Goal: Task Accomplishment & Management: Use online tool/utility

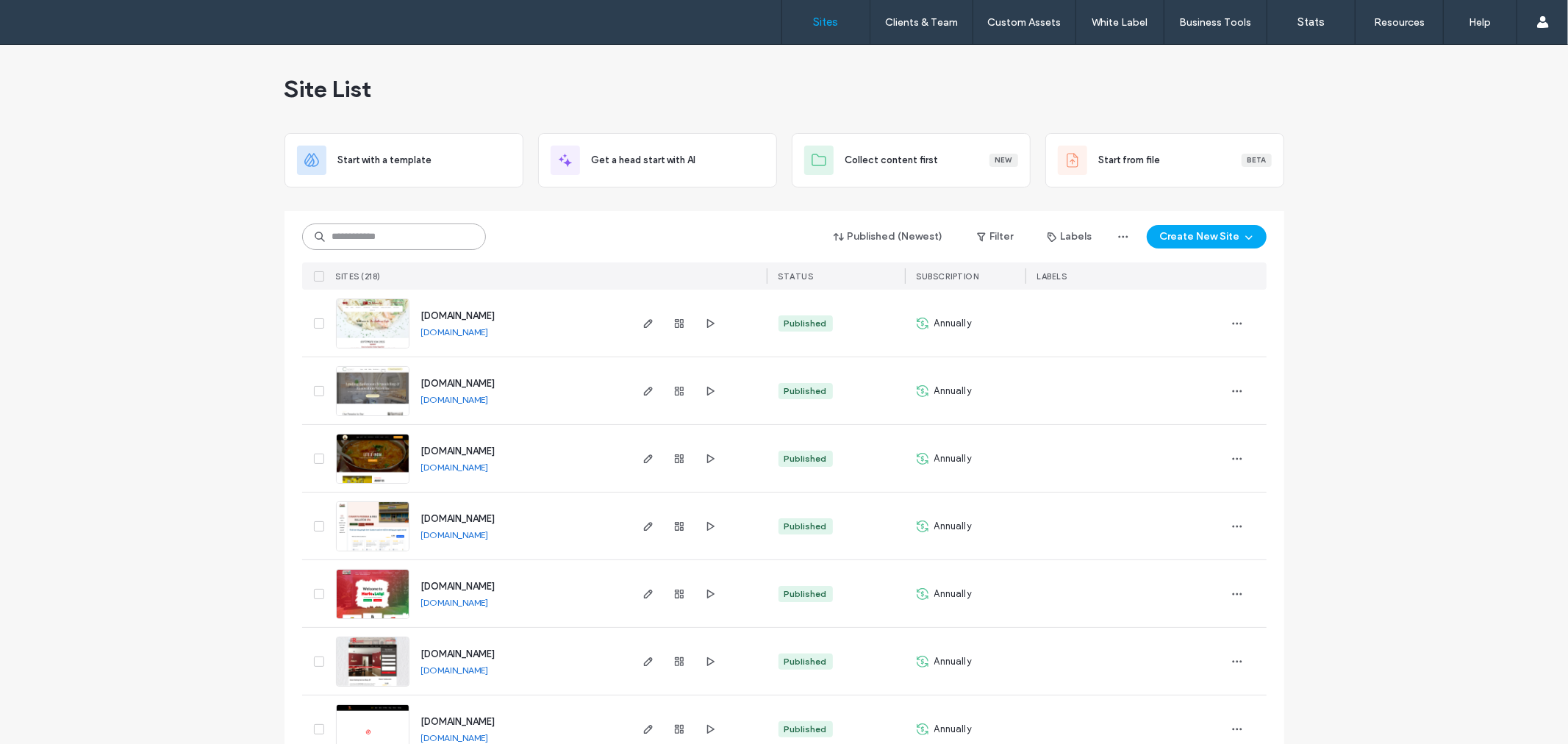
click at [437, 223] on div "Published (Newest) Filter Labels Create New Site" at bounding box center [784, 236] width 964 height 28
click at [452, 230] on input at bounding box center [394, 236] width 184 height 26
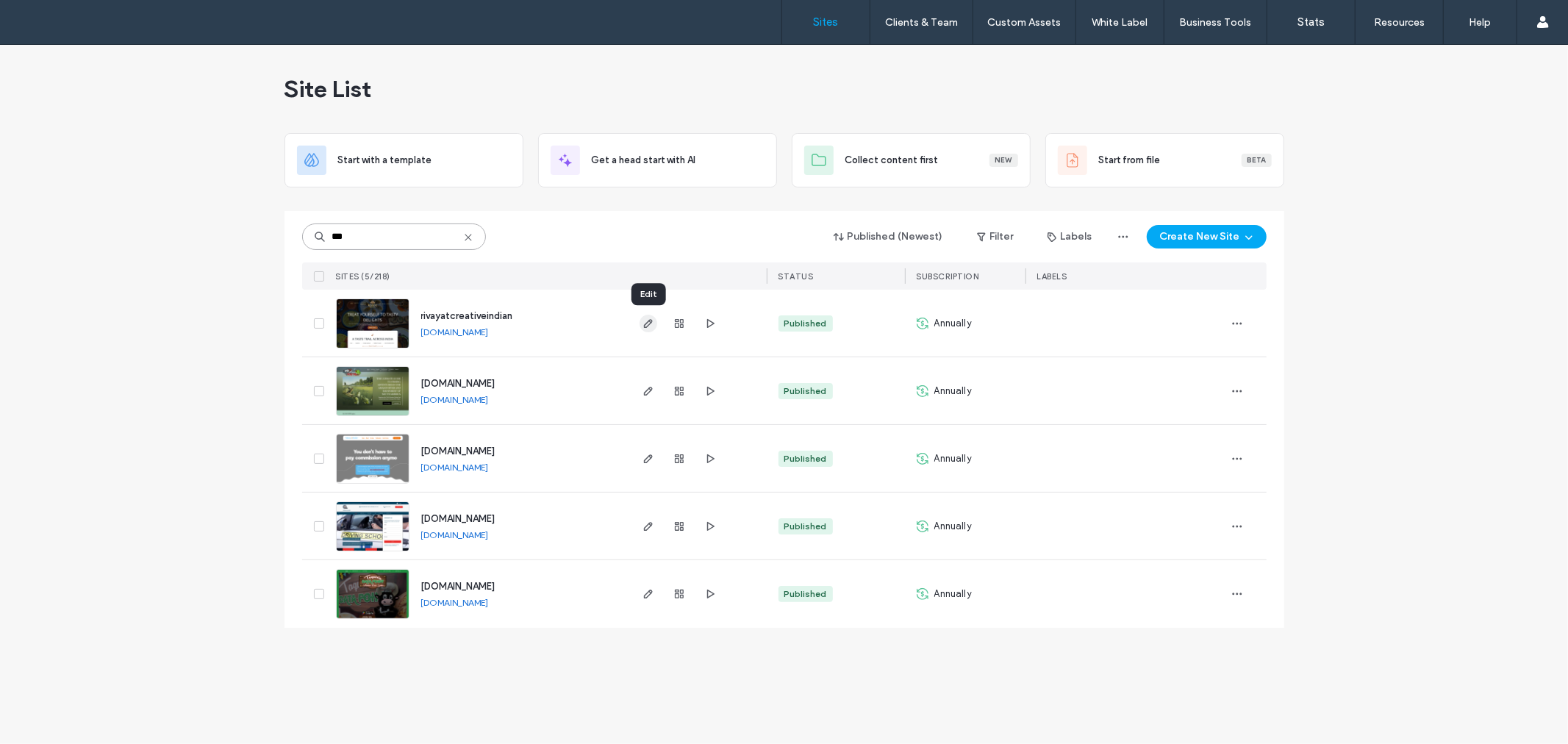
type input "***"
click at [653, 326] on icon "button" at bounding box center [648, 324] width 12 height 12
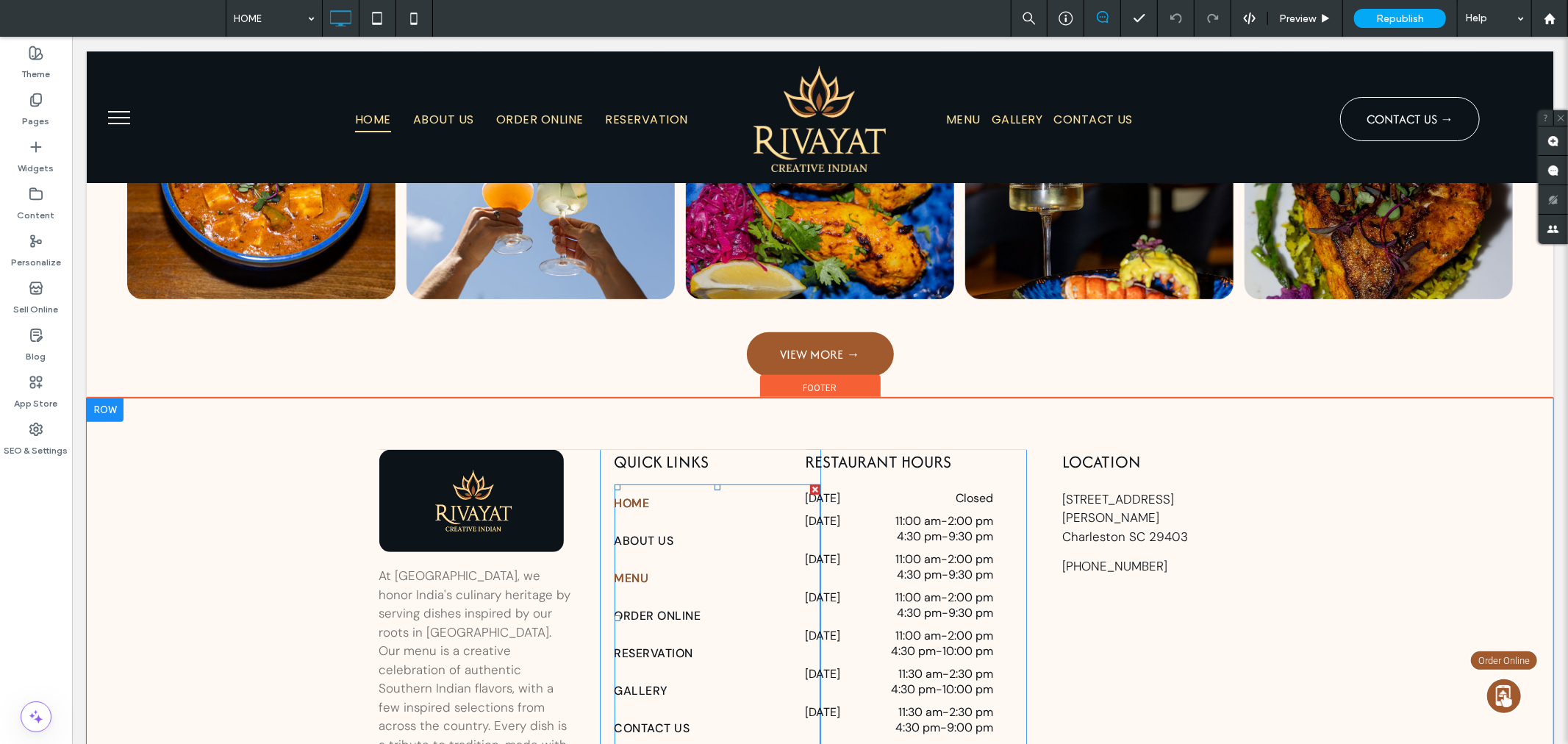
scroll to position [5173, 0]
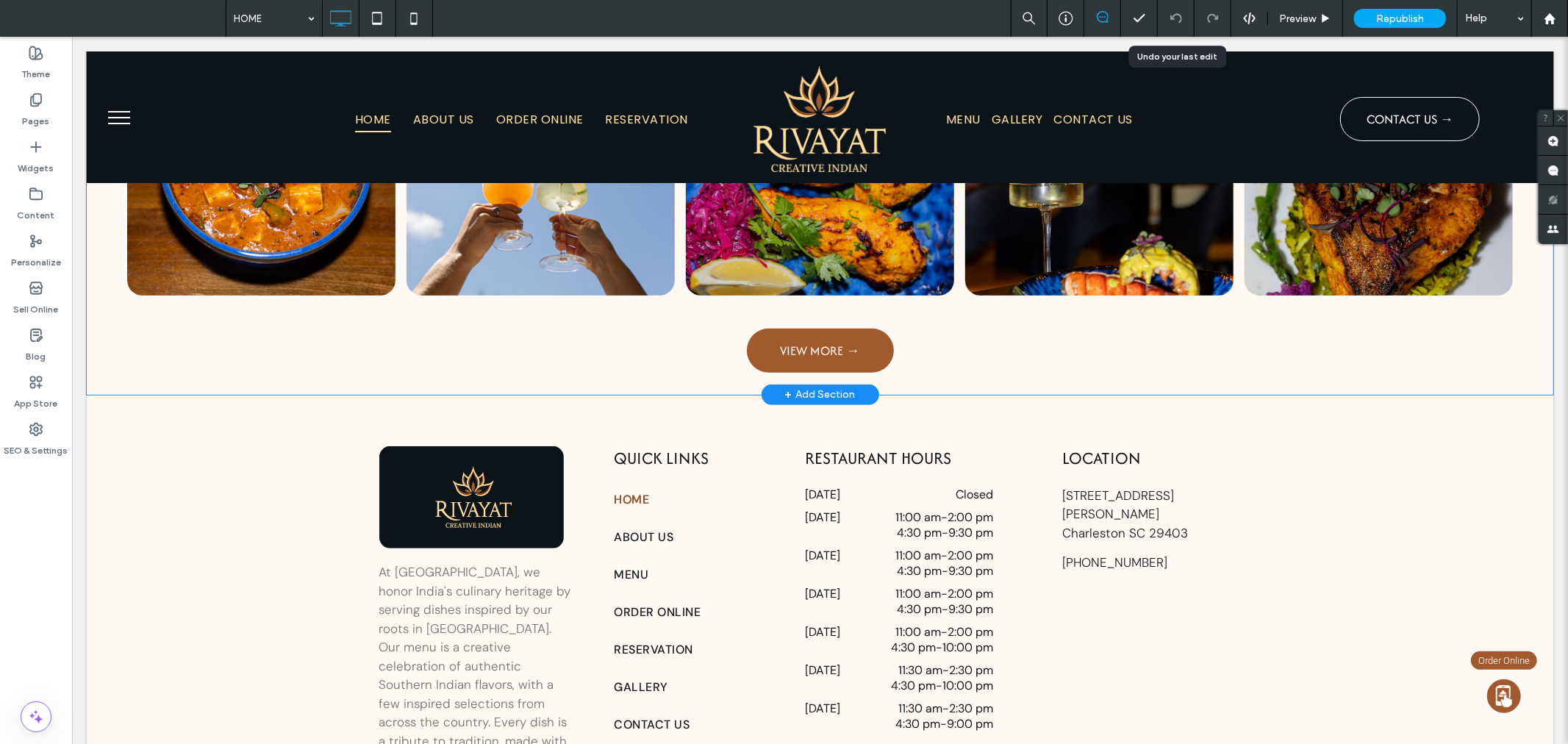
click at [1069, 214] on div "Button Button Button Button Button Button Button Button Button Button VIEW MORE…" at bounding box center [819, 70] width 1408 height 604
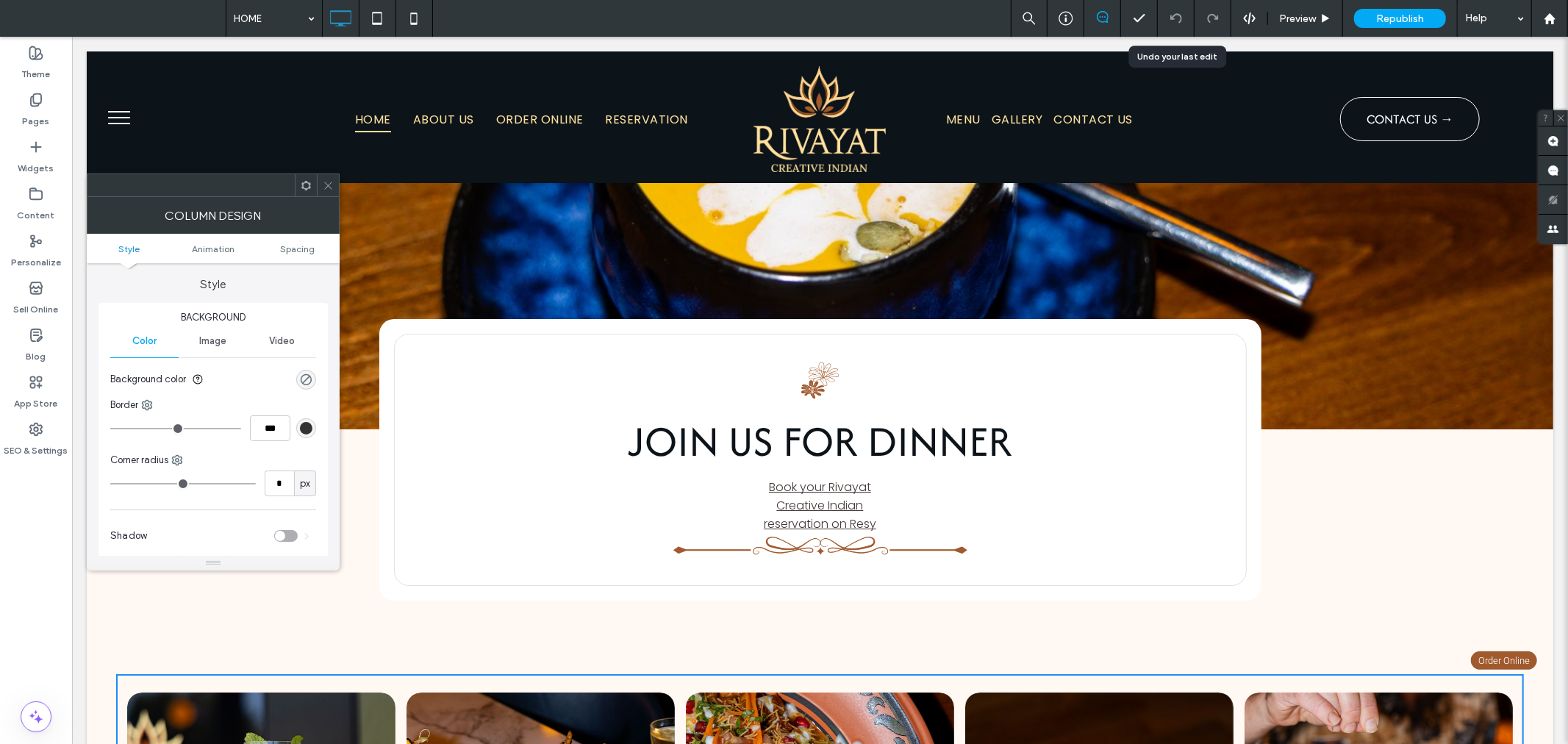
scroll to position [4275, 0]
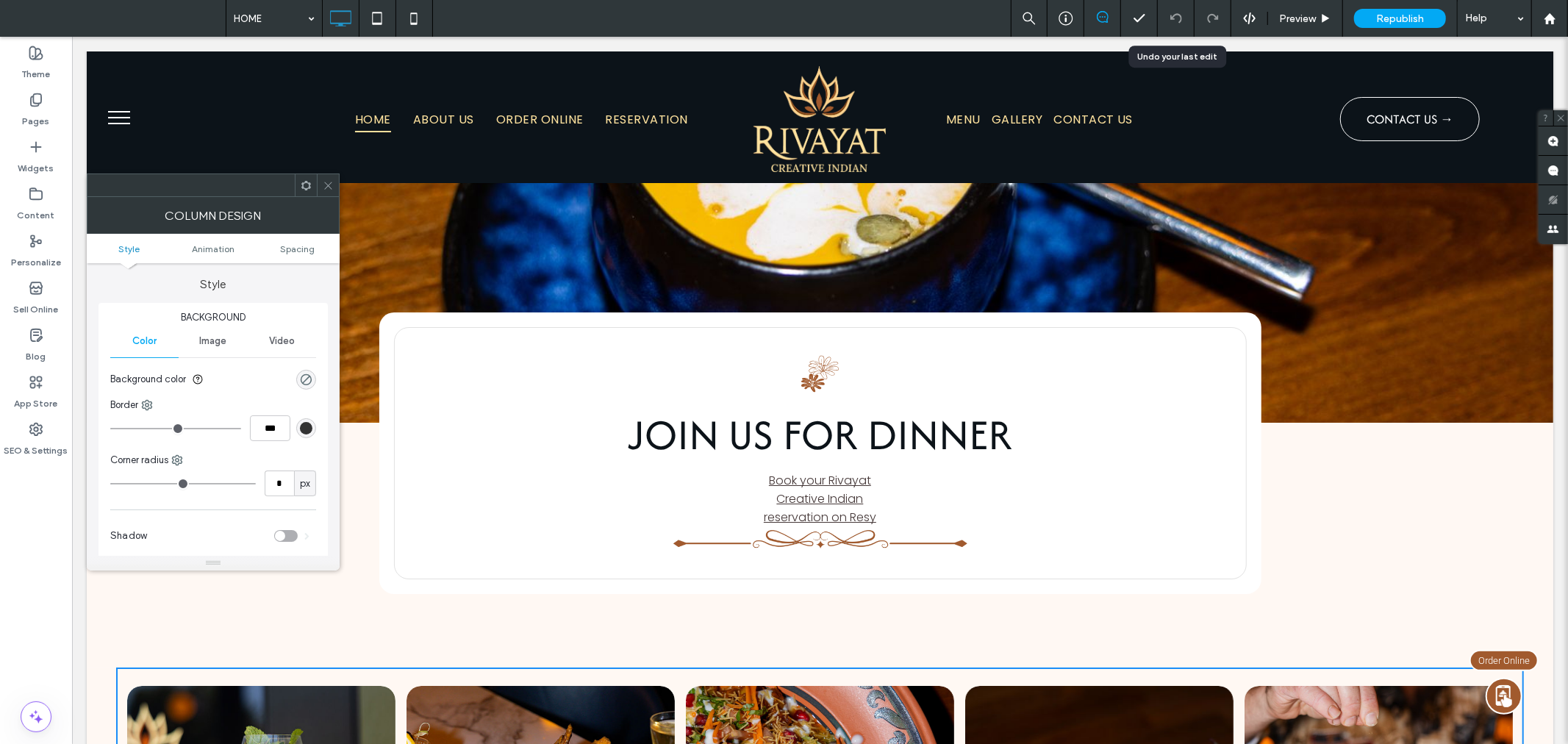
click at [327, 184] on icon at bounding box center [328, 185] width 11 height 11
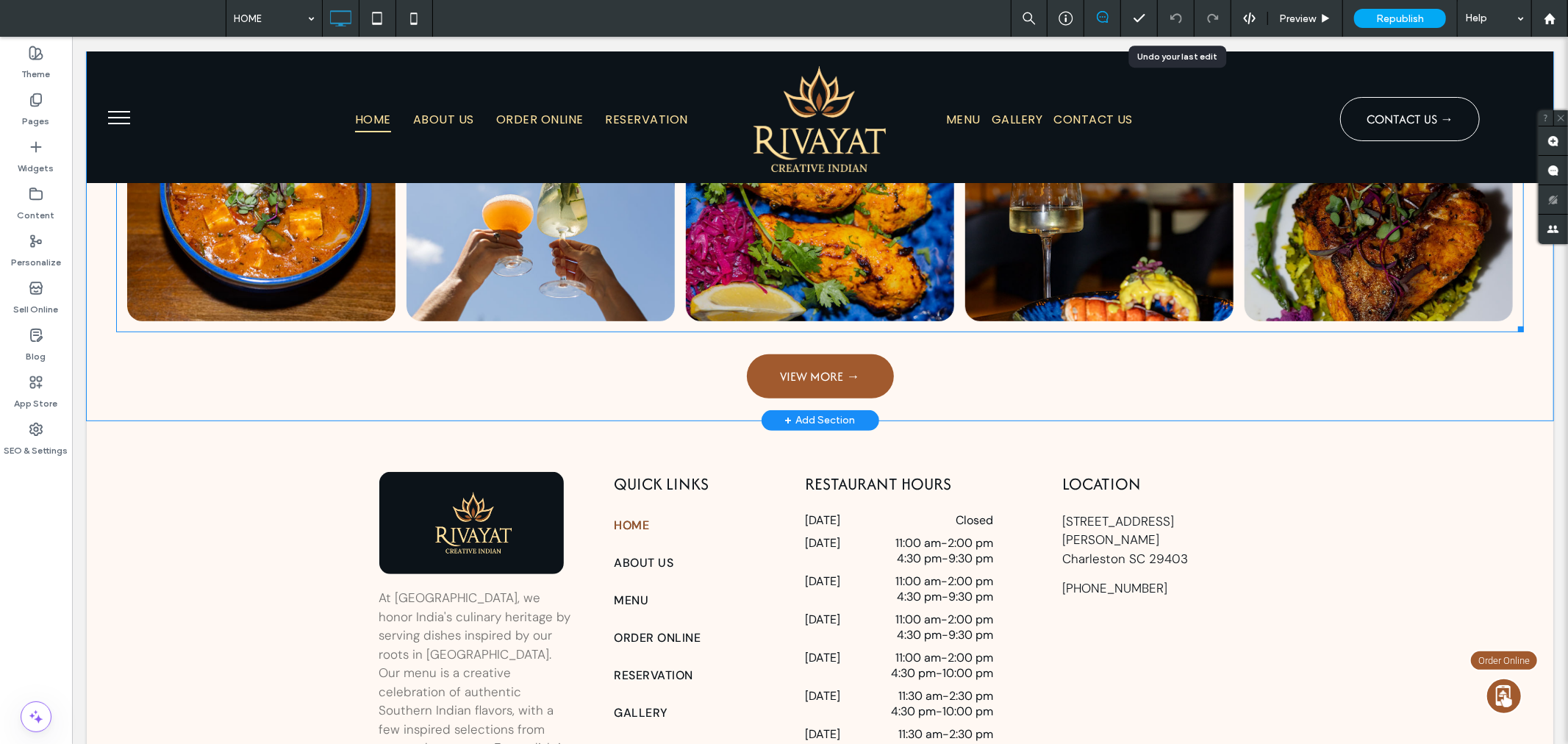
scroll to position [5173, 0]
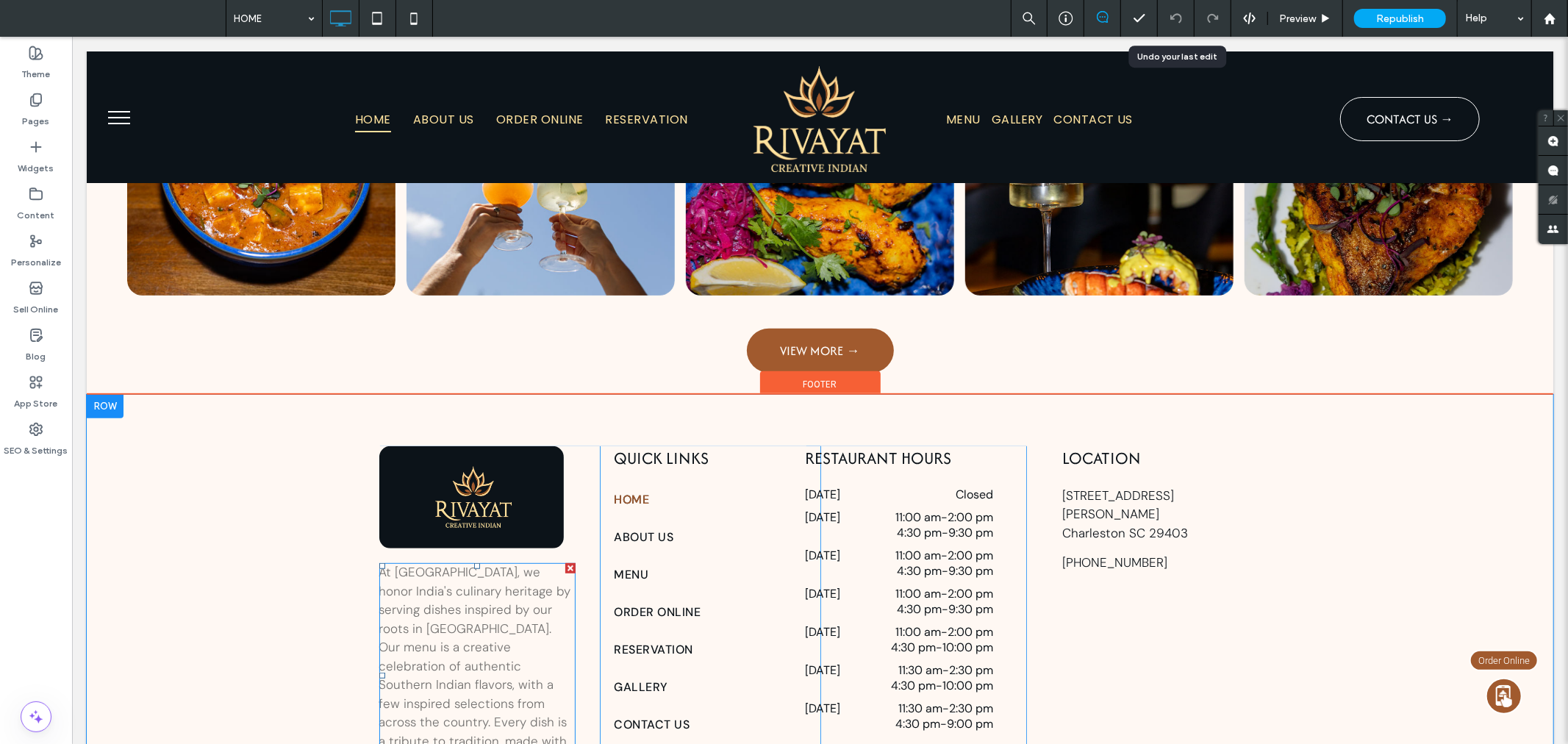
click at [440, 618] on p "At Rivayat, we honor India's culinary heritage by serving dishes inspired by ou…" at bounding box center [476, 666] width 196 height 206
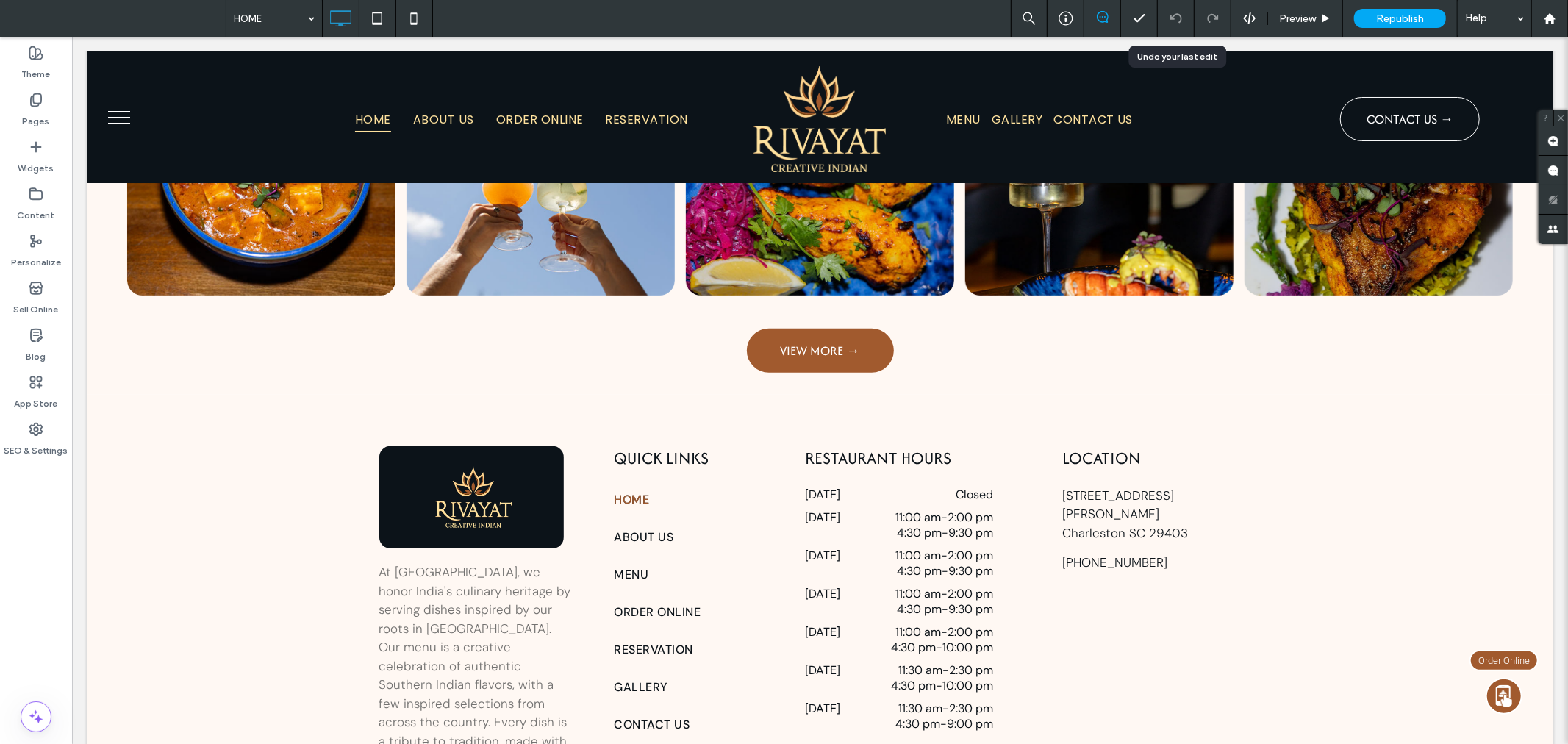
scroll to position [5149, 0]
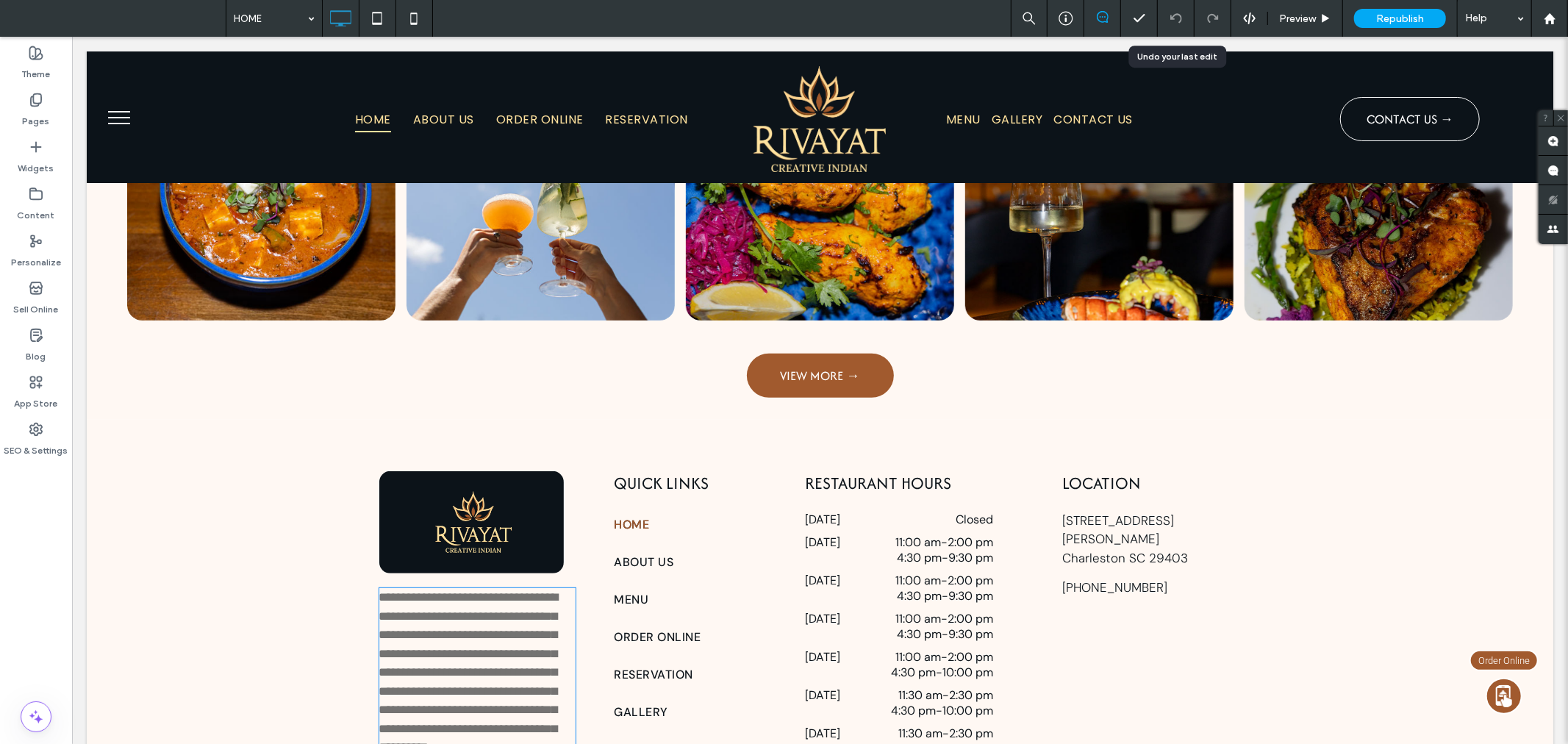
type input "*******"
type input "**"
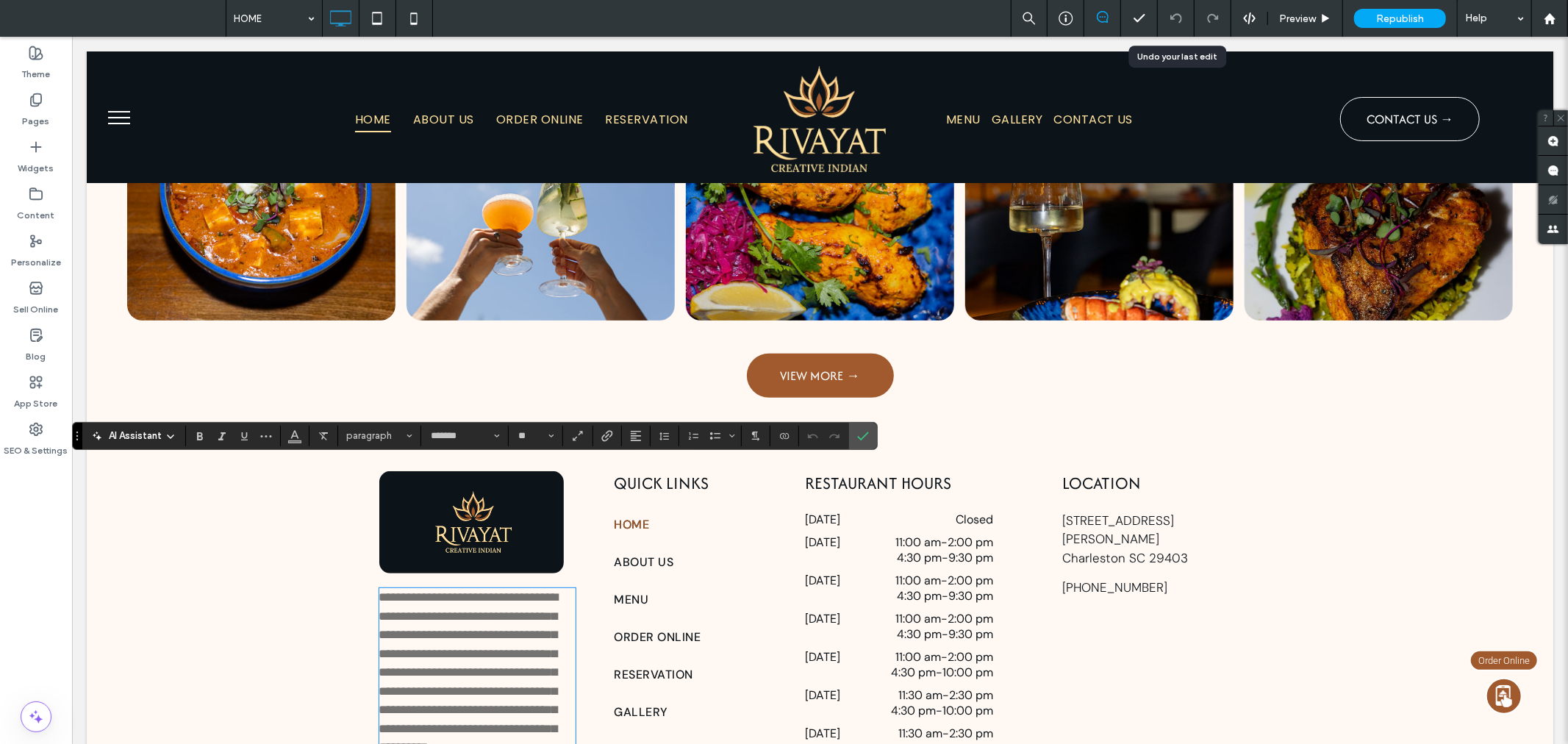
click at [474, 638] on p "**********" at bounding box center [476, 672] width 196 height 169
click at [867, 435] on use "Confirm" at bounding box center [864, 436] width 12 height 9
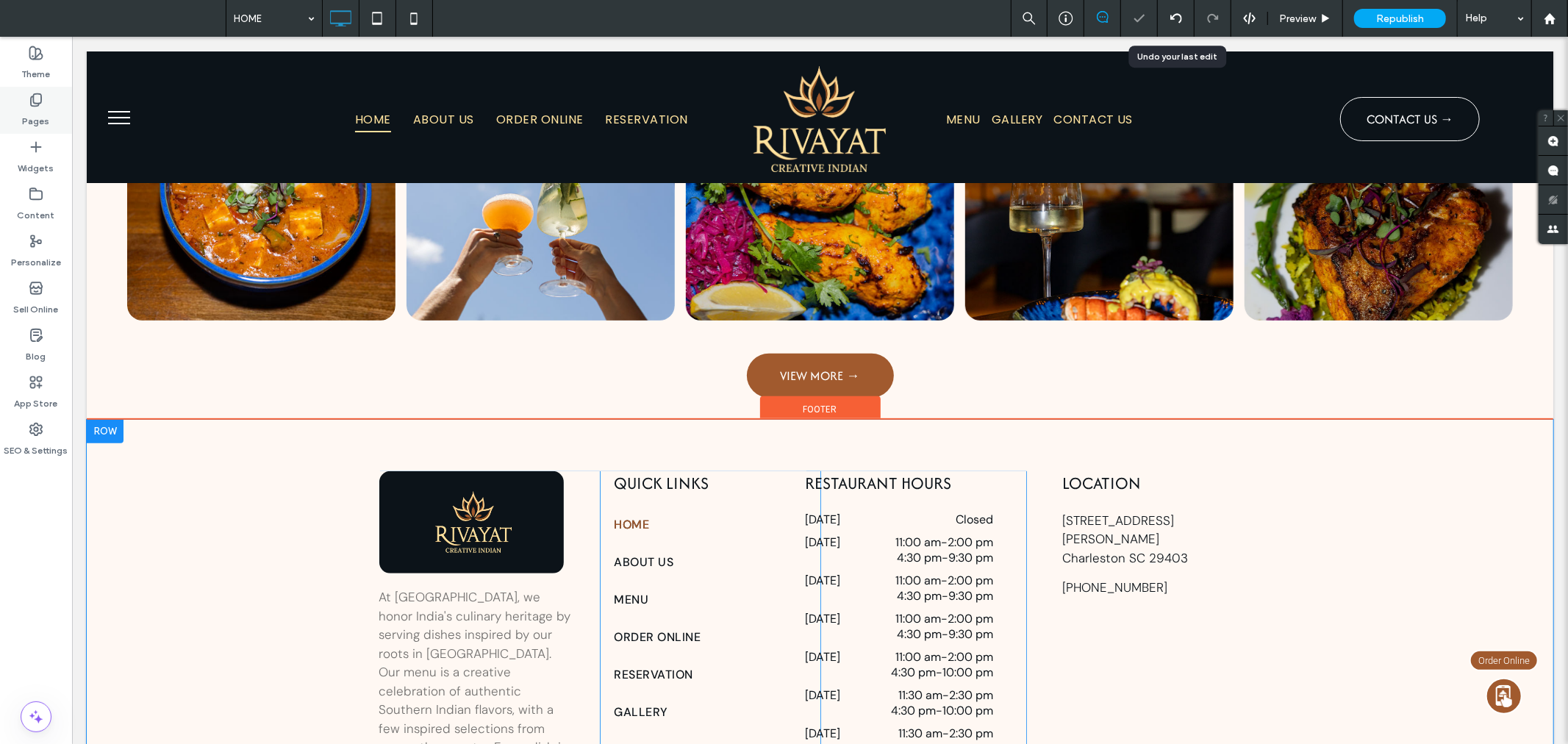
click at [34, 108] on label "Pages" at bounding box center [36, 117] width 27 height 20
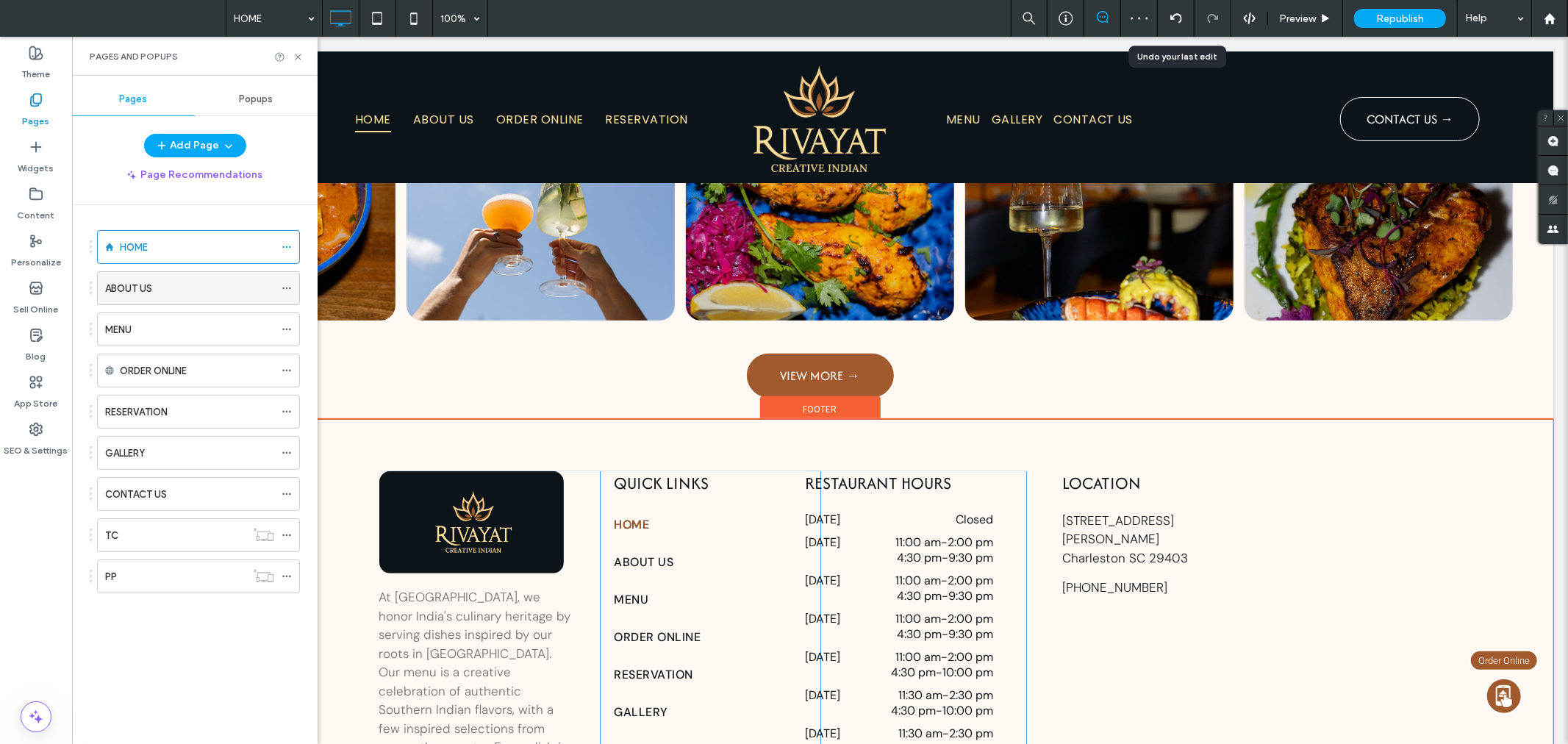
click at [228, 285] on div "ABOUT US" at bounding box center [190, 288] width 169 height 16
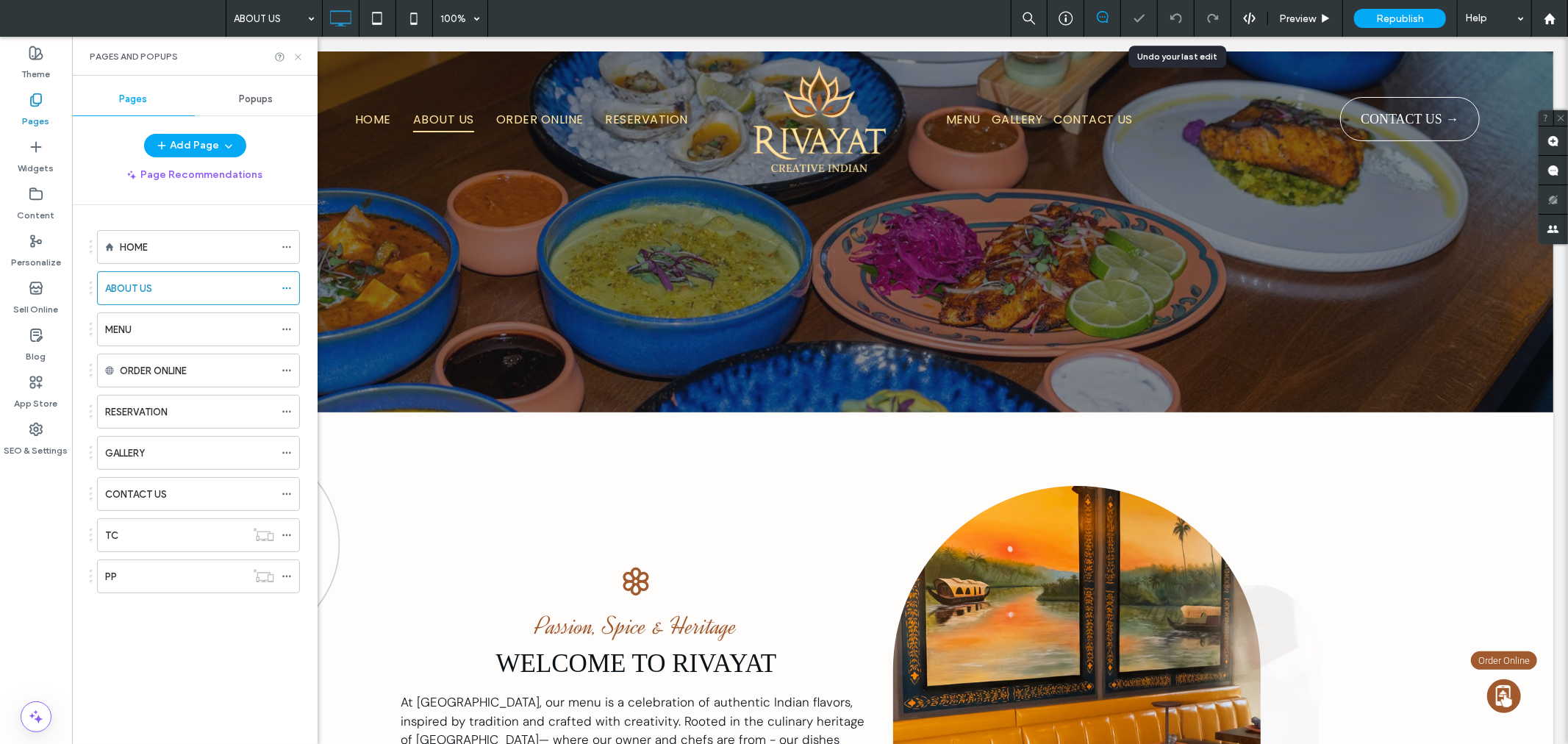
click at [301, 59] on icon at bounding box center [298, 56] width 11 height 11
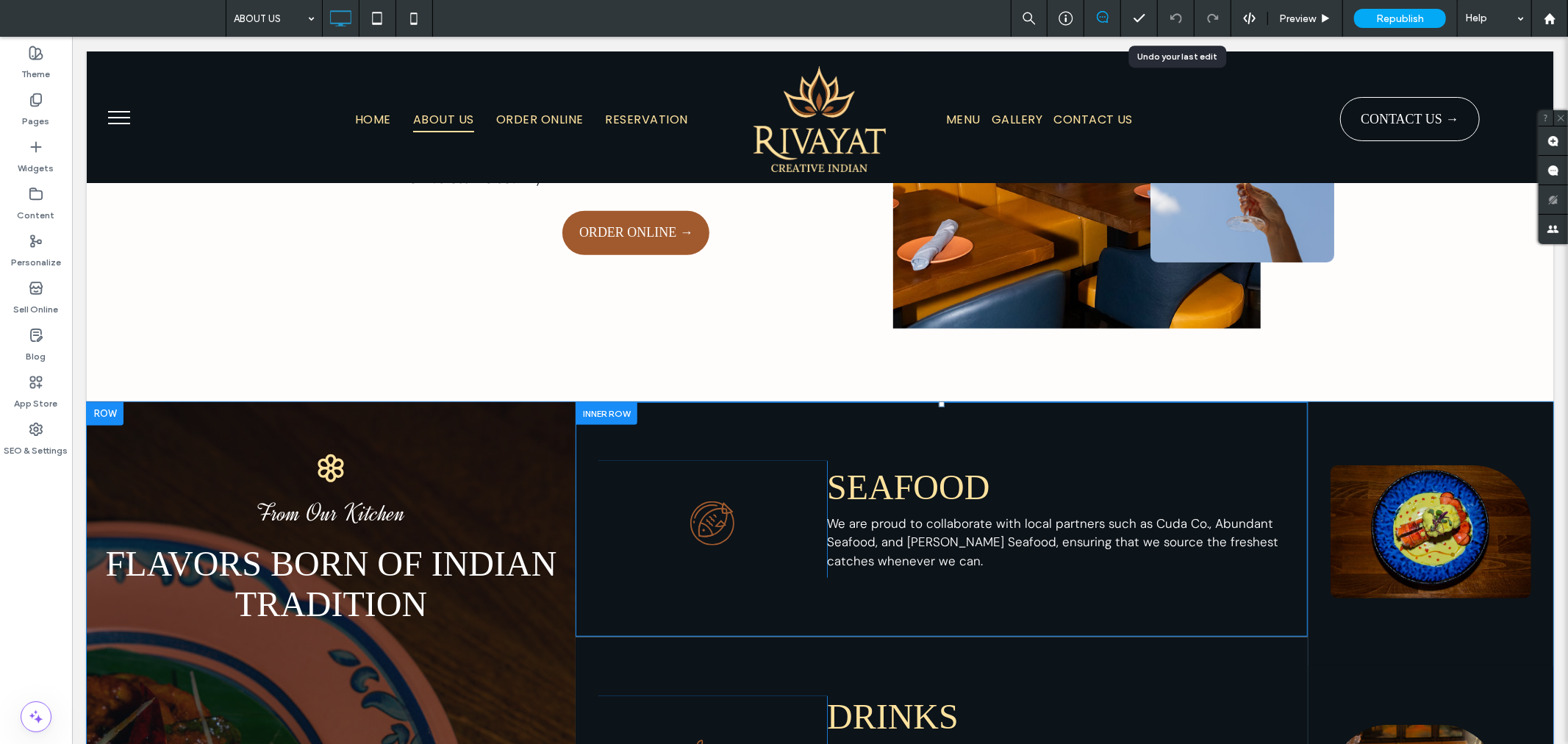
scroll to position [299, 0]
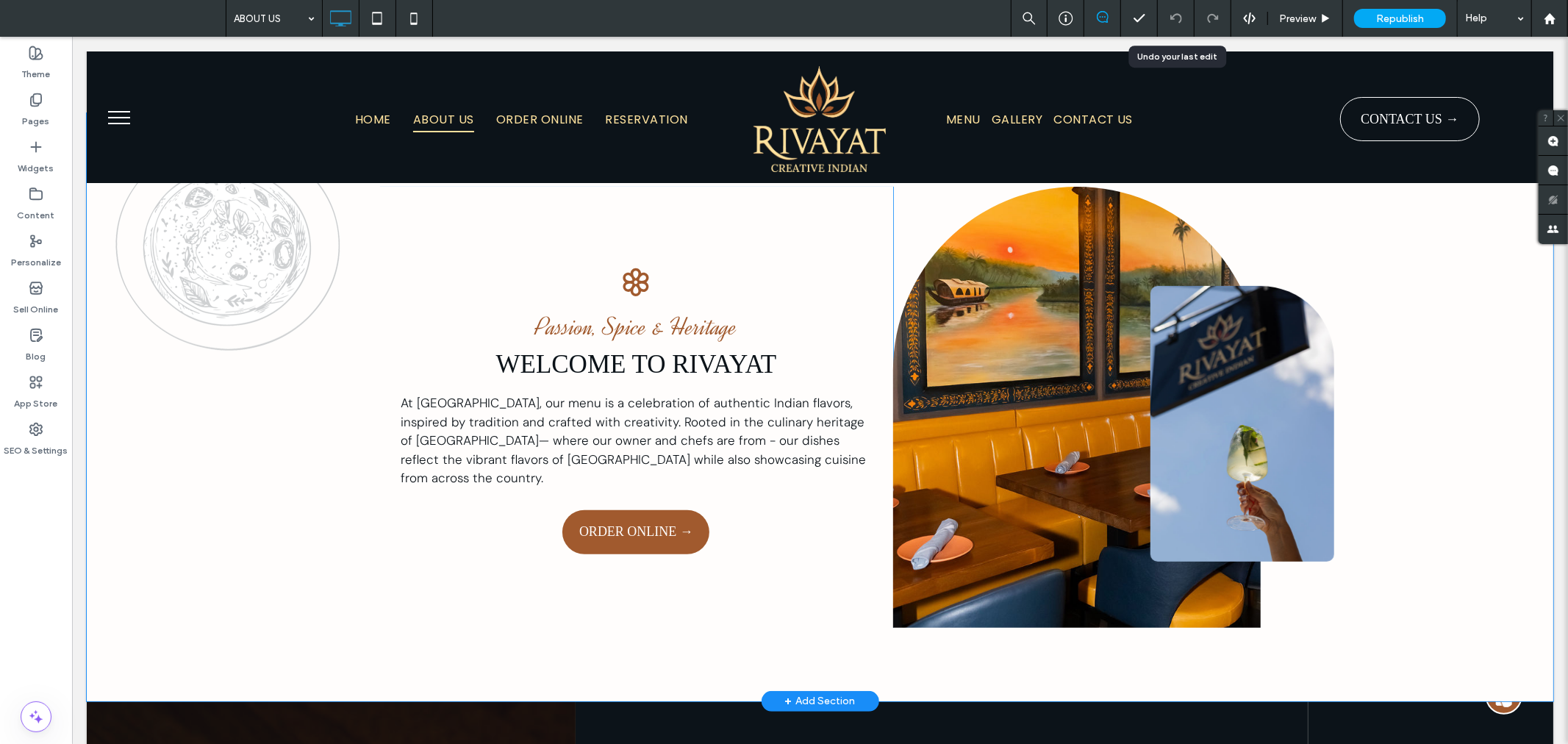
click at [1021, 496] on div "Click To Paste" at bounding box center [1076, 407] width 367 height 441
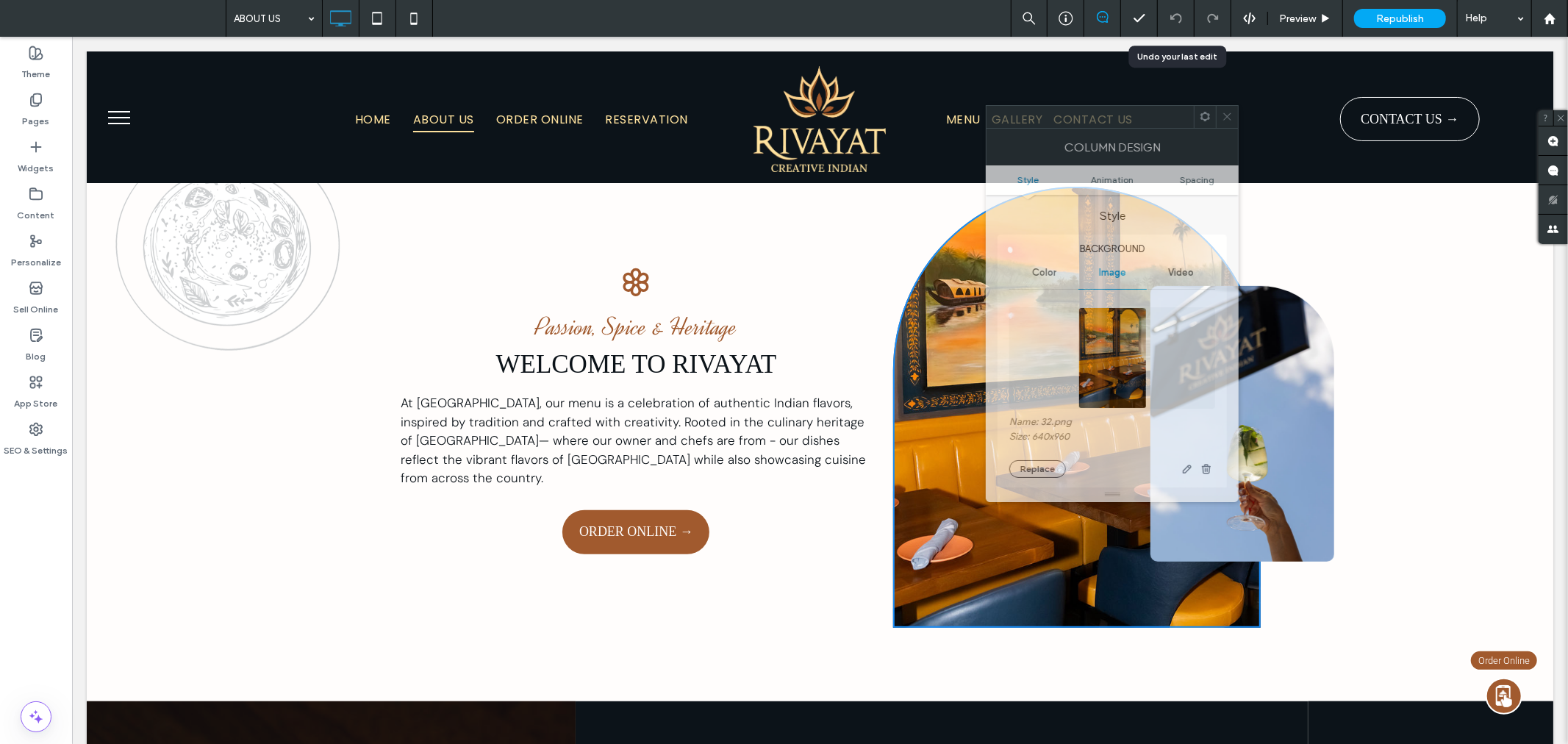
drag, startPoint x: 707, startPoint y: 197, endPoint x: 1088, endPoint y: 128, distance: 387.2
click at [1088, 129] on div "Column Design" at bounding box center [1112, 147] width 253 height 37
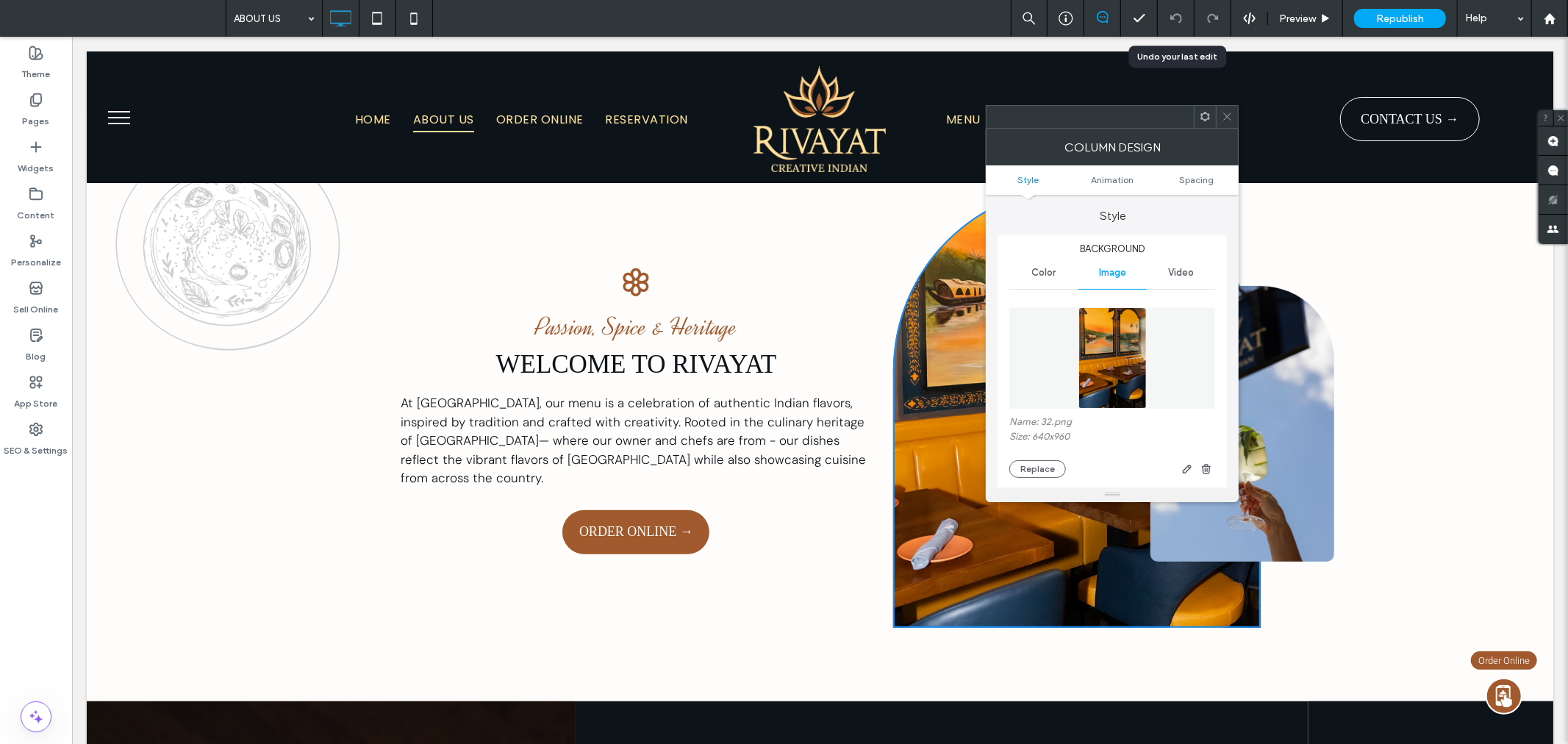
click at [1229, 120] on icon at bounding box center [1227, 116] width 11 height 11
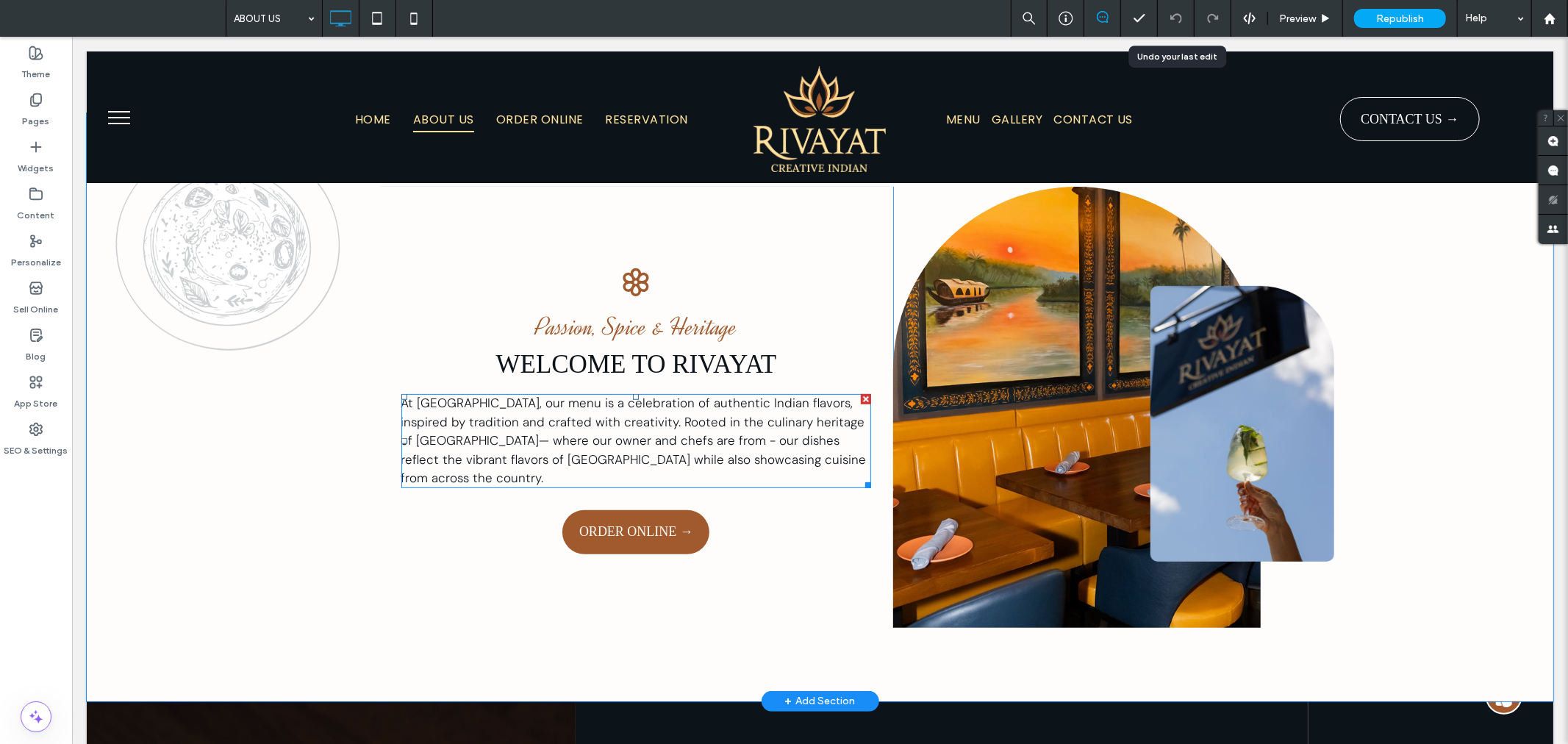
click at [649, 438] on span "At Rivayat, our menu is a celebration of authentic Indian flavors, inspired by …" at bounding box center [633, 439] width 465 height 91
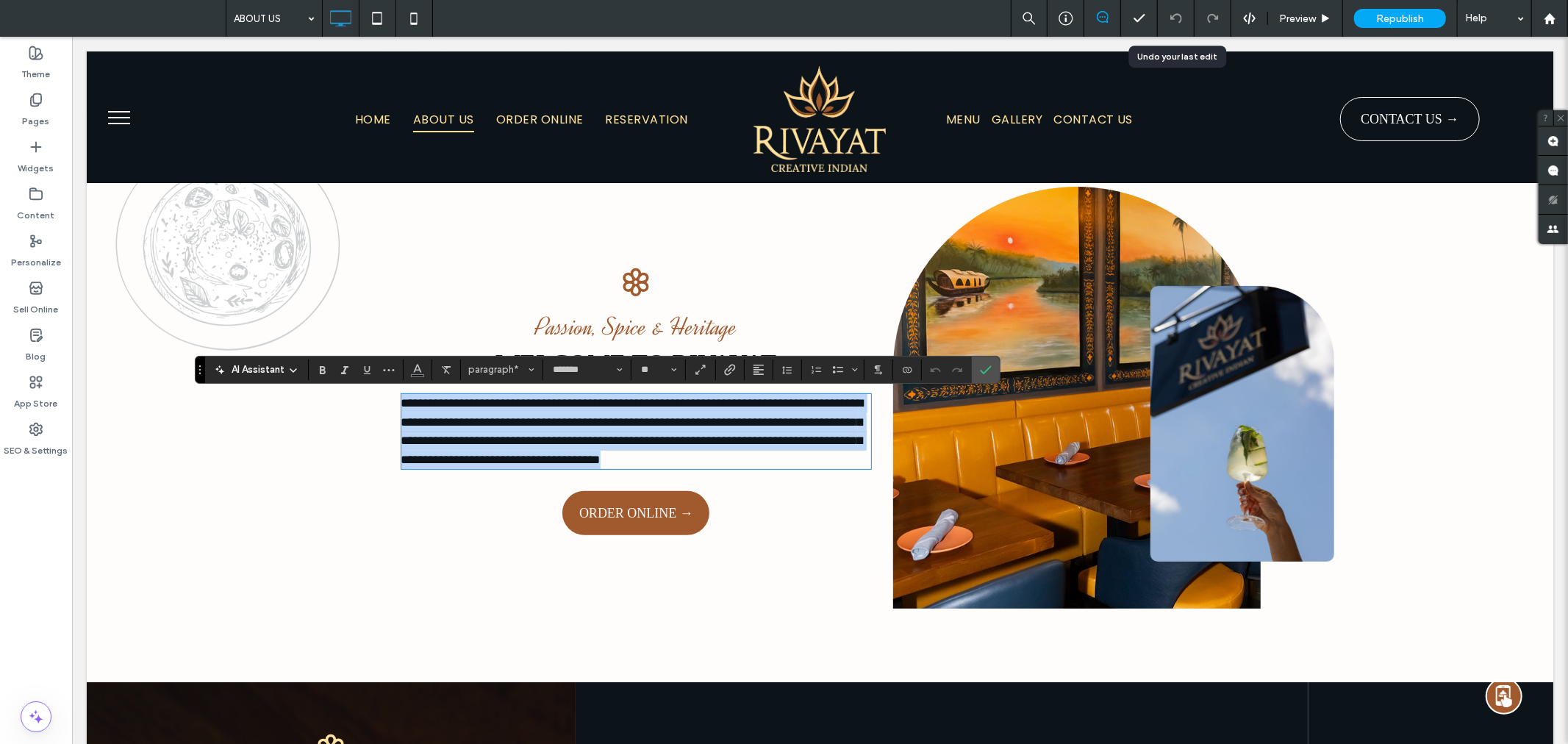
click at [424, 427] on span "**********" at bounding box center [632, 431] width 462 height 69
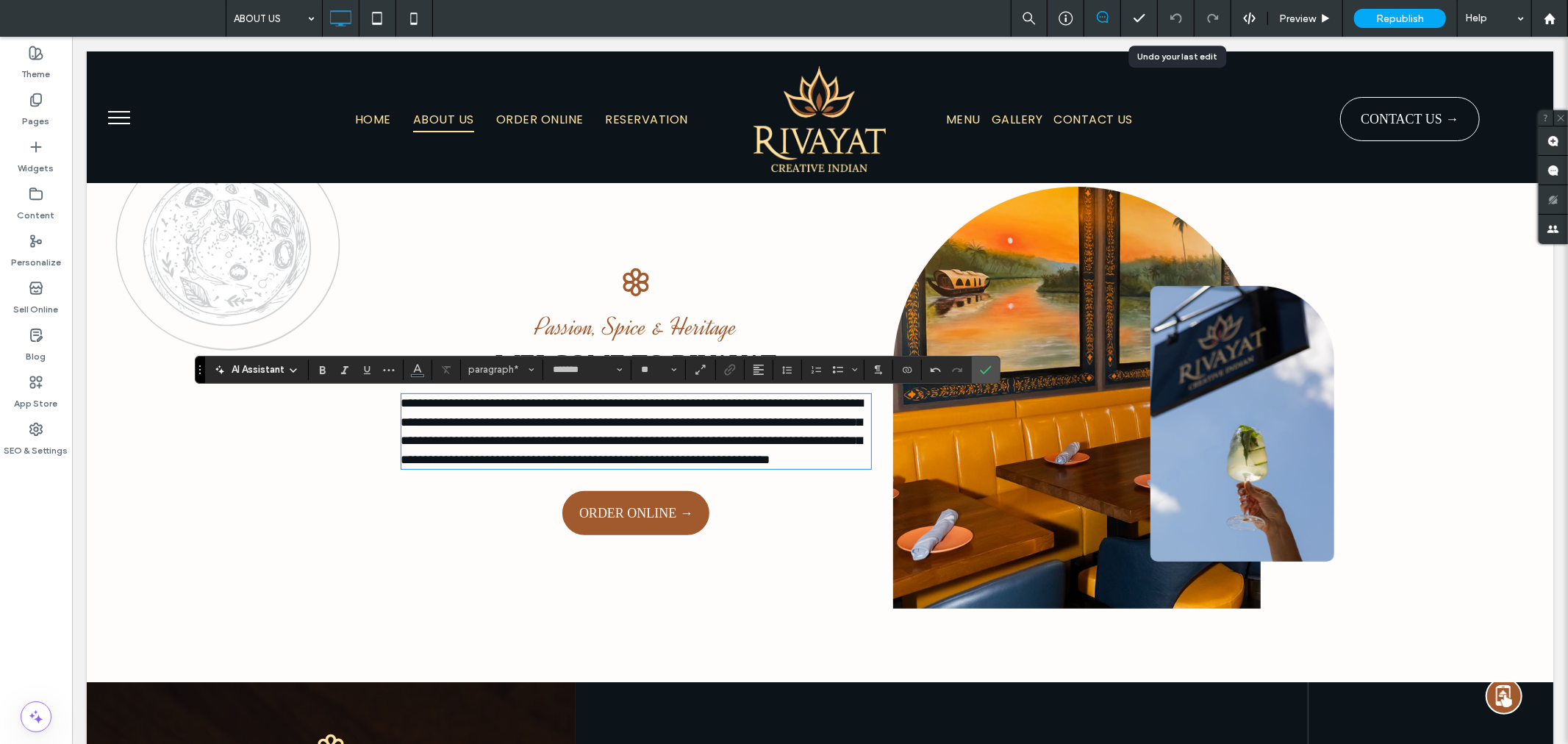
type input "*******"
type input "**"
click at [991, 361] on span "Confirm" at bounding box center [986, 370] width 12 height 25
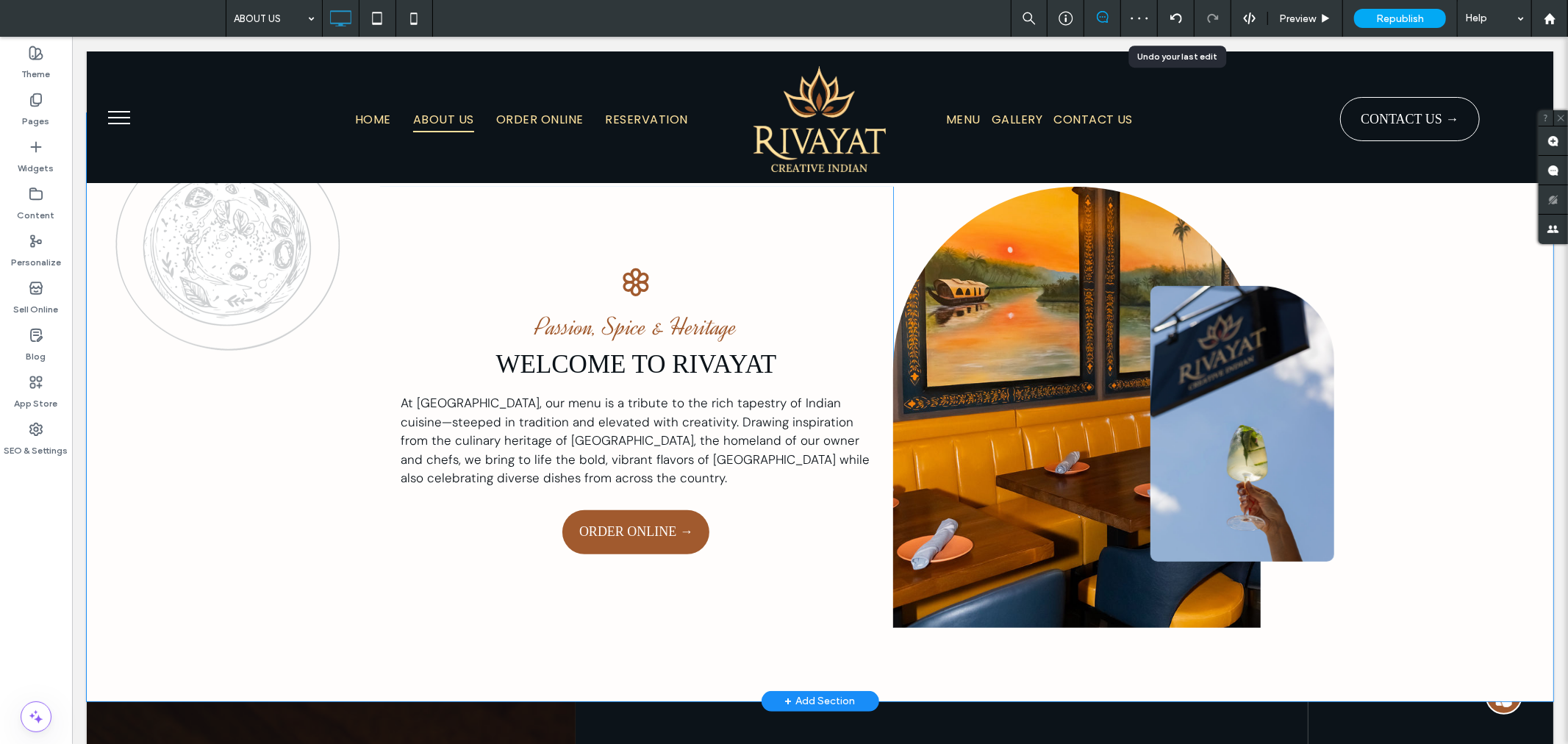
click at [995, 503] on div "Click To Paste" at bounding box center [1076, 407] width 367 height 441
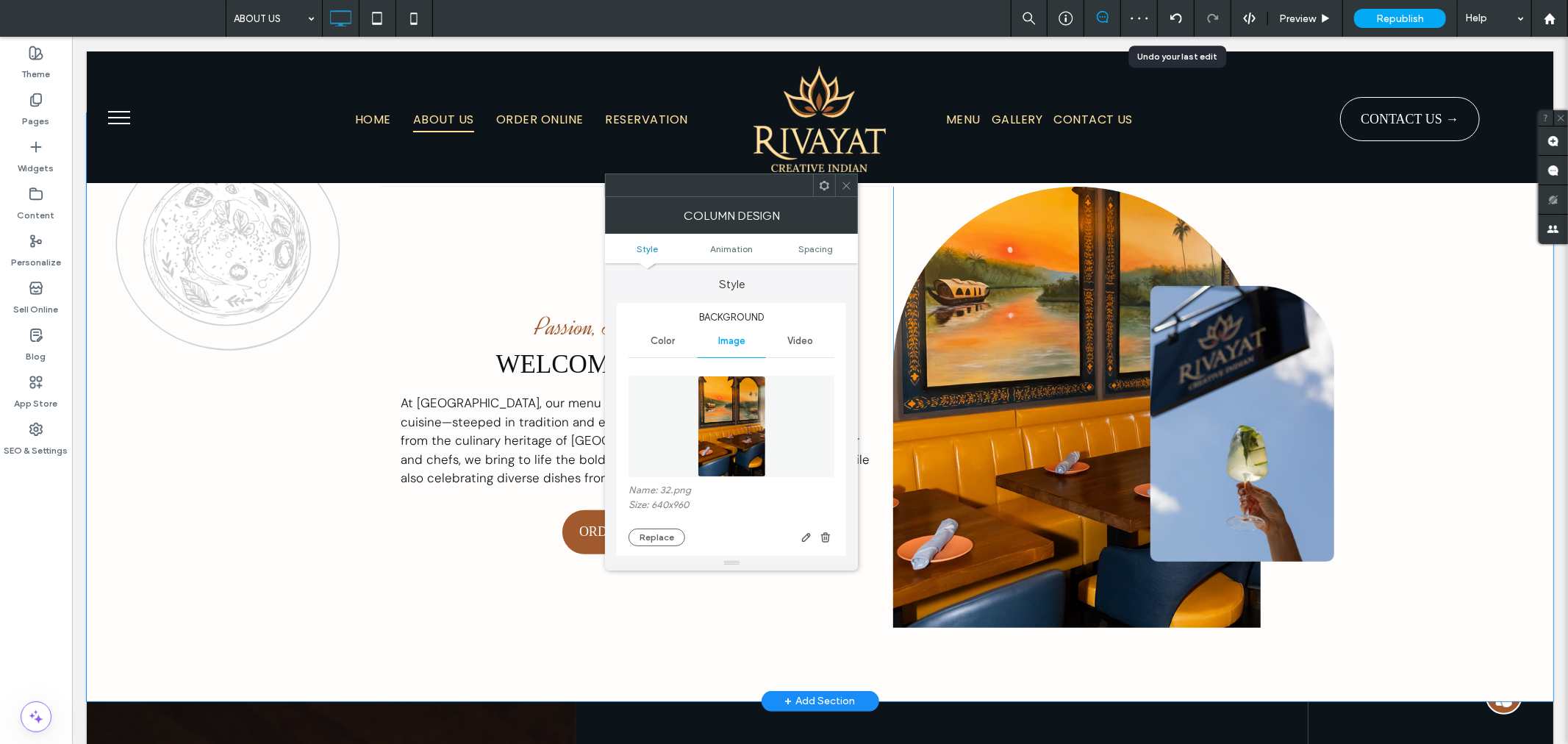
type input "***"
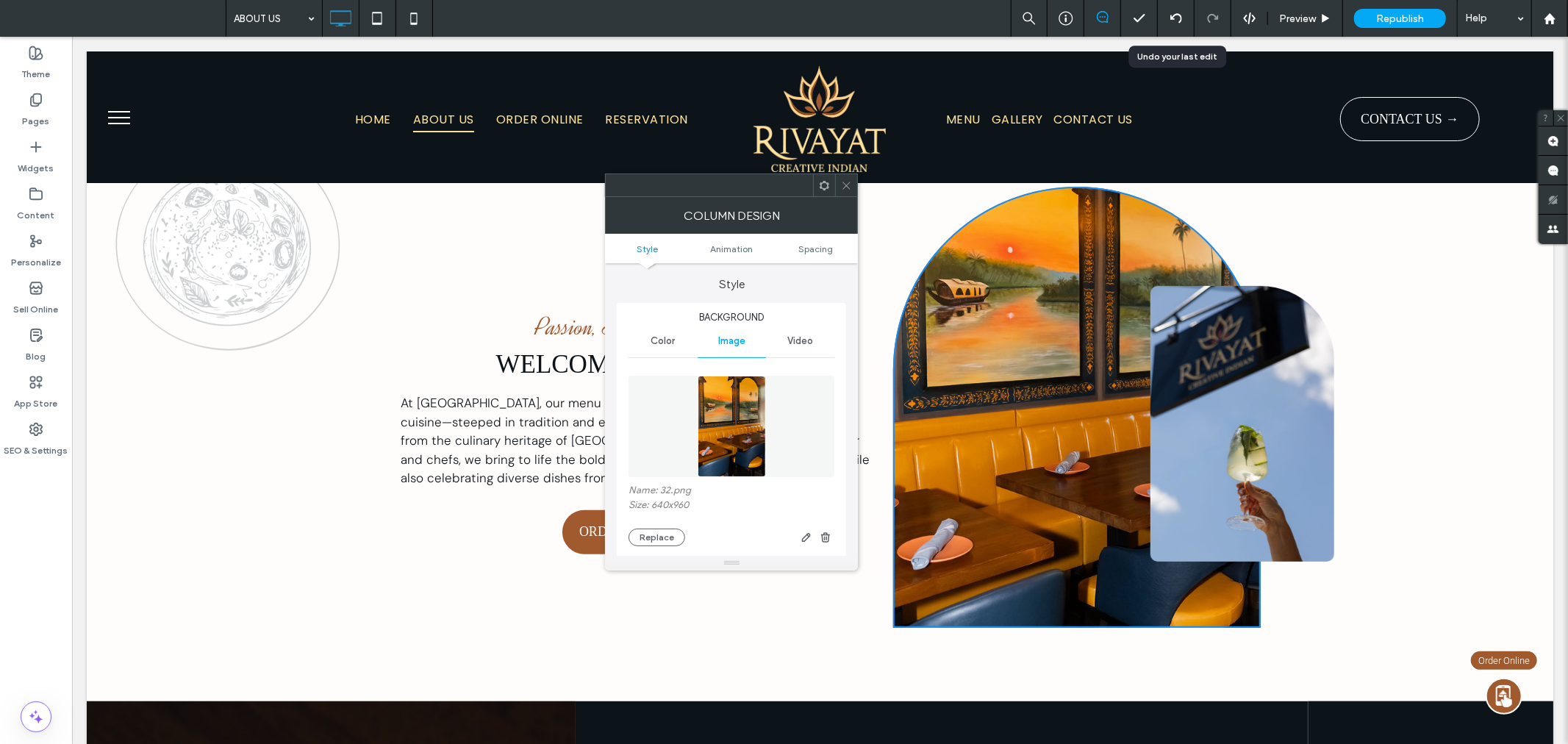
click at [847, 190] on icon at bounding box center [846, 185] width 11 height 11
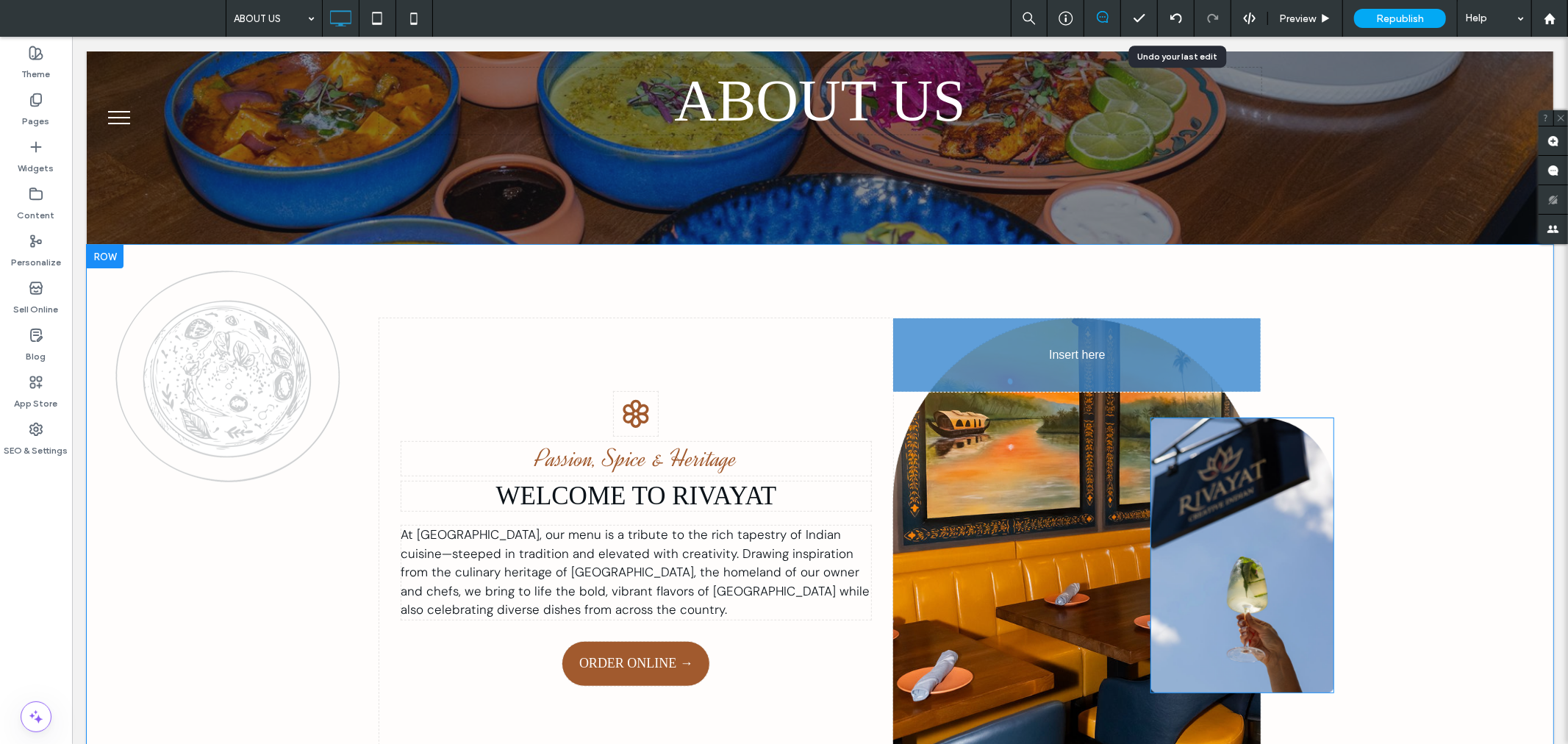
drag, startPoint x: 1229, startPoint y: 390, endPoint x: 1202, endPoint y: 587, distance: 198.8
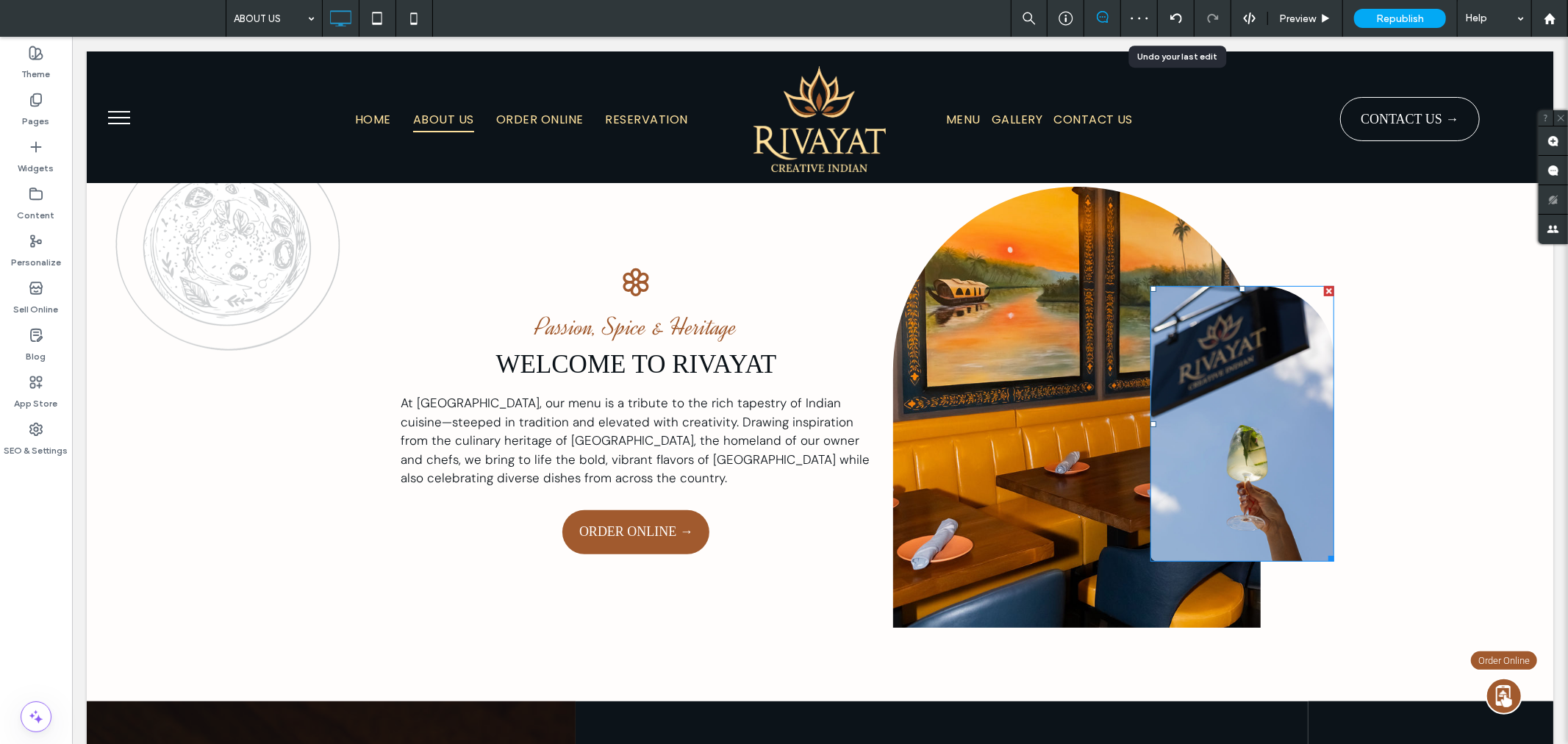
click at [1324, 292] on div at bounding box center [1329, 291] width 11 height 11
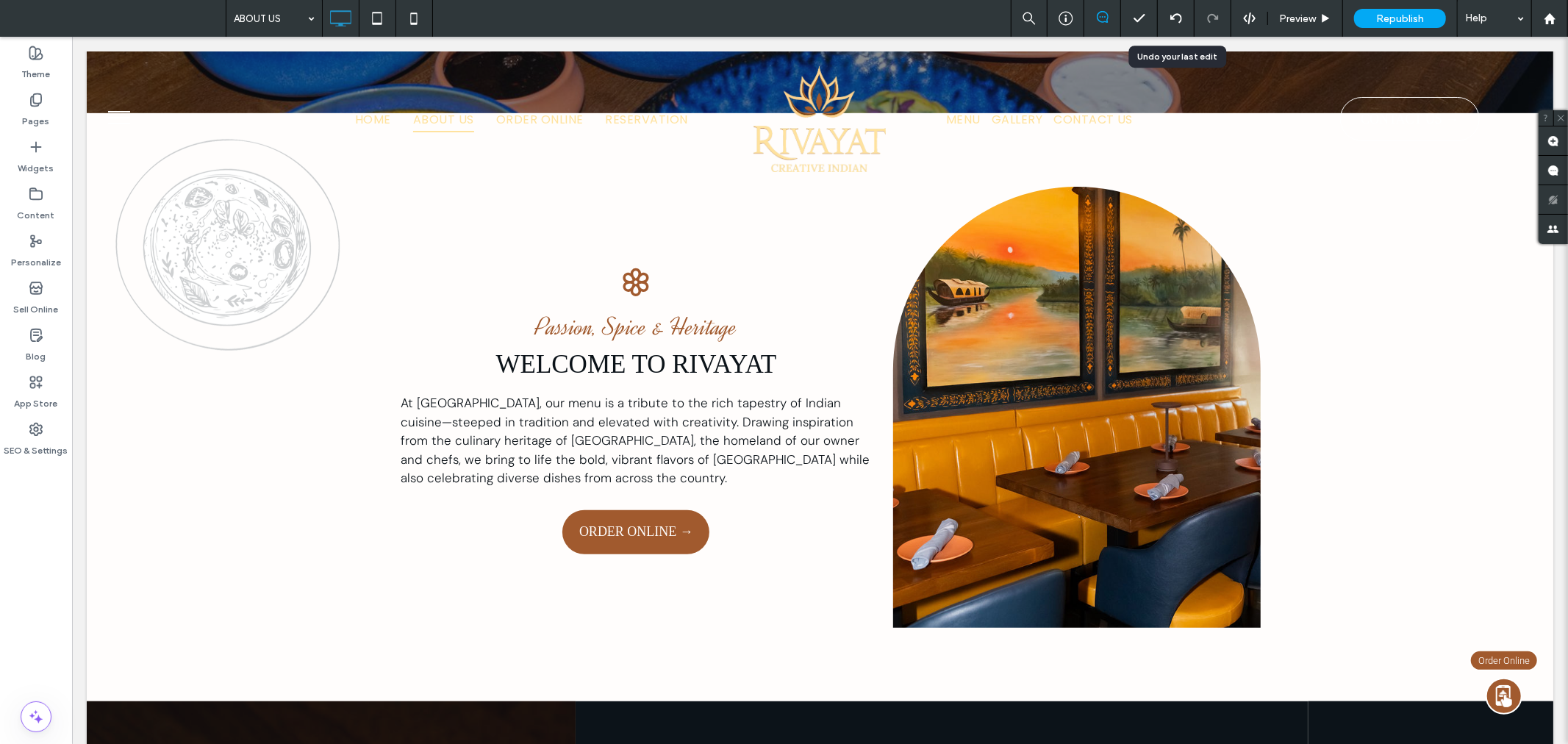
click at [997, 514] on div "Click To Paste" at bounding box center [1076, 407] width 367 height 441
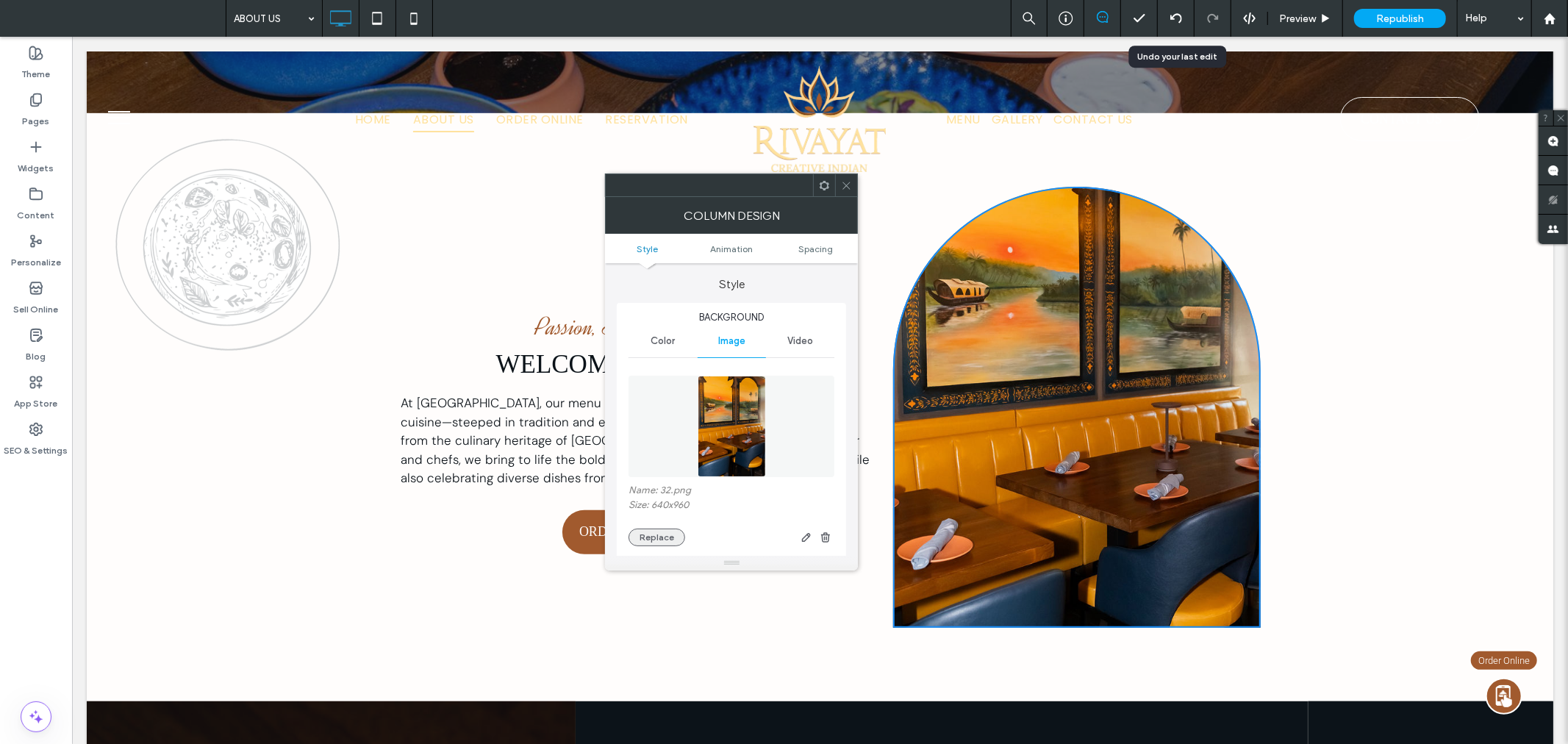
click at [677, 538] on button "Replace" at bounding box center [656, 537] width 56 height 17
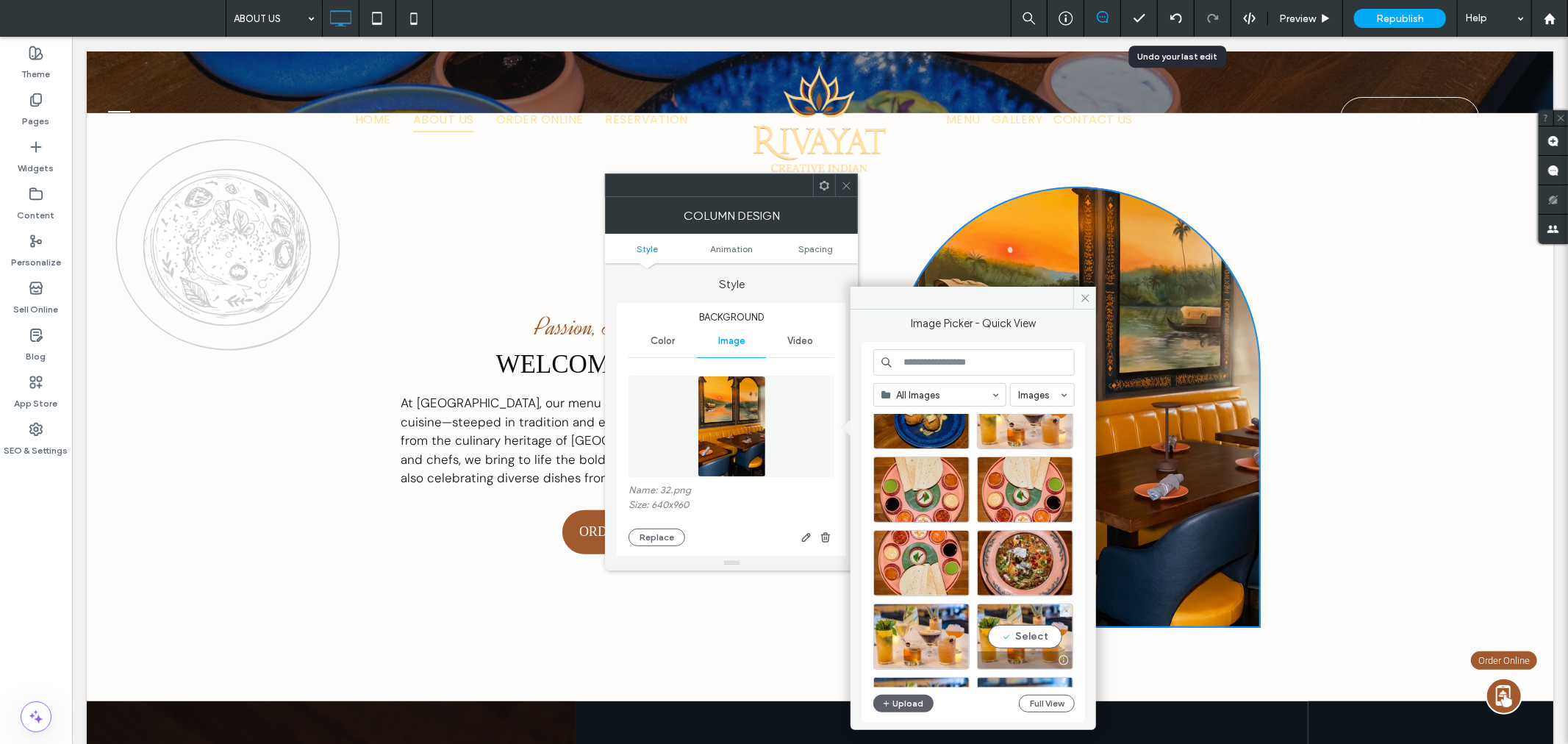
scroll to position [2695, 0]
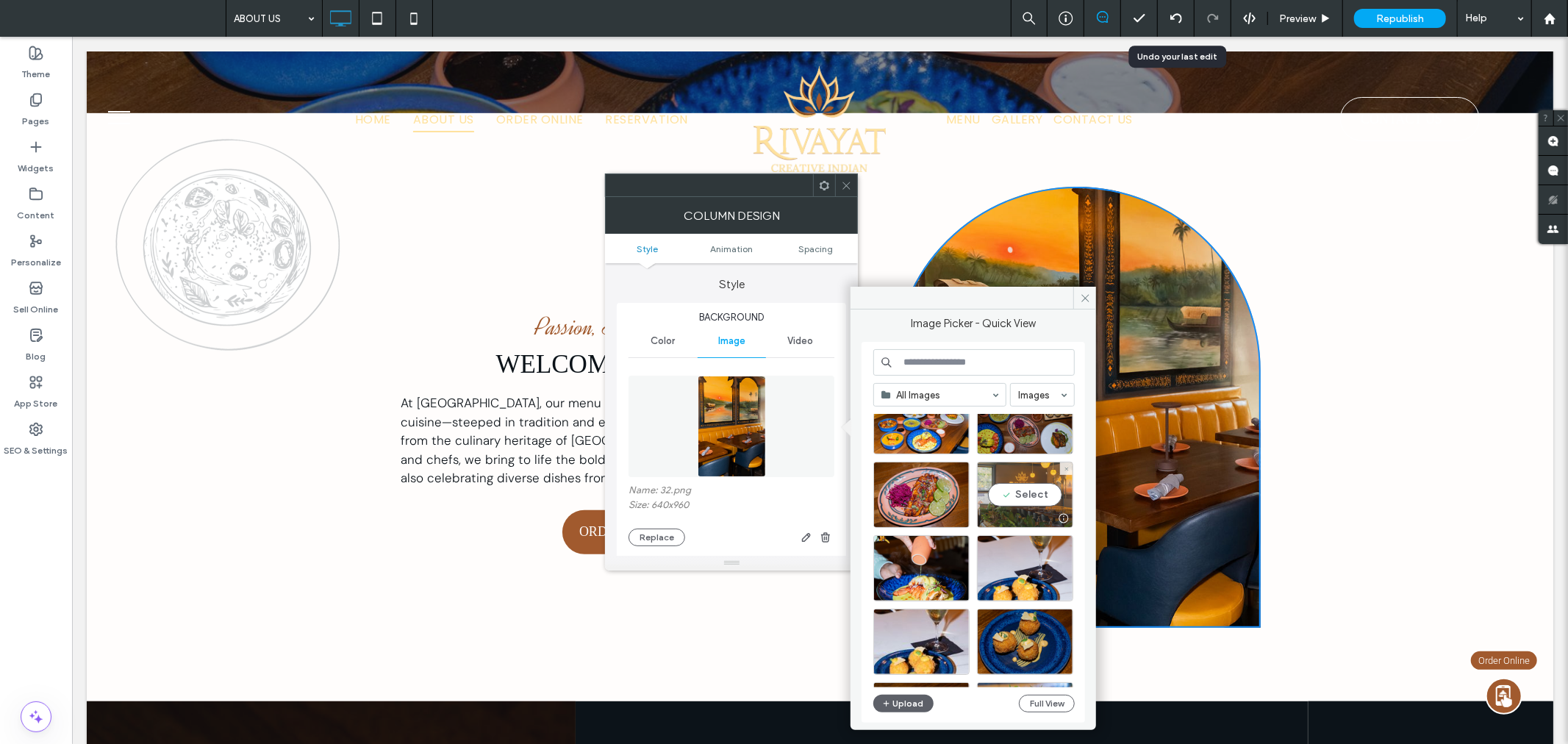
click at [1019, 491] on div "Select" at bounding box center [1025, 495] width 96 height 66
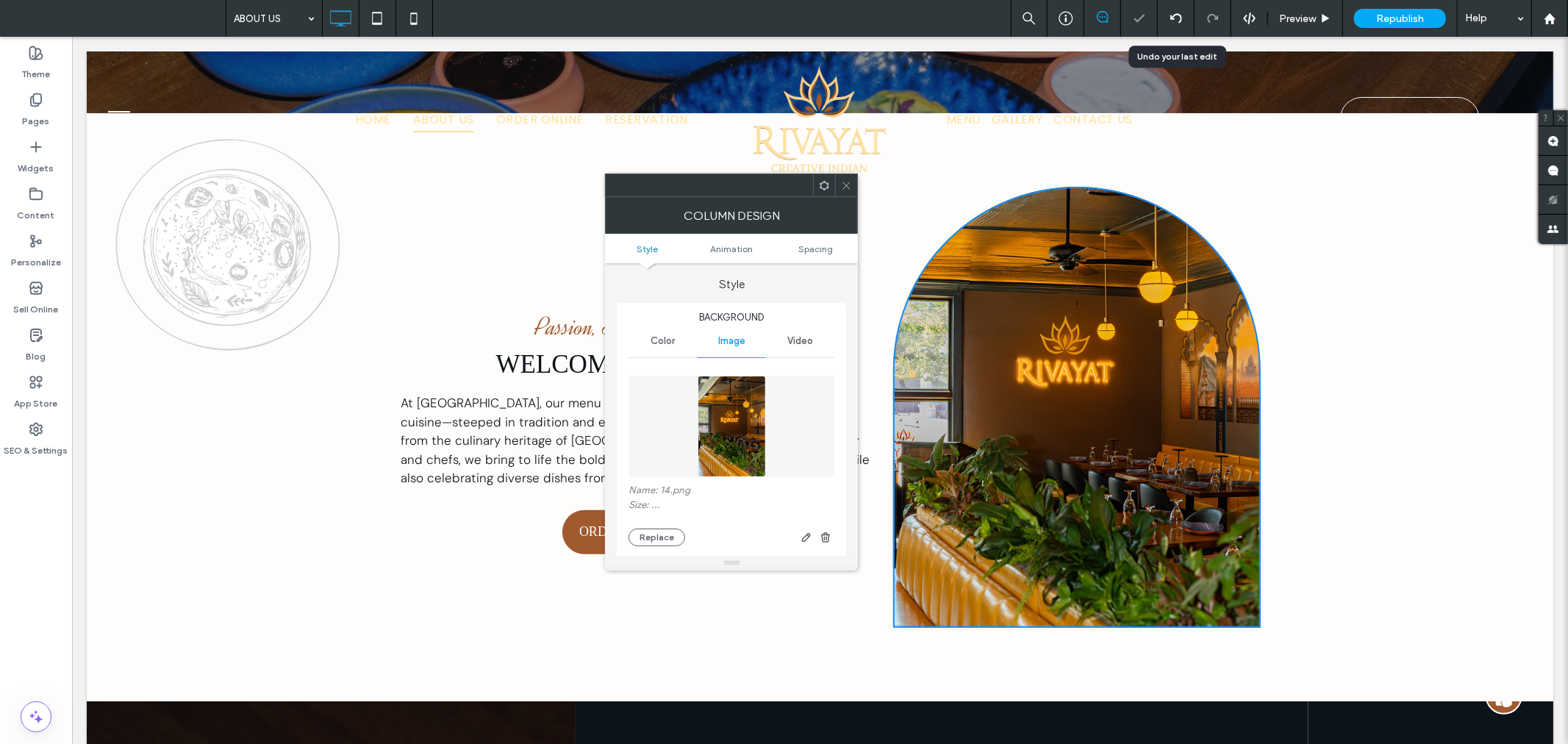
type input "***"
click at [842, 181] on icon at bounding box center [846, 185] width 11 height 11
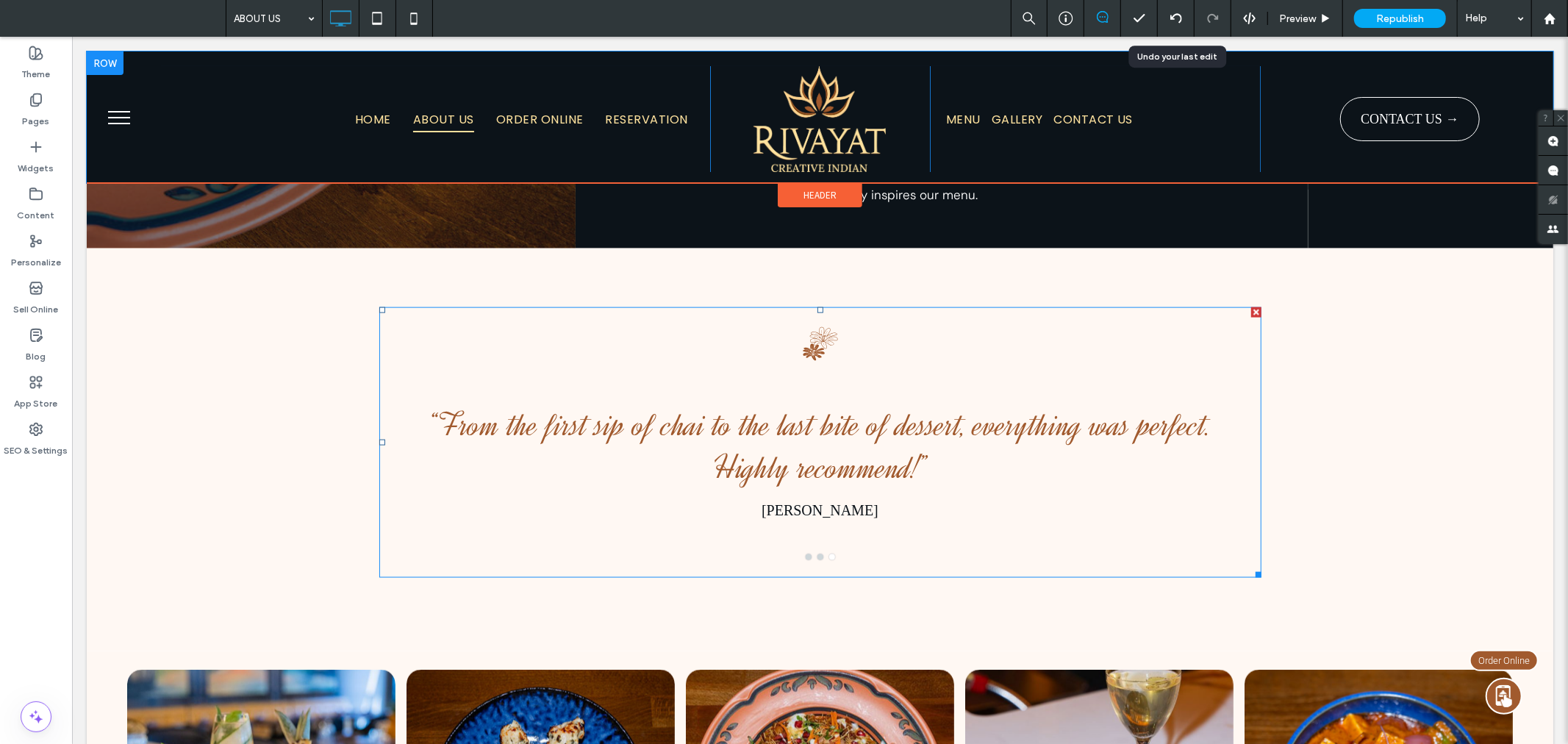
scroll to position [1511, 0]
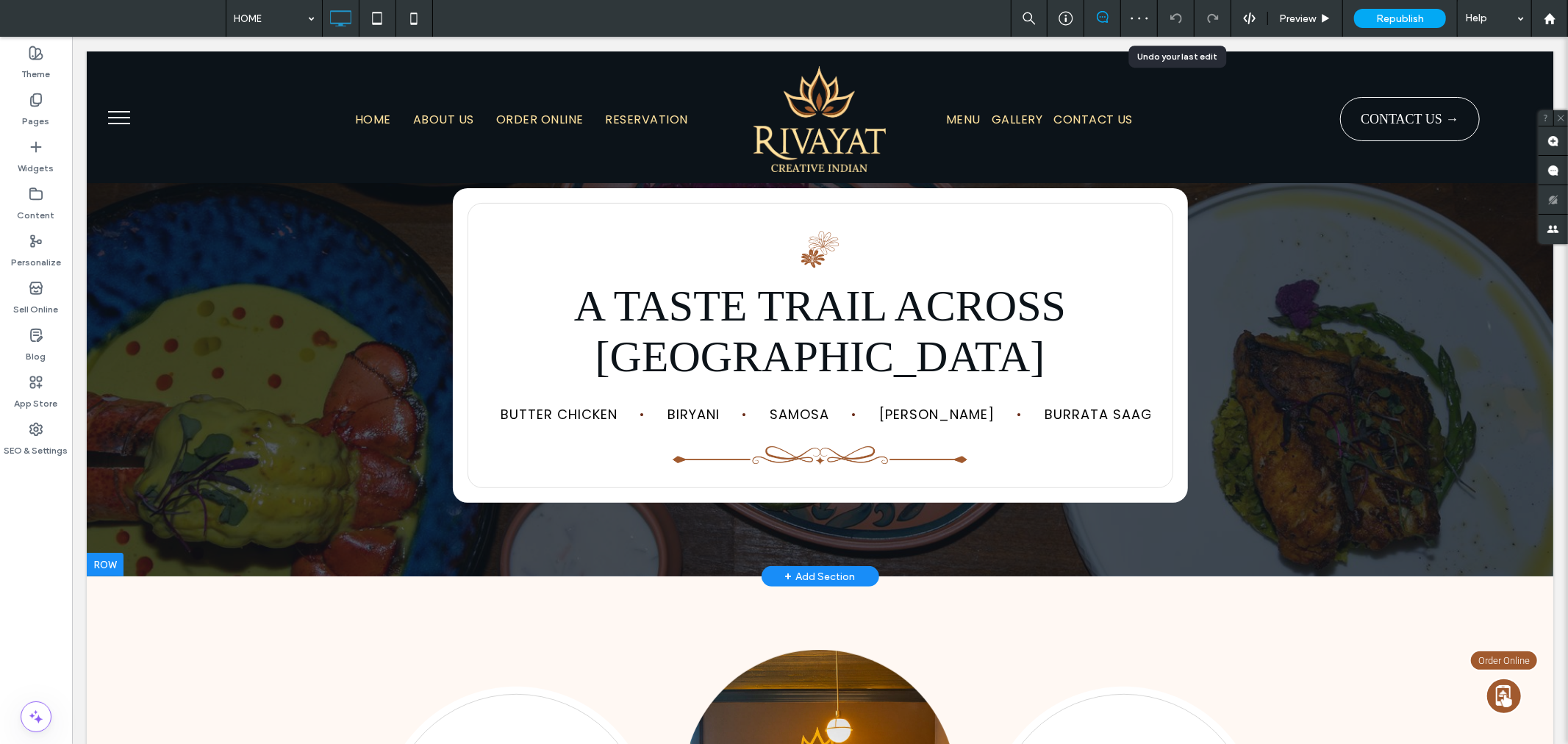
scroll to position [599, 0]
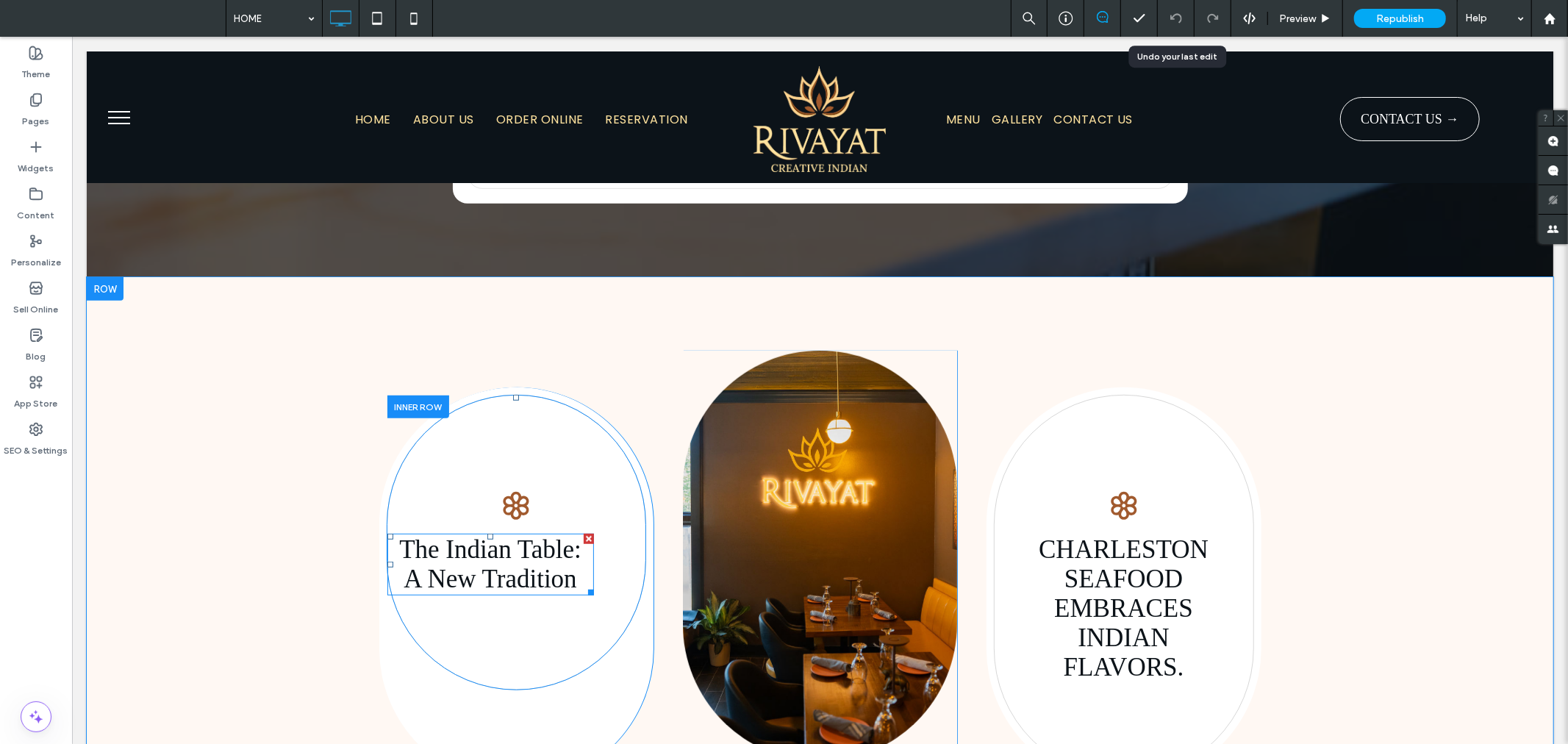
click at [483, 535] on span "The Indian Table: A New Tradition" at bounding box center [489, 563] width 182 height 58
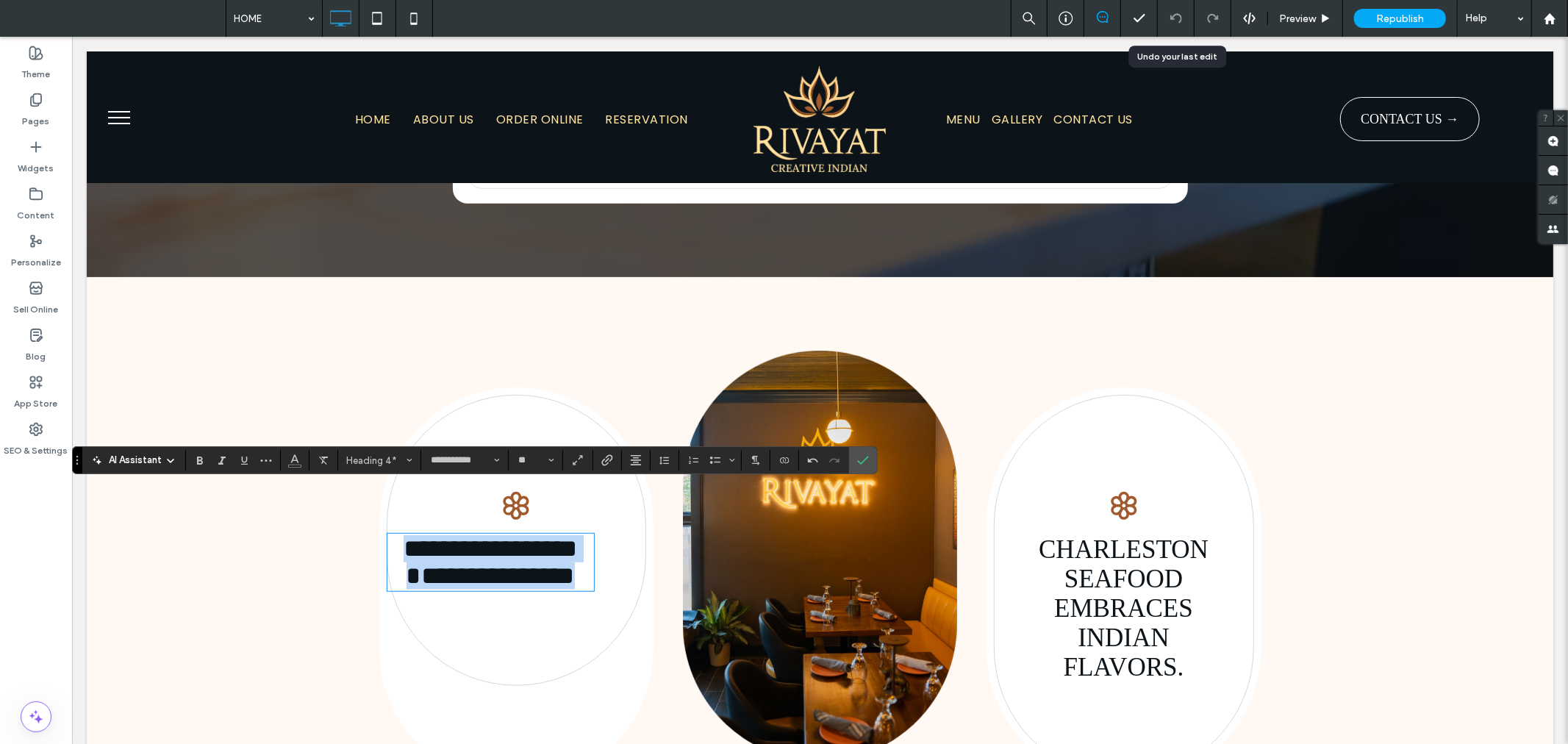
click at [433, 535] on span "**********" at bounding box center [489, 561] width 173 height 52
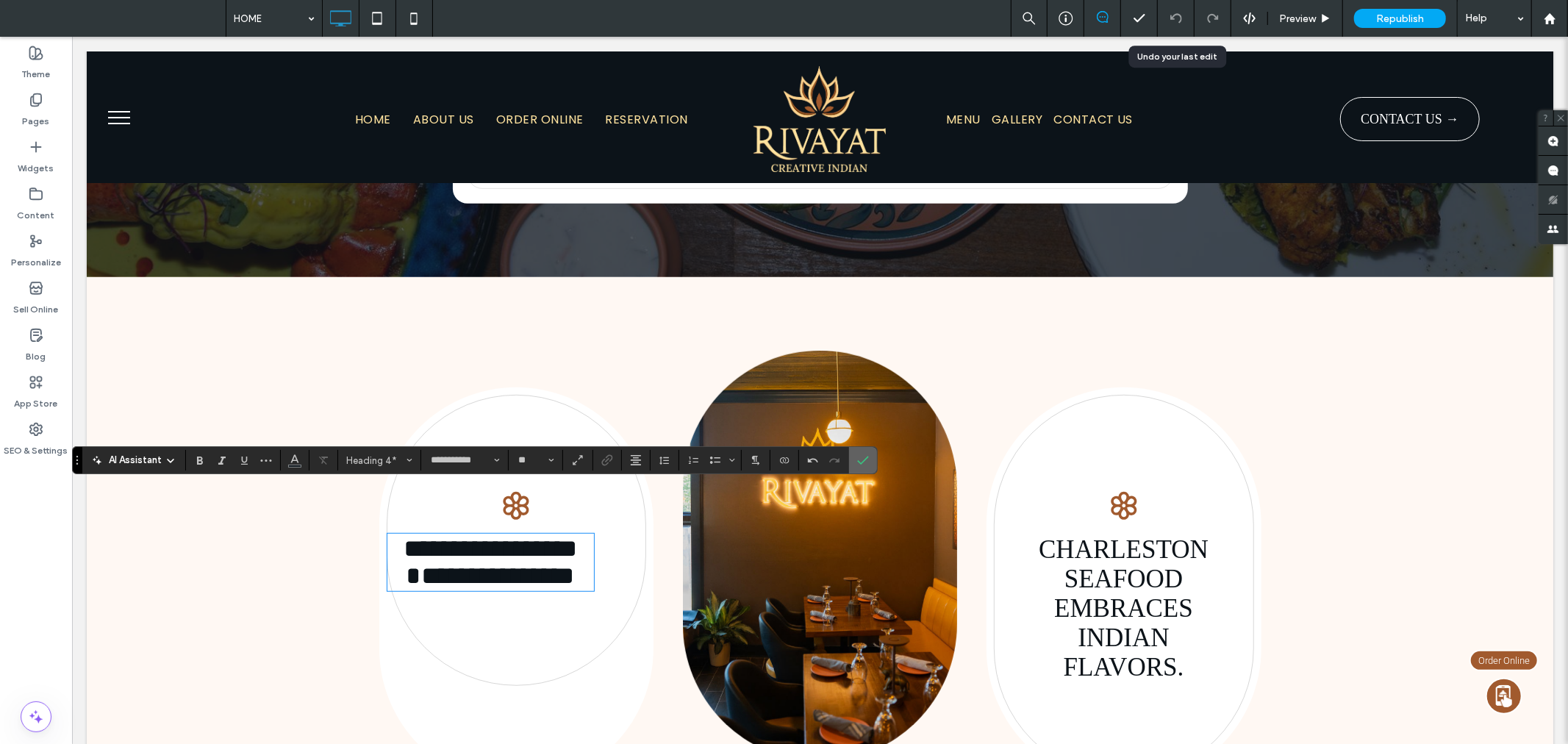
click at [862, 458] on icon "Confirm" at bounding box center [863, 460] width 12 height 12
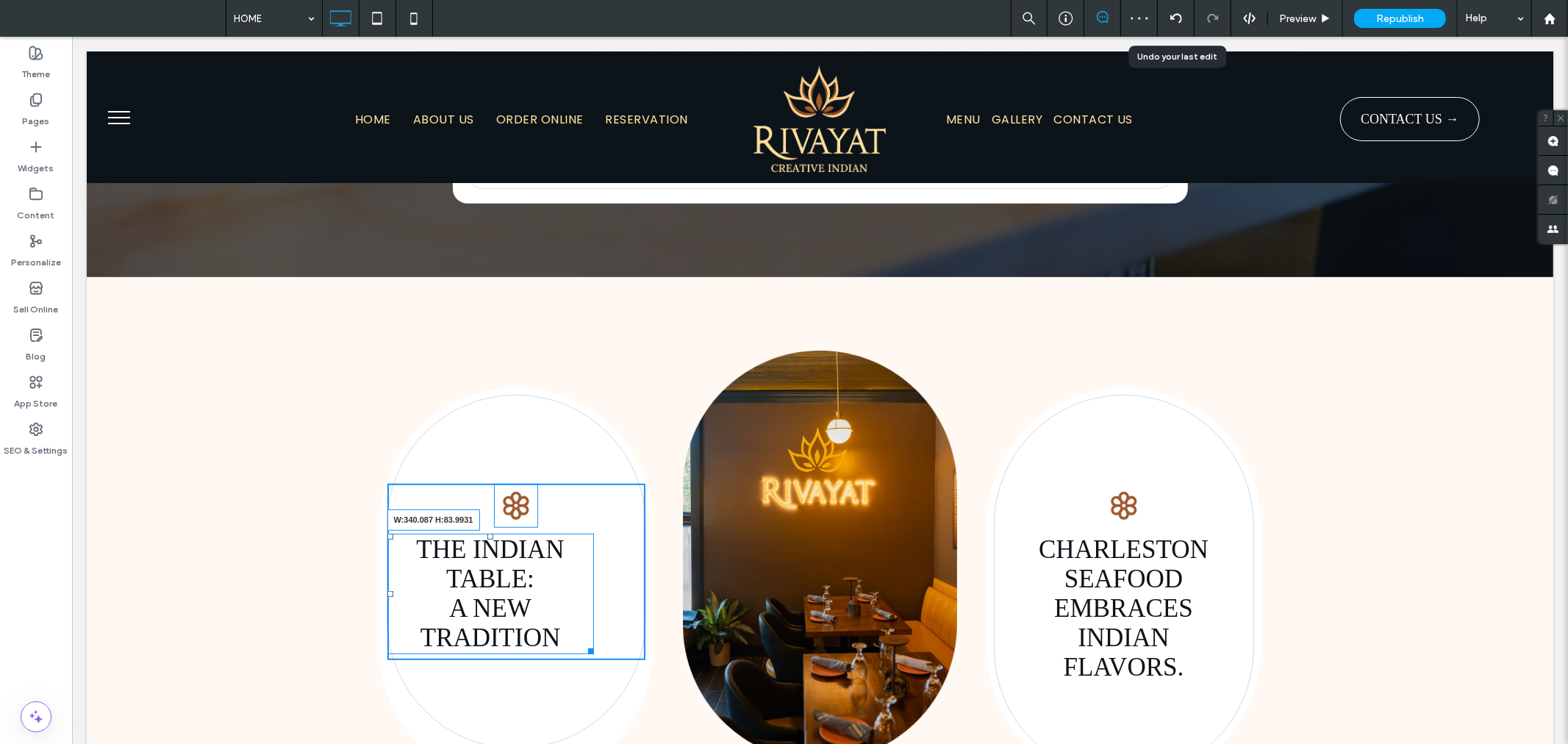
drag, startPoint x: 583, startPoint y: 598, endPoint x: 699, endPoint y: 636, distance: 122.1
click at [627, 599] on div "THE INDIAN TABLE: A NEW TRADITION W:340.087 H:83.9931 Click To Paste Click To P…" at bounding box center [516, 586] width 275 height 398
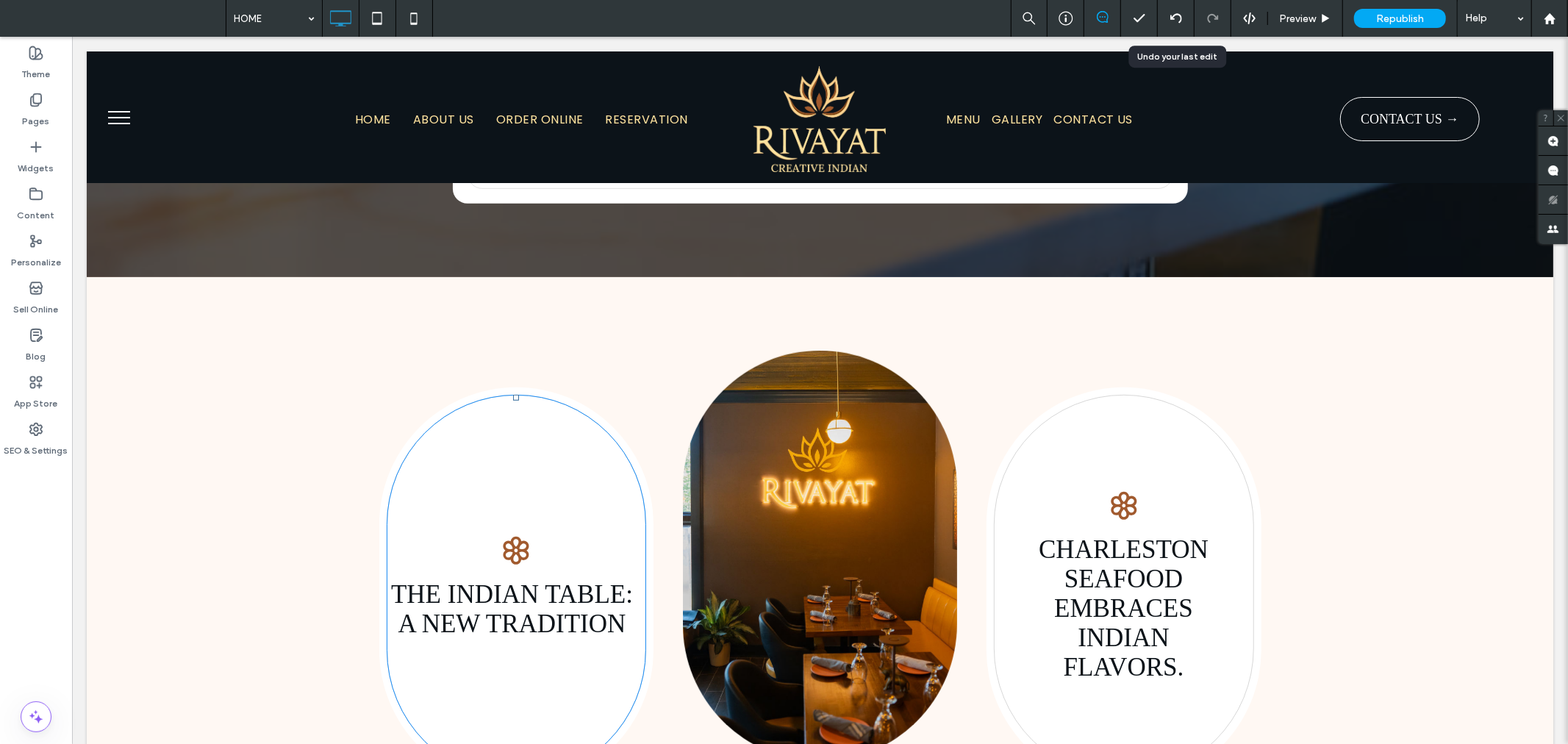
drag, startPoint x: 498, startPoint y: 638, endPoint x: 487, endPoint y: 728, distance: 90.7
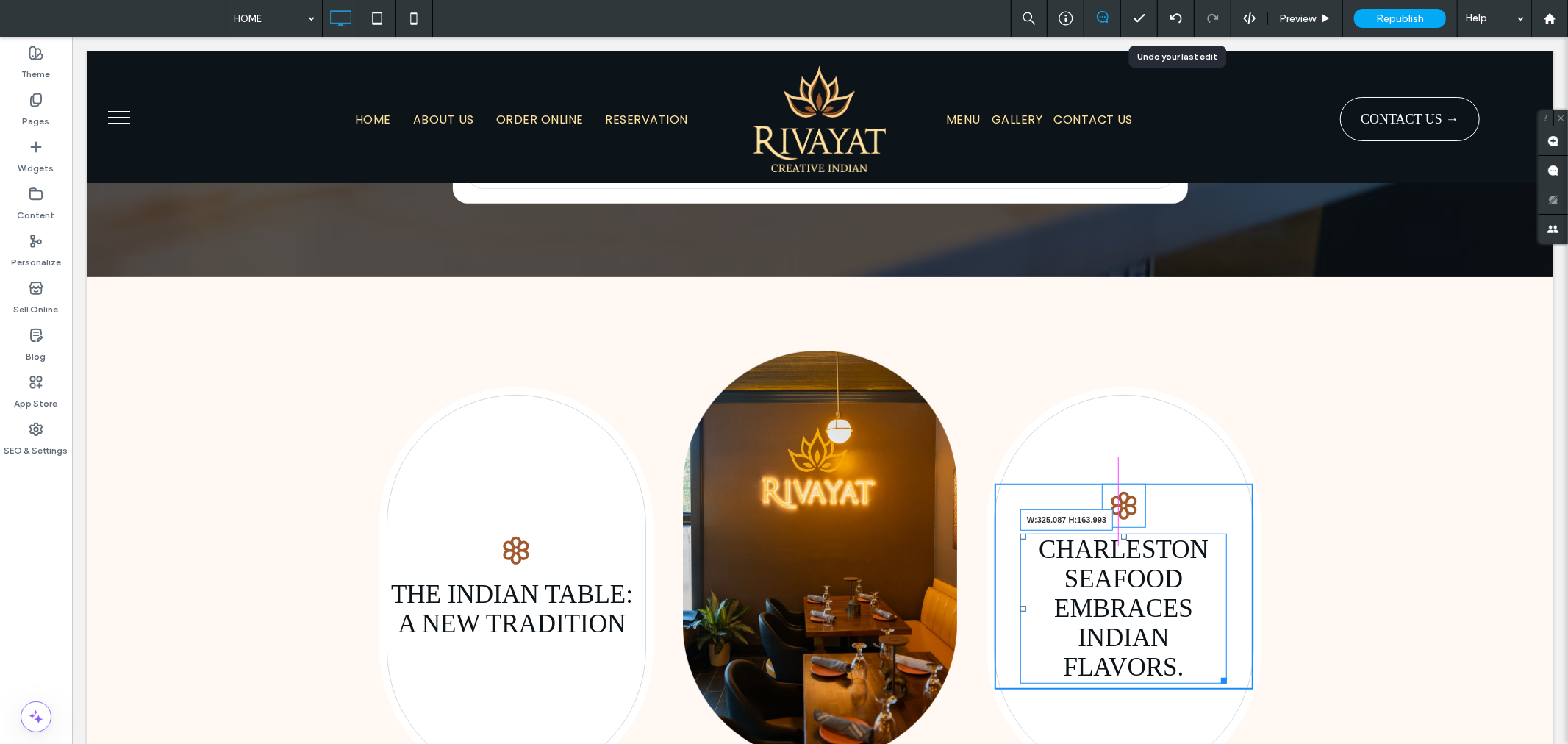
drag, startPoint x: 1213, startPoint y: 628, endPoint x: 1302, endPoint y: 666, distance: 96.8
click at [1230, 629] on div "CHARLESTON SEAFOOD EMBRACES INDIAN FLAVORS. W:325.087 H:163.993 Click To Paste" at bounding box center [1123, 586] width 260 height 384
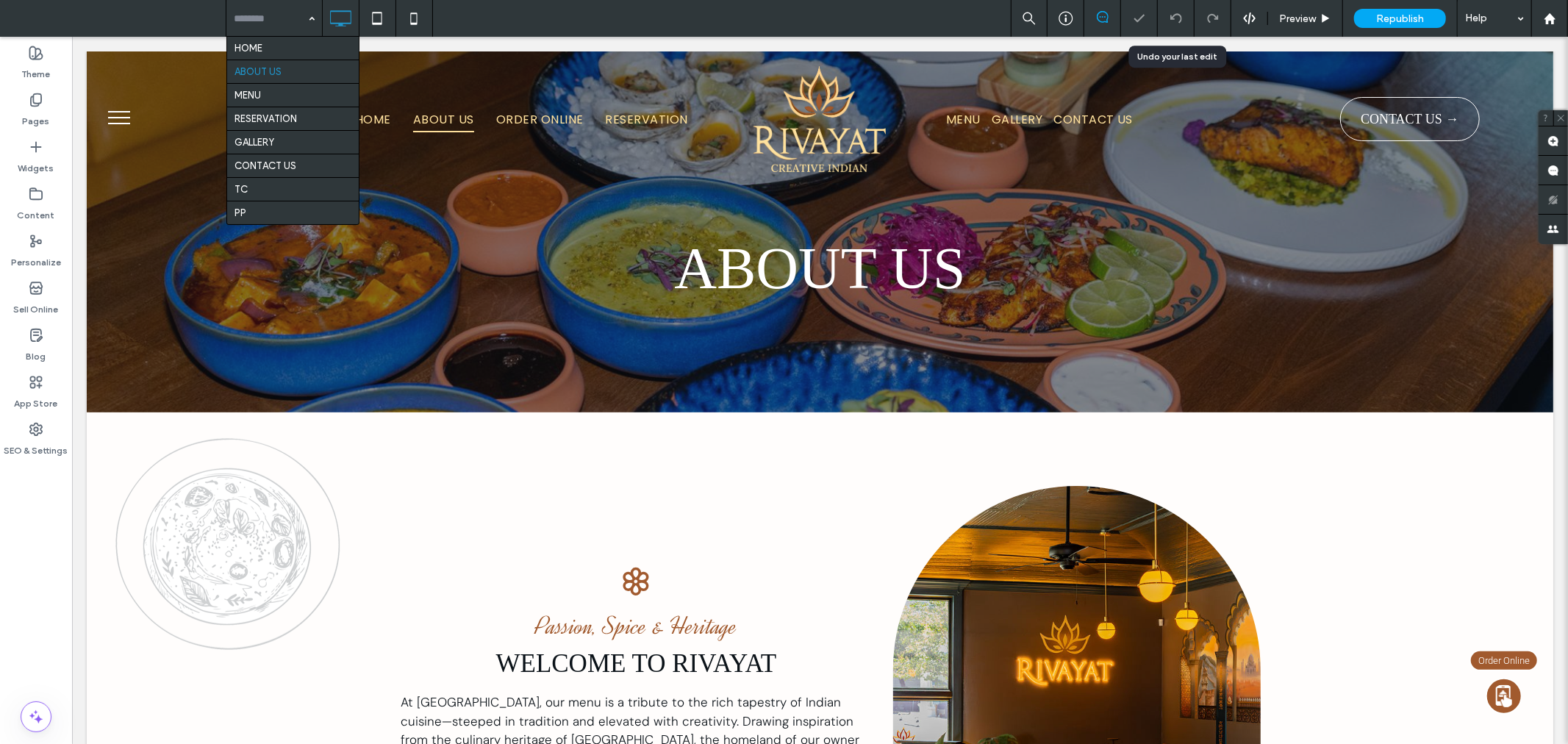
click at [256, 14] on input at bounding box center [271, 18] width 74 height 37
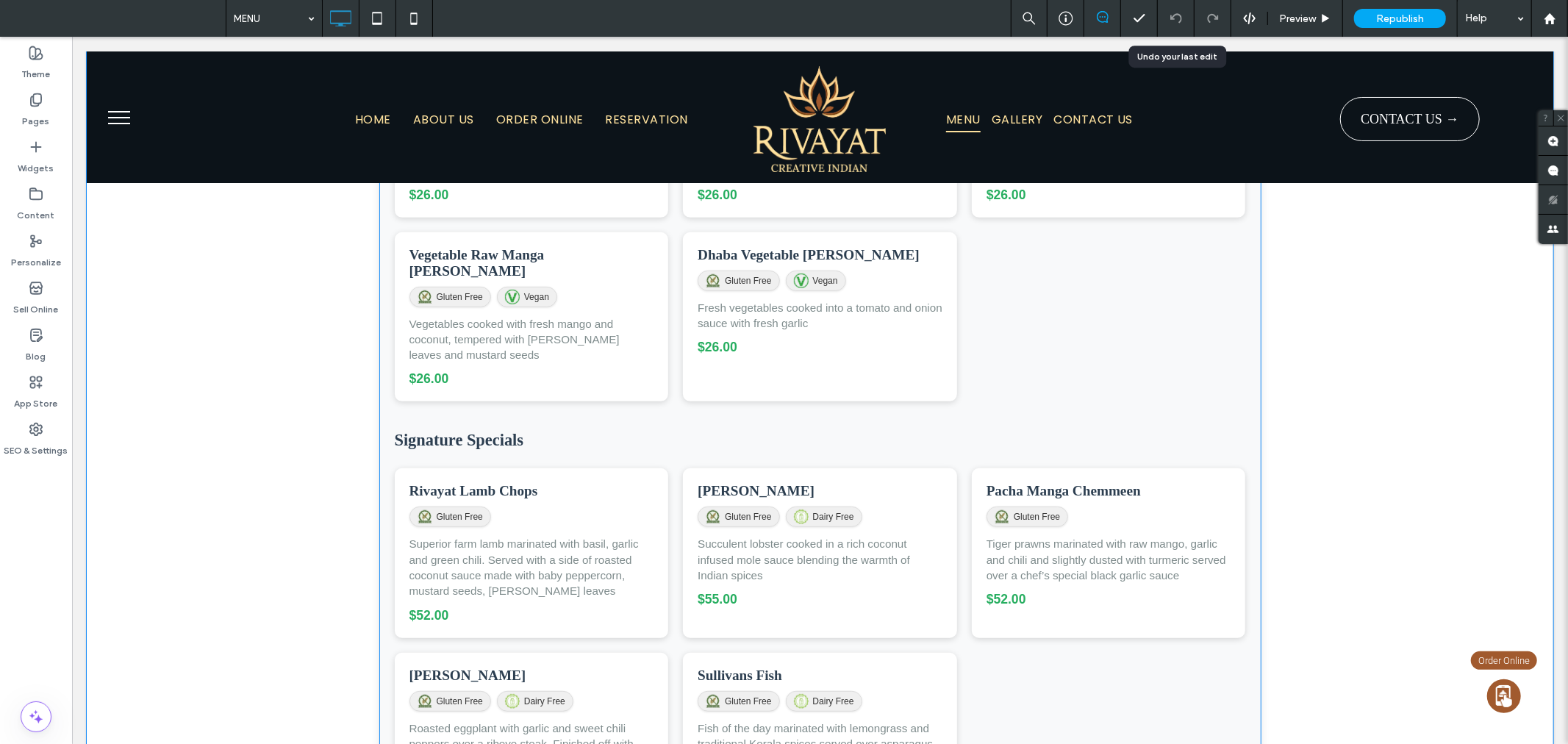
scroll to position [5392, 0]
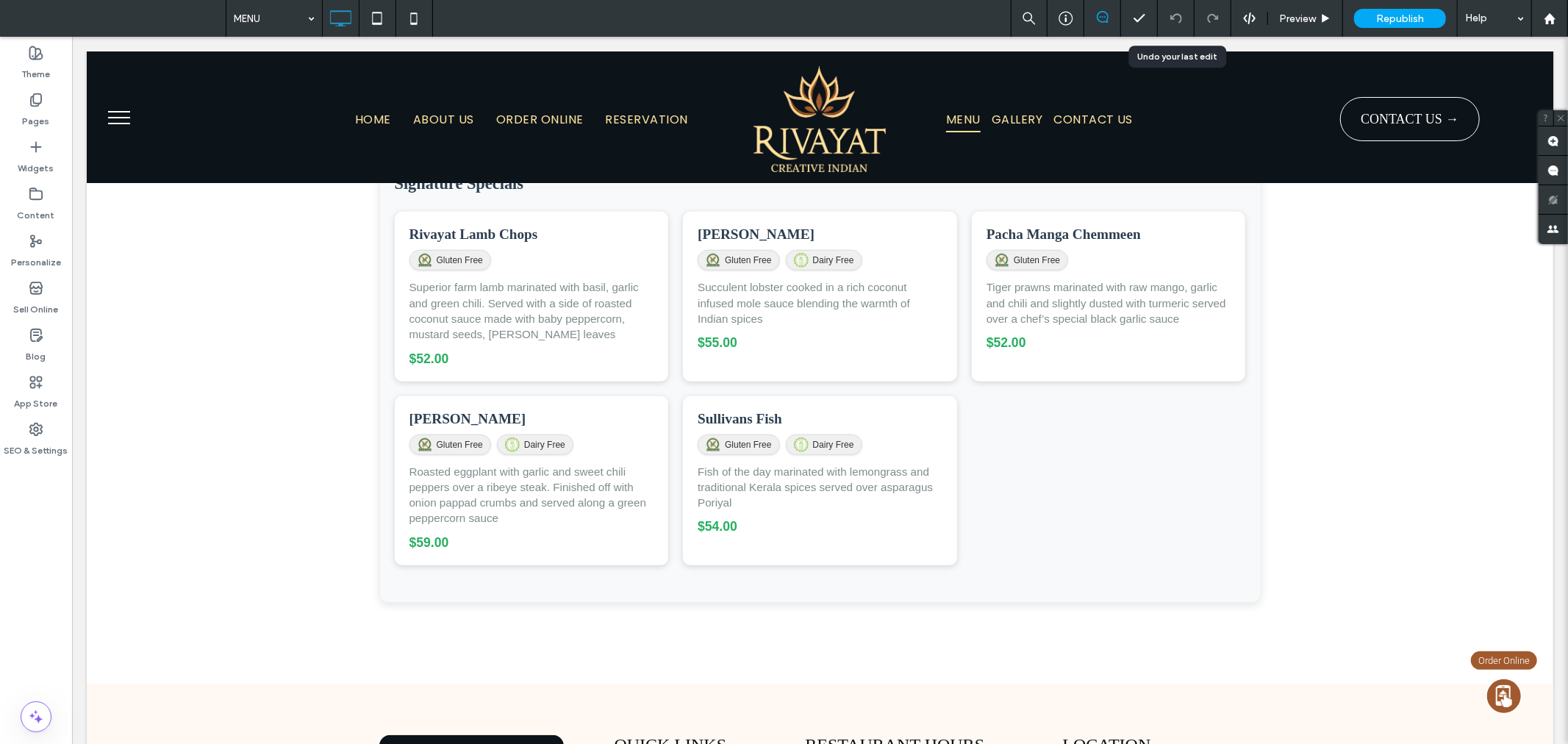
click at [256, 16] on input at bounding box center [271, 18] width 74 height 37
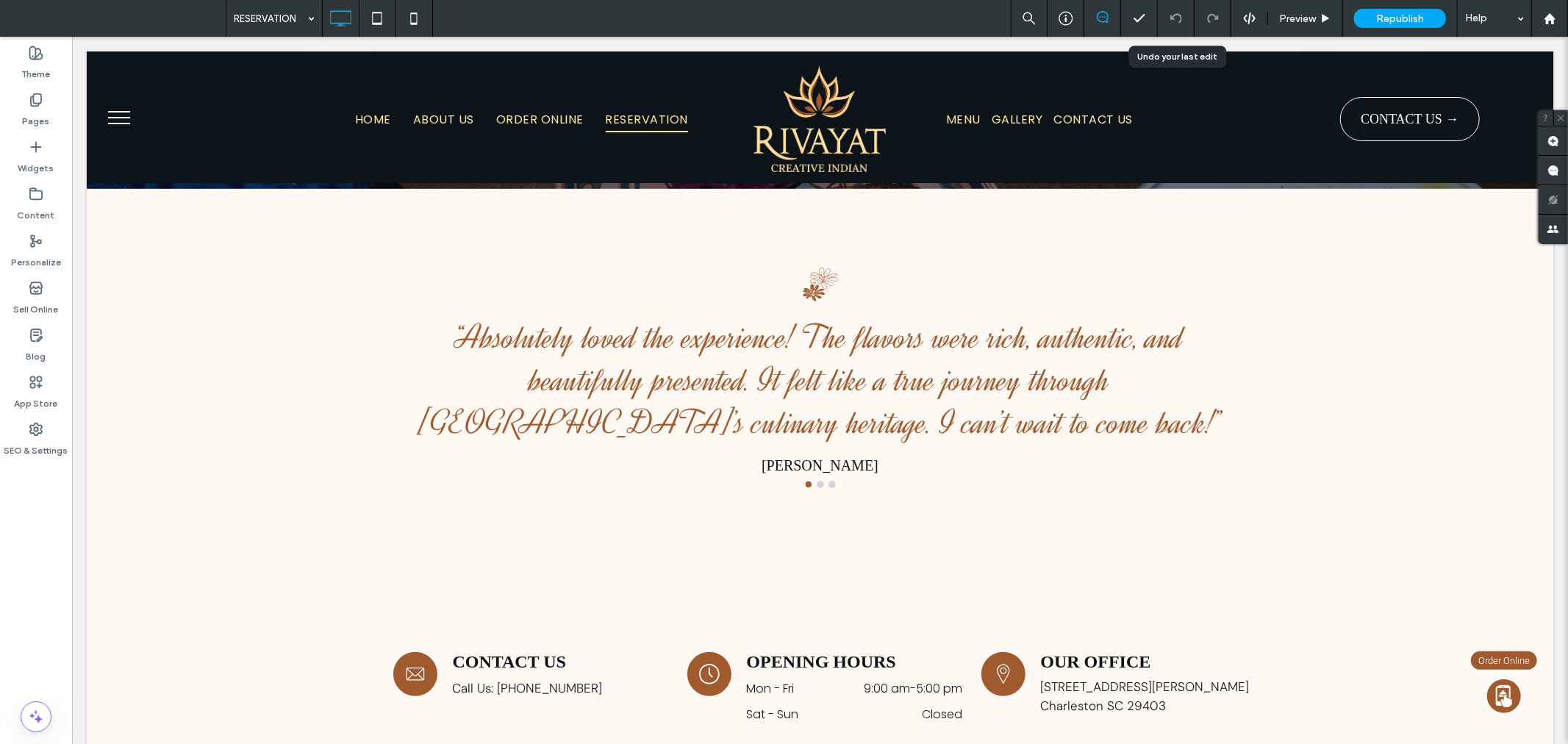
scroll to position [423, 0]
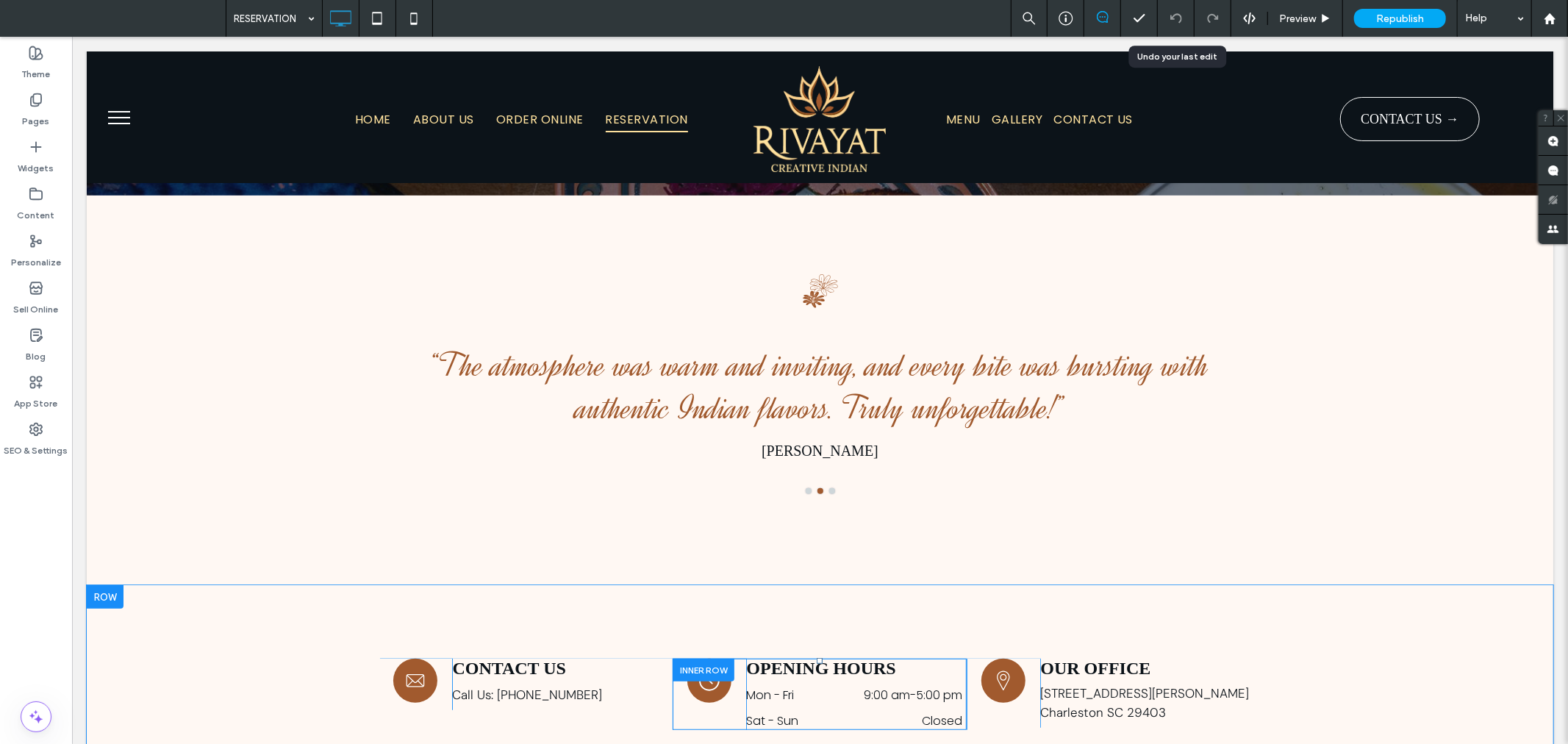
click at [691, 667] on div at bounding box center [702, 669] width 62 height 23
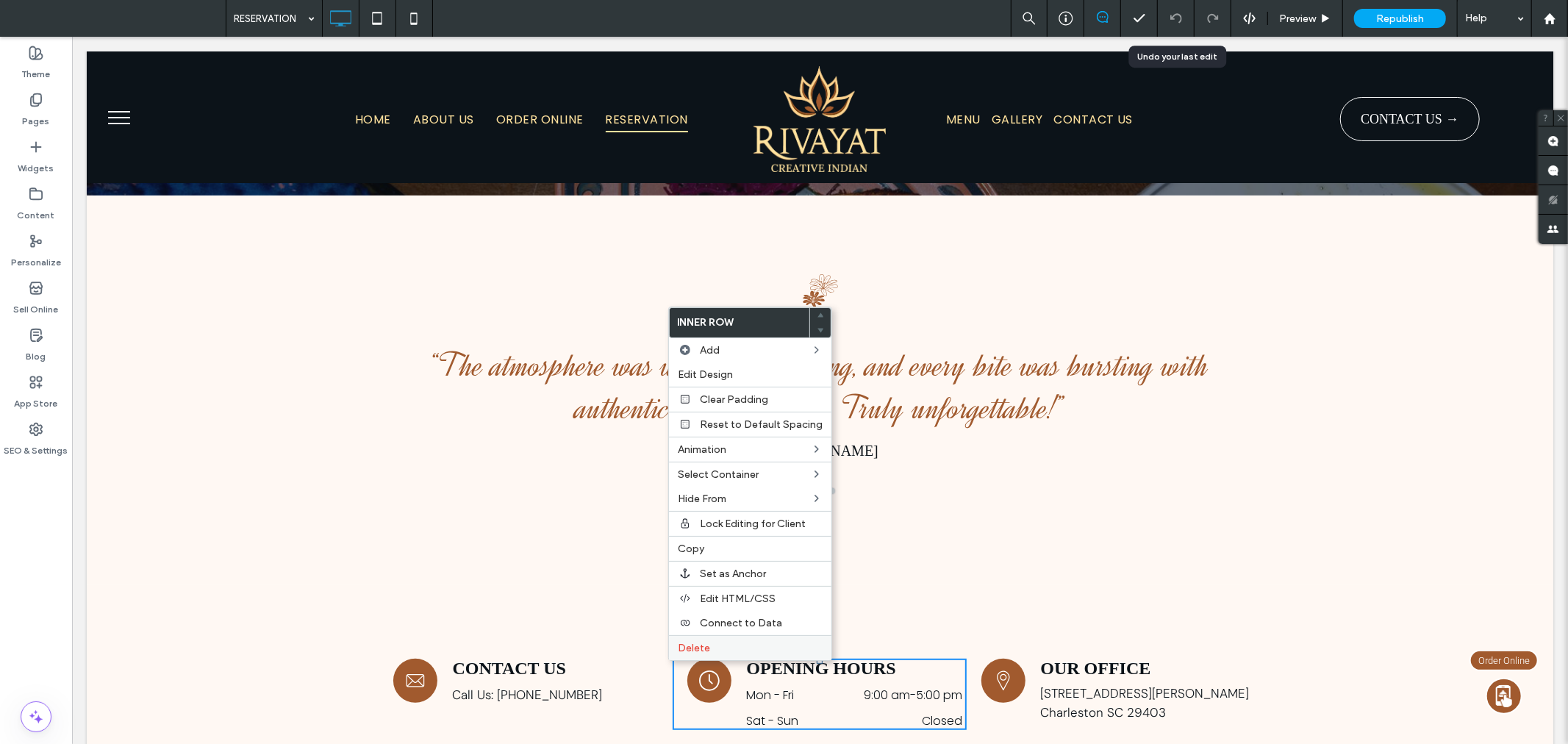
click at [702, 643] on span "Delete" at bounding box center [693, 648] width 32 height 13
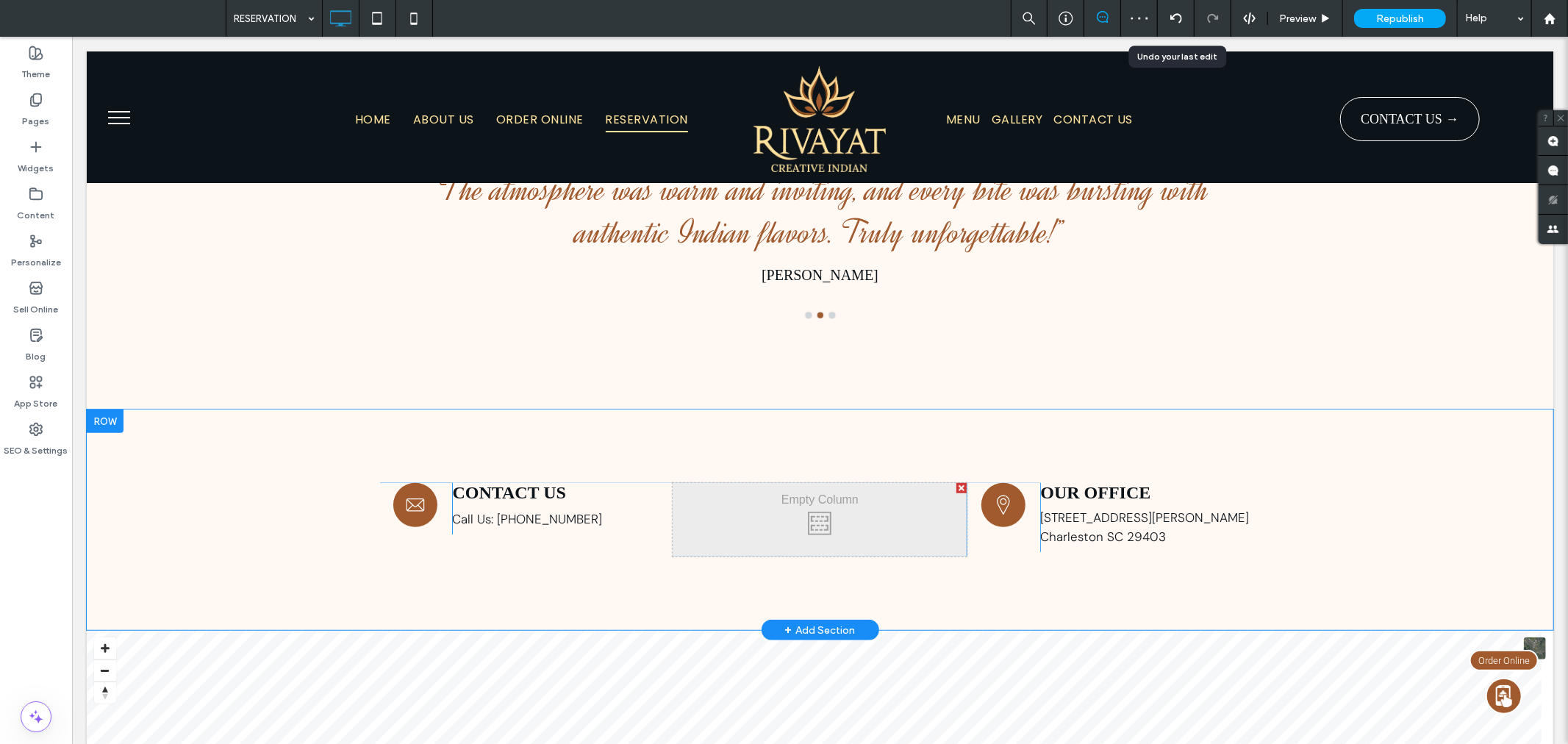
scroll to position [724, 0]
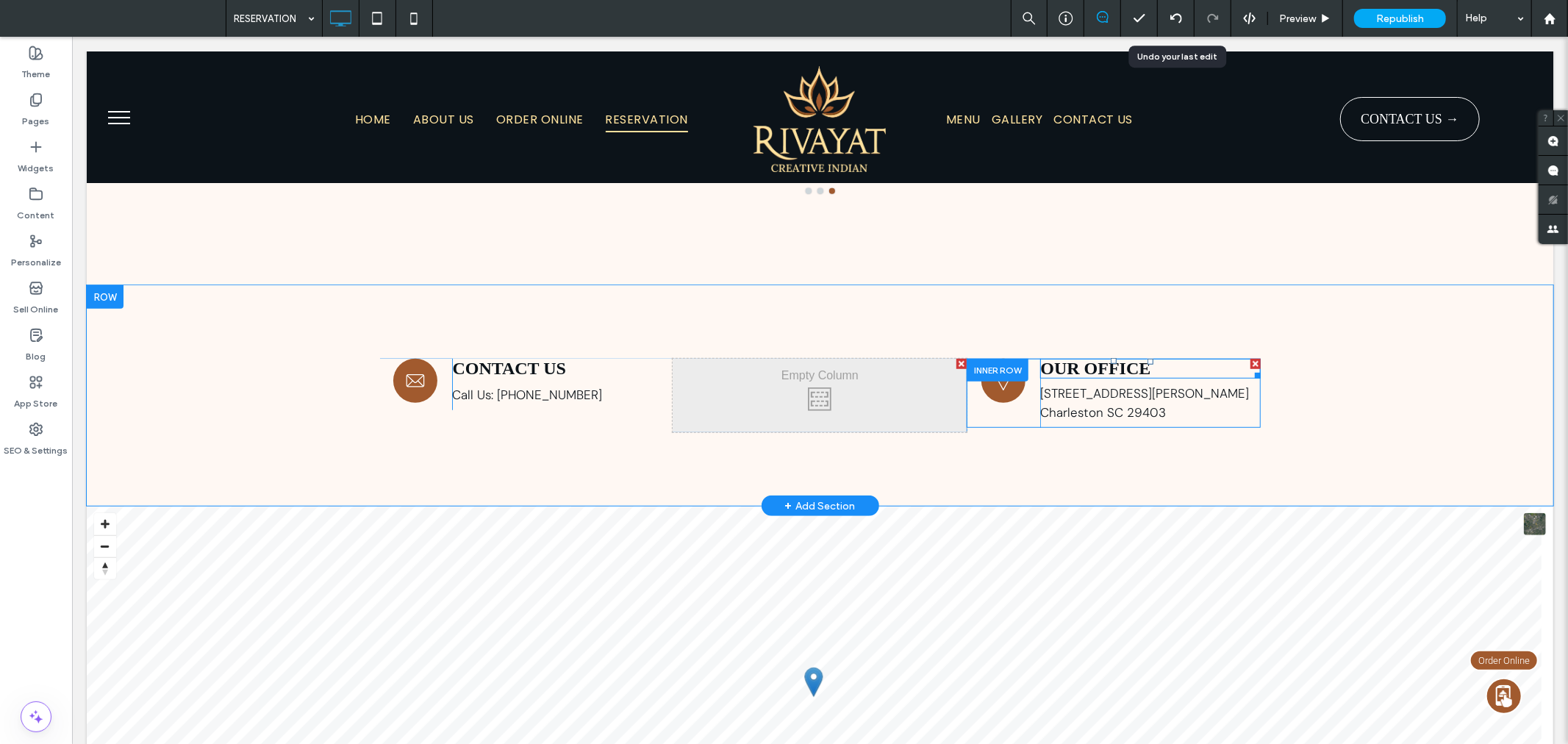
click at [1090, 369] on span "OUR OFFICE" at bounding box center [1095, 367] width 110 height 19
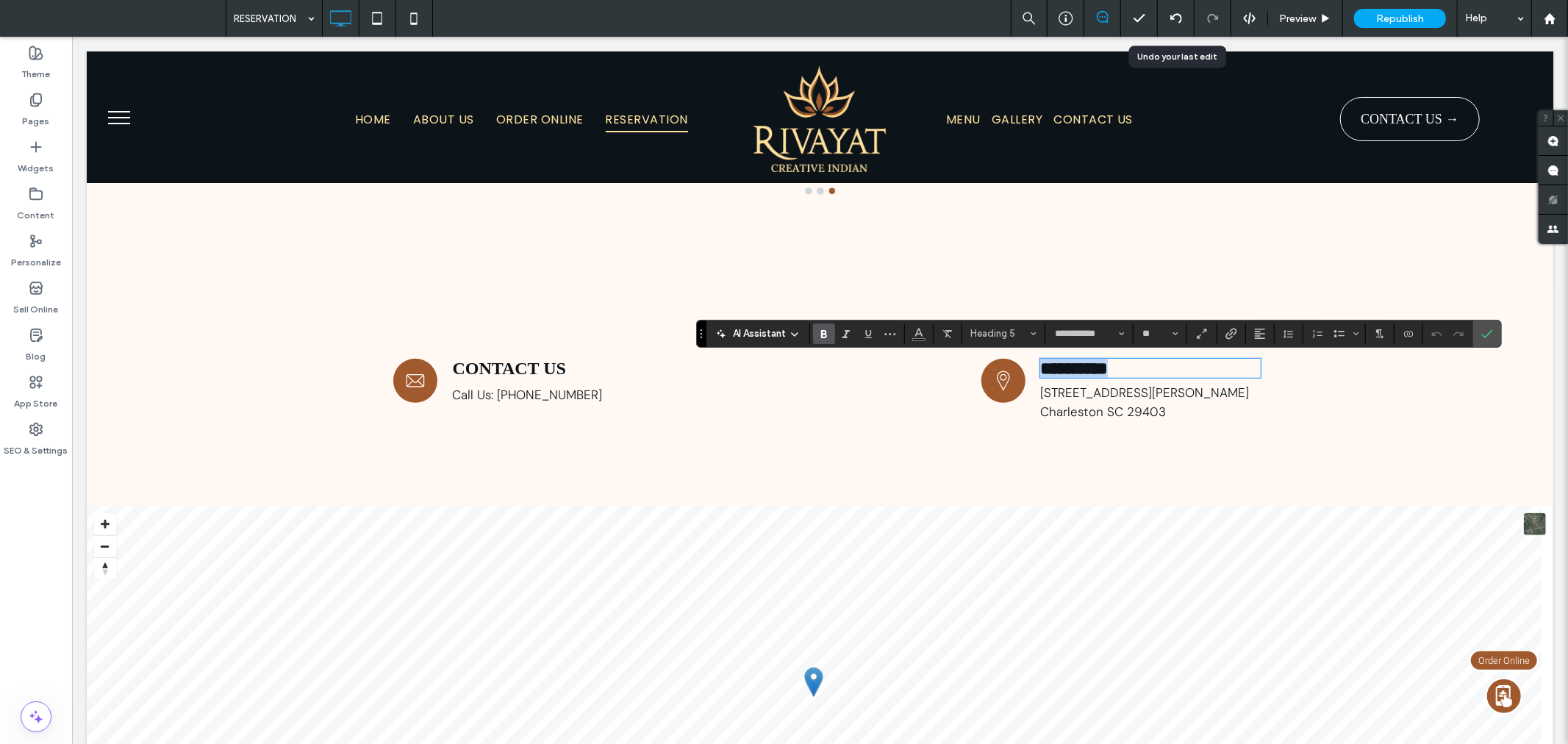
click at [1078, 364] on span "**********" at bounding box center [1073, 367] width 68 height 17
drag, startPoint x: 1183, startPoint y: 365, endPoint x: 1073, endPoint y: 370, distance: 110.1
click at [1073, 370] on h5 "**********" at bounding box center [1149, 367] width 221 height 19
click at [1077, 377] on span "**********" at bounding box center [1073, 367] width 68 height 17
drag, startPoint x: 1078, startPoint y: 373, endPoint x: 1166, endPoint y: 377, distance: 88.1
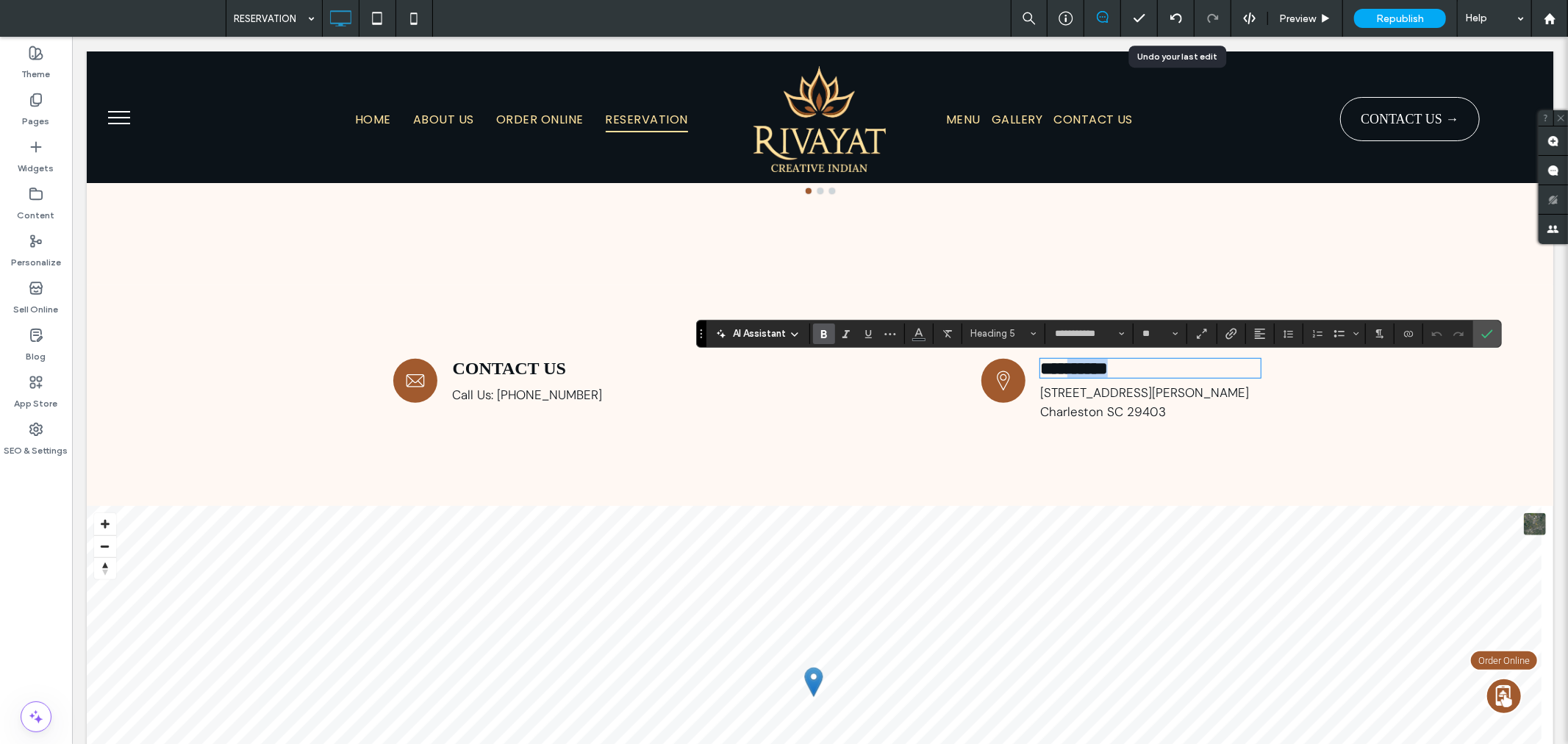
click at [1166, 377] on h5 "**********" at bounding box center [1149, 367] width 221 height 19
click at [1482, 335] on icon "Confirm" at bounding box center [1487, 334] width 12 height 12
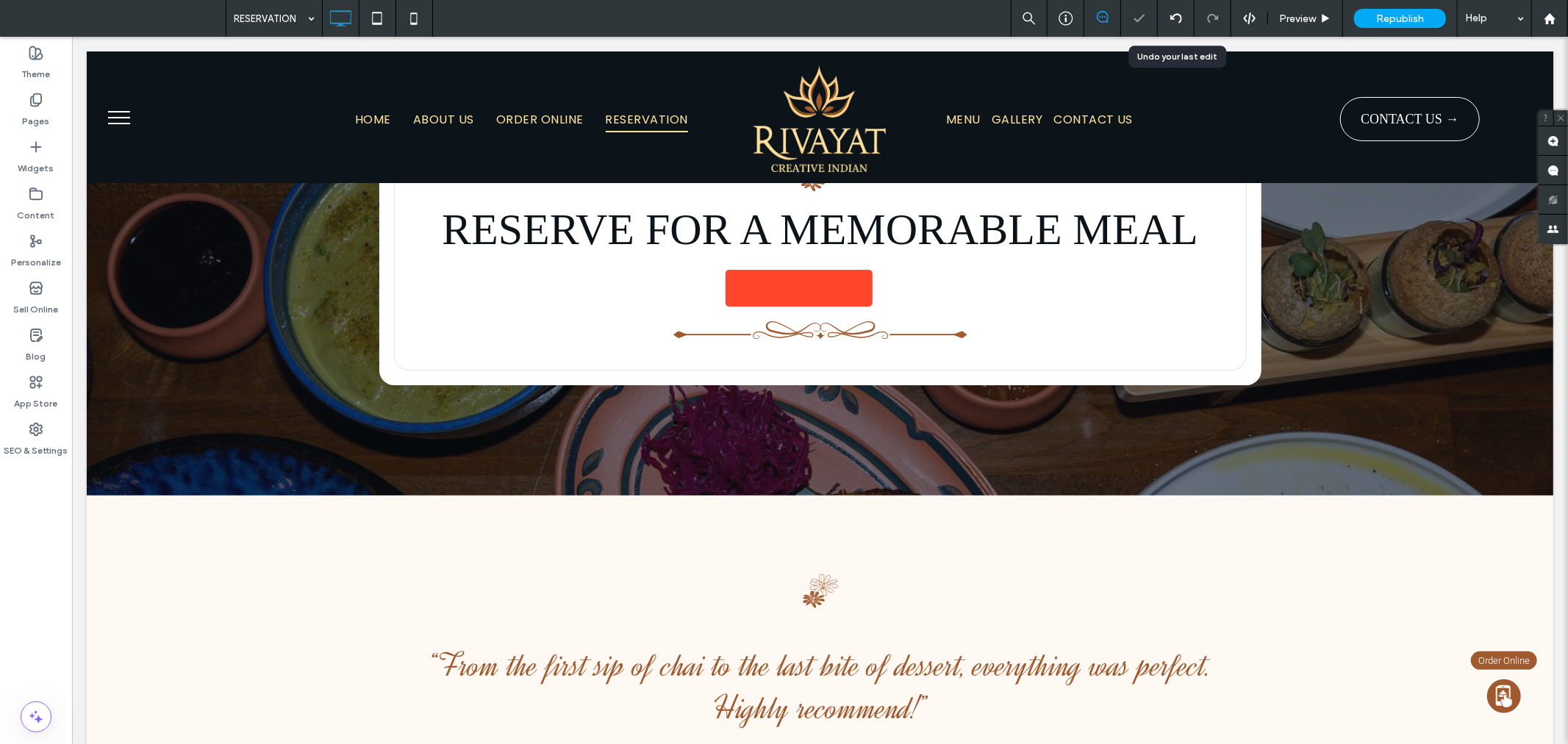
scroll to position [0, 0]
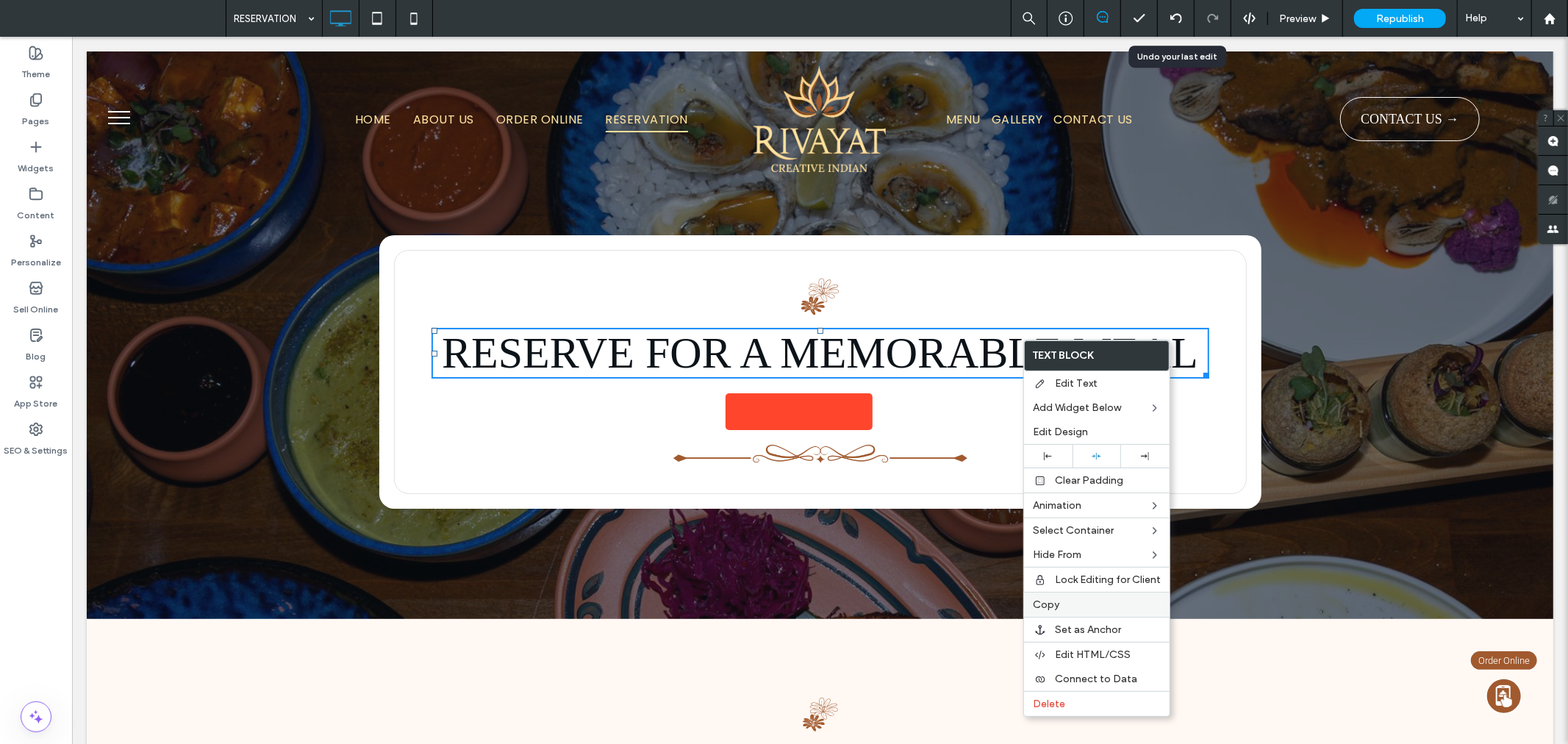
click at [1088, 593] on div "Copy" at bounding box center [1096, 604] width 145 height 25
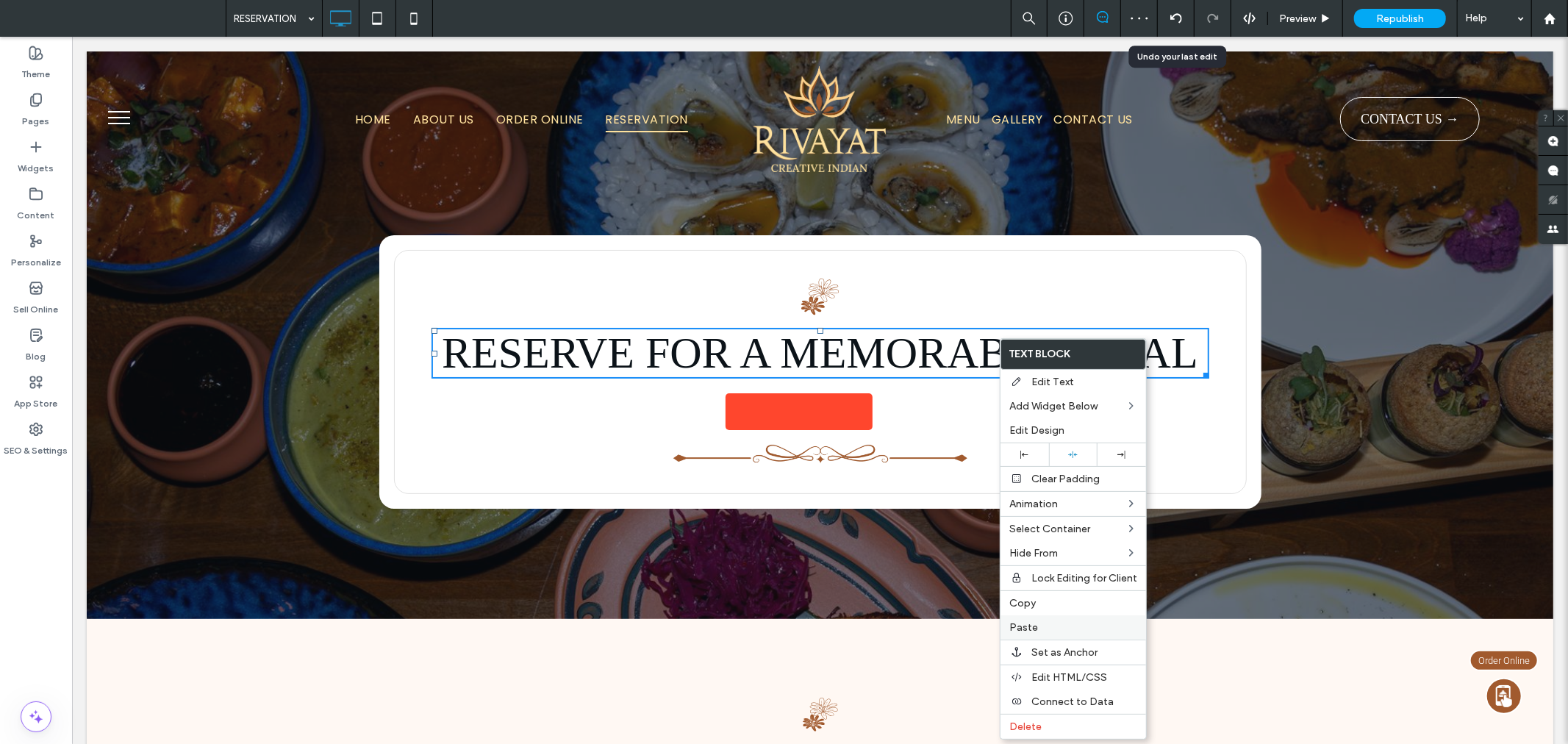
click at [1073, 623] on label "Paste" at bounding box center [1073, 627] width 128 height 13
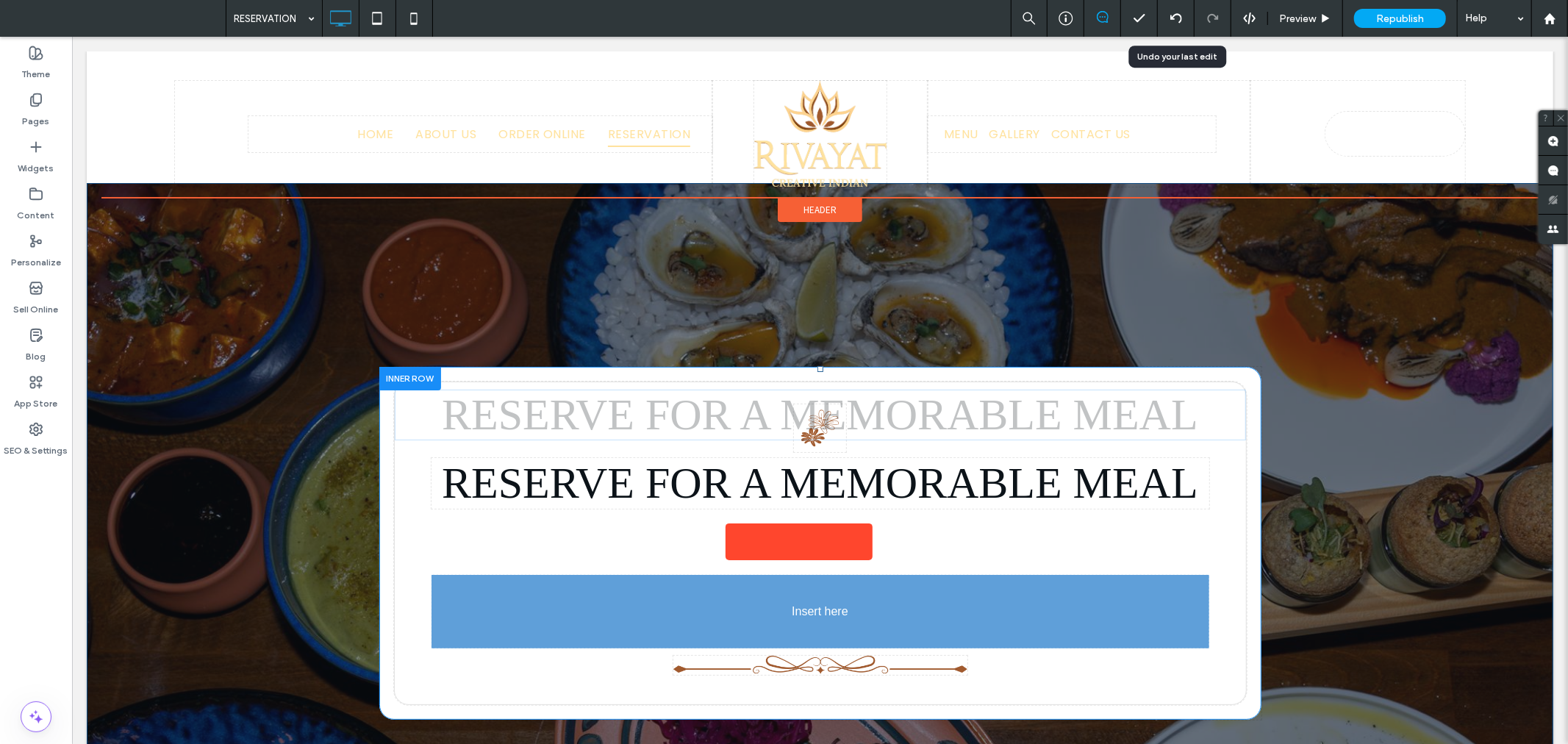
drag, startPoint x: 842, startPoint y: 395, endPoint x: 828, endPoint y: 617, distance: 222.4
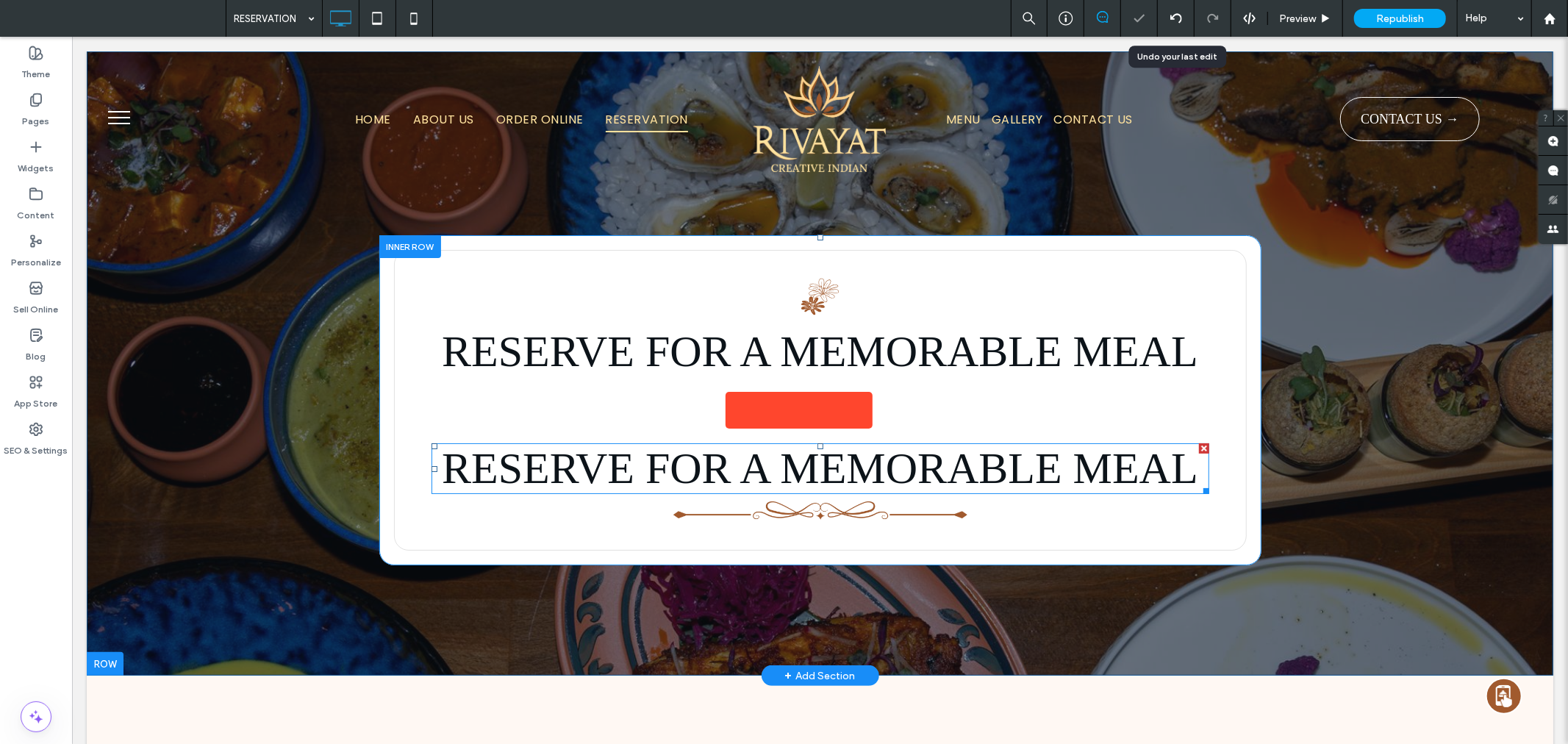
click at [824, 457] on span "RESERVE FOR A MEMORABLE MEAL" at bounding box center [819, 468] width 757 height 48
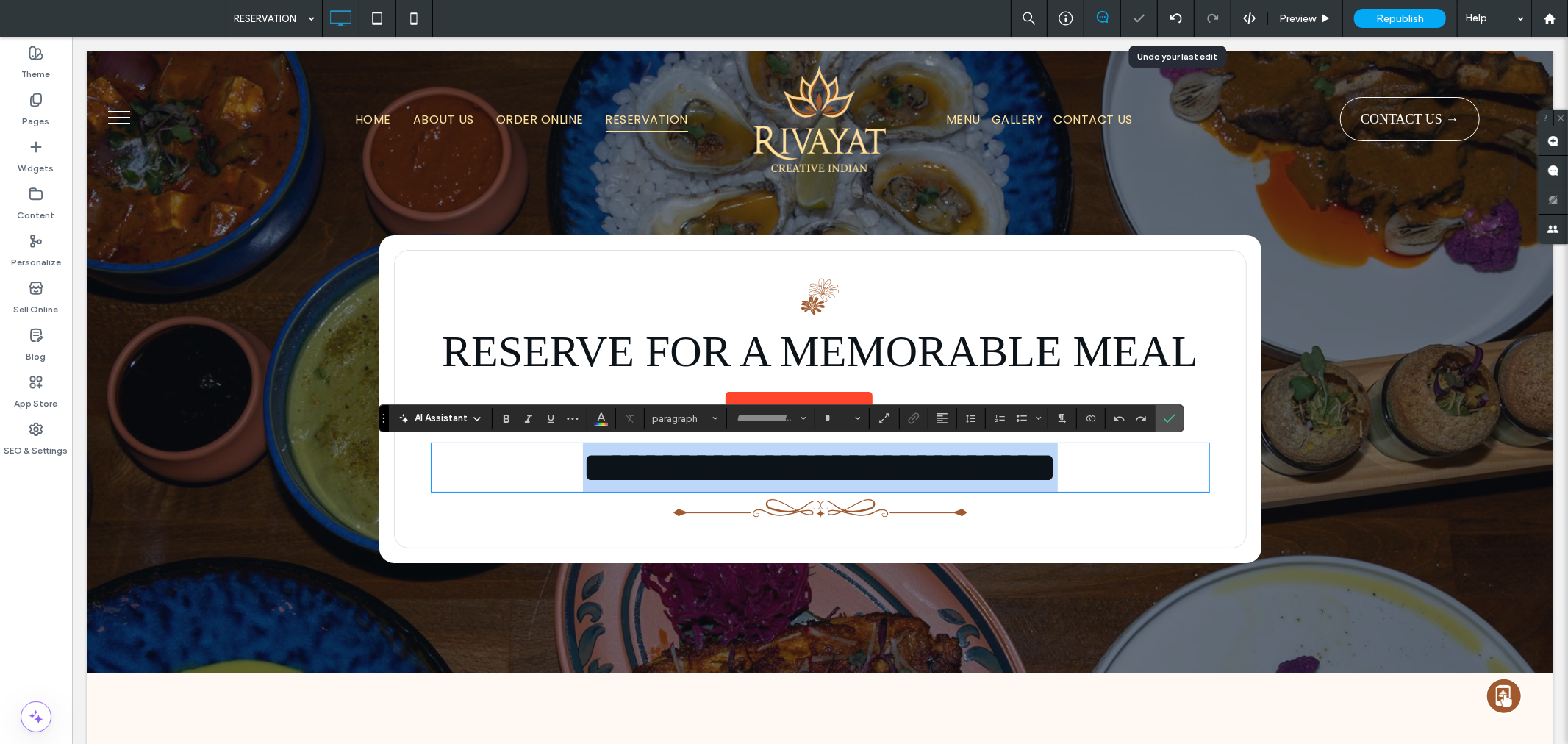
type input "**********"
type input "**"
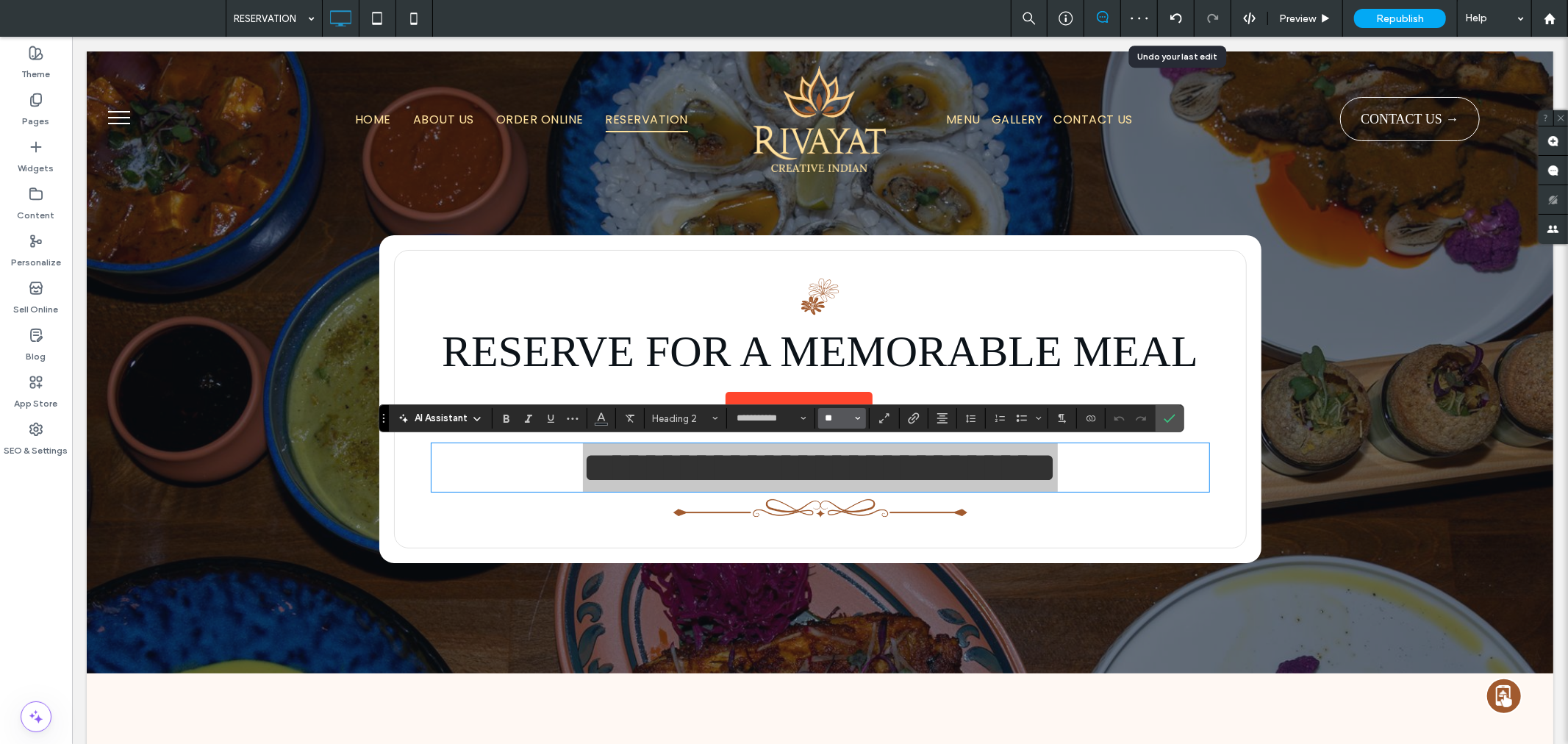
click at [845, 422] on input "**" at bounding box center [838, 419] width 29 height 12
click at [847, 565] on label "16" at bounding box center [842, 565] width 47 height 20
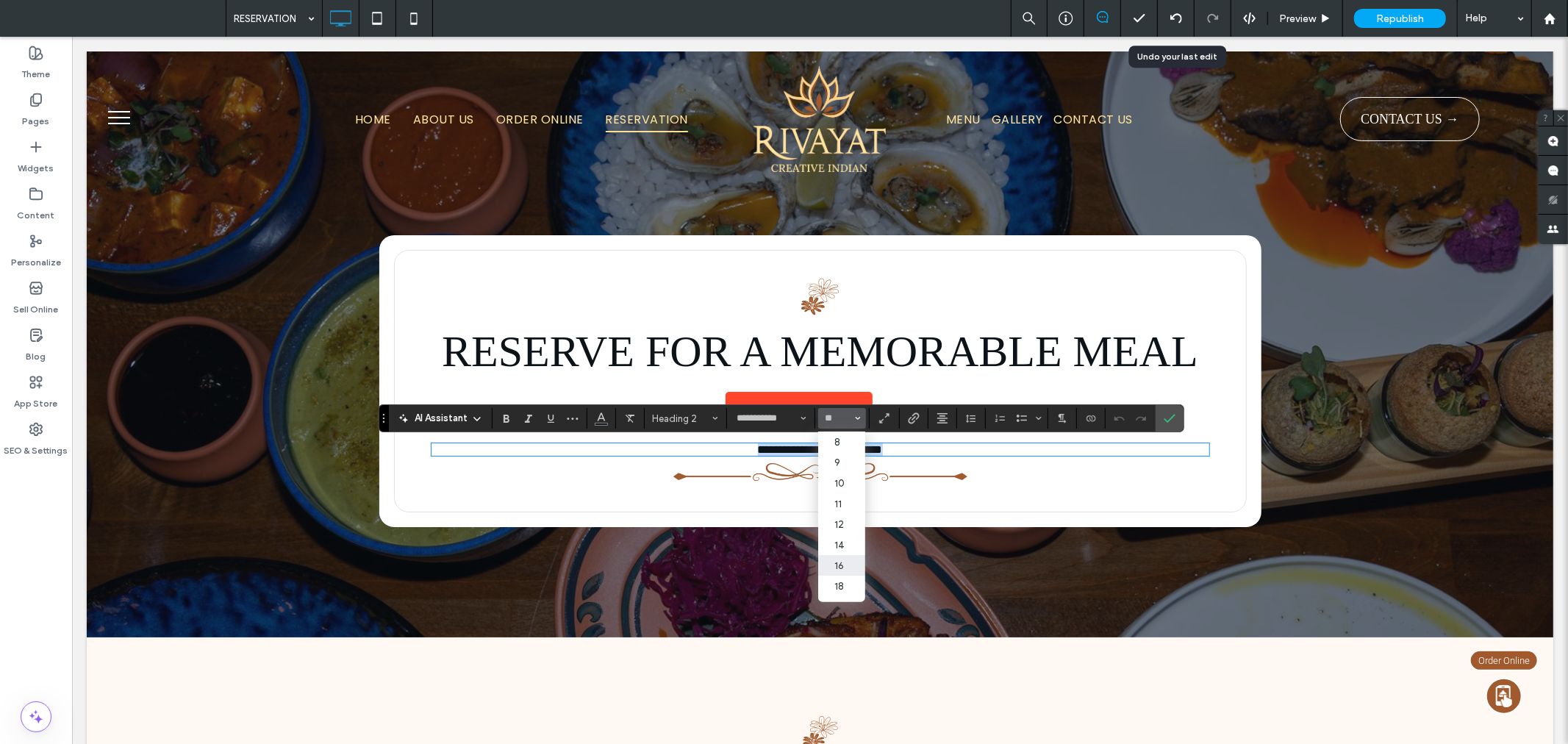
type input "**"
drag, startPoint x: 1010, startPoint y: 453, endPoint x: 620, endPoint y: 453, distance: 390.0
click at [620, 453] on h2 "**********" at bounding box center [819, 449] width 778 height 13
click at [835, 420] on input "**" at bounding box center [838, 419] width 29 height 12
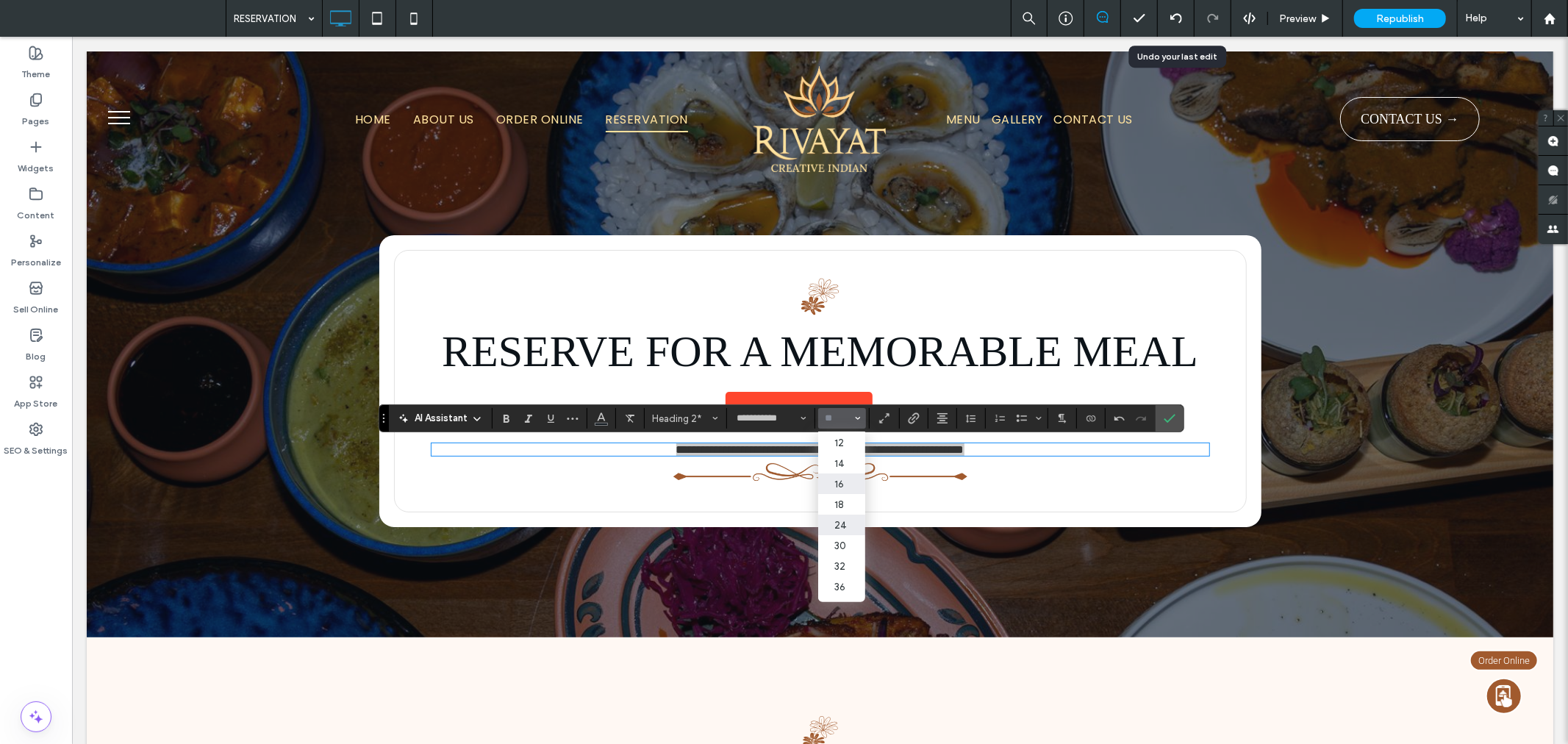
click at [830, 526] on label "24" at bounding box center [842, 525] width 47 height 20
type input "**"
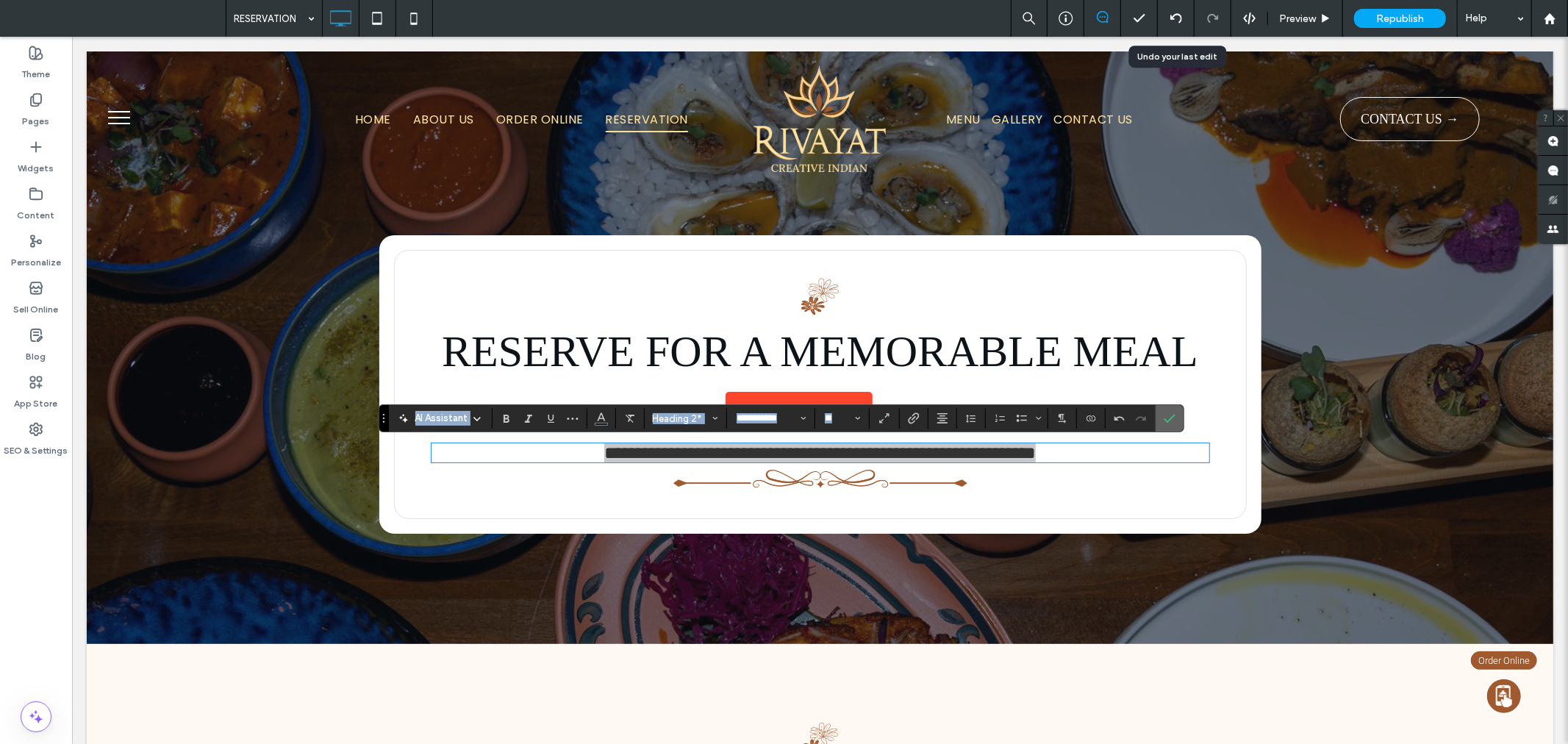
click at [1174, 422] on icon "Confirm" at bounding box center [1170, 419] width 12 height 12
click at [1167, 420] on icon "Confirm" at bounding box center [1170, 419] width 12 height 12
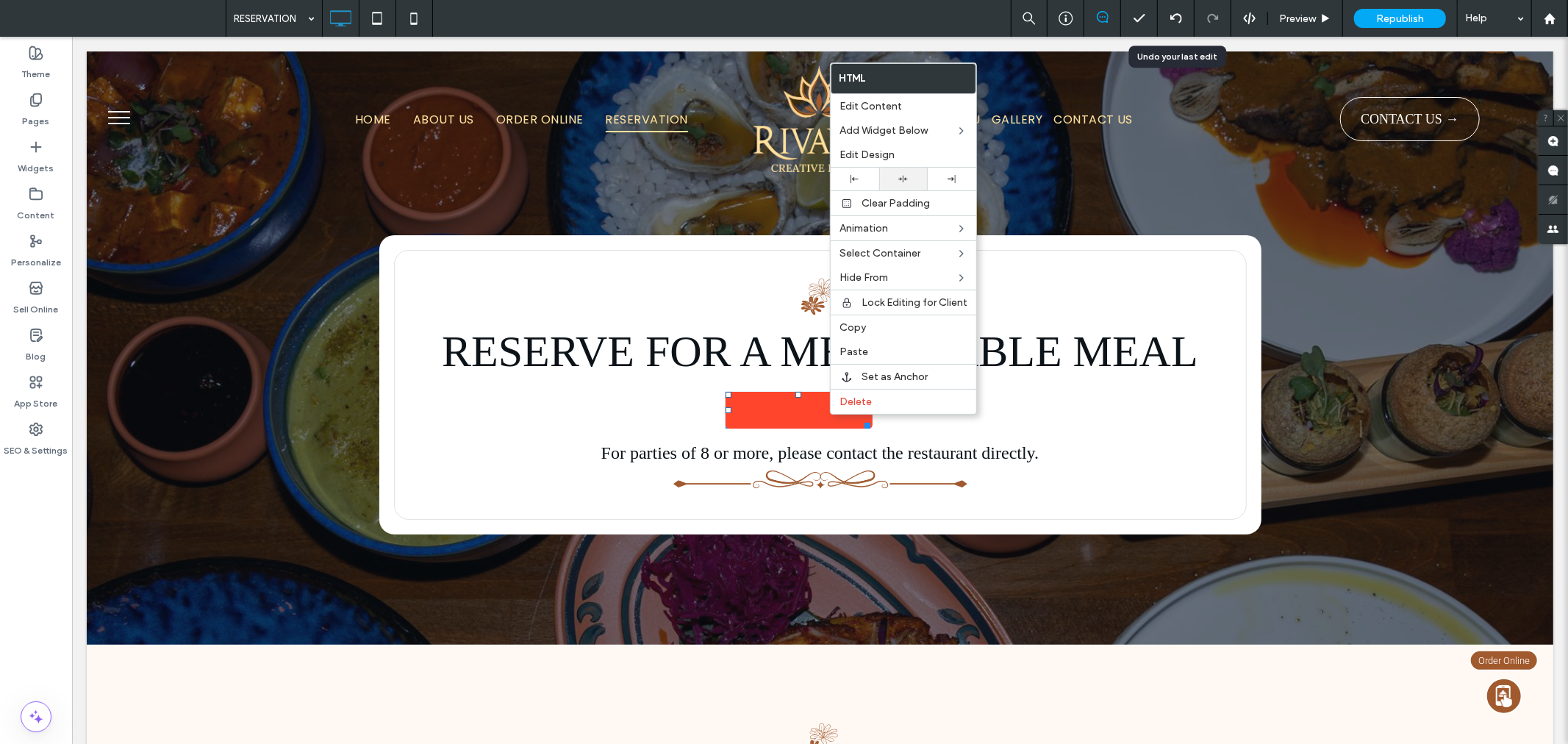
click at [906, 168] on div at bounding box center [903, 179] width 48 height 23
click at [1435, 452] on div "RESERVE FOR A MEMORABLE MEAL <img alt="Book With Resy" src="https://widgets.res…" at bounding box center [819, 347] width 1466 height 593
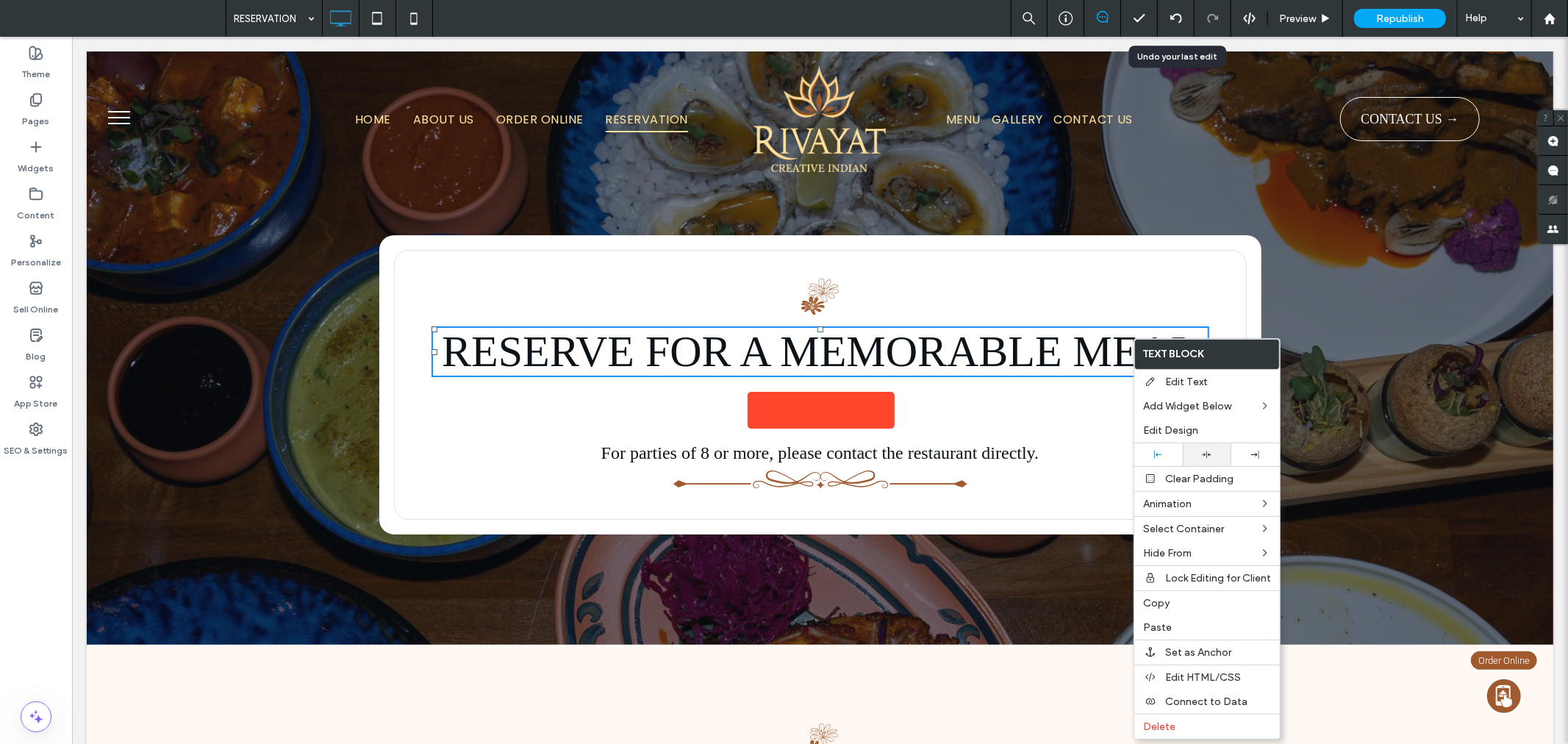
click at [1213, 453] on div at bounding box center [1207, 455] width 34 height 10
click at [1364, 448] on div "RESERVE FOR A MEMORABLE MEAL <img alt="Book With Resy" src="https://widgets.res…" at bounding box center [819, 347] width 1466 height 593
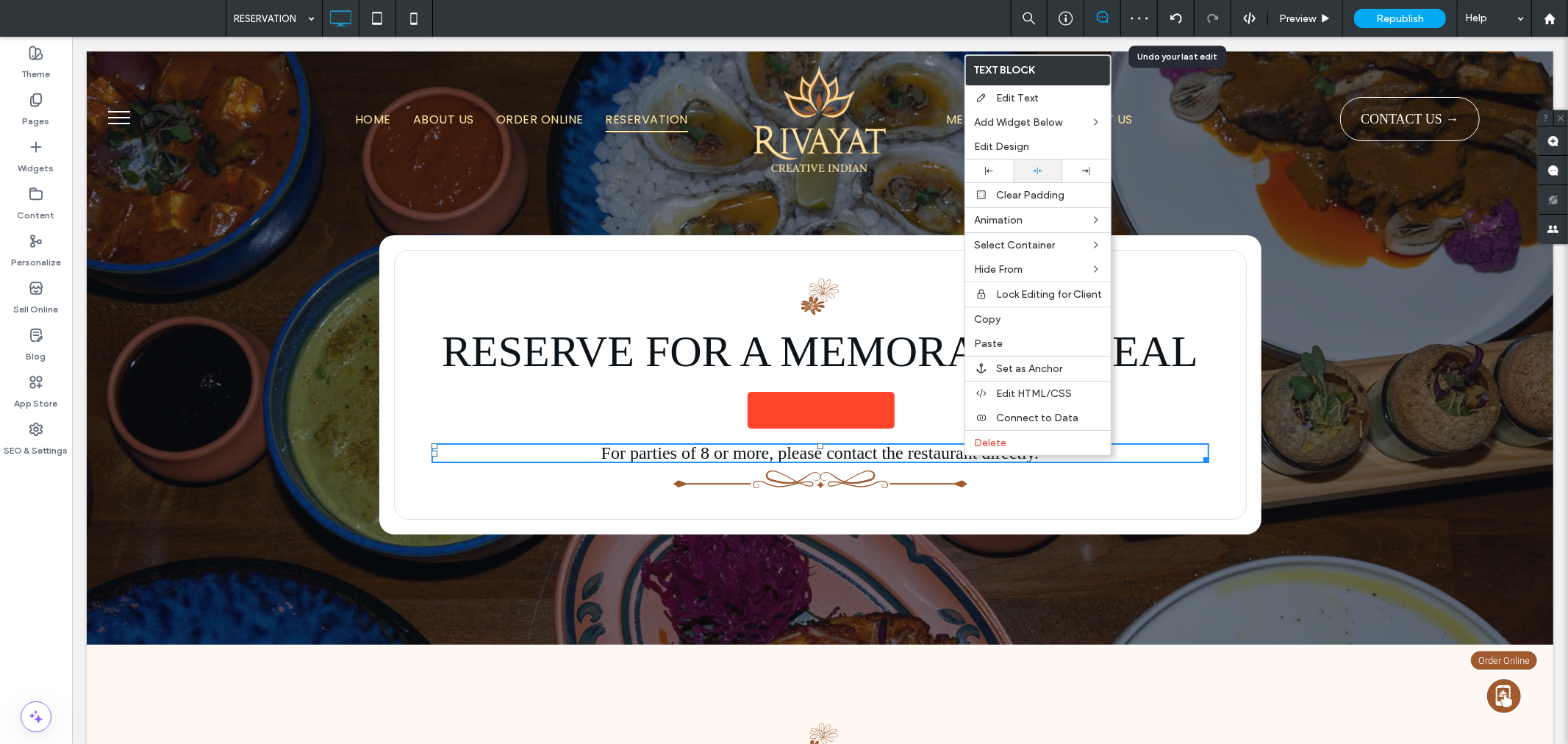
click at [1045, 171] on div at bounding box center [1037, 171] width 34 height 10
click at [1390, 408] on div "RESERVE FOR A MEMORABLE MEAL <img alt="Book With Resy" src="https://widgets.res…" at bounding box center [819, 347] width 1466 height 593
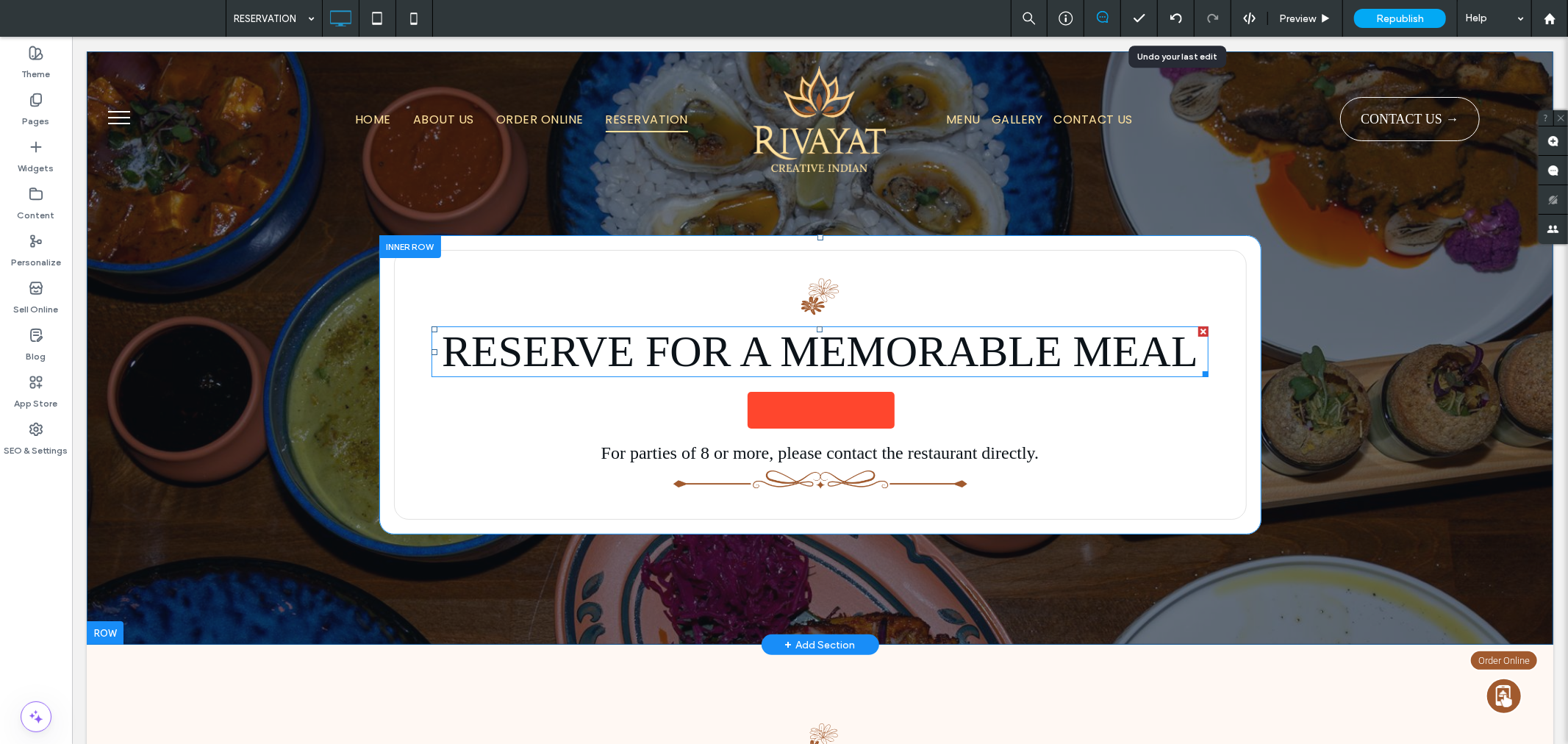
click at [1114, 351] on span "RESERVE FOR A MEMORABLE MEAL" at bounding box center [819, 351] width 757 height 48
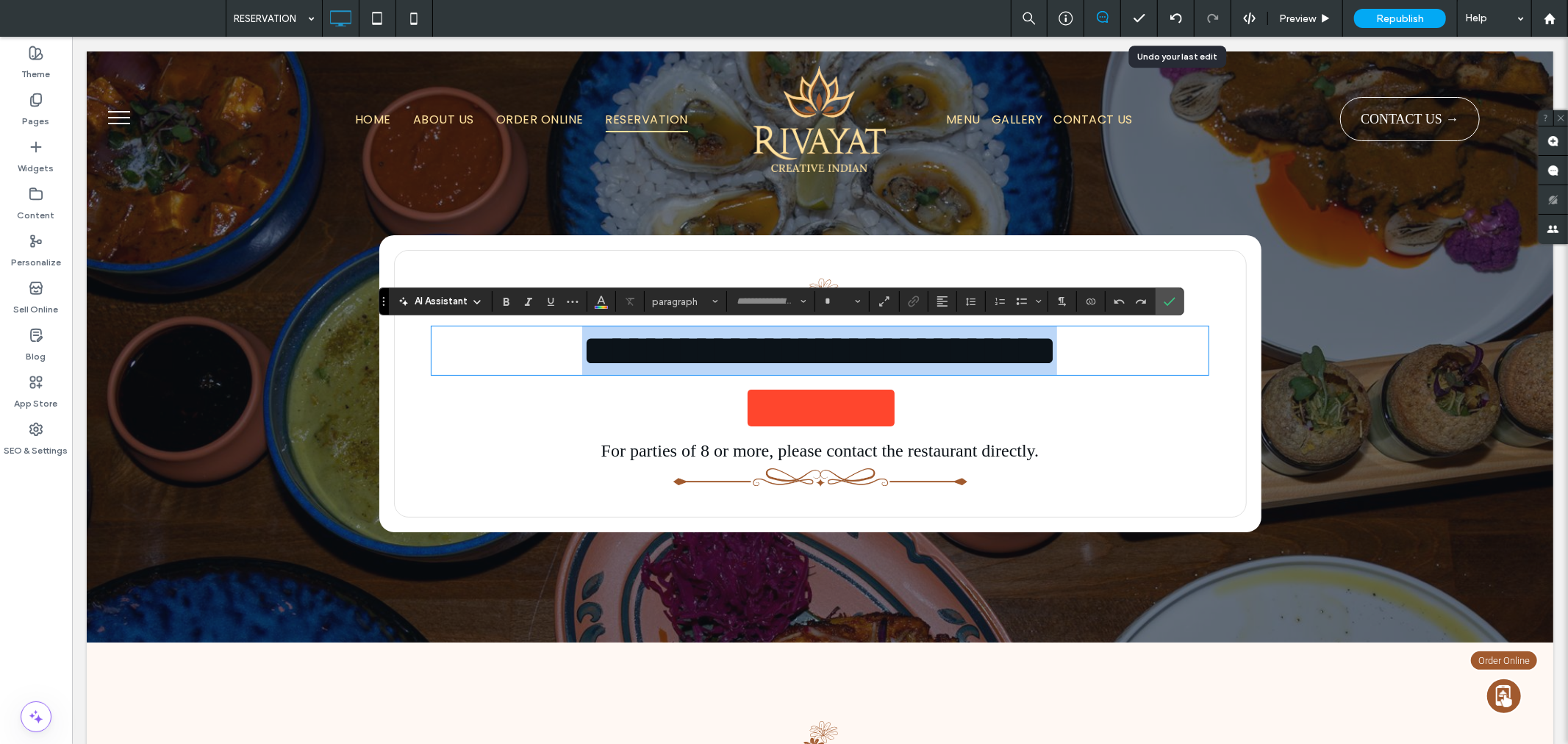
type input "**********"
type input "**"
click at [1056, 353] on span "**********" at bounding box center [818, 350] width 475 height 44
drag, startPoint x: 1006, startPoint y: 394, endPoint x: 463, endPoint y: 340, distance: 545.7
click at [463, 340] on h2 "**********" at bounding box center [819, 350] width 778 height 48
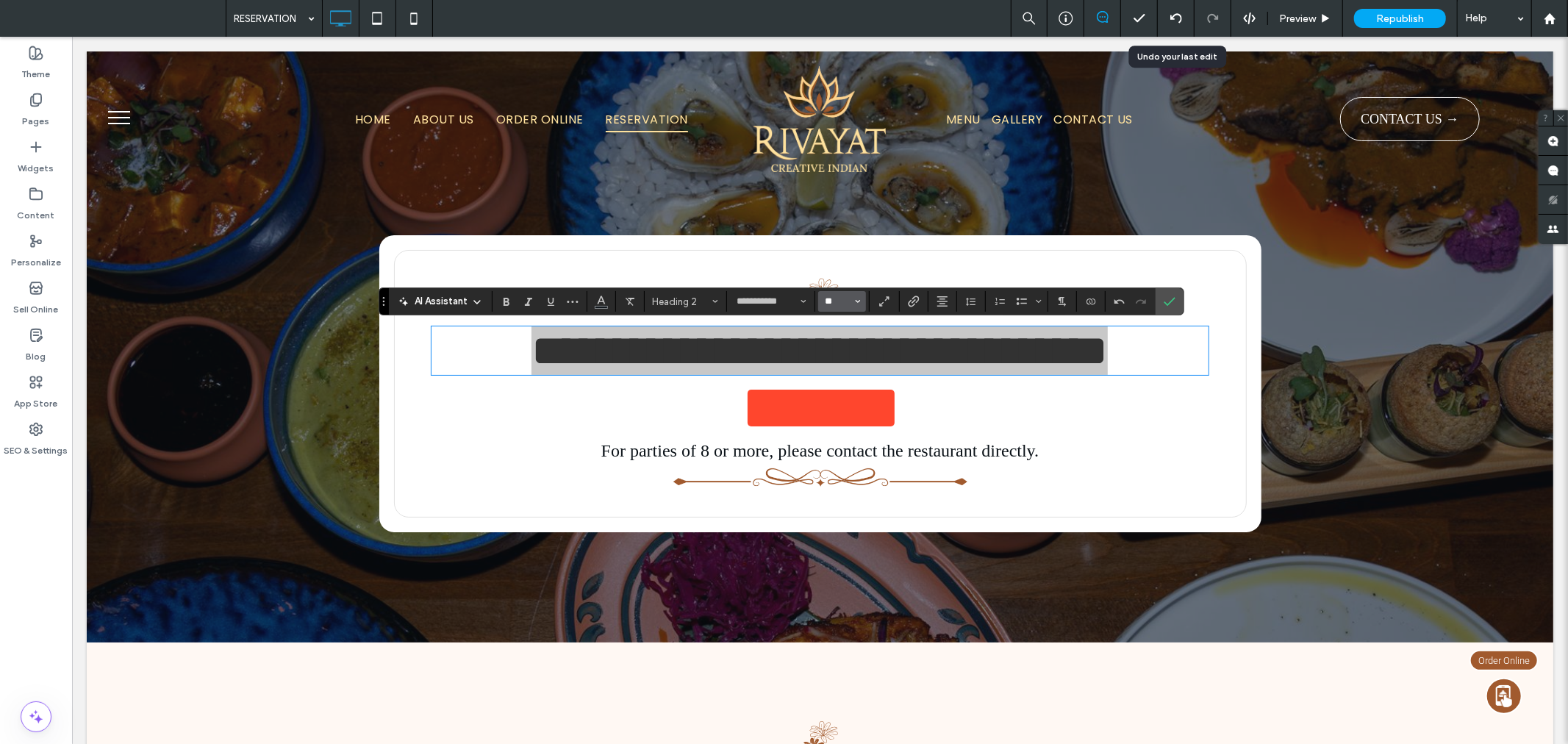
click at [847, 300] on input "**" at bounding box center [838, 302] width 29 height 12
click at [844, 403] on label "48" at bounding box center [842, 413] width 47 height 20
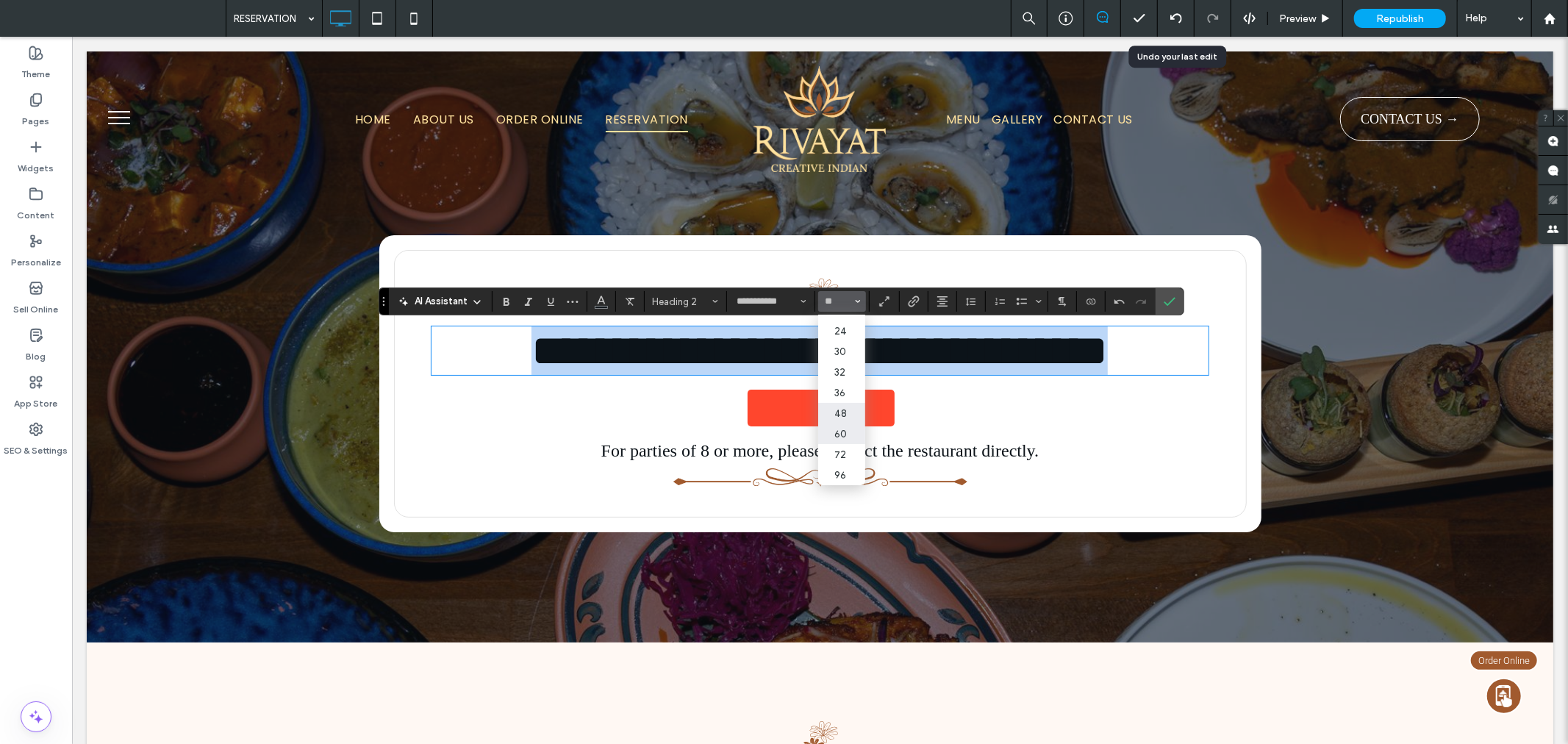
type input "**"
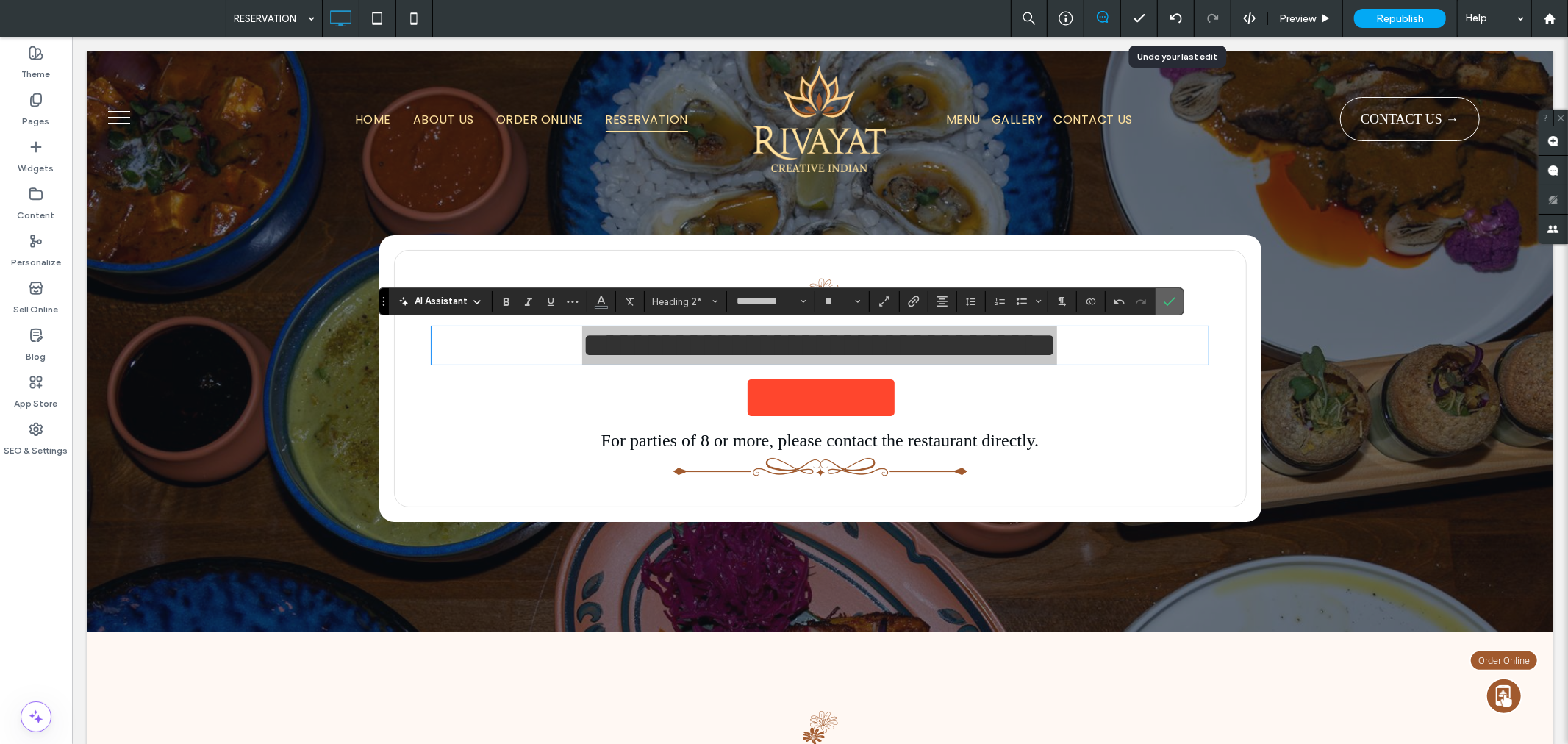
click at [1174, 290] on span "Confirm" at bounding box center [1170, 301] width 12 height 25
click at [1165, 296] on icon "Confirm" at bounding box center [1170, 302] width 12 height 12
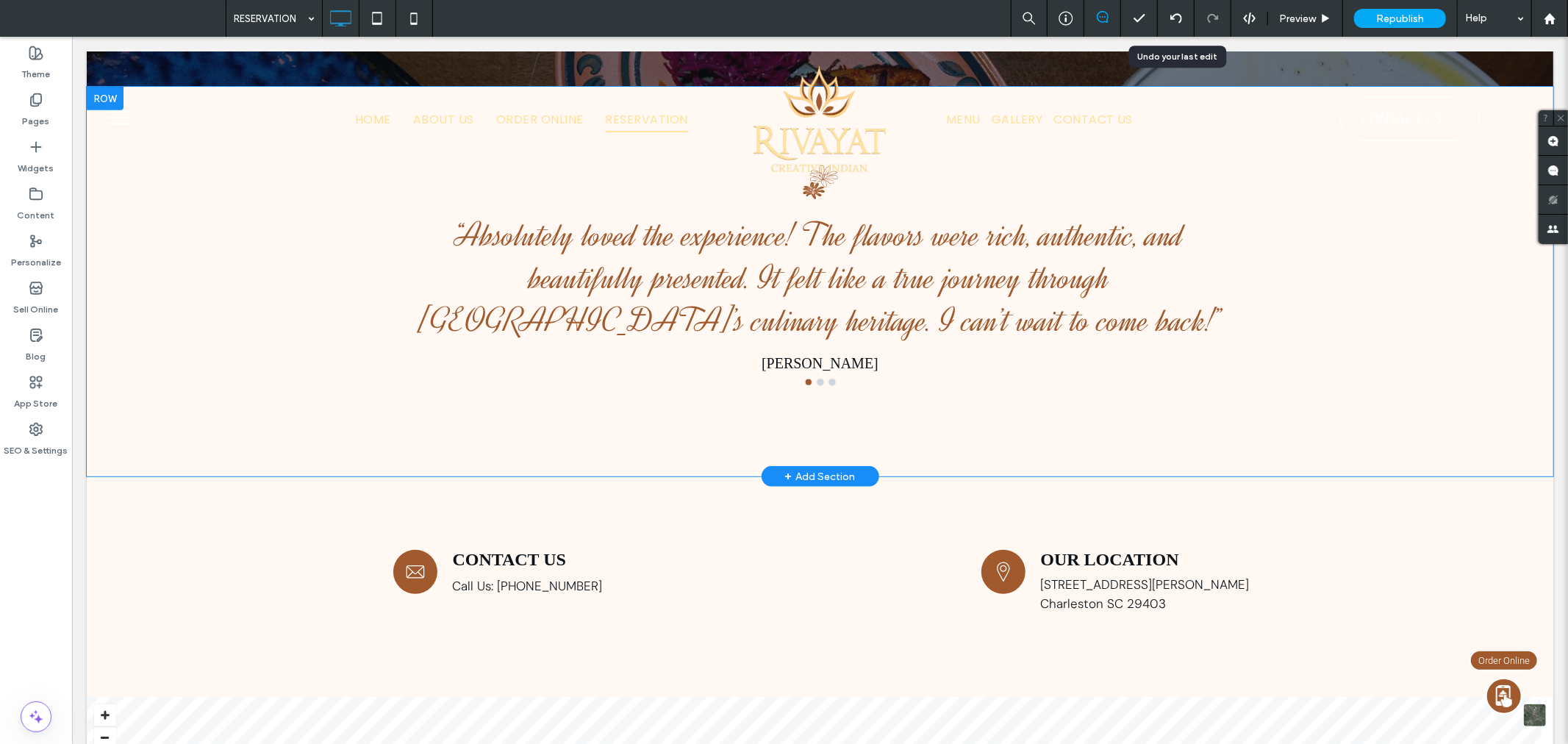
scroll to position [0, 0]
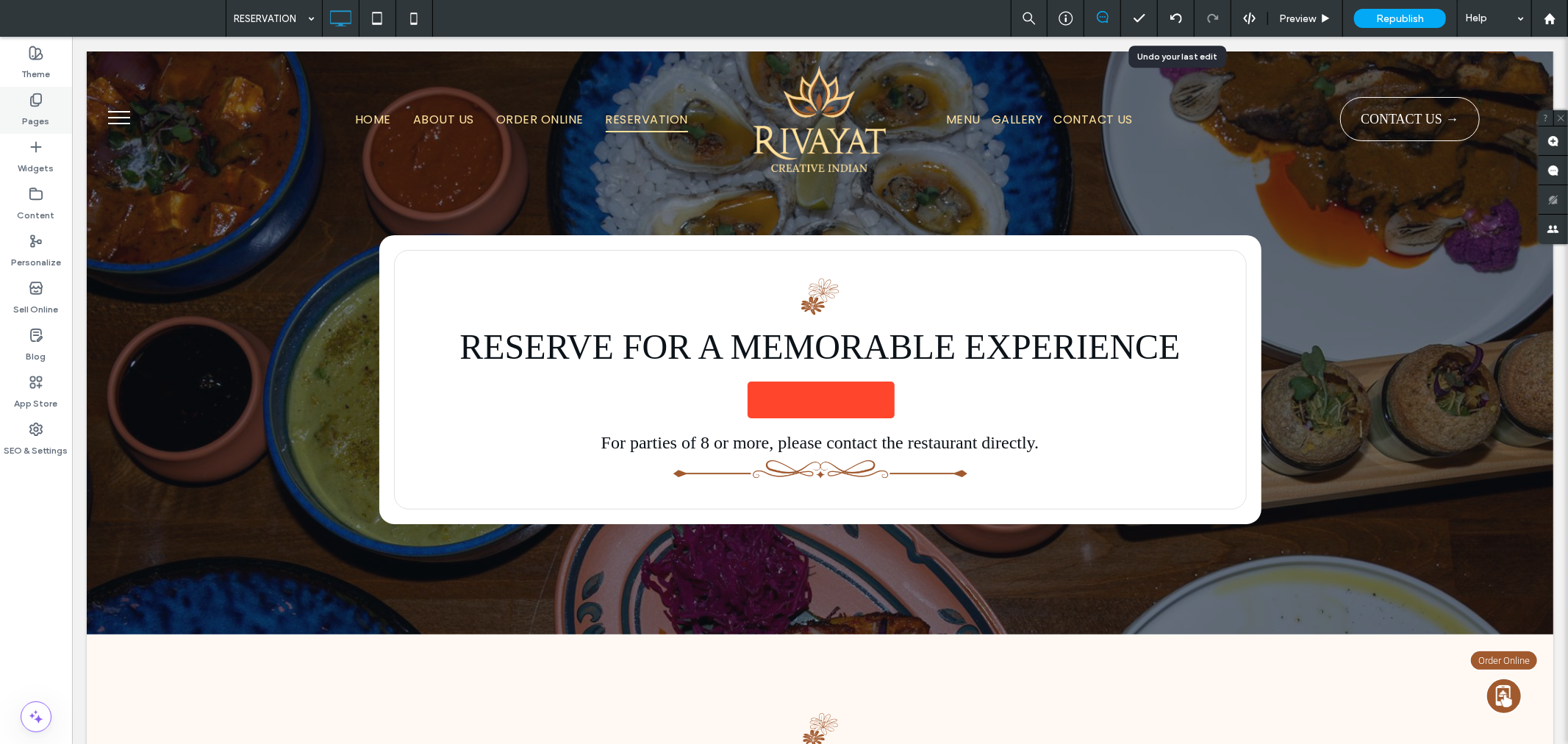
click at [48, 99] on div "Pages" at bounding box center [36, 110] width 72 height 47
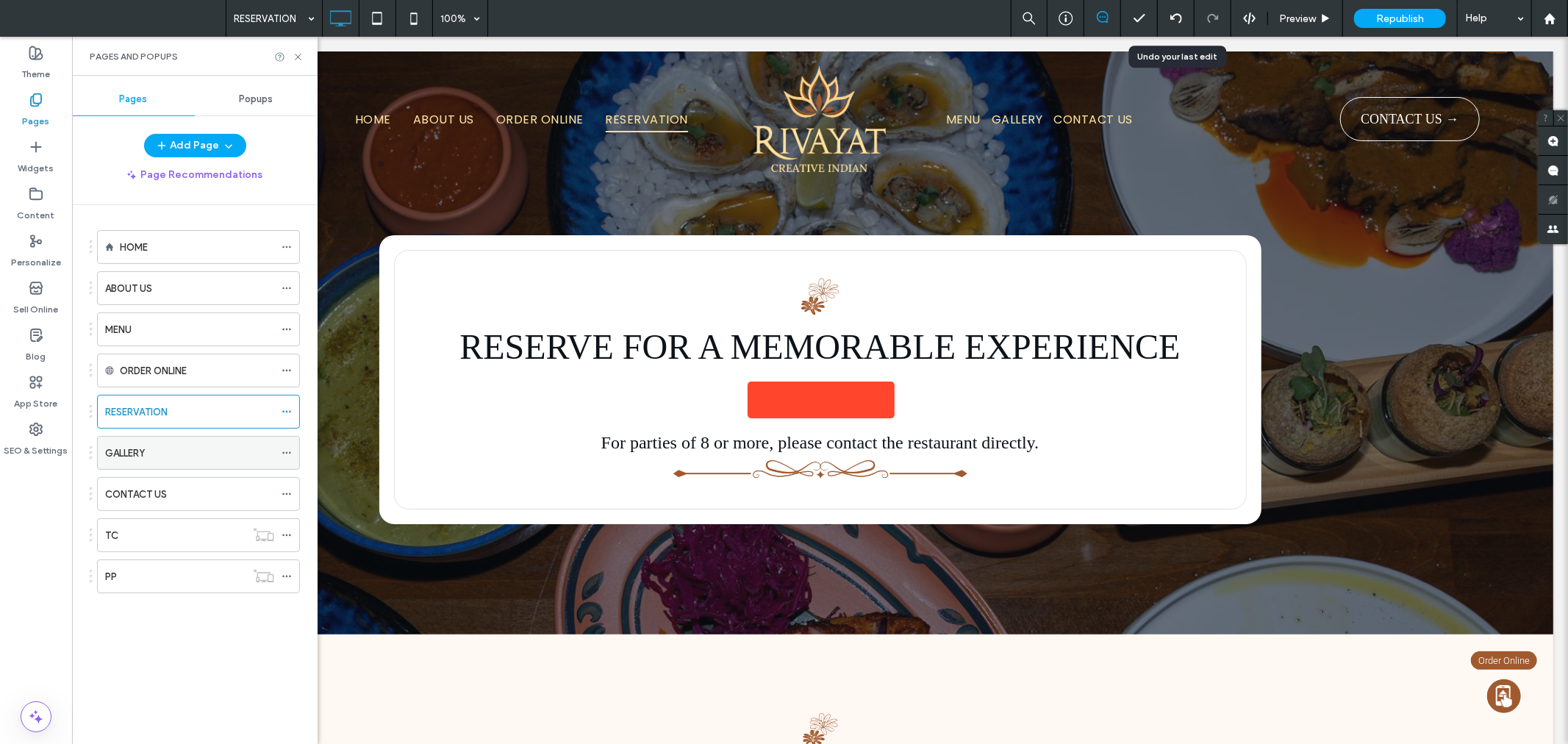
click at [215, 453] on div "GALLERY" at bounding box center [190, 453] width 169 height 16
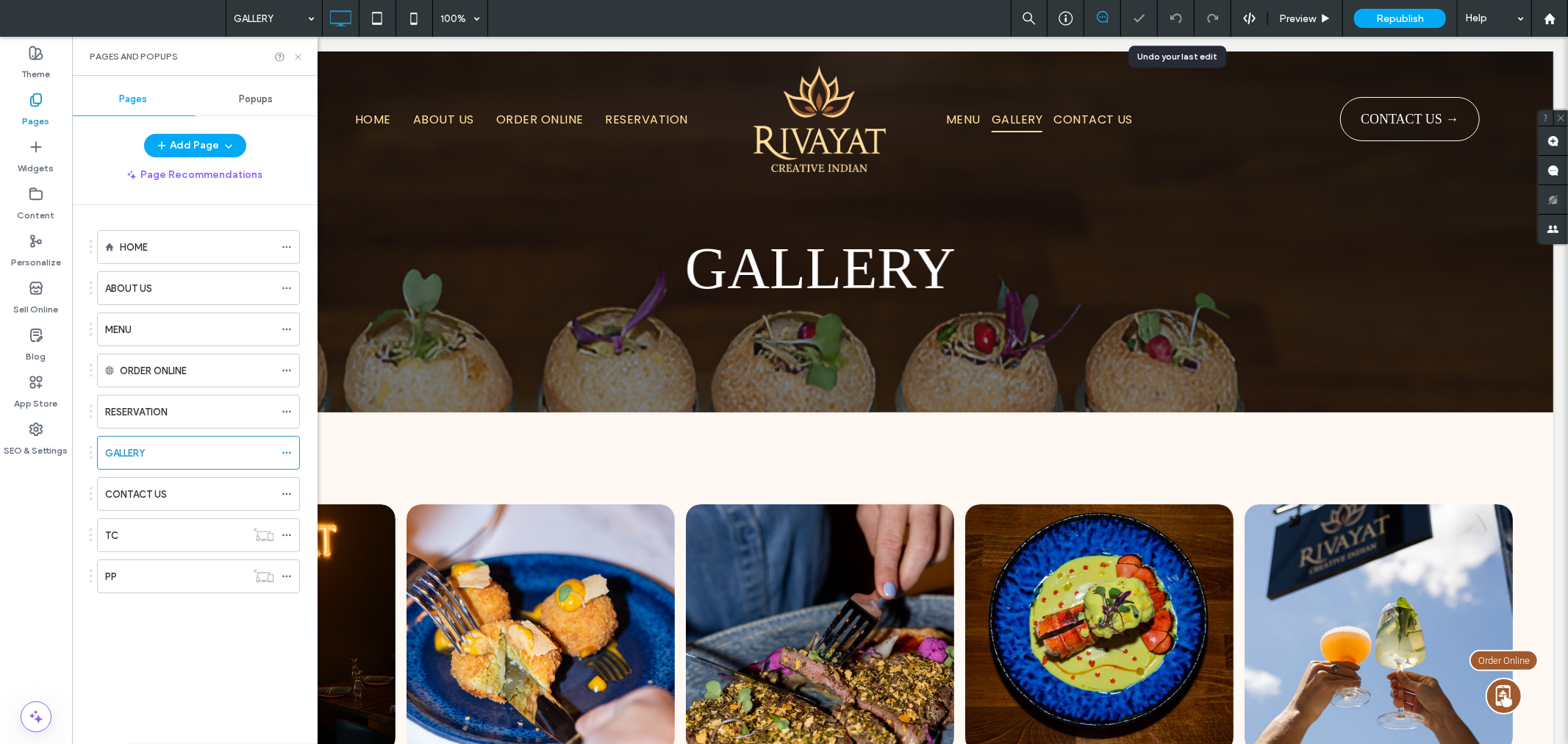
click at [296, 53] on use at bounding box center [298, 56] width 6 height 6
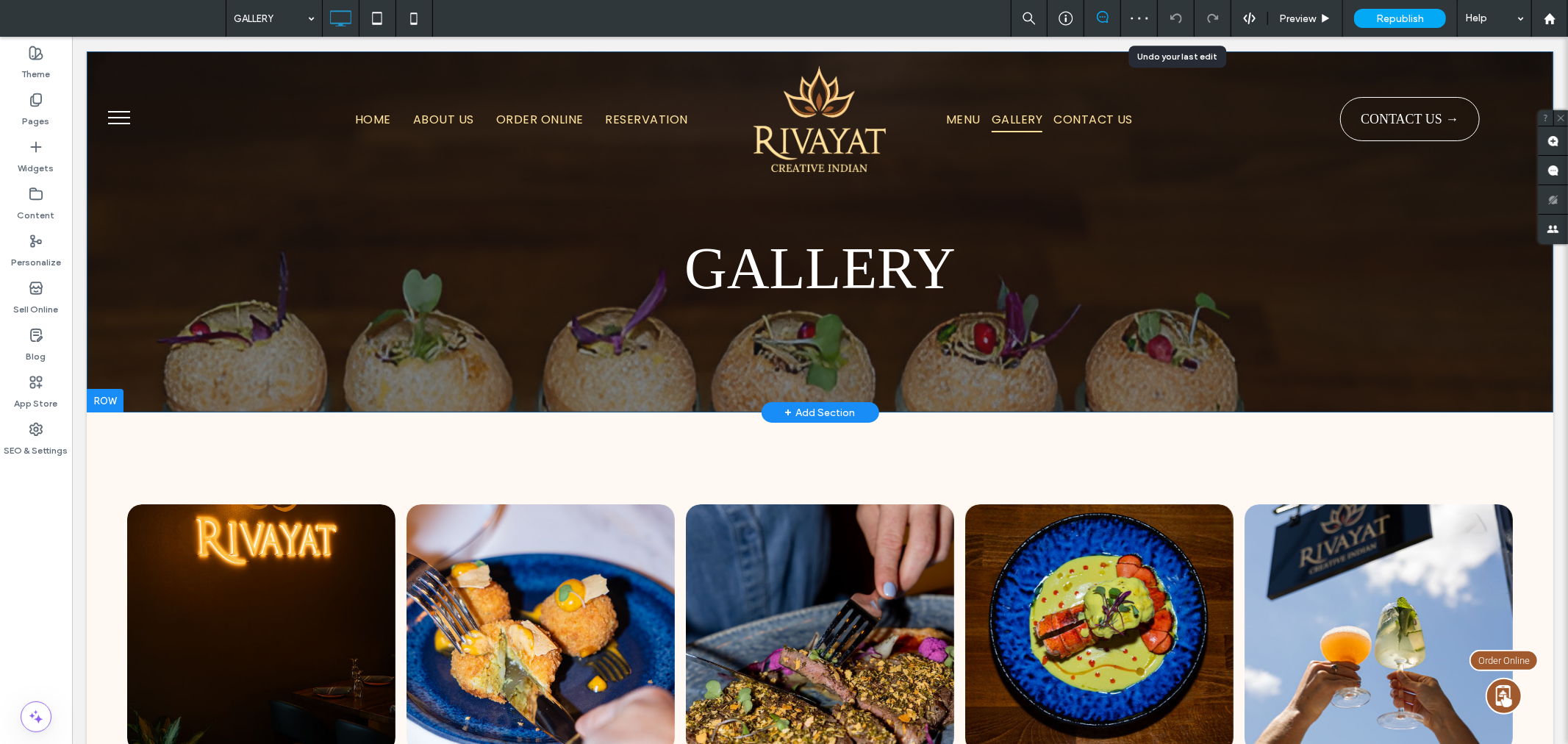
click at [276, 353] on div "GALLERY Click To Paste Row + Add Section" at bounding box center [819, 230] width 1466 height 361
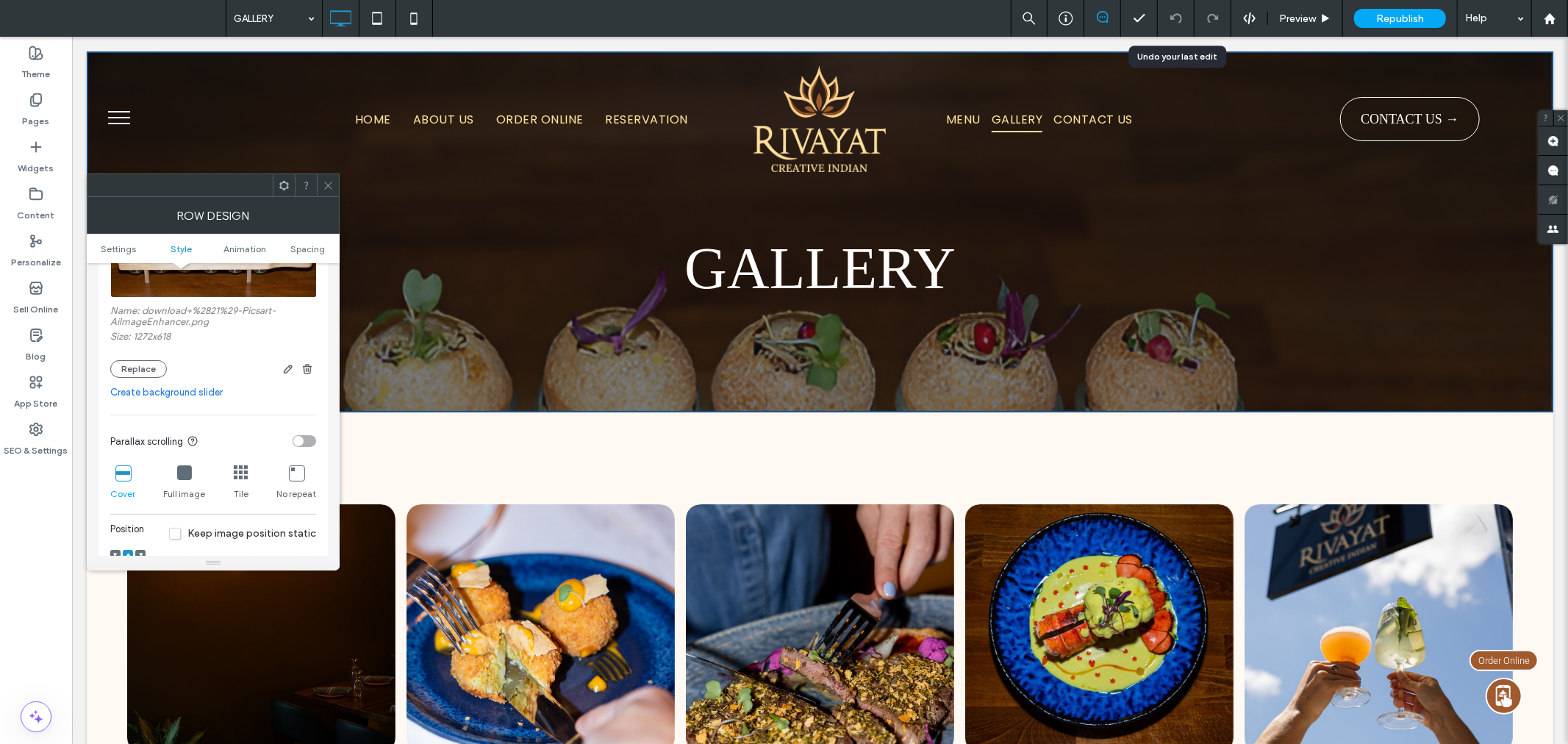
scroll to position [299, 0]
drag, startPoint x: 330, startPoint y: 386, endPoint x: 332, endPoint y: 404, distance: 18.1
click at [332, 404] on div "Settings Change affects desktop and tablet Full bleed row Style Background Colo…" at bounding box center [213, 410] width 253 height 293
drag, startPoint x: 410, startPoint y: 417, endPoint x: 338, endPoint y: 380, distance: 81.0
click at [338, 380] on div "GALLERY Click To Paste Row + Add Section" at bounding box center [819, 230] width 1466 height 361
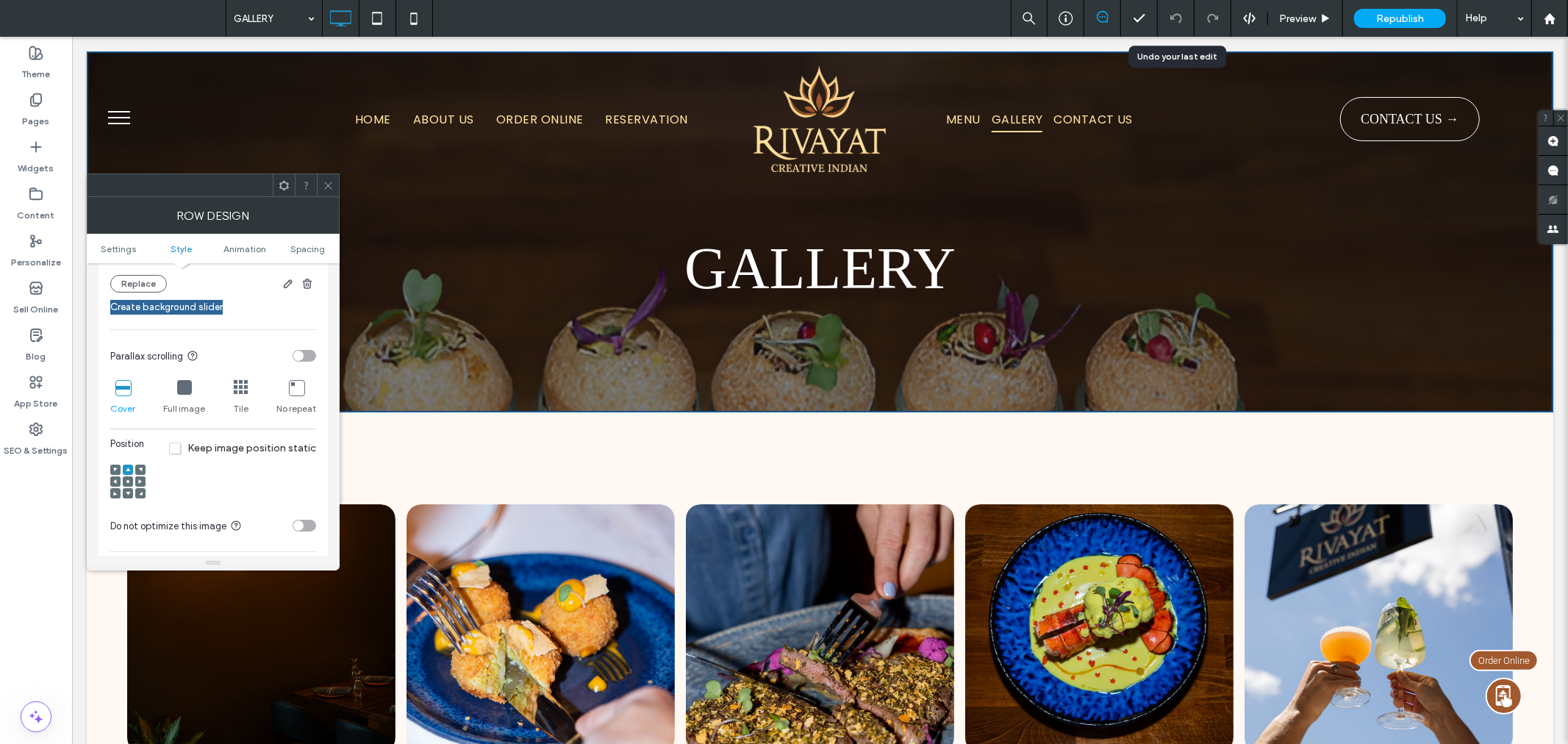
scroll to position [398, 0]
click at [123, 479] on div at bounding box center [128, 474] width 11 height 11
click at [129, 476] on icon at bounding box center [128, 474] width 5 height 5
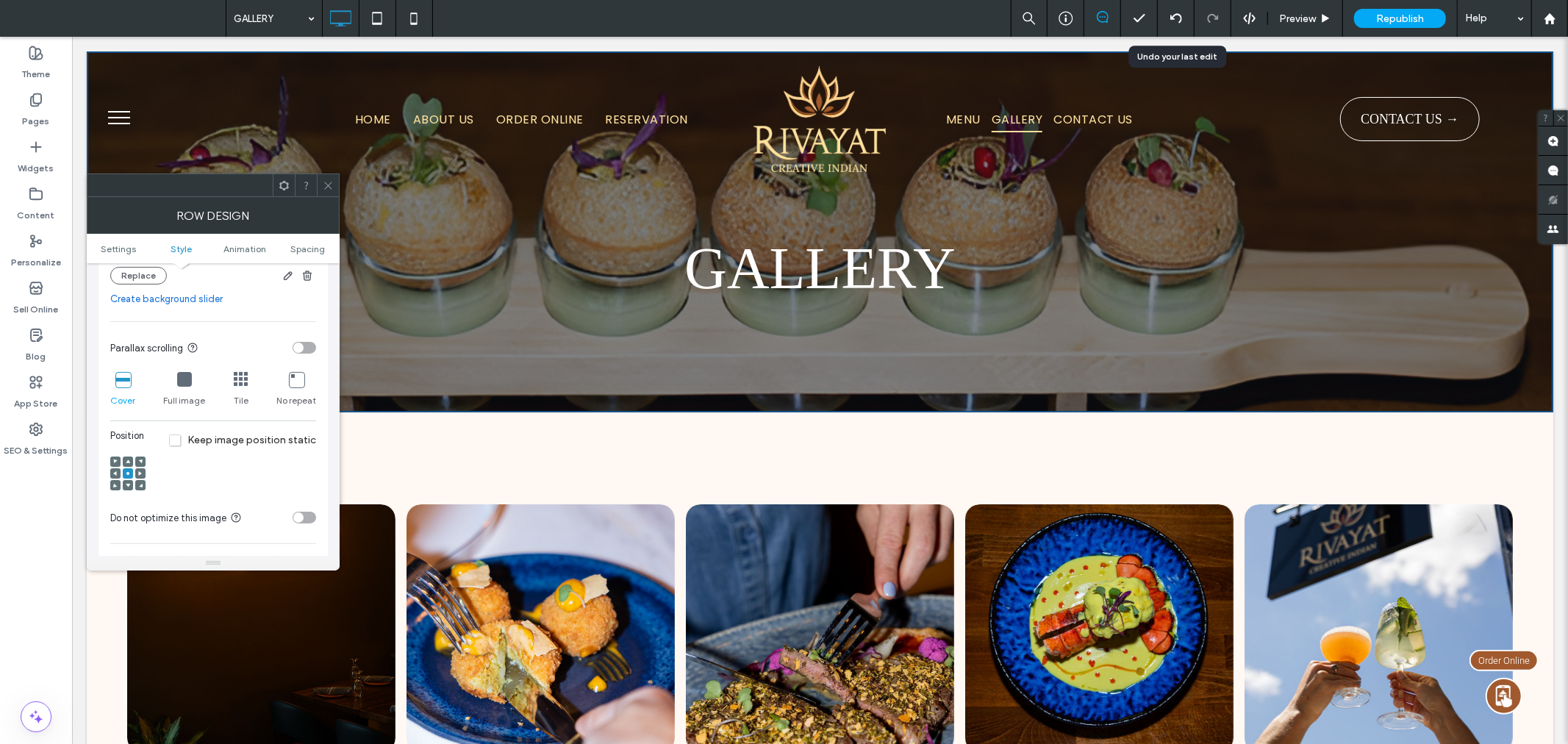
click at [325, 190] on icon at bounding box center [328, 185] width 11 height 11
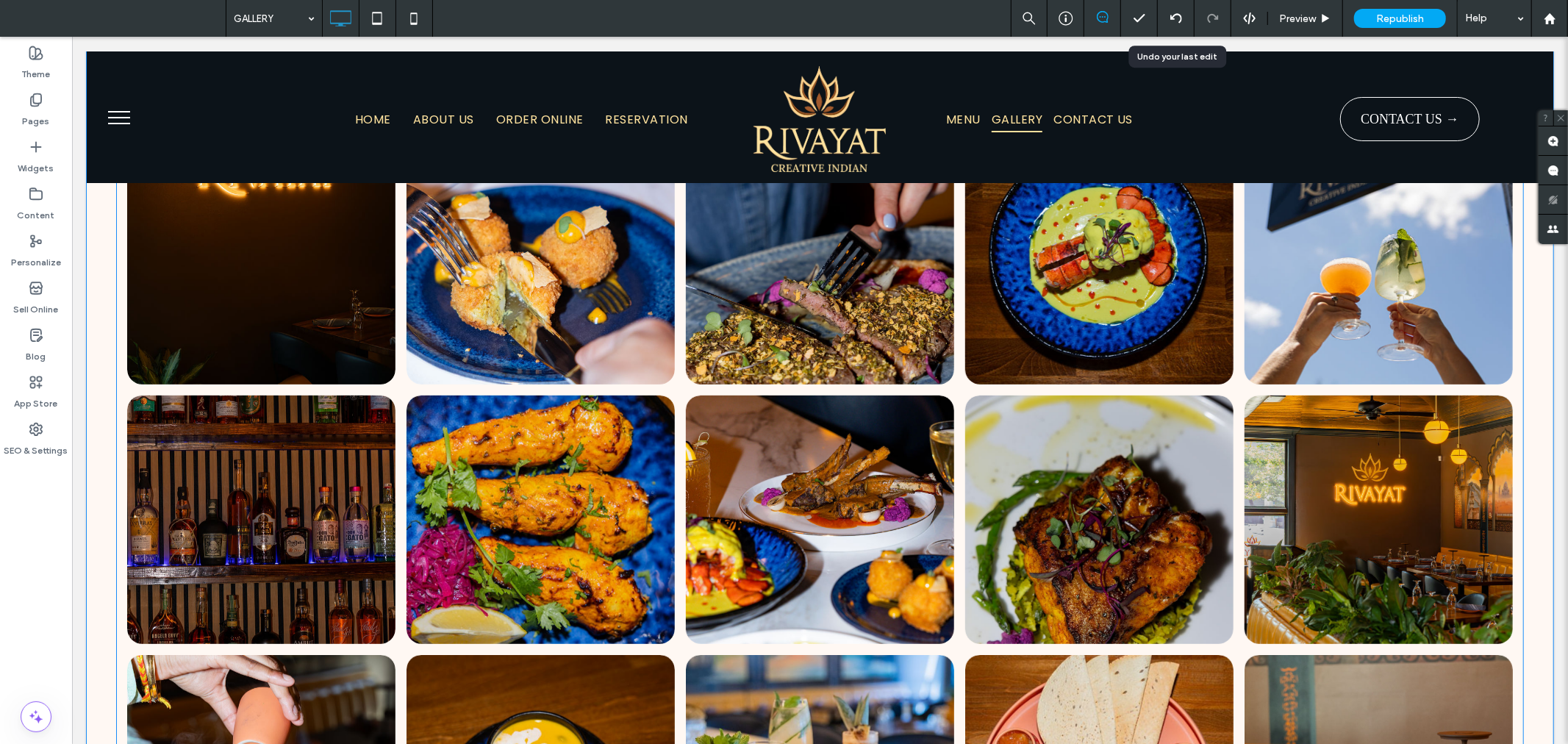
scroll to position [299, 0]
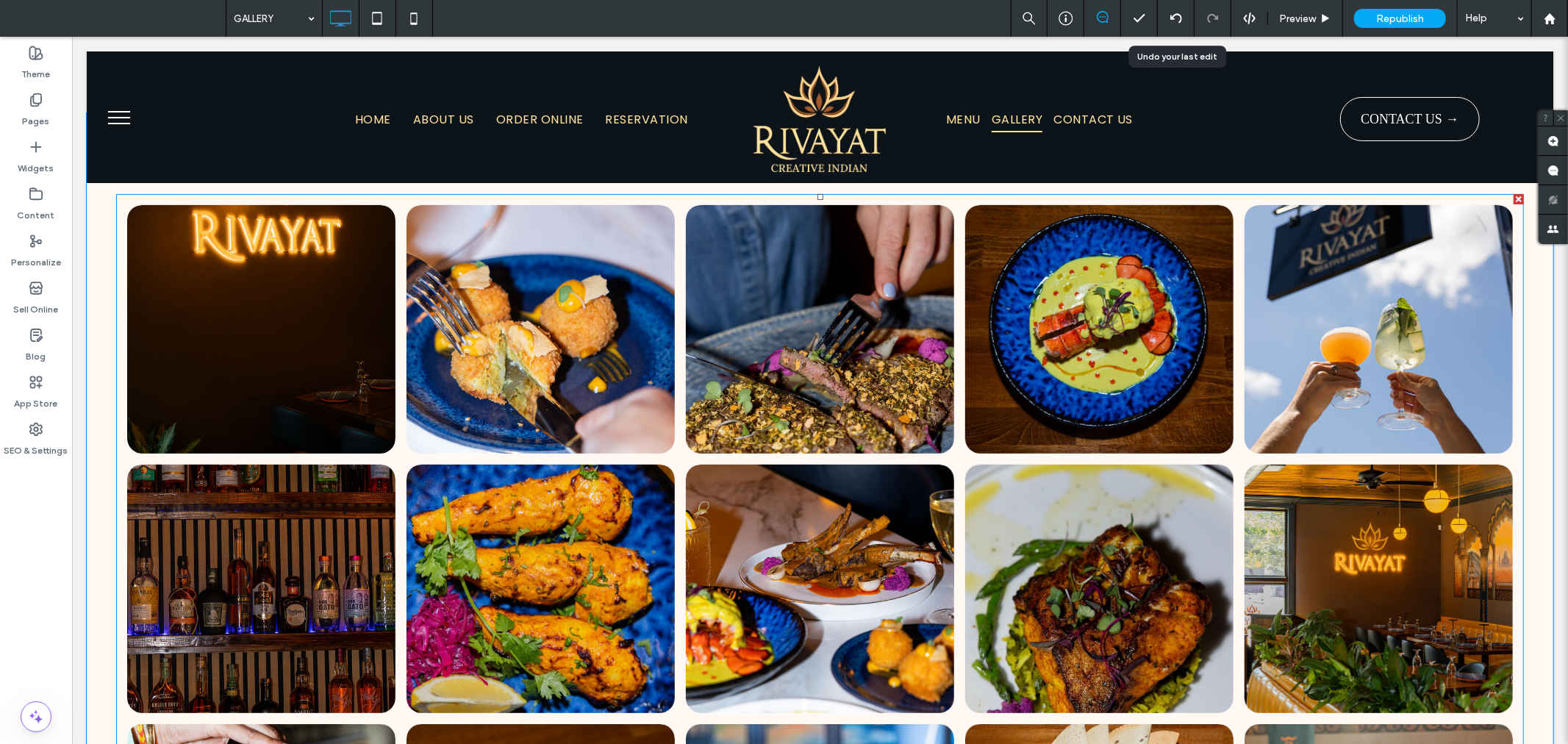
click at [196, 270] on link at bounding box center [260, 329] width 285 height 264
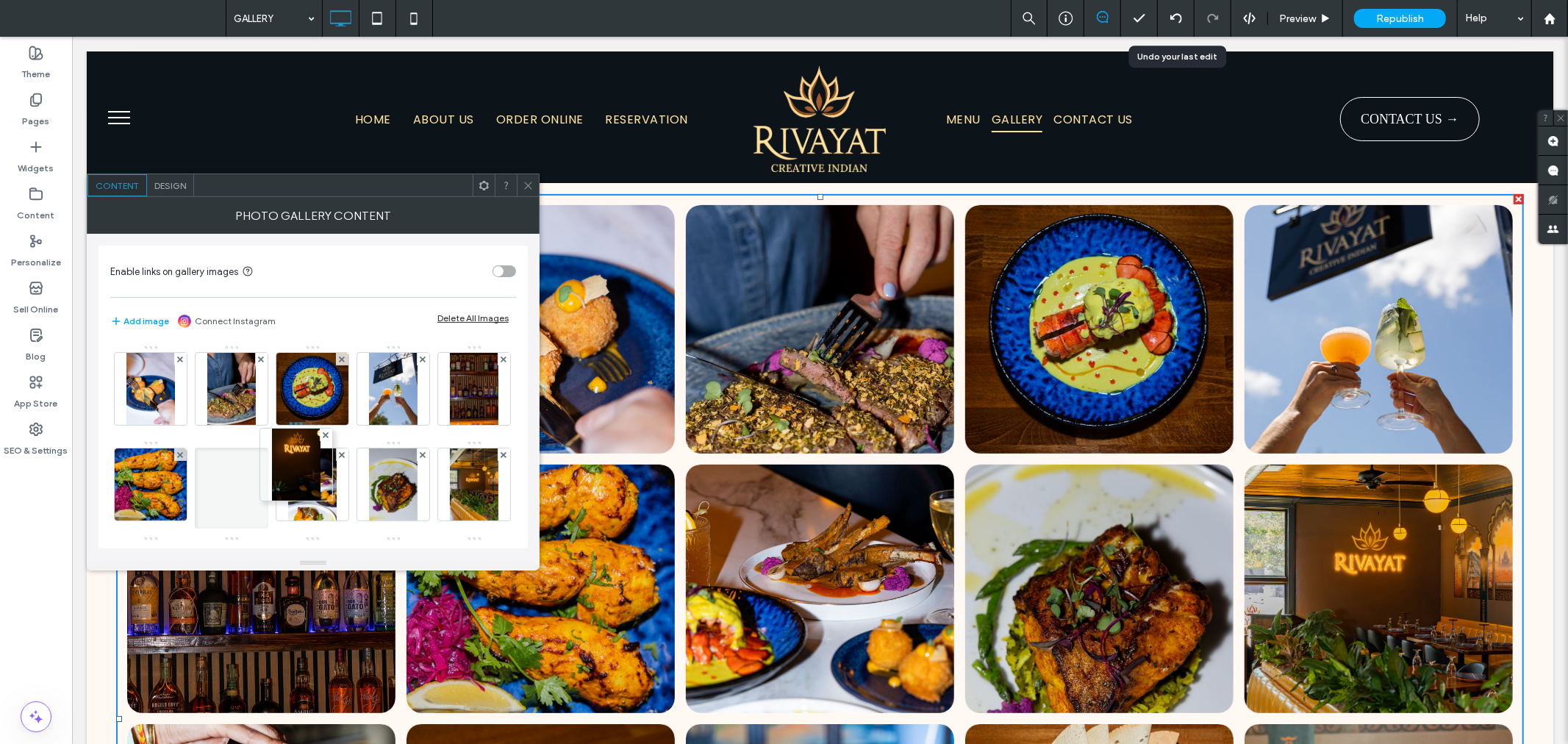
drag, startPoint x: 220, startPoint y: 437, endPoint x: 502, endPoint y: 584, distance: 318.0
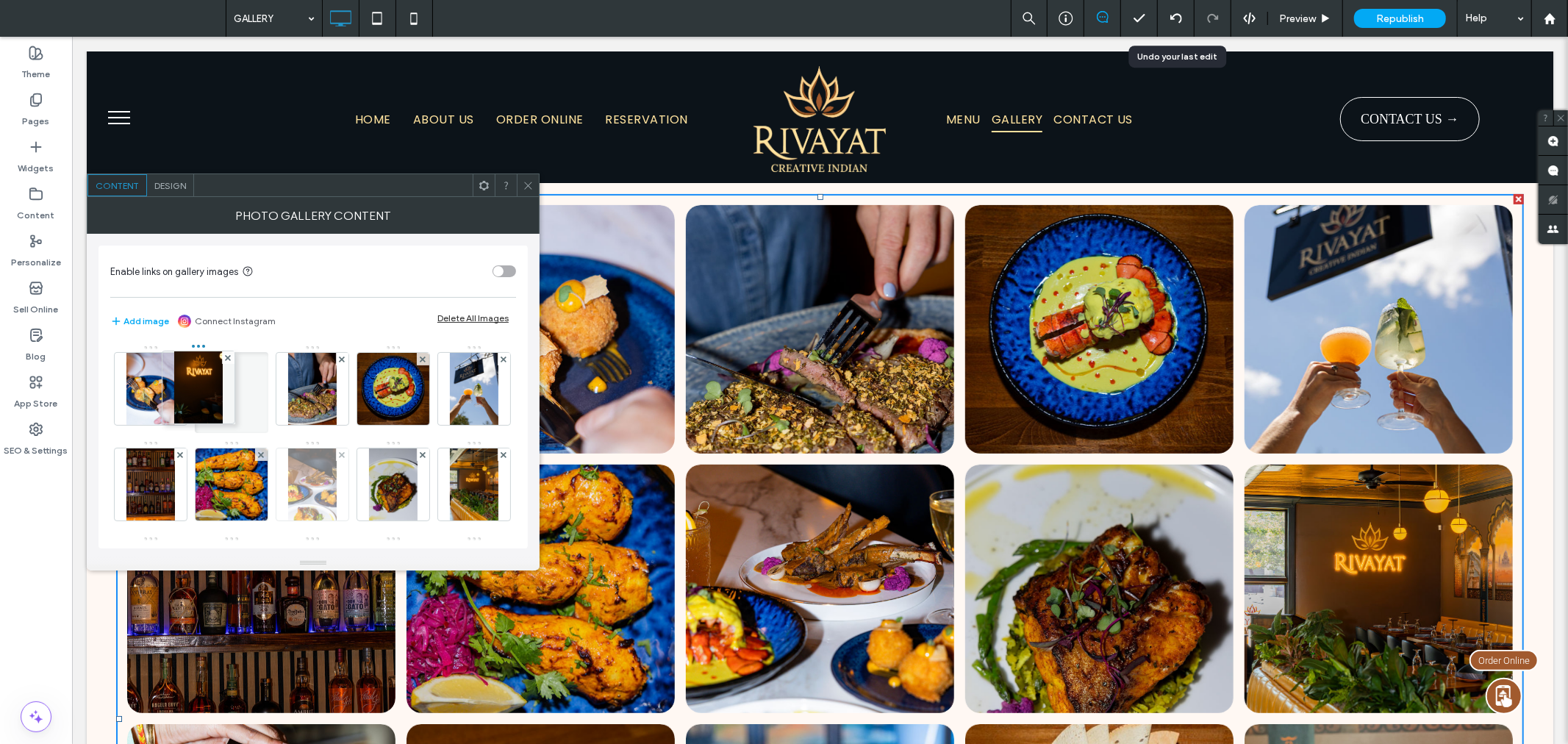
click at [336, 487] on img at bounding box center [312, 485] width 47 height 72
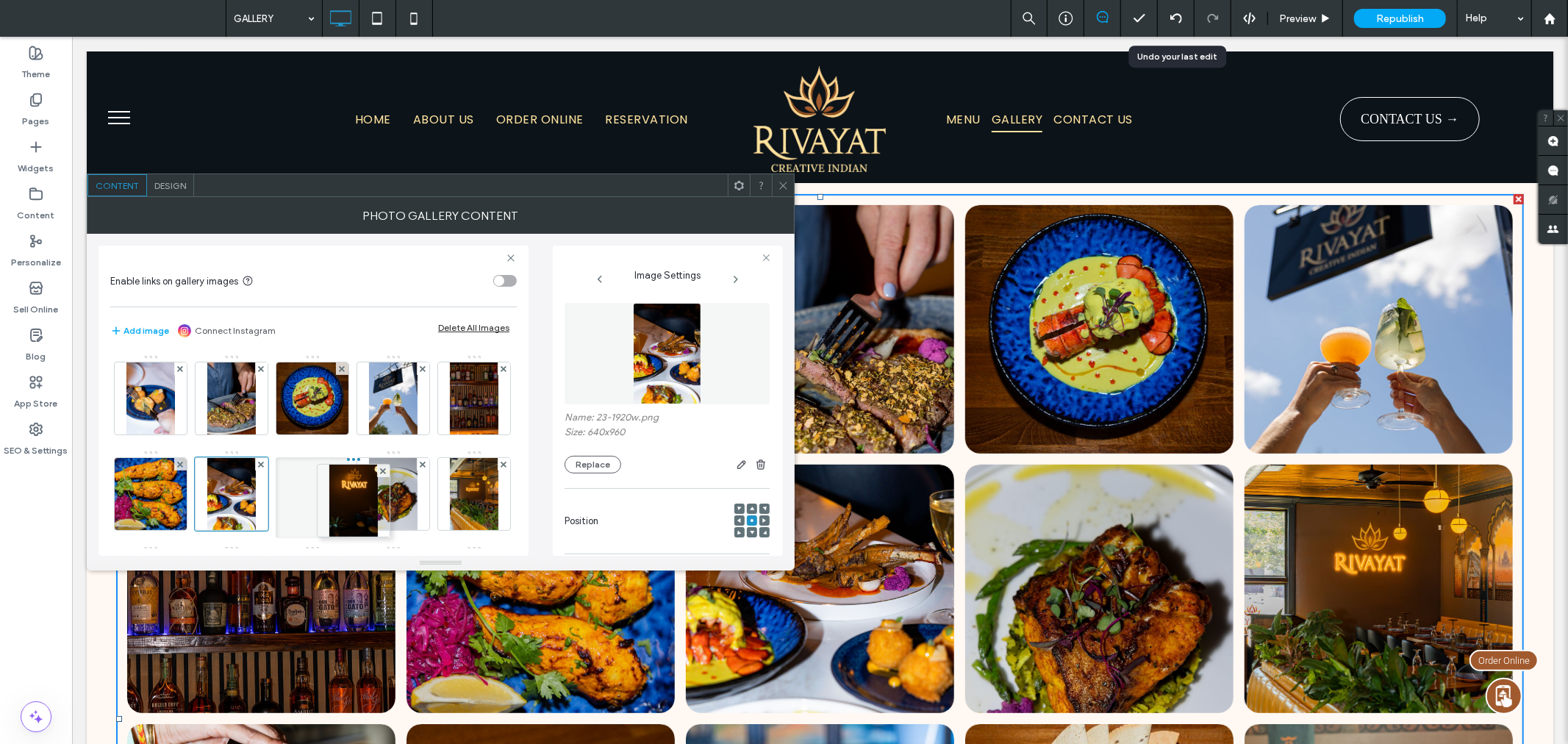
drag, startPoint x: 157, startPoint y: 395, endPoint x: 415, endPoint y: 519, distance: 286.3
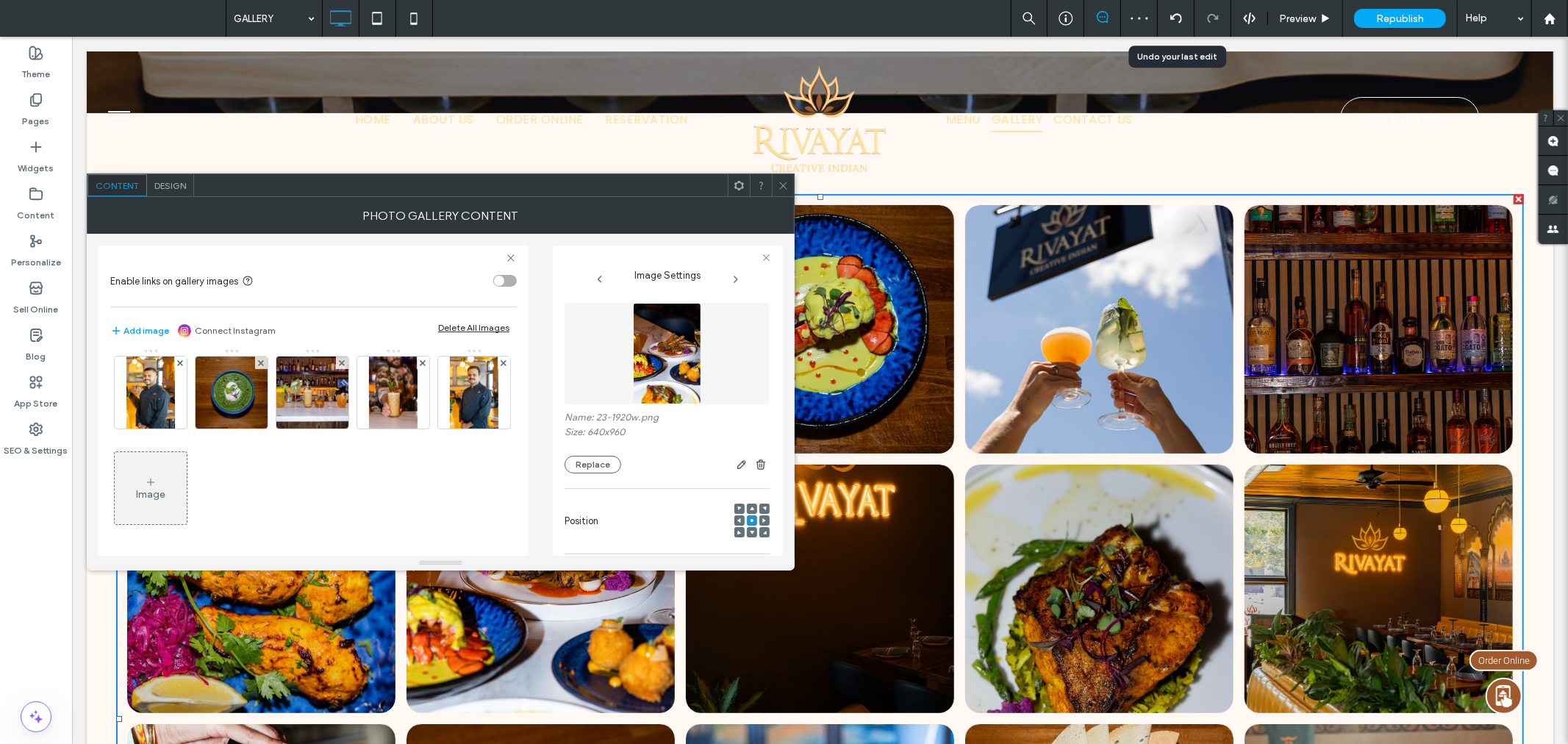
scroll to position [390, 0]
click at [149, 483] on icon at bounding box center [151, 483] width 12 height 12
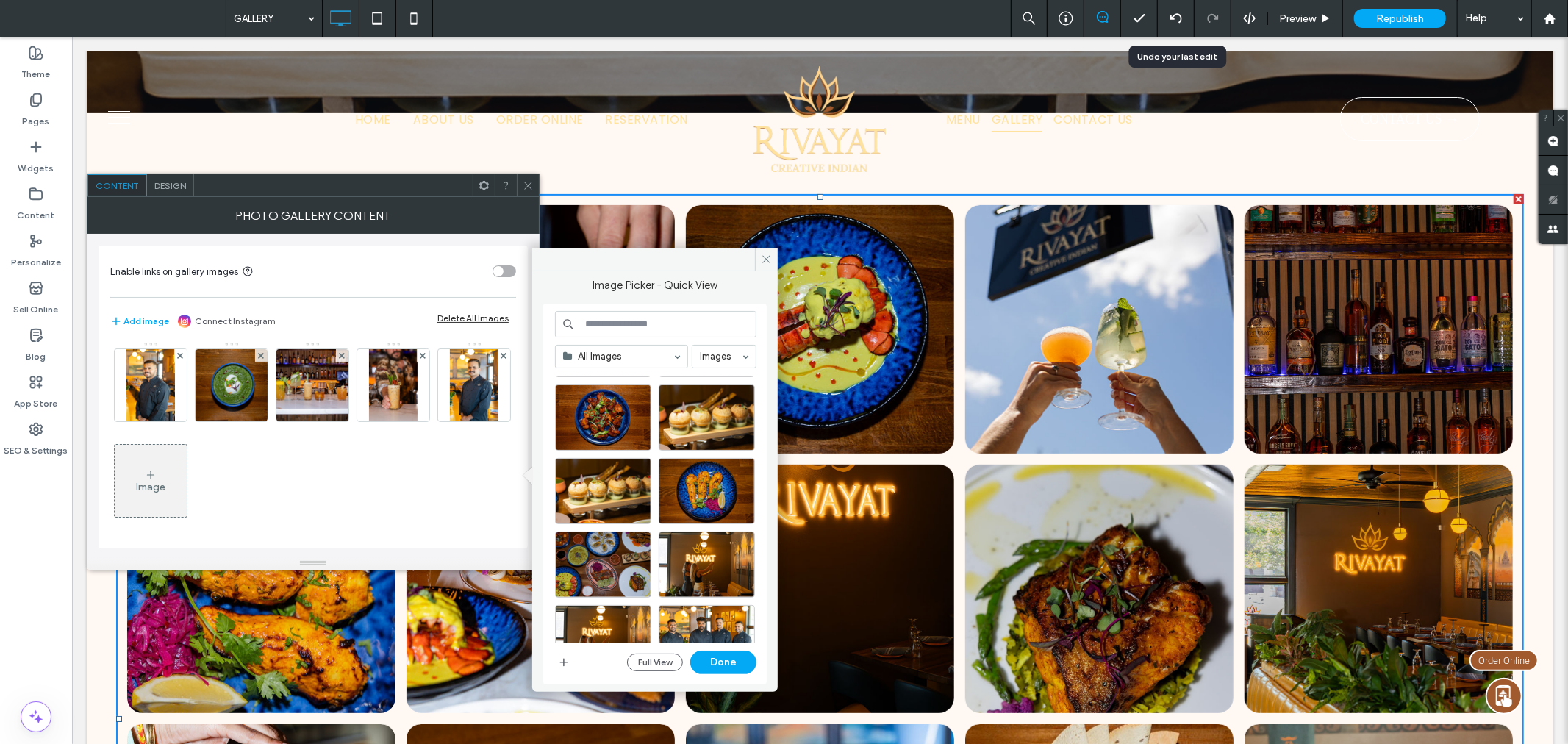
scroll to position [918, 0]
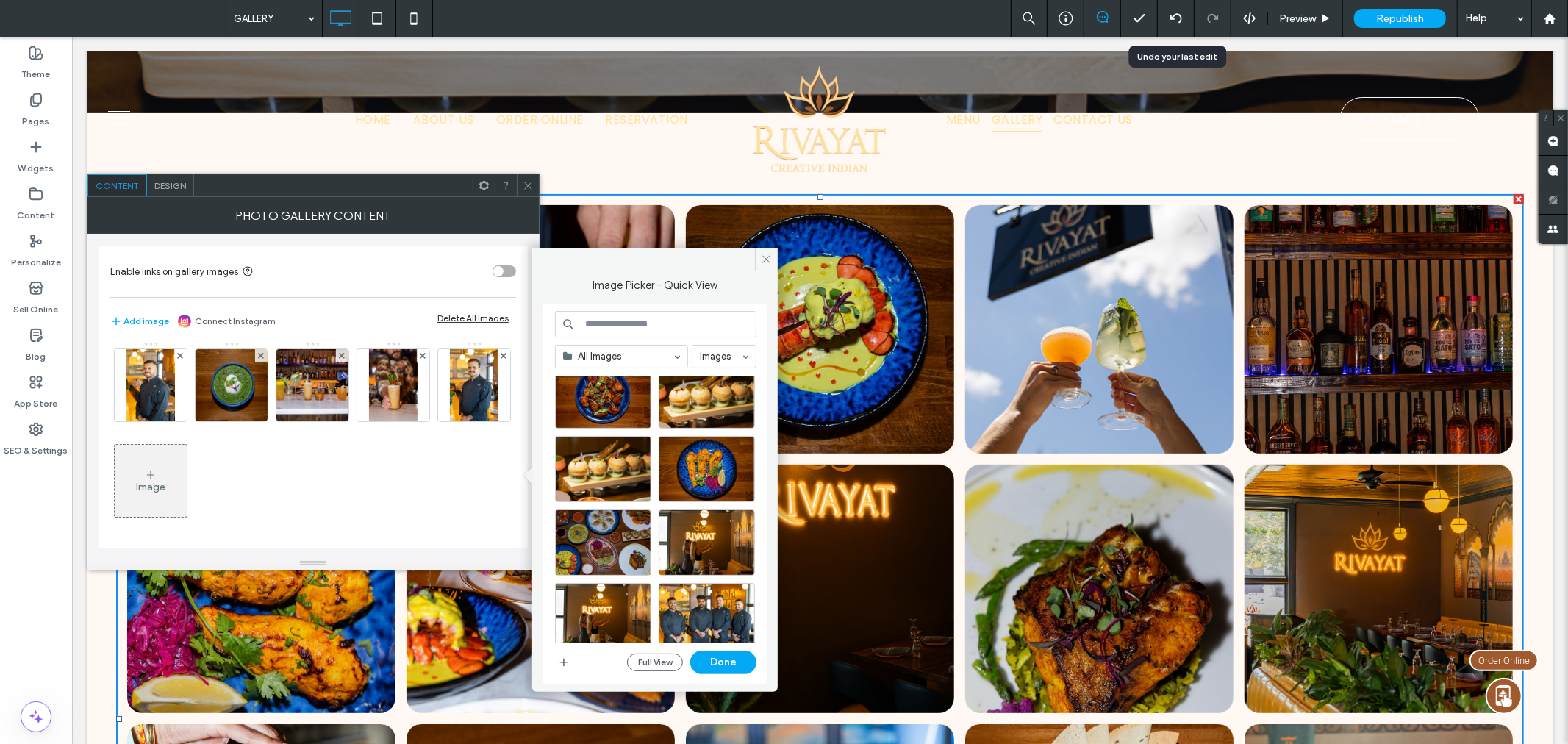
drag, startPoint x: 763, startPoint y: 431, endPoint x: 709, endPoint y: 598, distance: 175.5
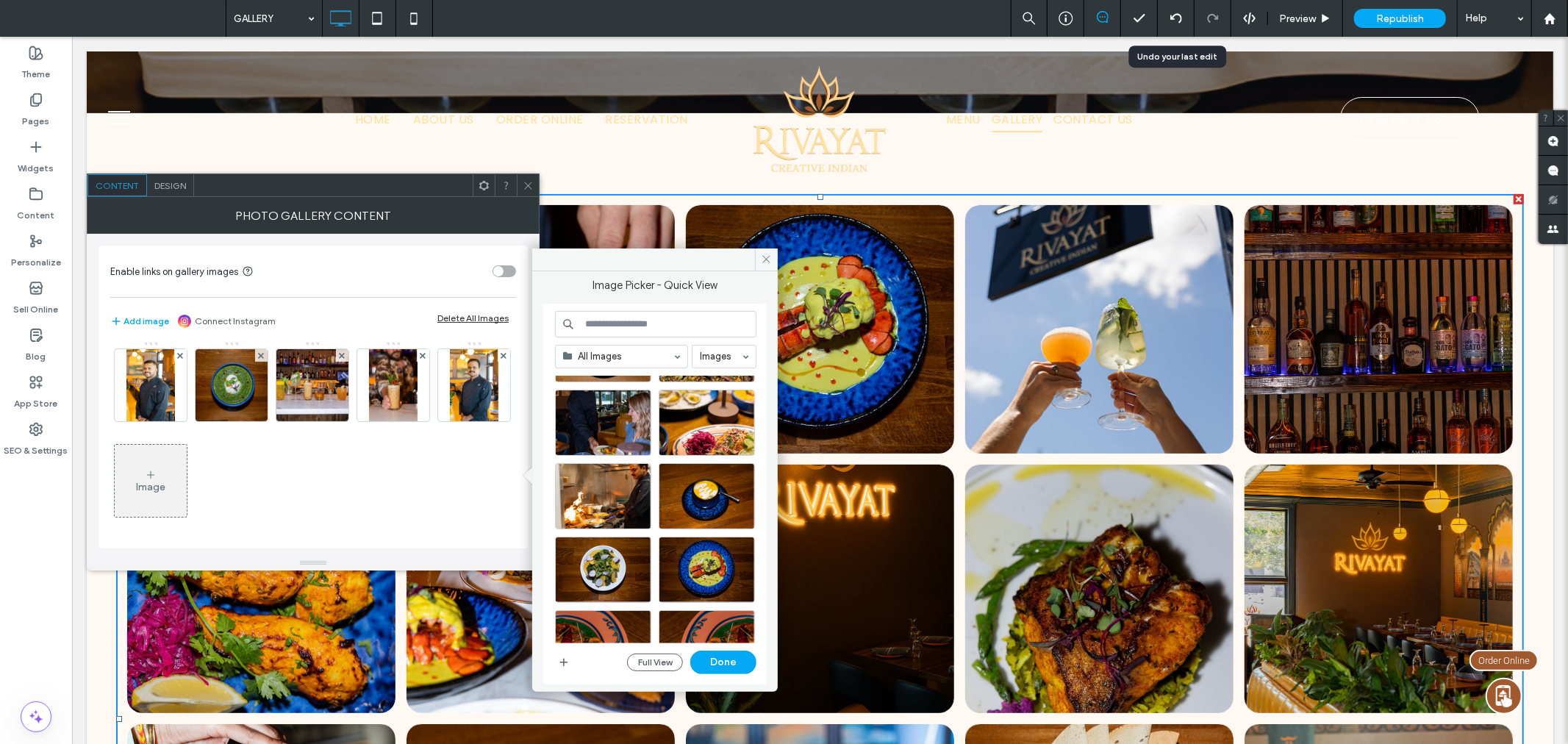
scroll to position [1855, 0]
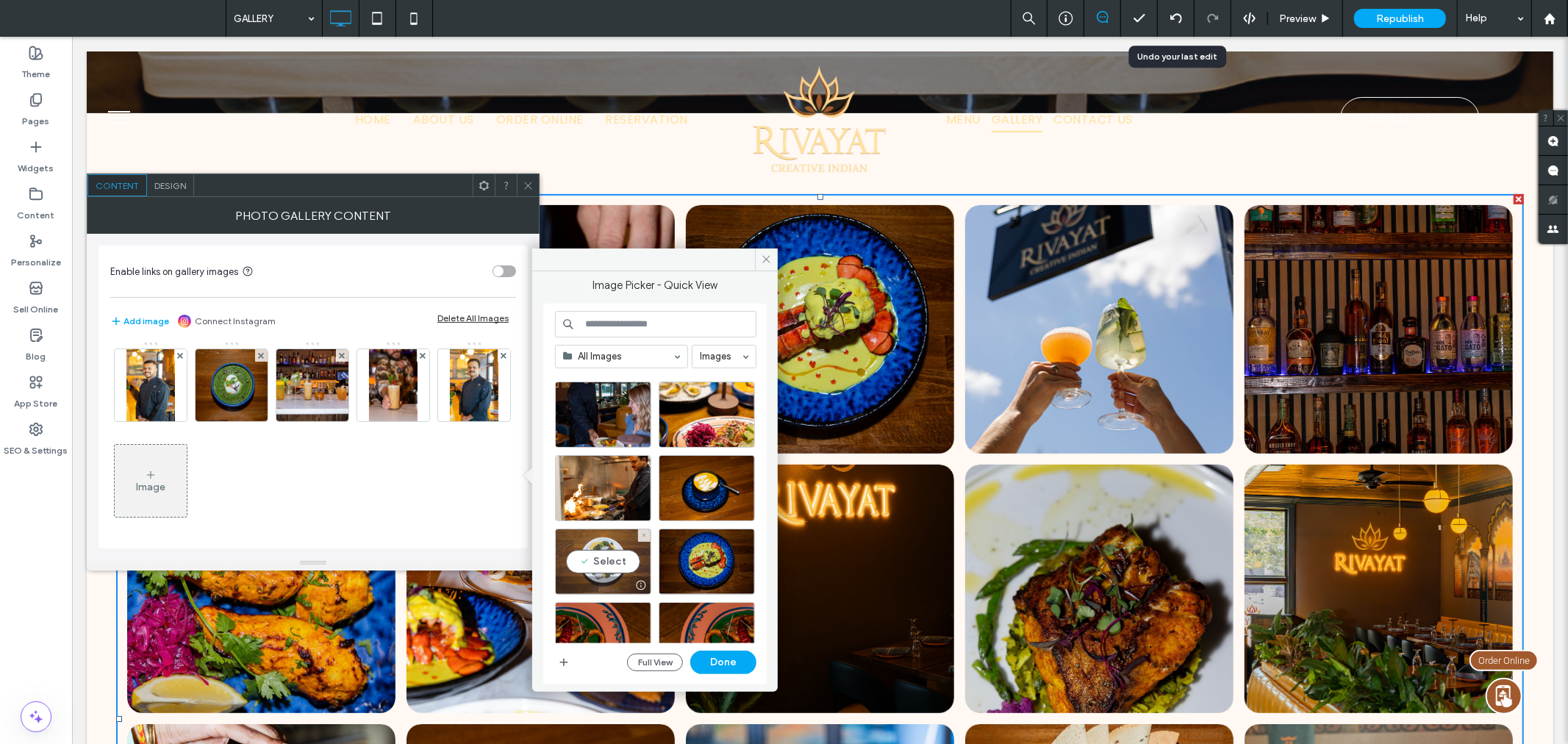
click at [623, 560] on div "Select" at bounding box center [603, 562] width 96 height 66
drag, startPoint x: 766, startPoint y: 572, endPoint x: 765, endPoint y: 601, distance: 29.0
click at [765, 601] on div "Image Picker - Quick View All Images Images Full View Done" at bounding box center [655, 476] width 245 height 410
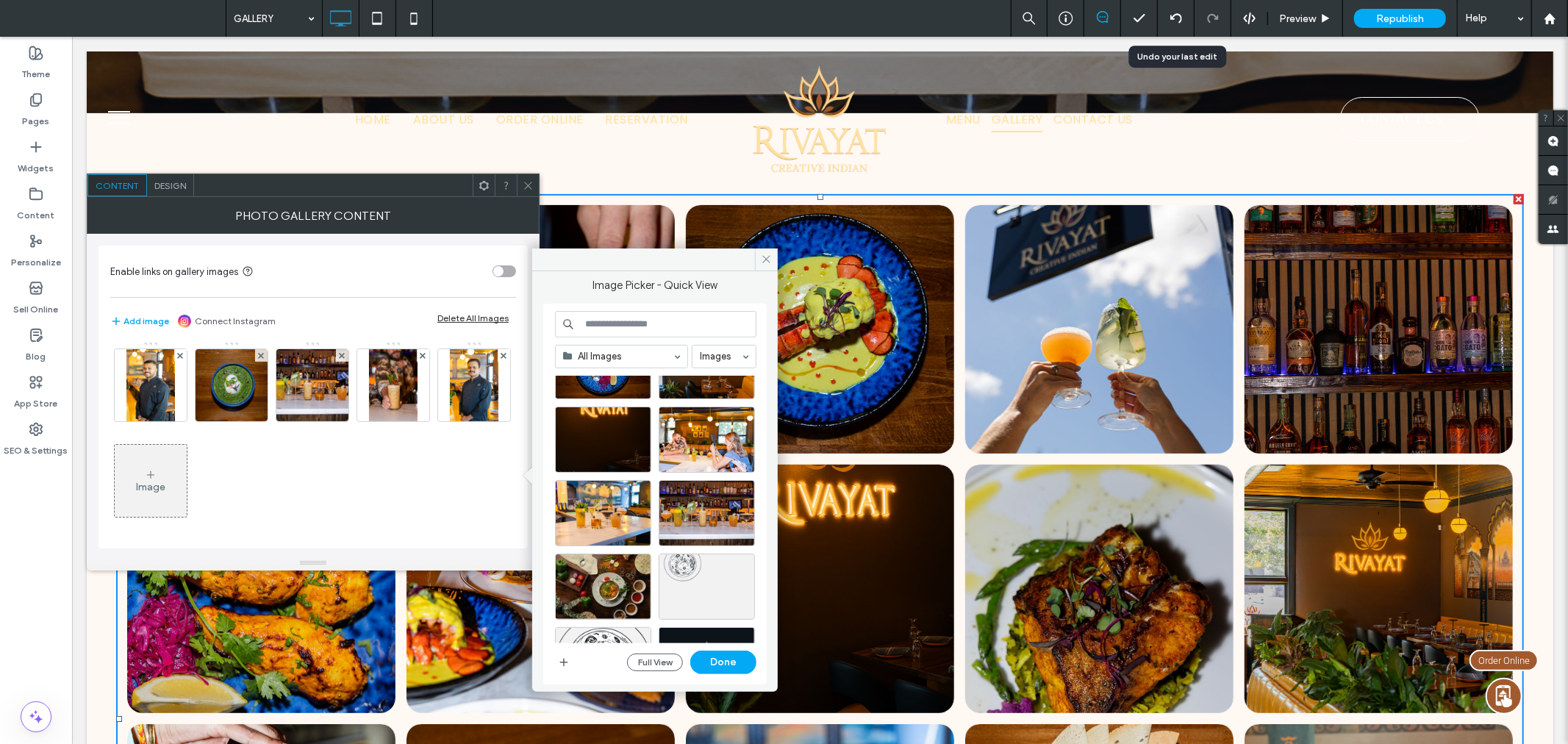
scroll to position [3515, 0]
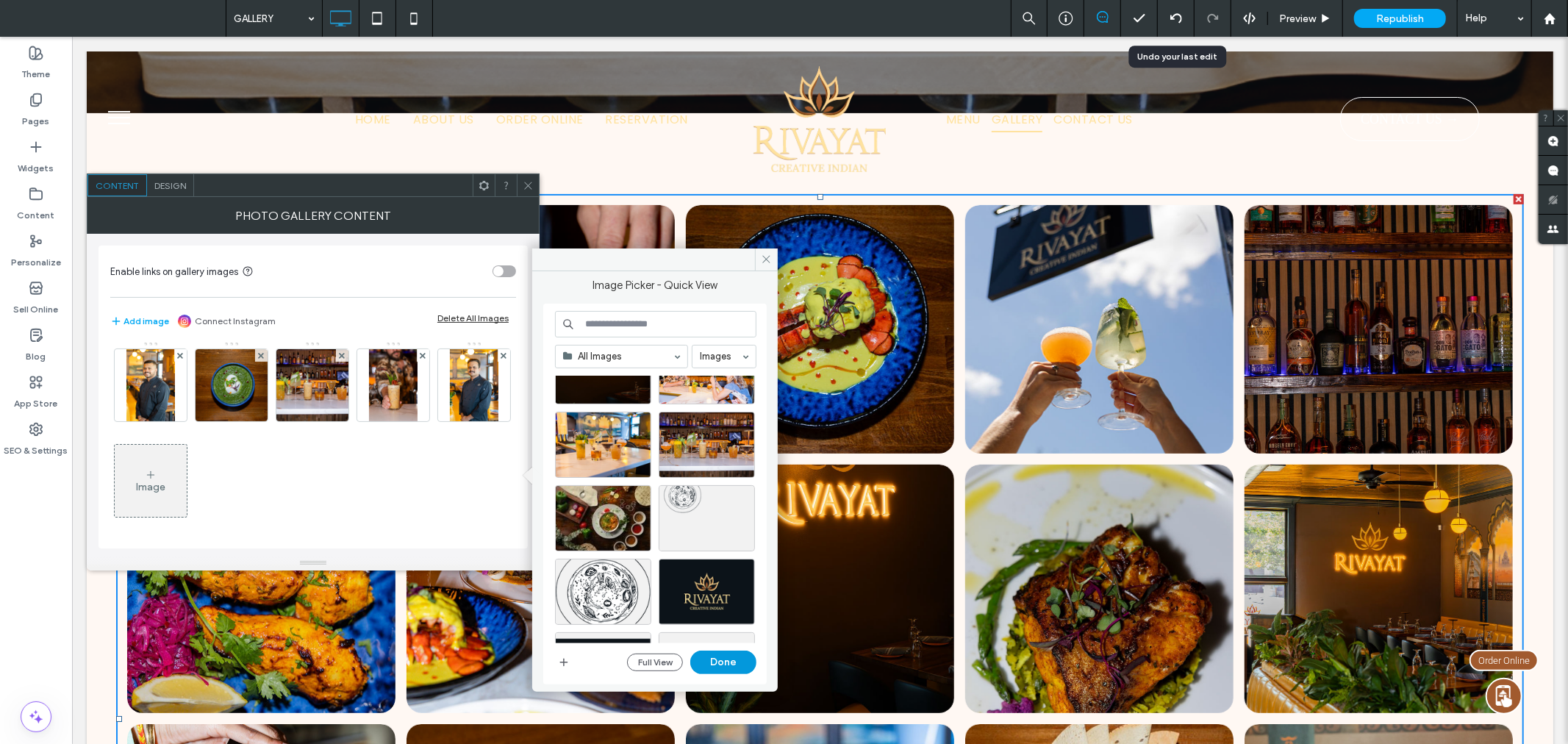
click at [707, 663] on button "Done" at bounding box center [723, 662] width 66 height 23
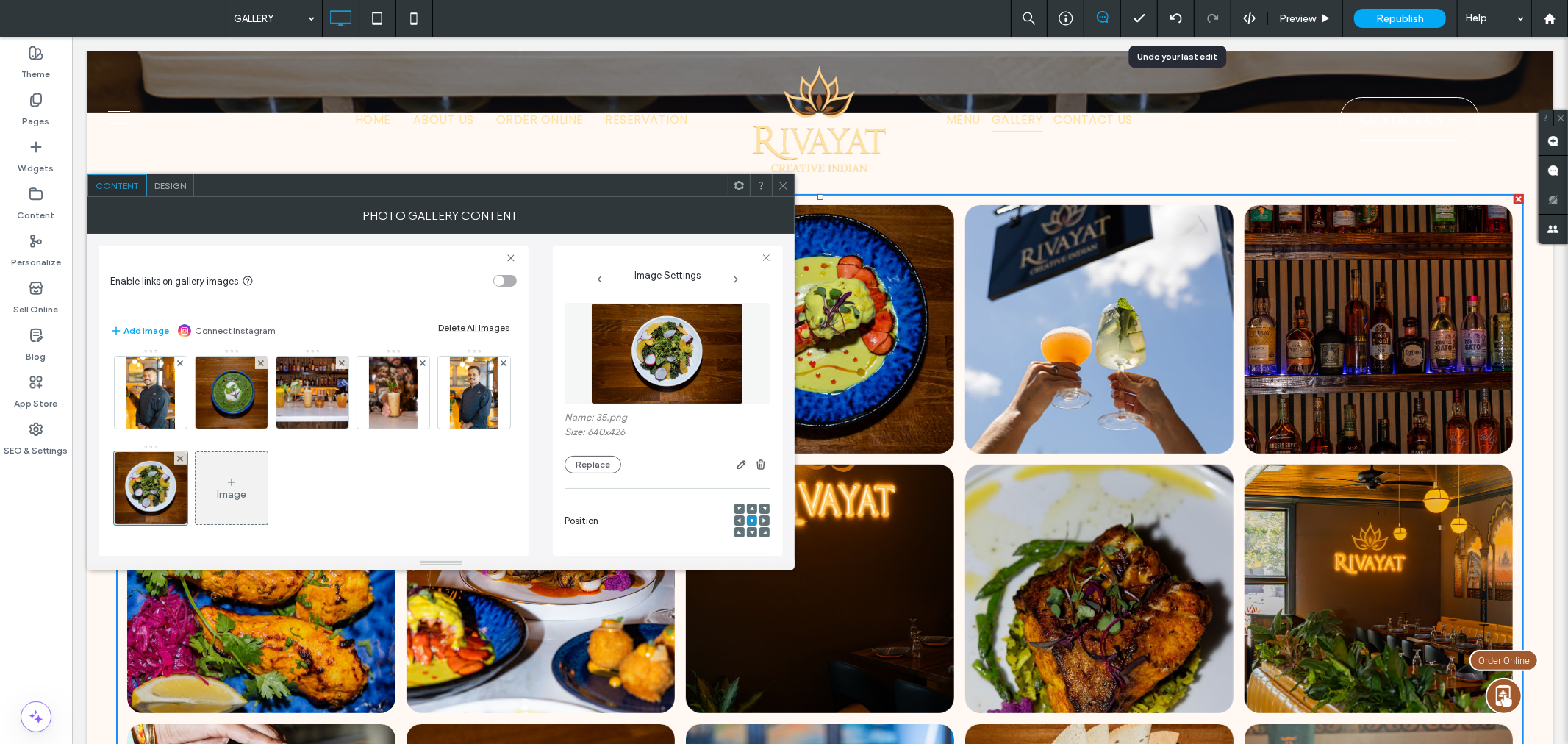
scroll to position [390, 0]
click at [248, 487] on div "Image" at bounding box center [232, 488] width 72 height 69
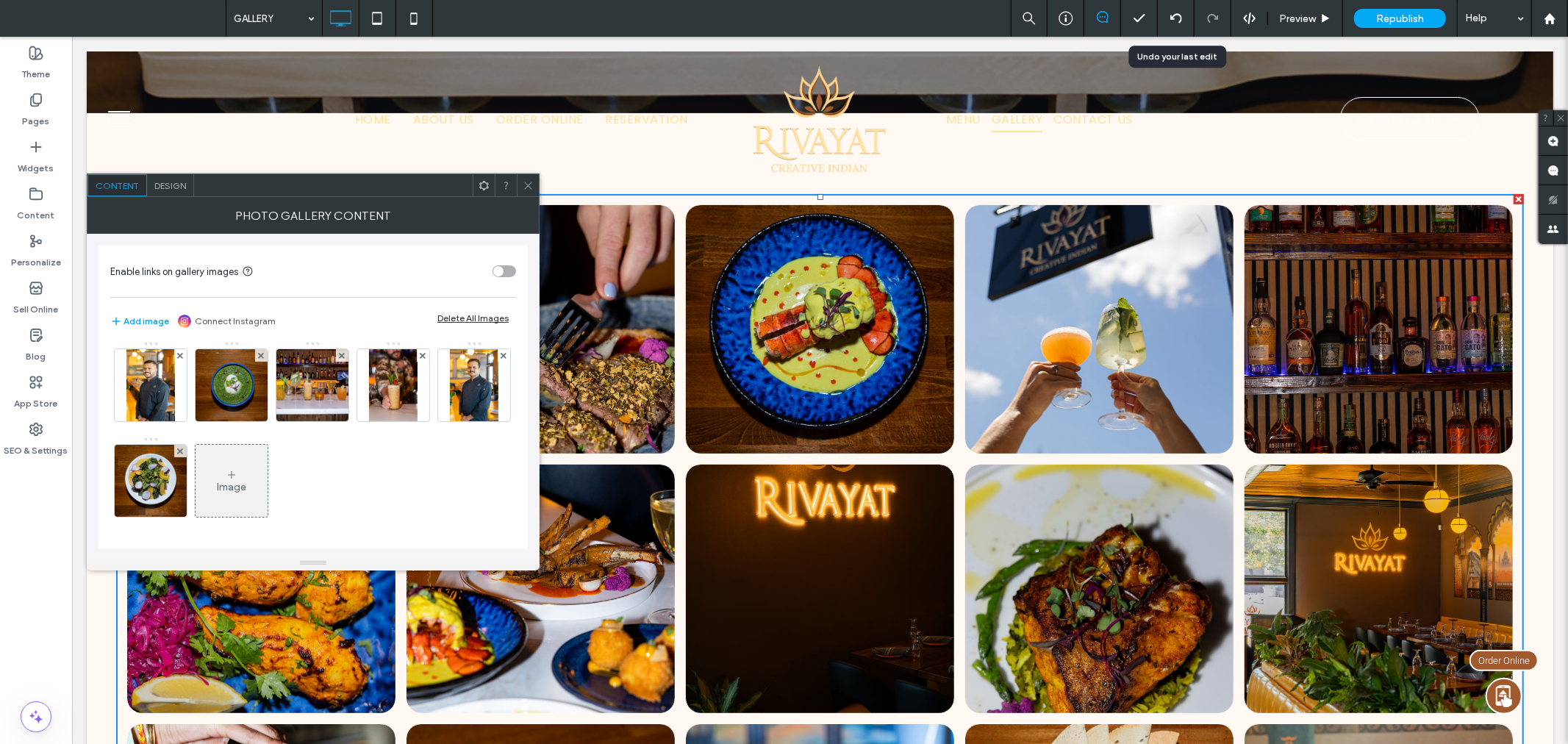
scroll to position [387, 0]
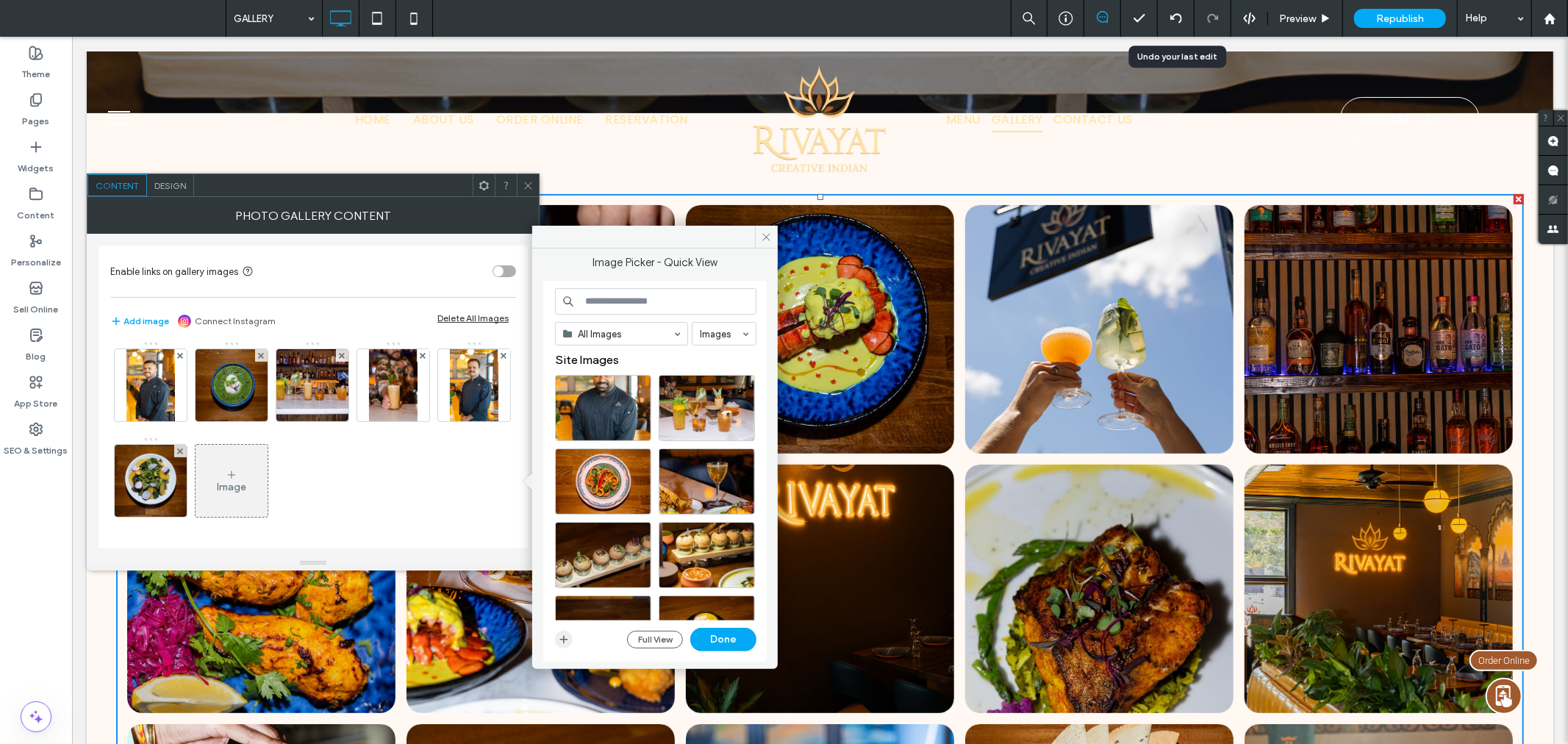
click at [559, 642] on icon "button" at bounding box center [564, 640] width 12 height 12
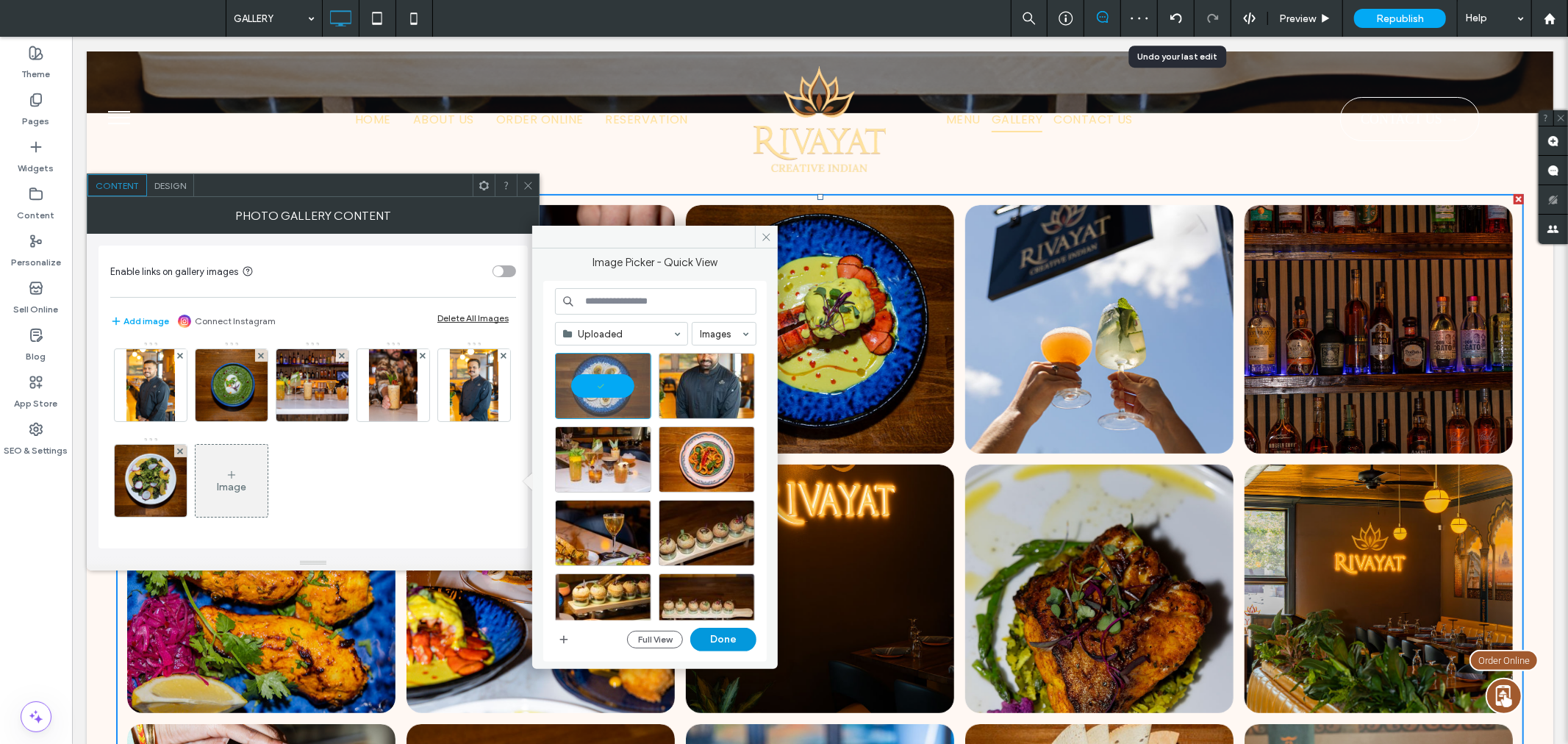
click at [742, 644] on button "Done" at bounding box center [723, 639] width 66 height 23
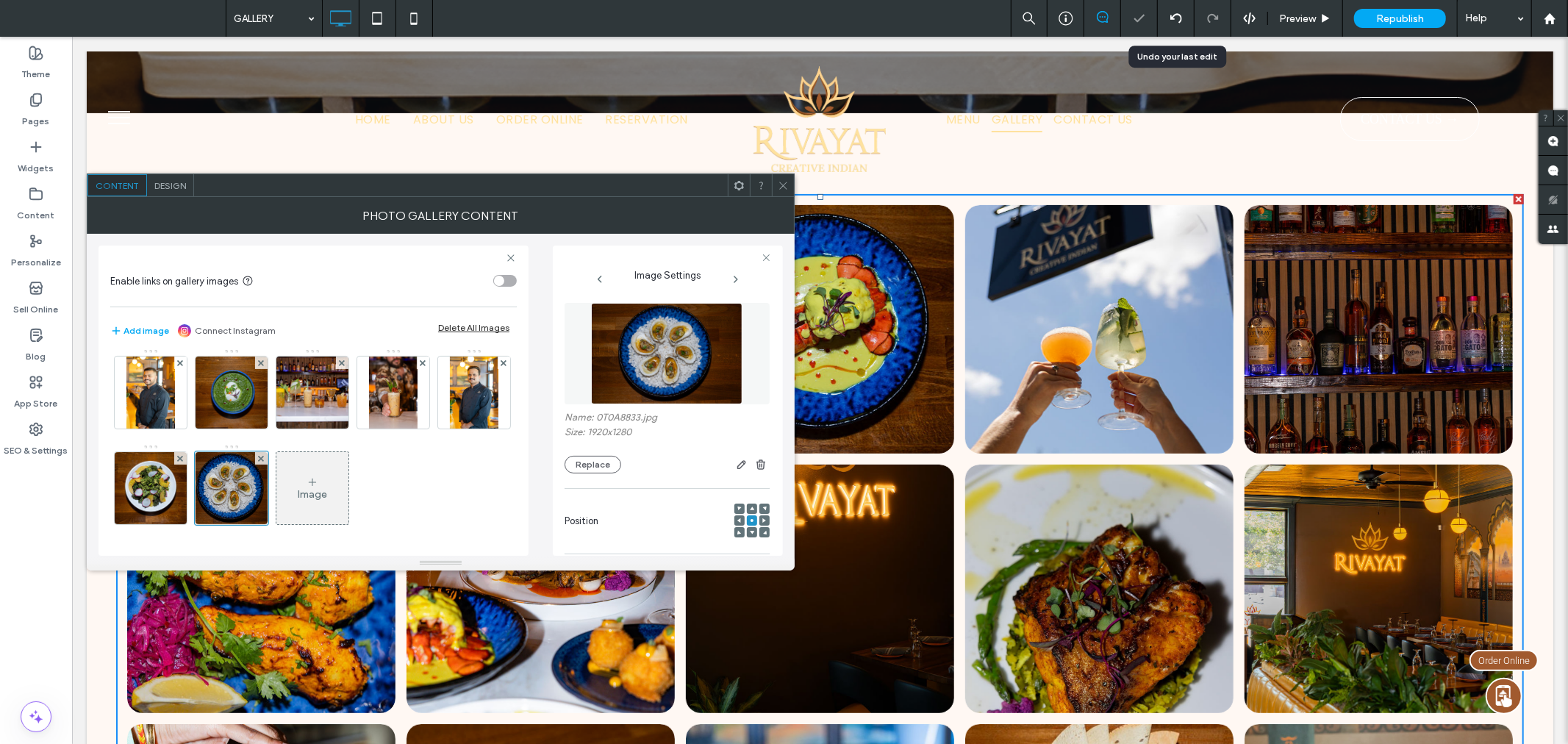
scroll to position [390, 0]
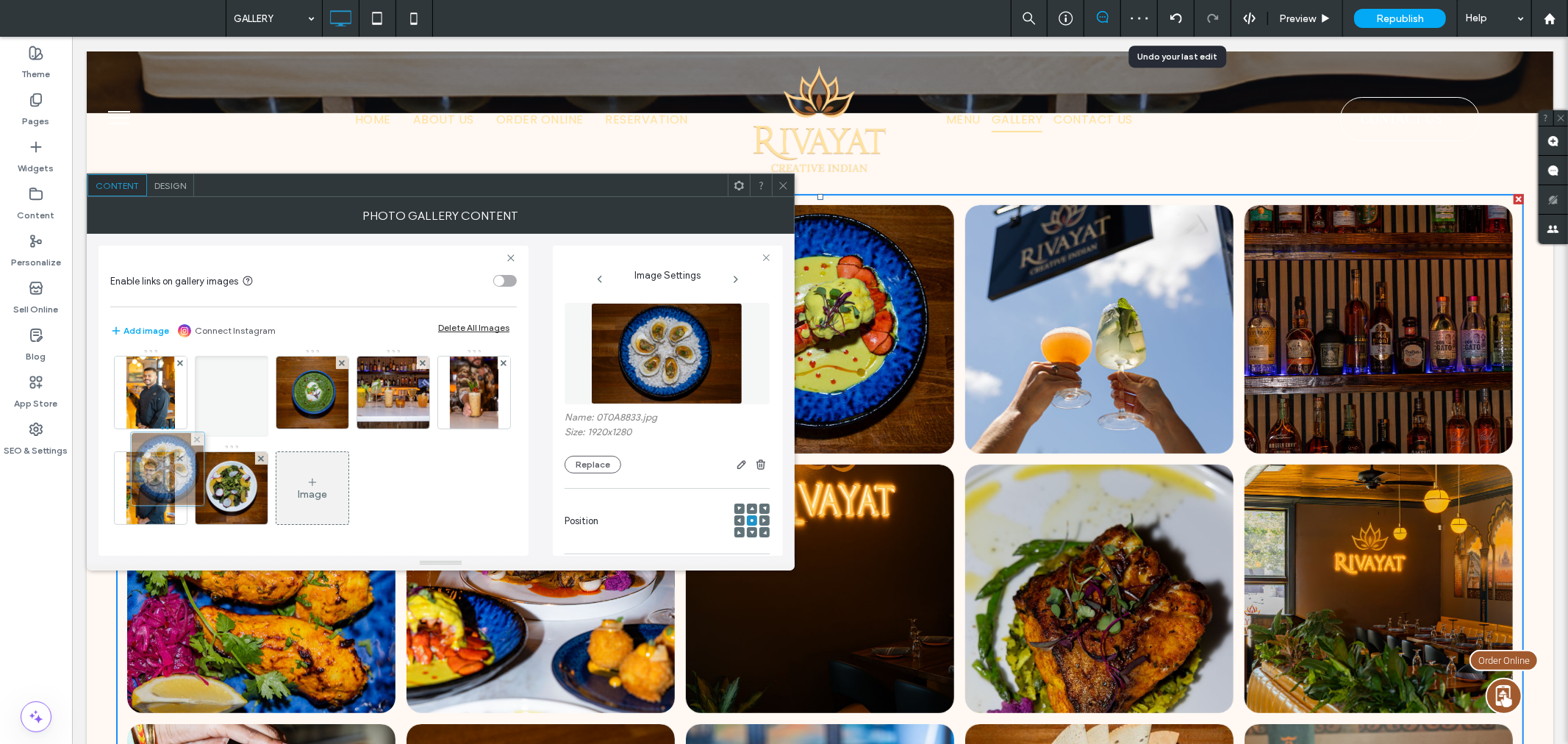
drag, startPoint x: 236, startPoint y: 483, endPoint x: 160, endPoint y: 361, distance: 143.7
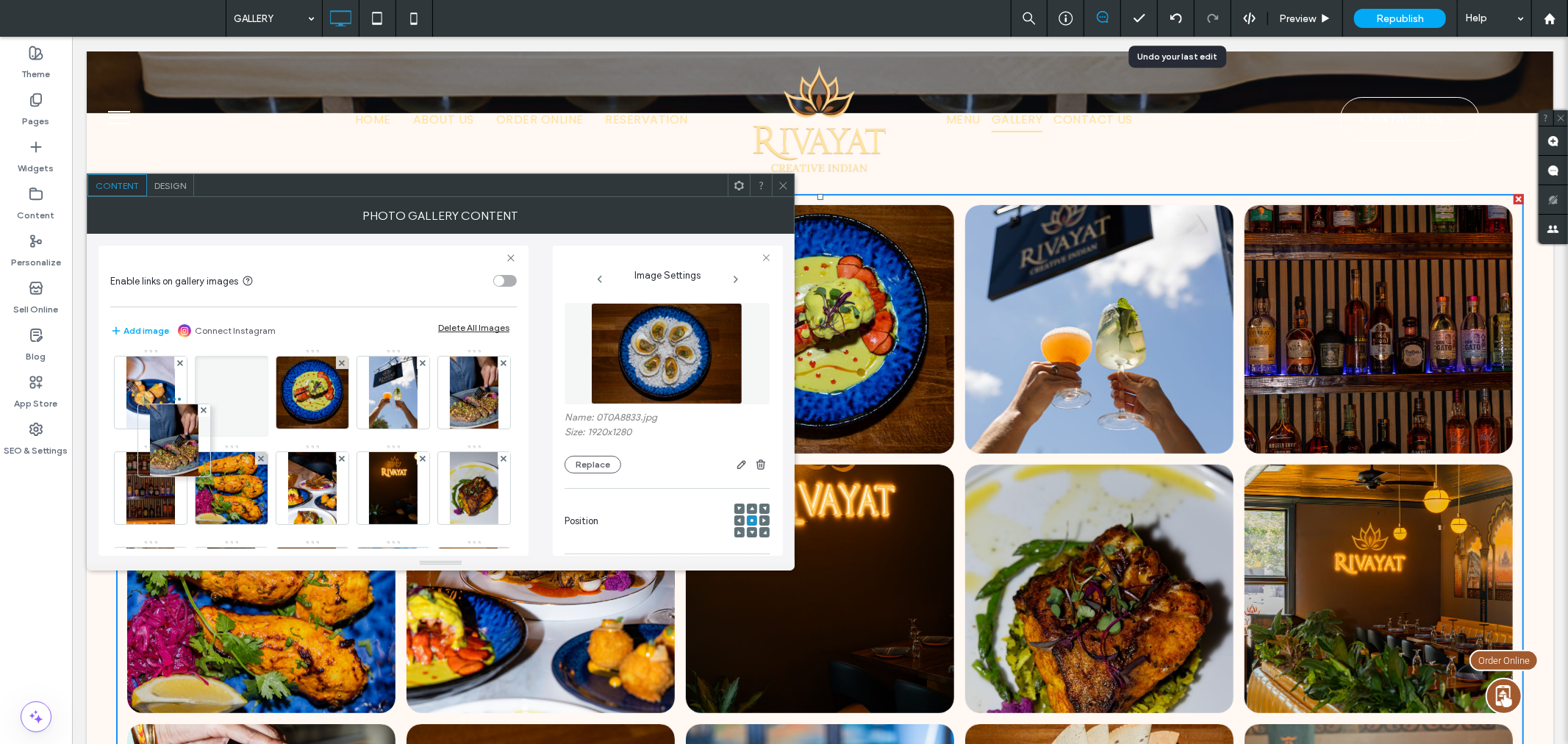
scroll to position [0, 0]
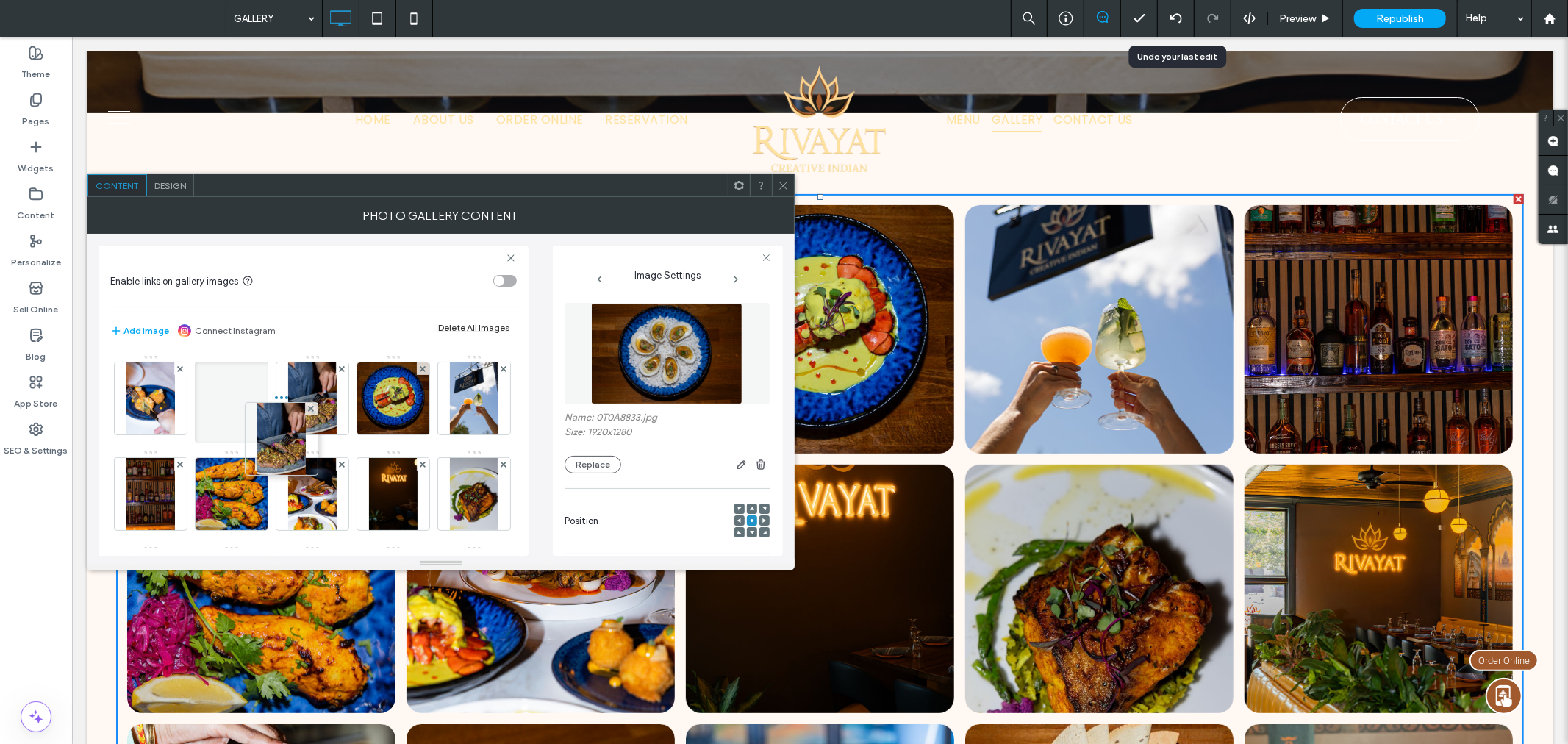
drag, startPoint x: 145, startPoint y: 364, endPoint x: 329, endPoint y: 319, distance: 189.4
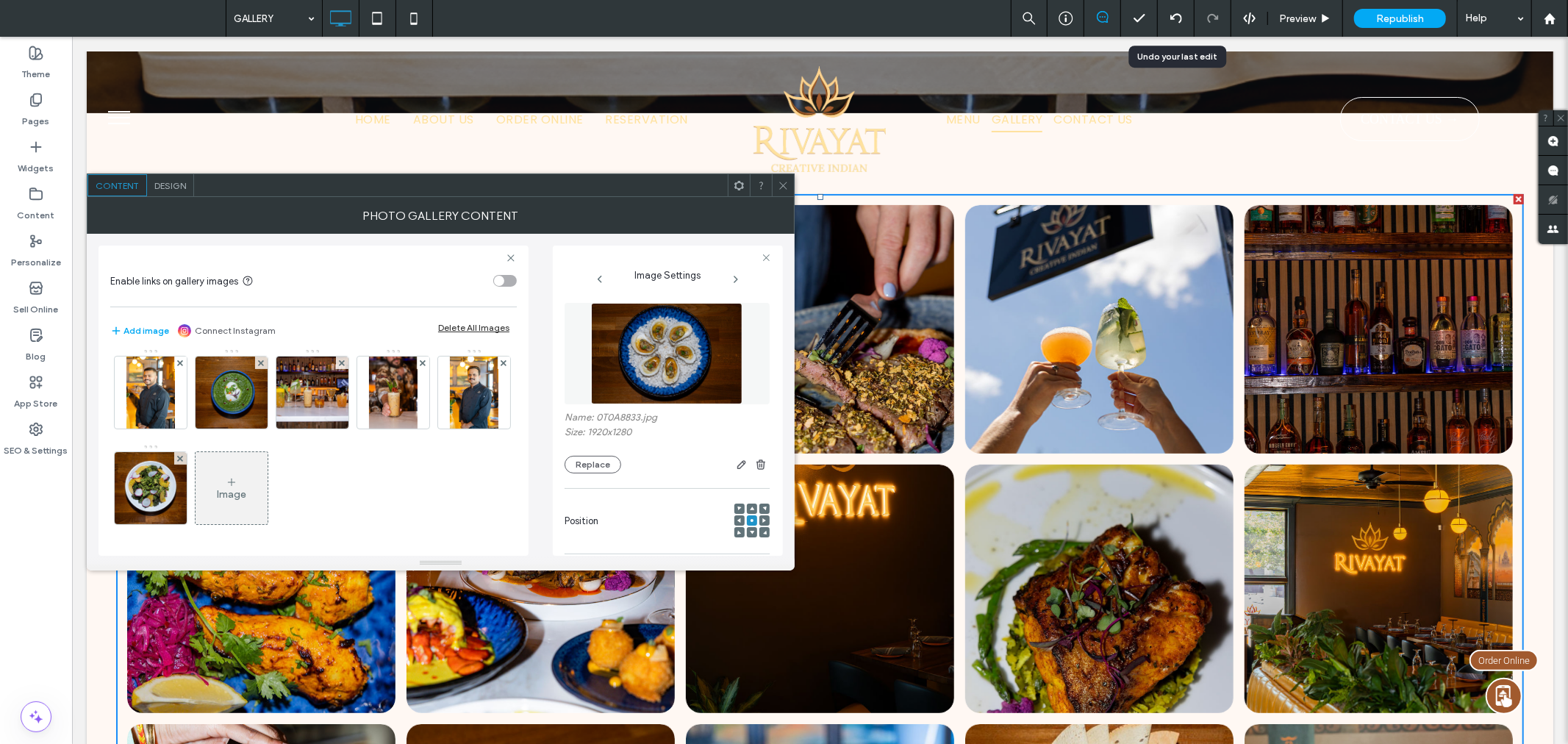
scroll to position [390, 0]
click at [210, 488] on div "Image" at bounding box center [232, 488] width 72 height 69
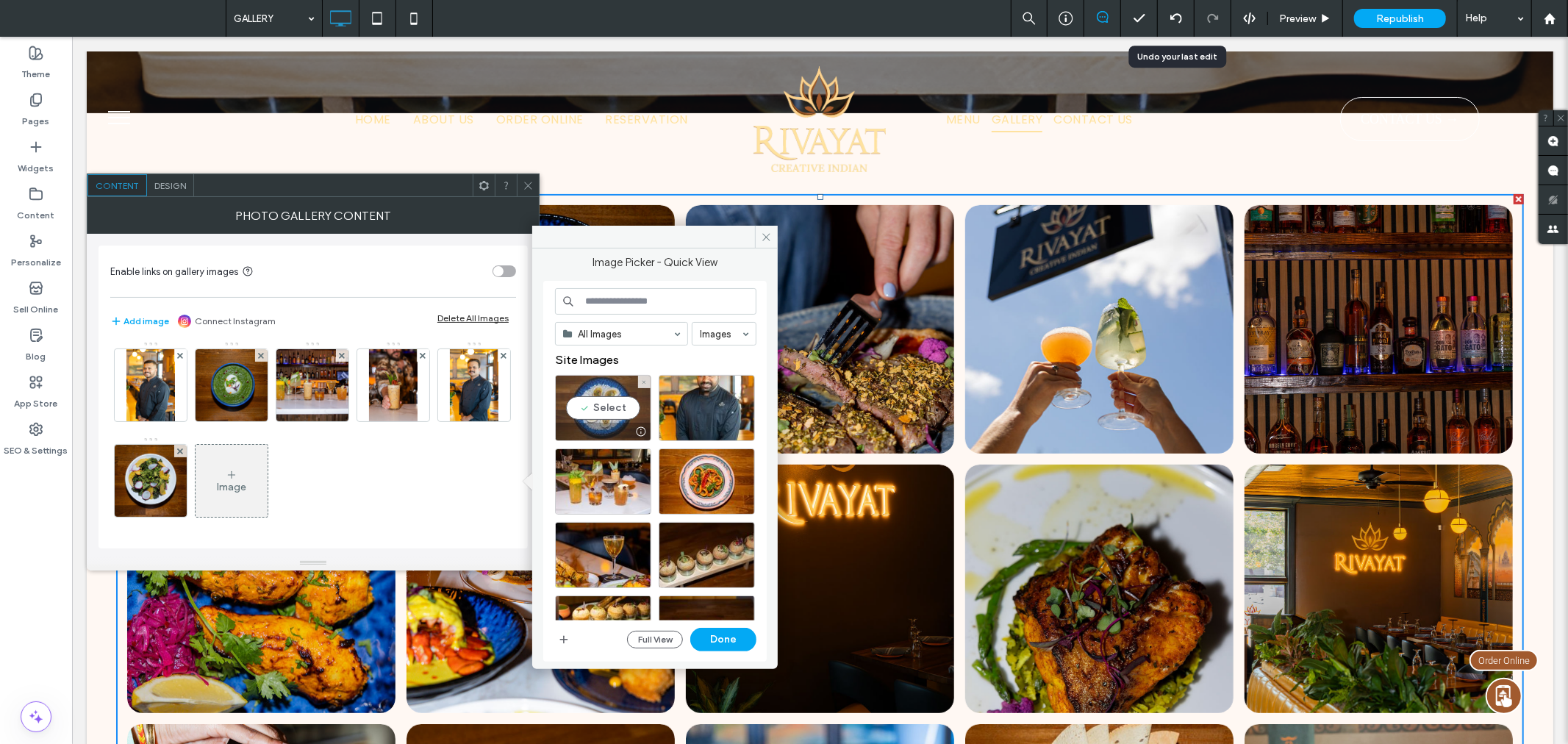
click at [620, 407] on div "Select" at bounding box center [603, 408] width 96 height 66
click at [741, 638] on button "Done" at bounding box center [723, 639] width 66 height 23
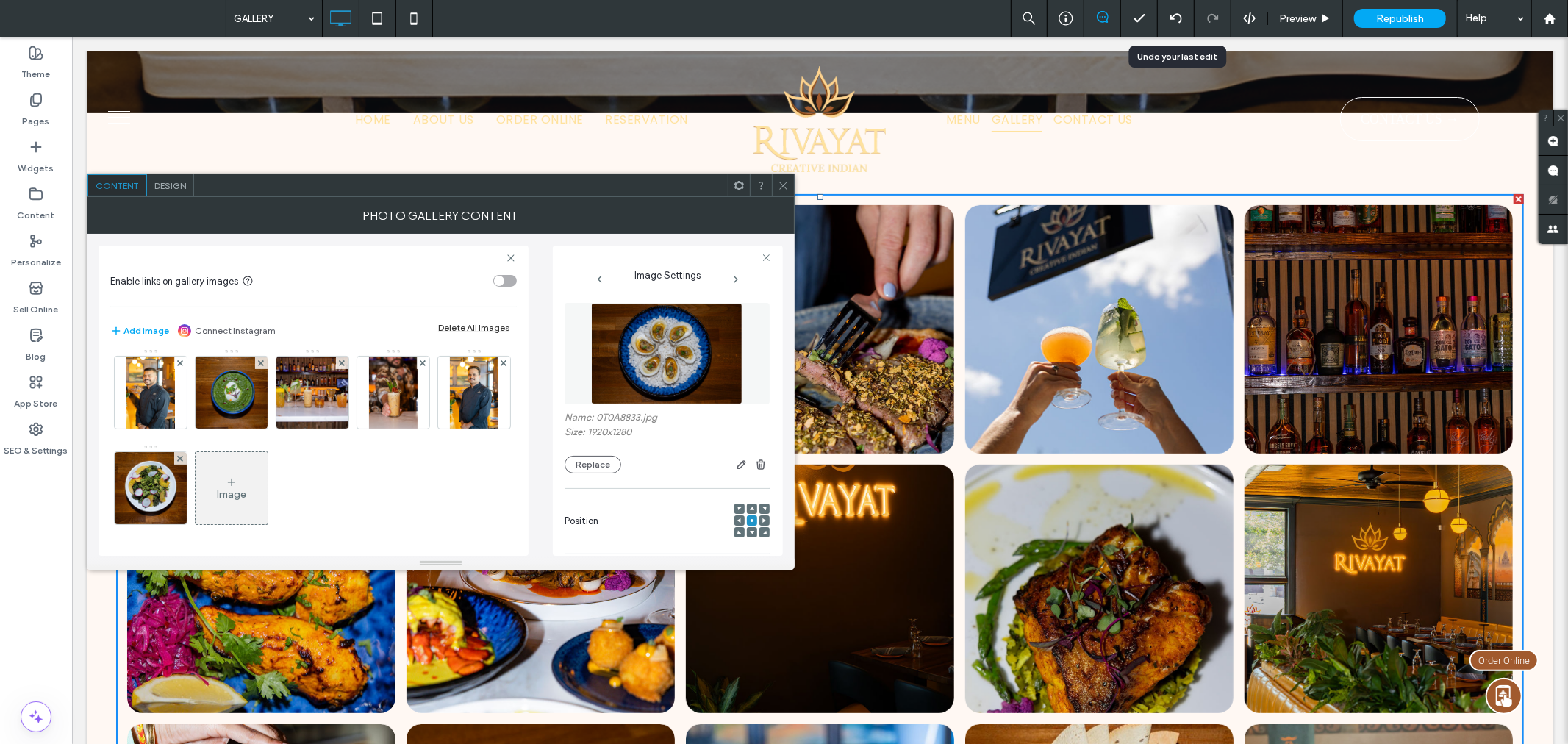
scroll to position [390, 0]
click at [783, 180] on icon at bounding box center [783, 185] width 11 height 11
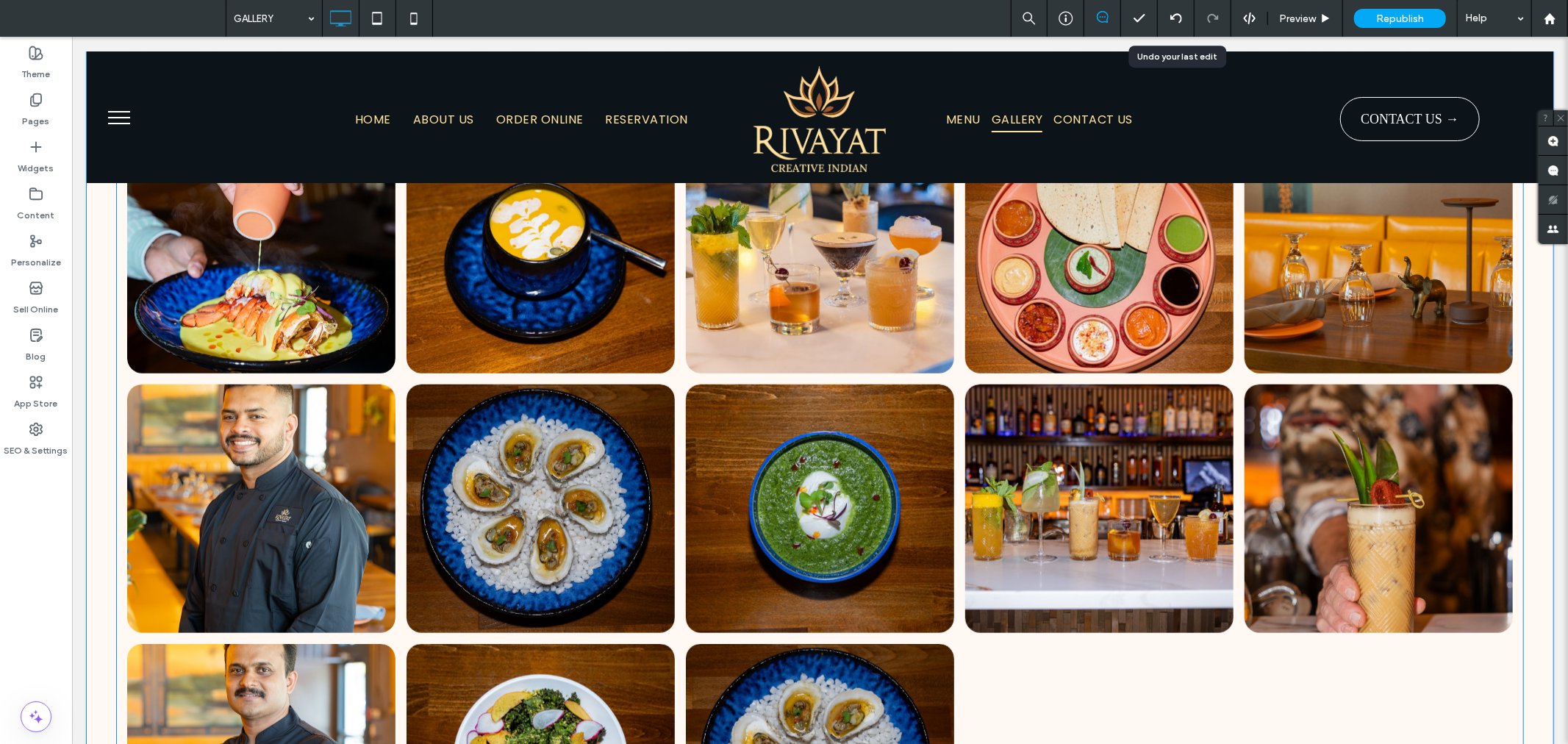
scroll to position [1199, 0]
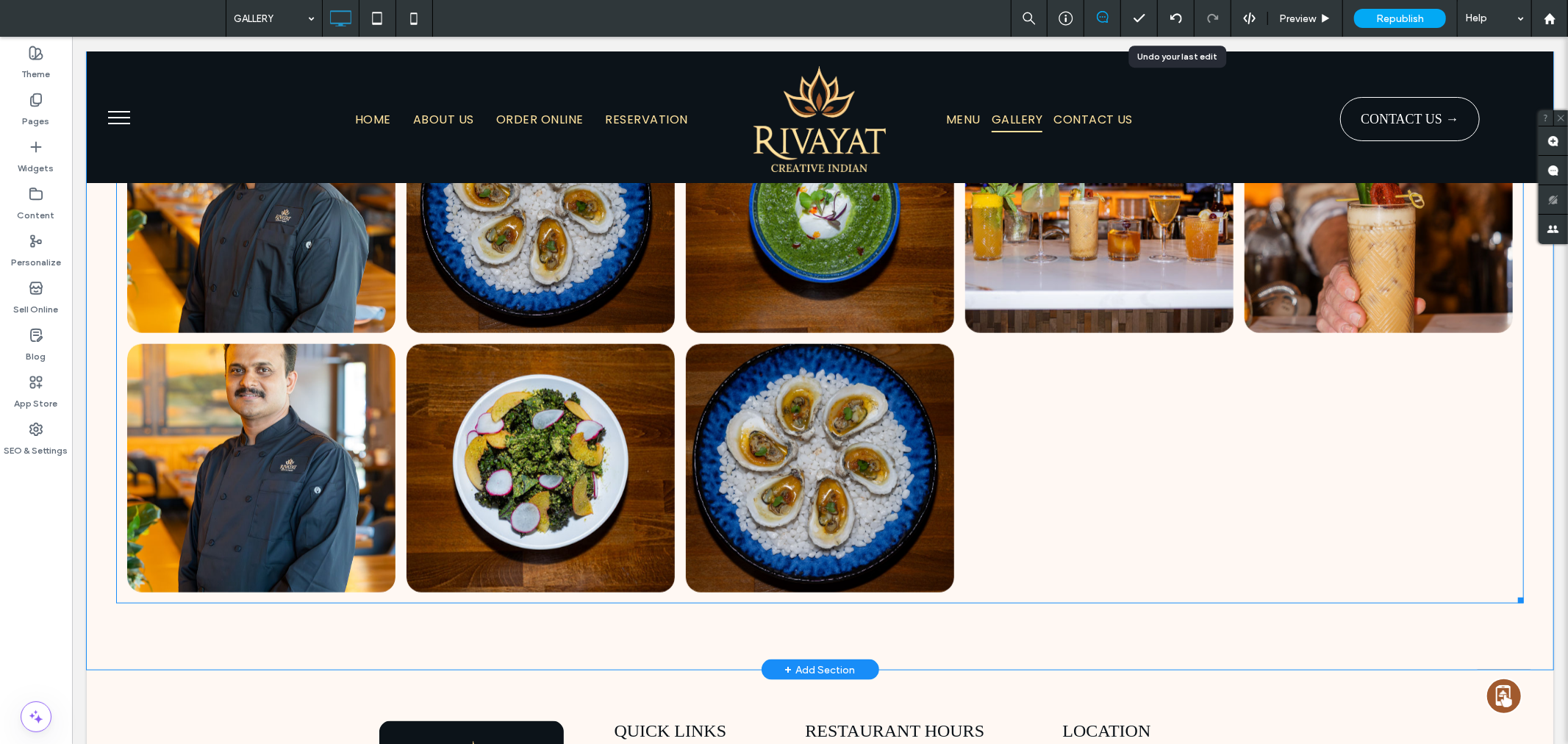
click at [849, 474] on link at bounding box center [819, 468] width 285 height 264
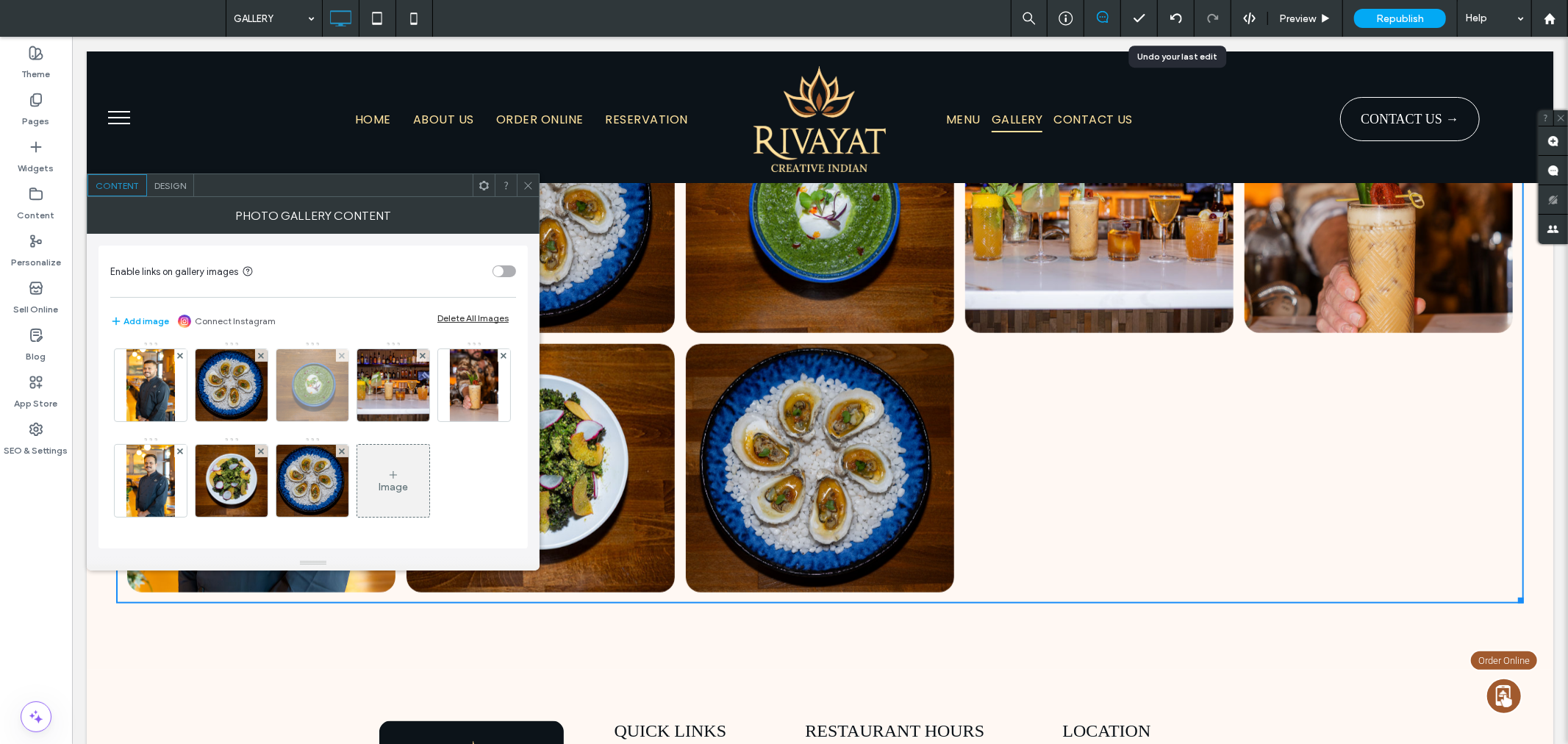
scroll to position [387, 0]
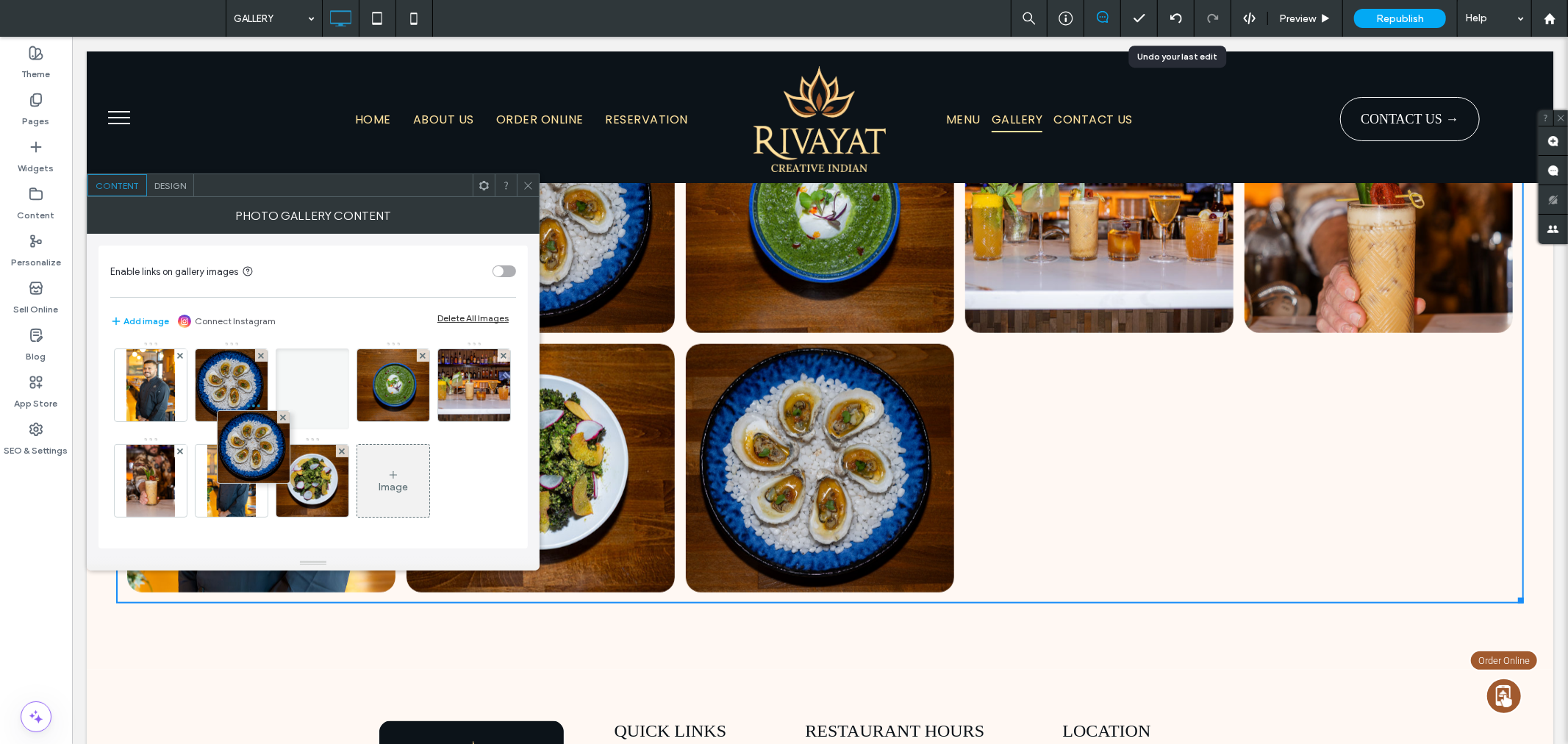
drag, startPoint x: 309, startPoint y: 468, endPoint x: 230, endPoint y: 322, distance: 166.0
click at [230, 322] on div "Enable links on gallery images Add image Connect Instagram Delete All Images Im…" at bounding box center [313, 397] width 429 height 303
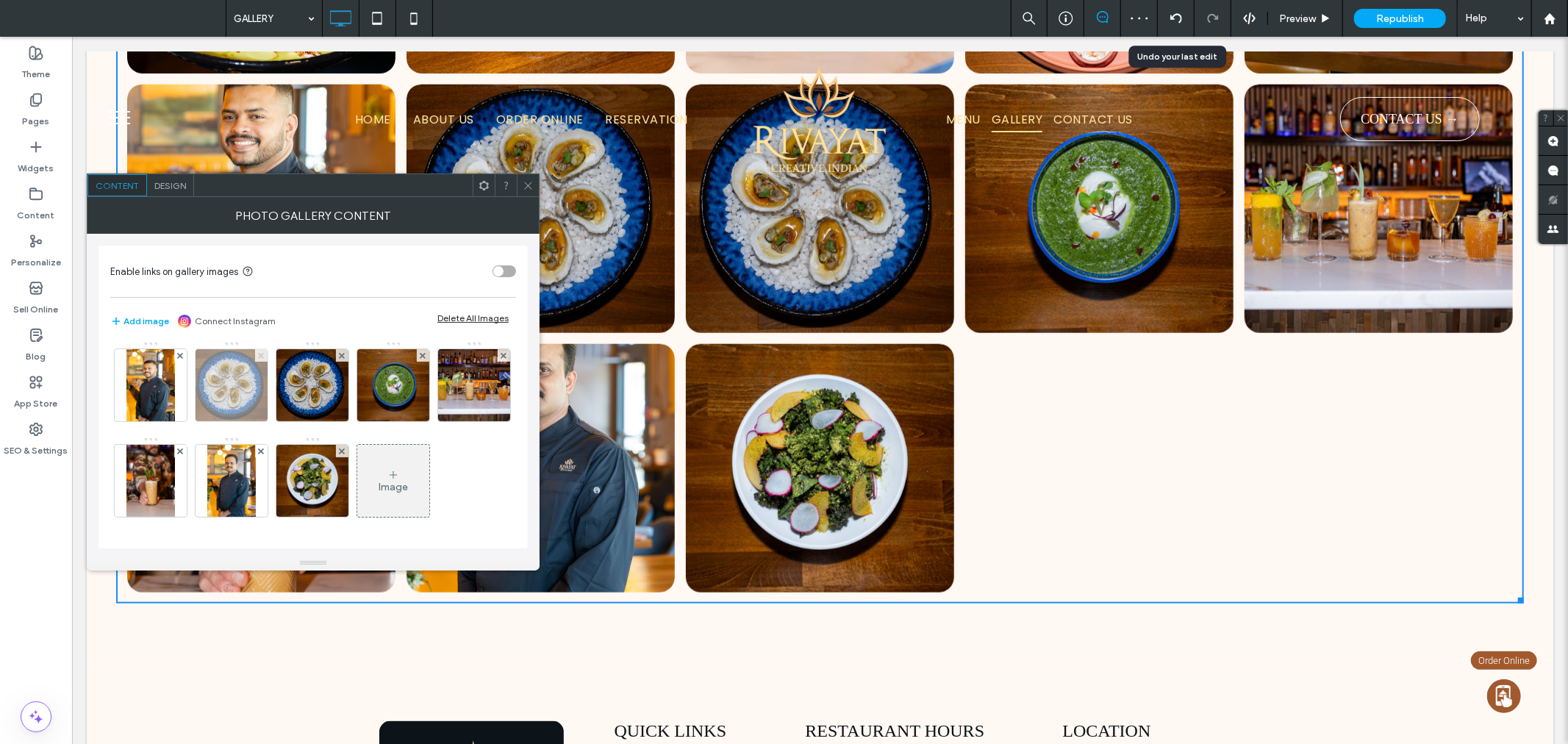
click at [258, 358] on span at bounding box center [261, 355] width 6 height 13
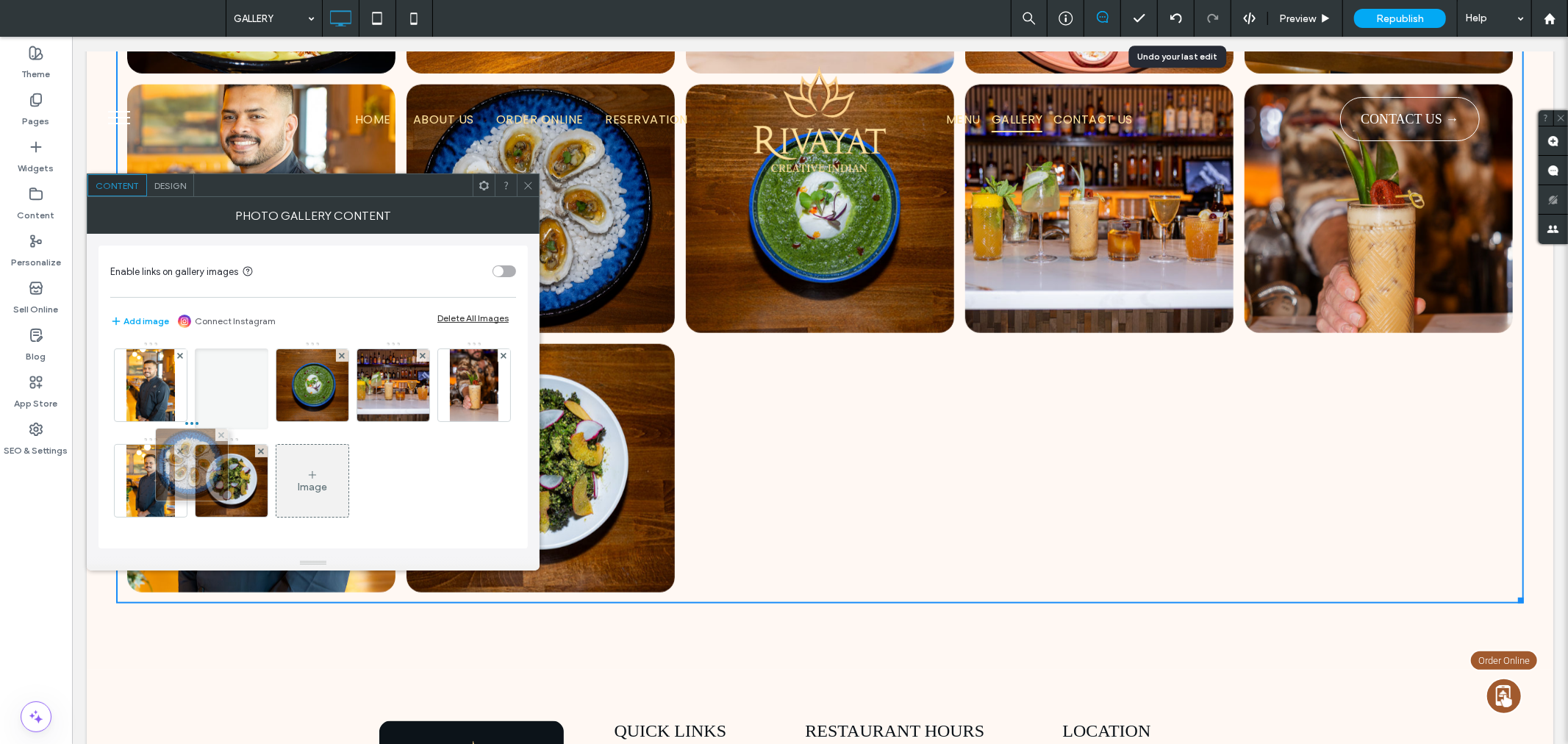
drag, startPoint x: 142, startPoint y: 386, endPoint x: 188, endPoint y: 363, distance: 51.4
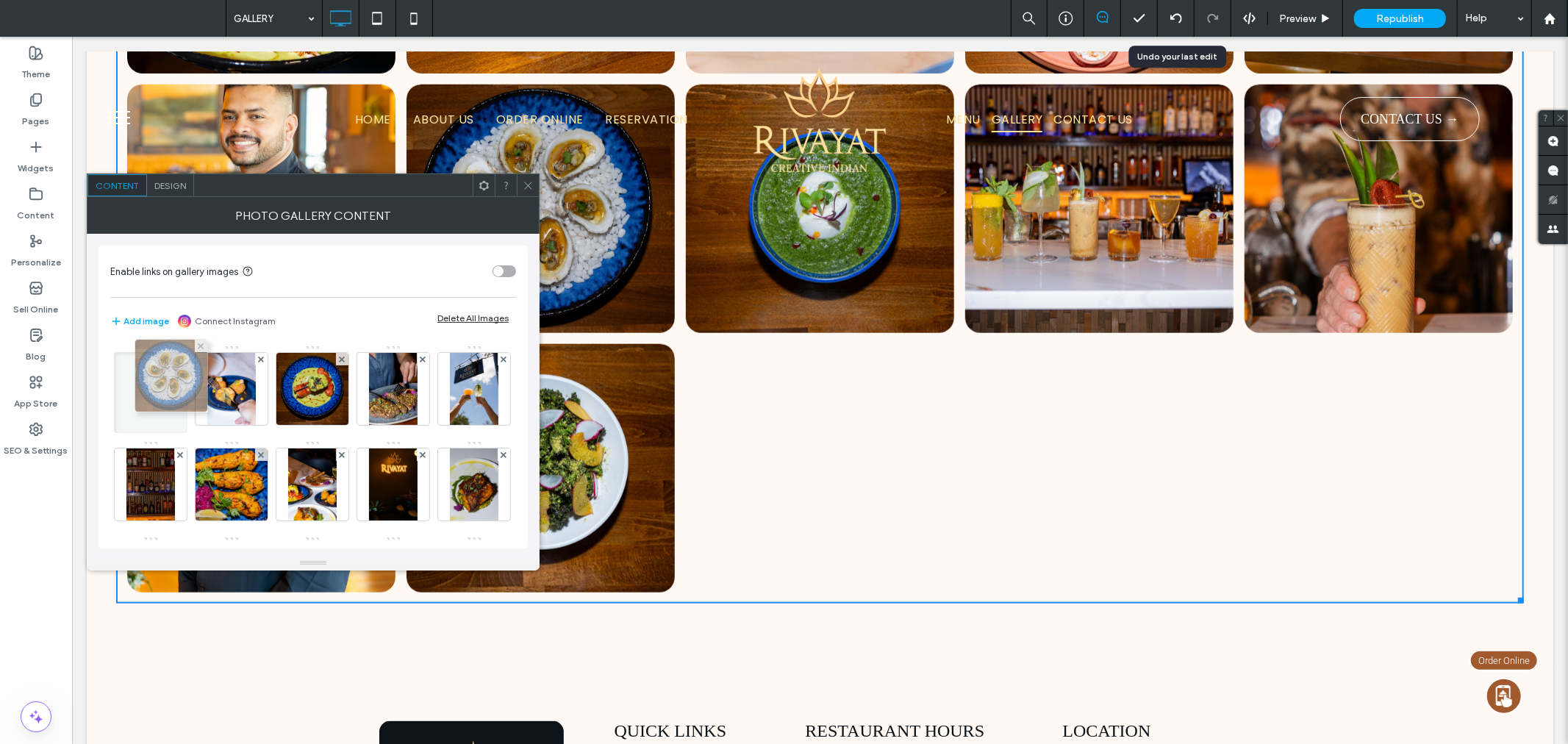
drag, startPoint x: 152, startPoint y: 462, endPoint x: 169, endPoint y: 365, distance: 98.5
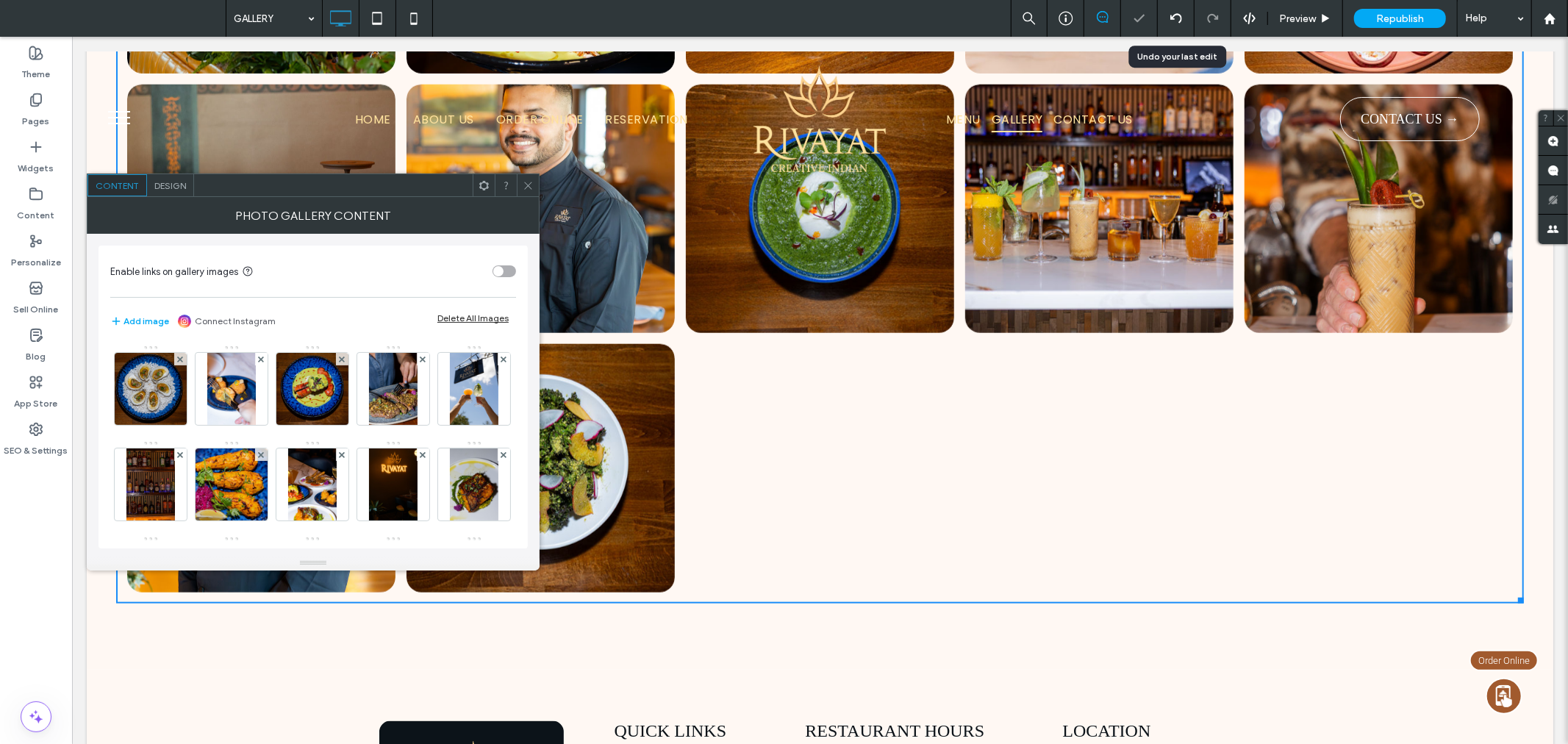
click at [525, 184] on use at bounding box center [528, 185] width 8 height 8
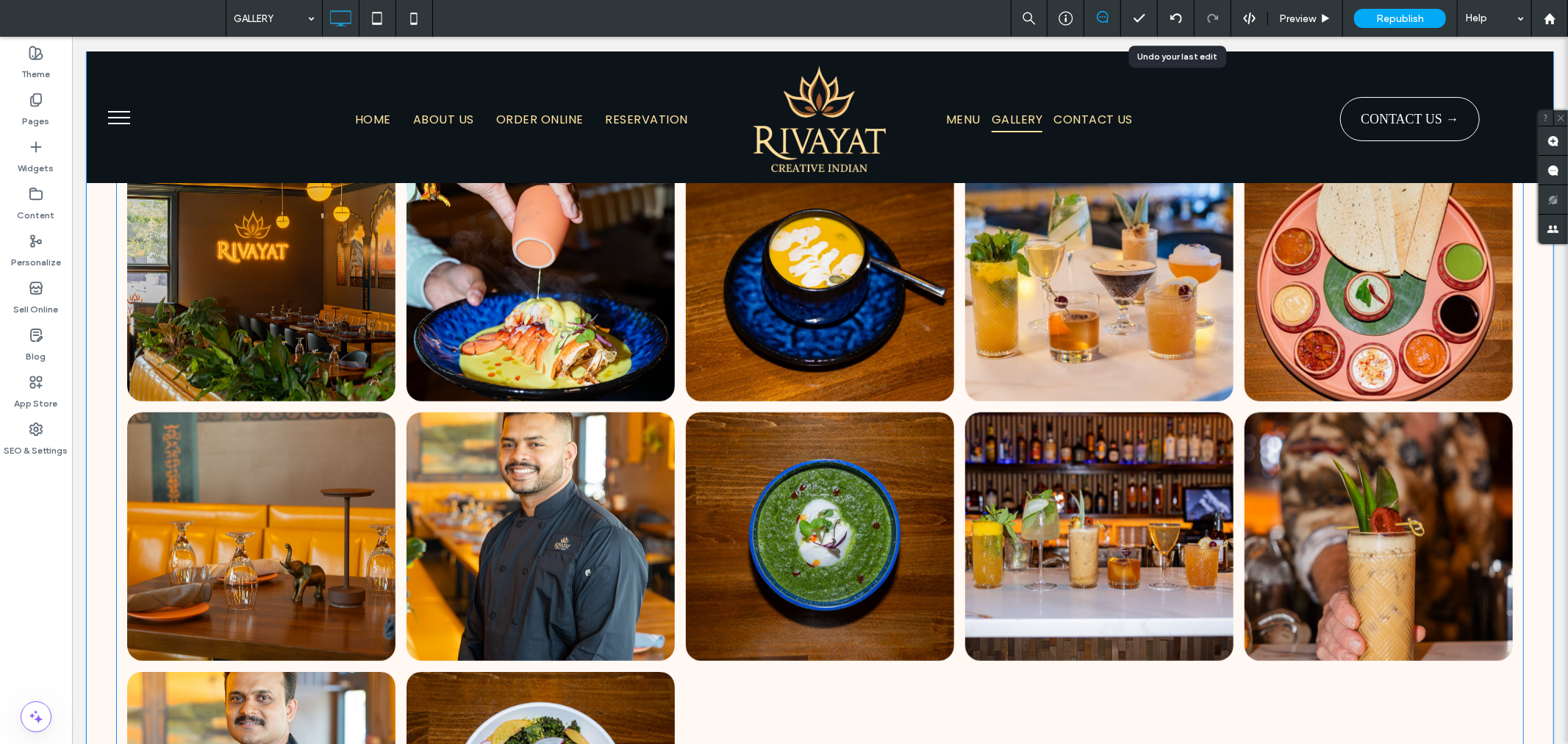
scroll to position [898, 0]
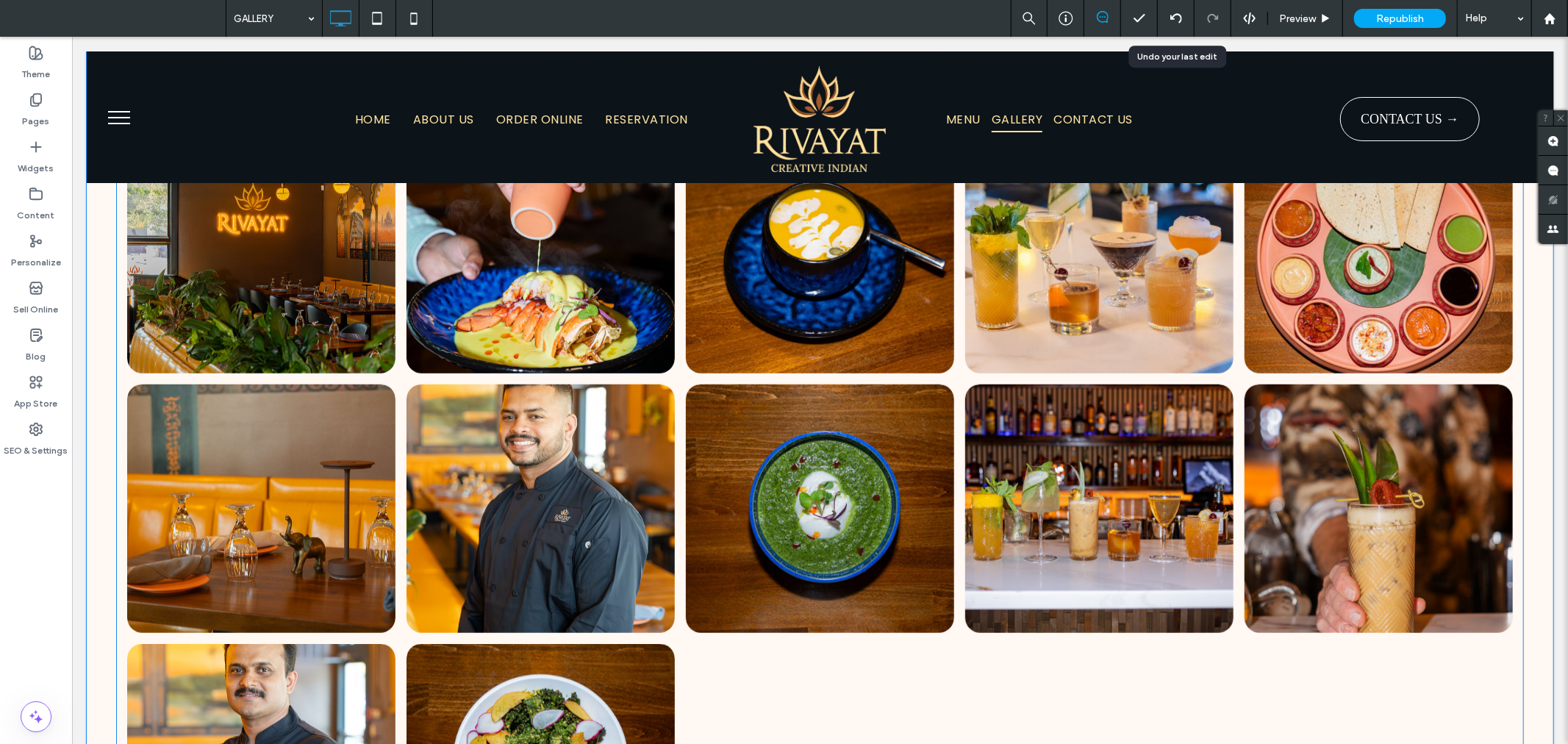
click at [516, 300] on link at bounding box center [540, 249] width 285 height 264
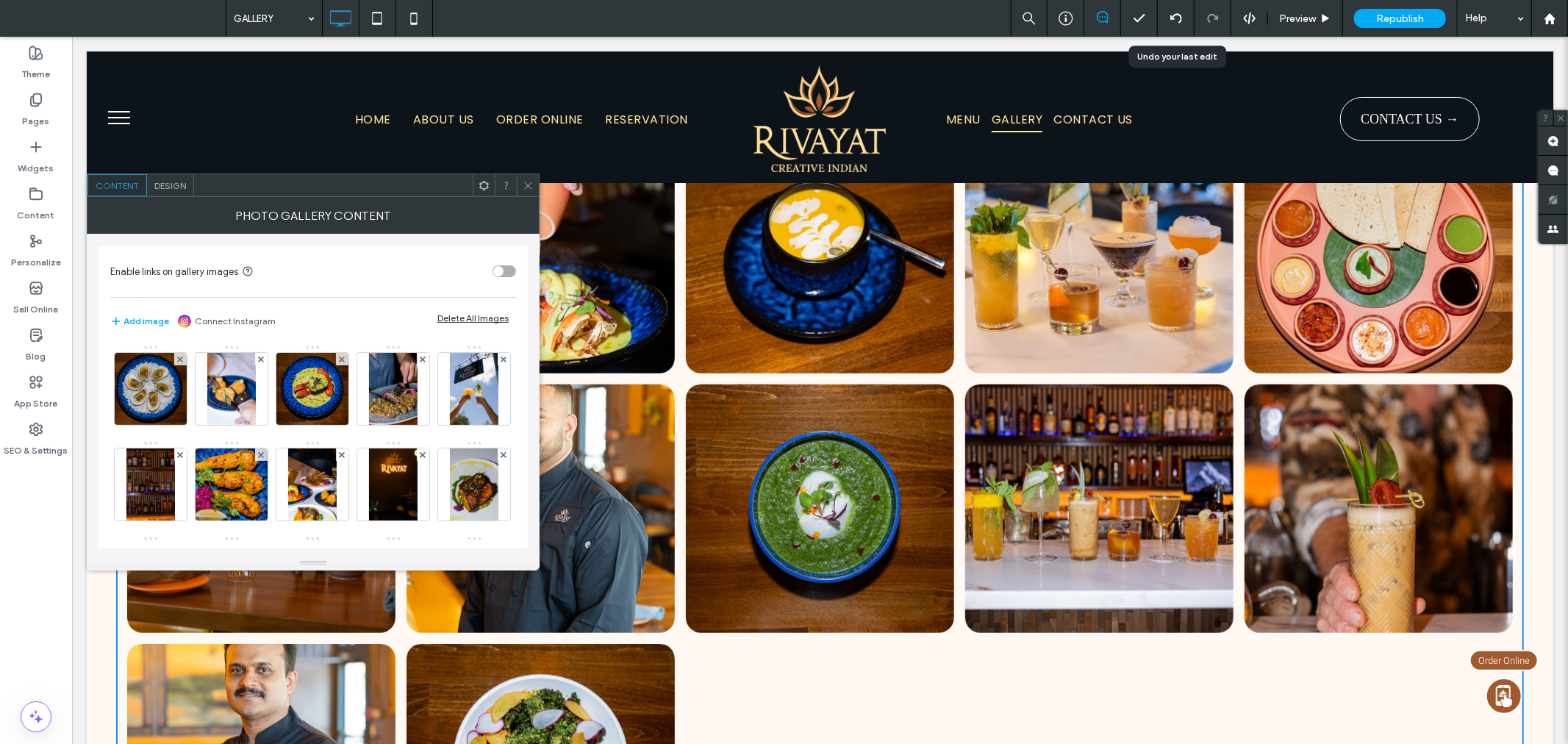
click at [170, 186] on span "Design" at bounding box center [170, 185] width 32 height 11
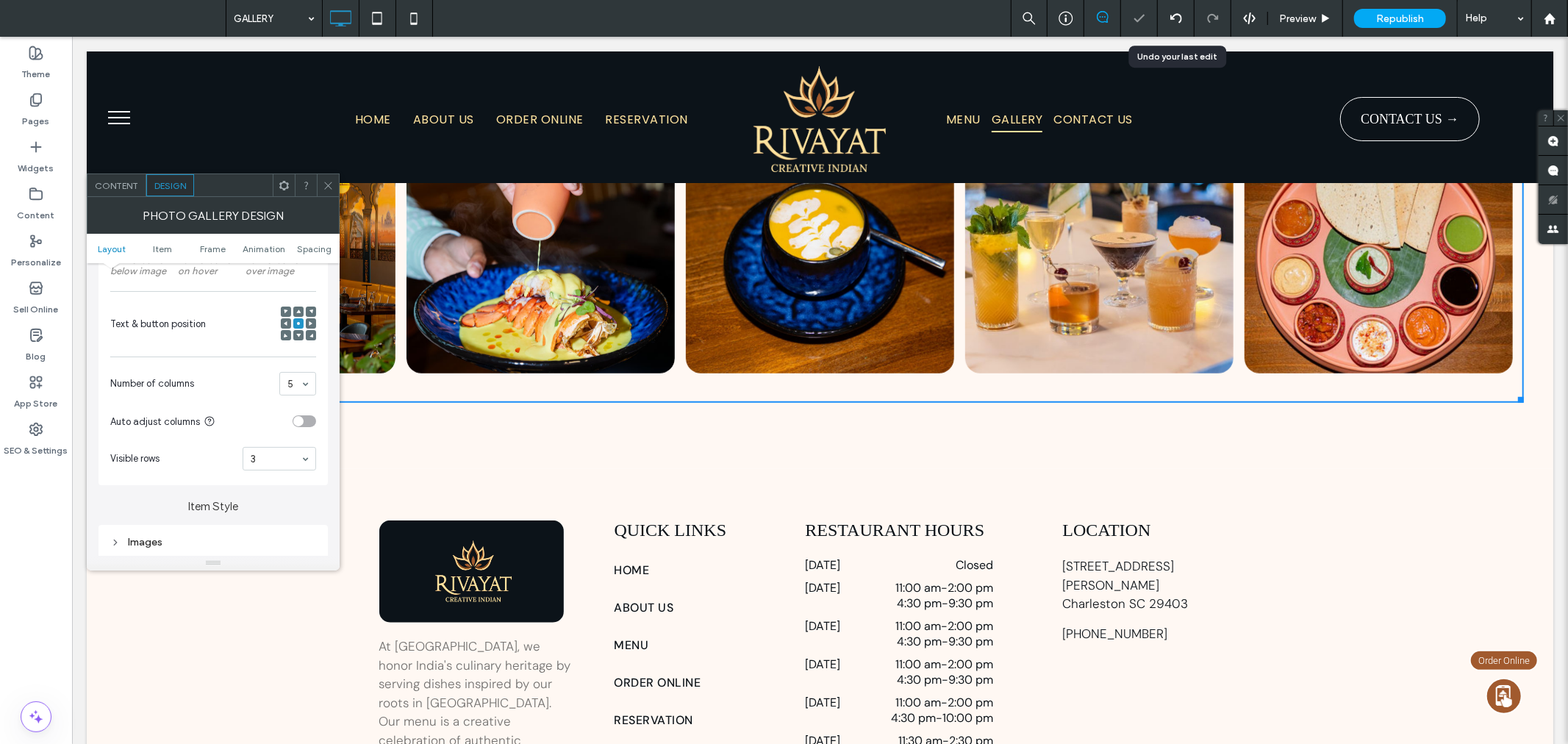
scroll to position [648, 0]
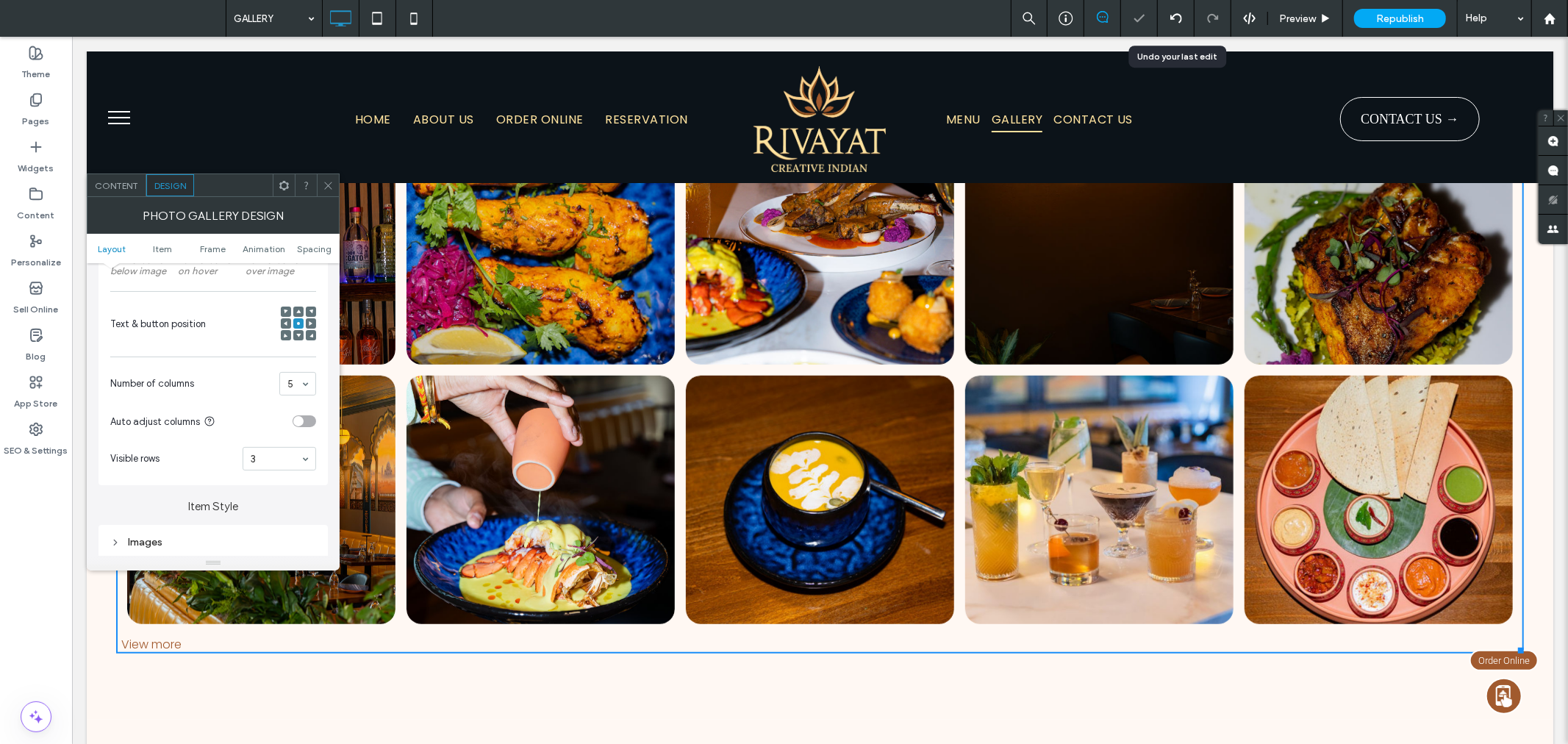
click at [329, 178] on span at bounding box center [328, 184] width 11 height 22
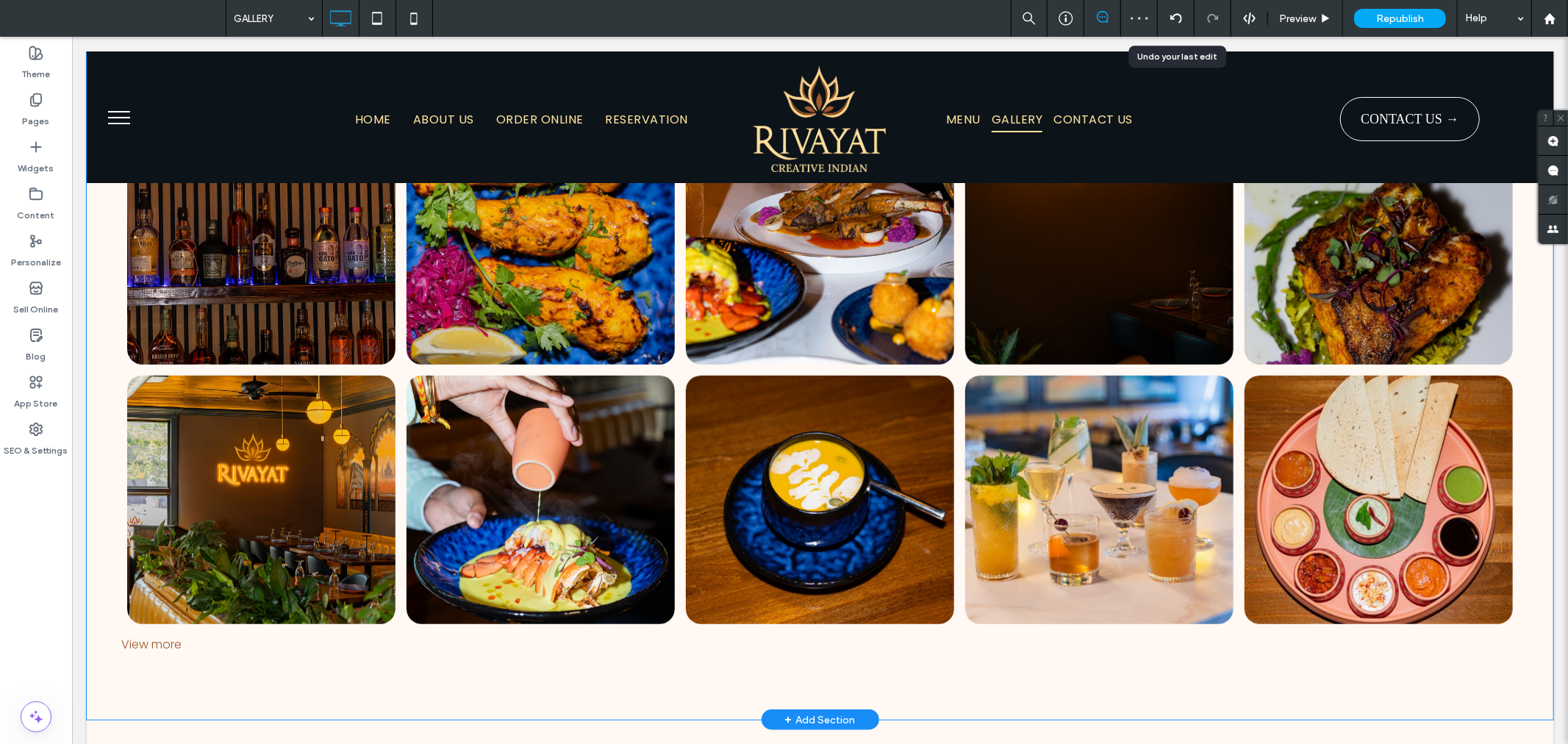
scroll to position [348, 0]
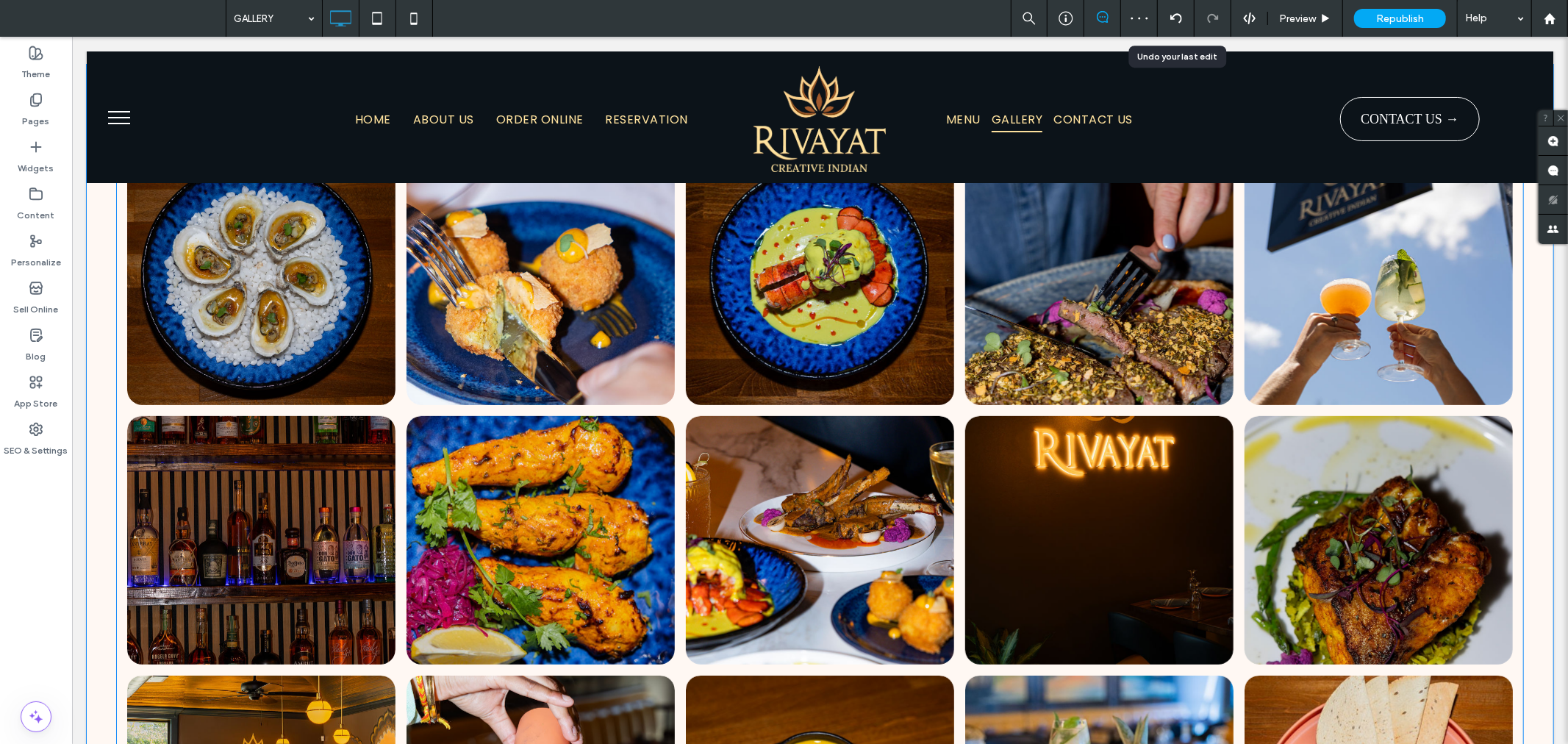
click at [437, 288] on link at bounding box center [540, 280] width 285 height 264
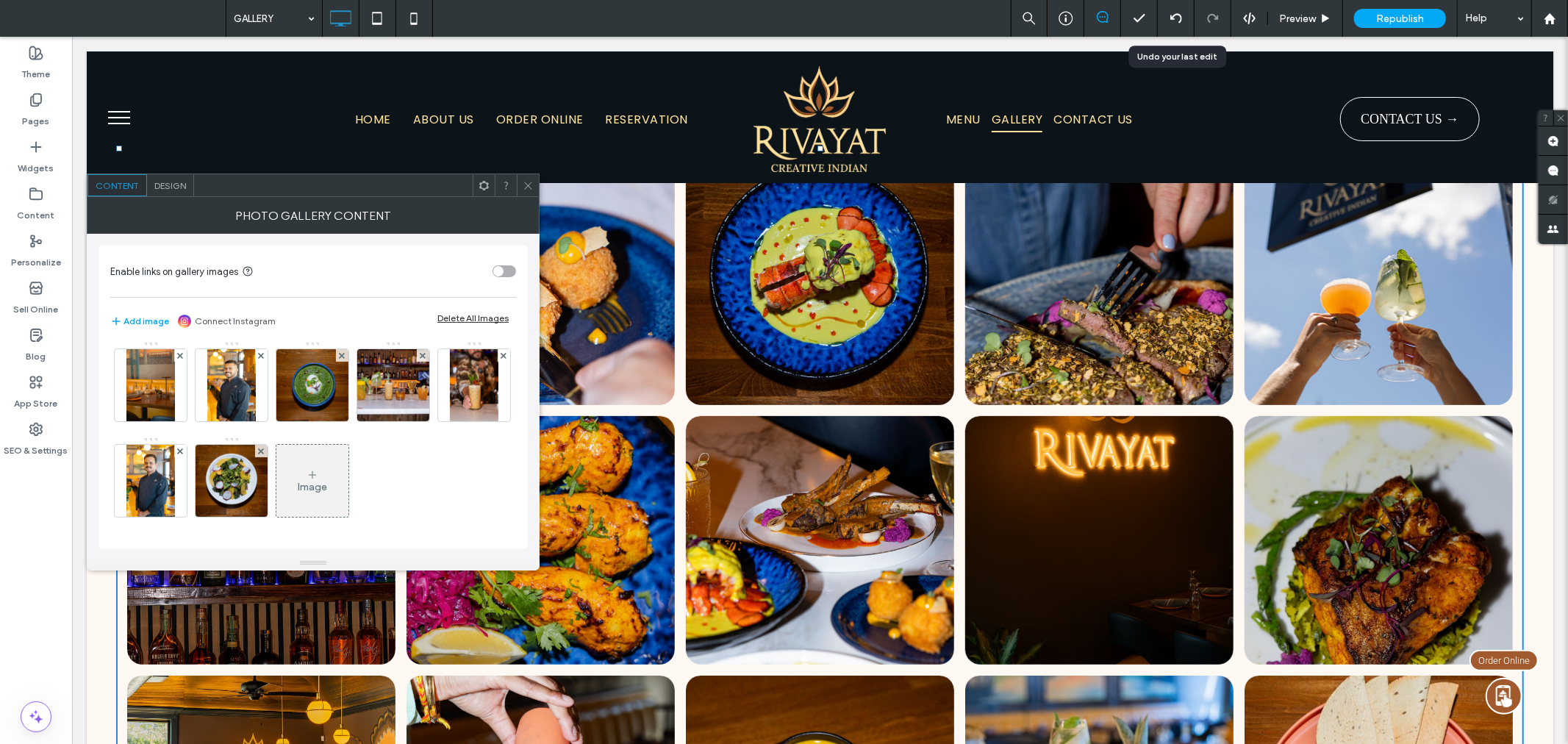
scroll to position [299, 0]
click at [258, 359] on icon at bounding box center [261, 356] width 6 height 6
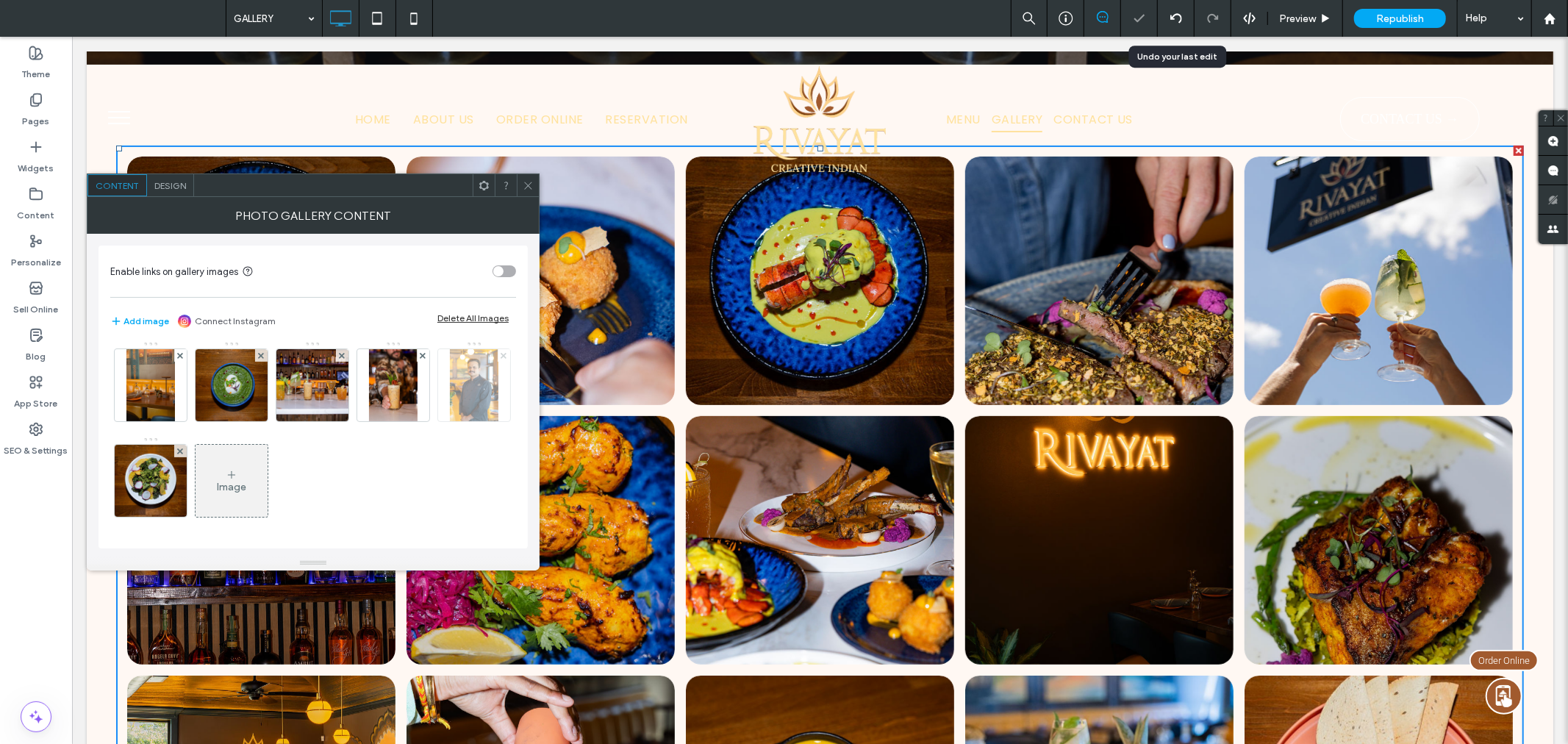
click at [501, 361] on span at bounding box center [504, 355] width 6 height 13
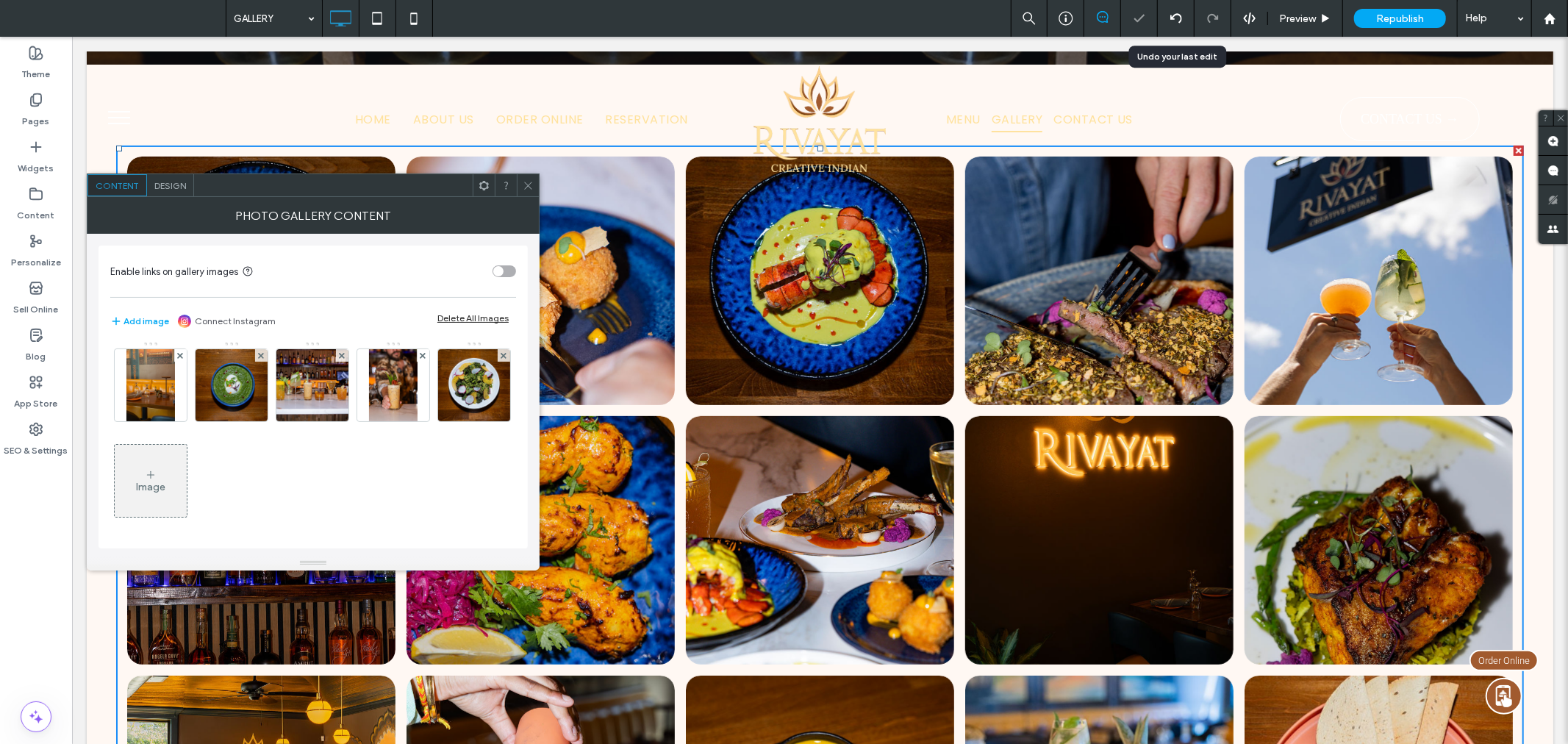
click at [525, 174] on span at bounding box center [528, 184] width 11 height 22
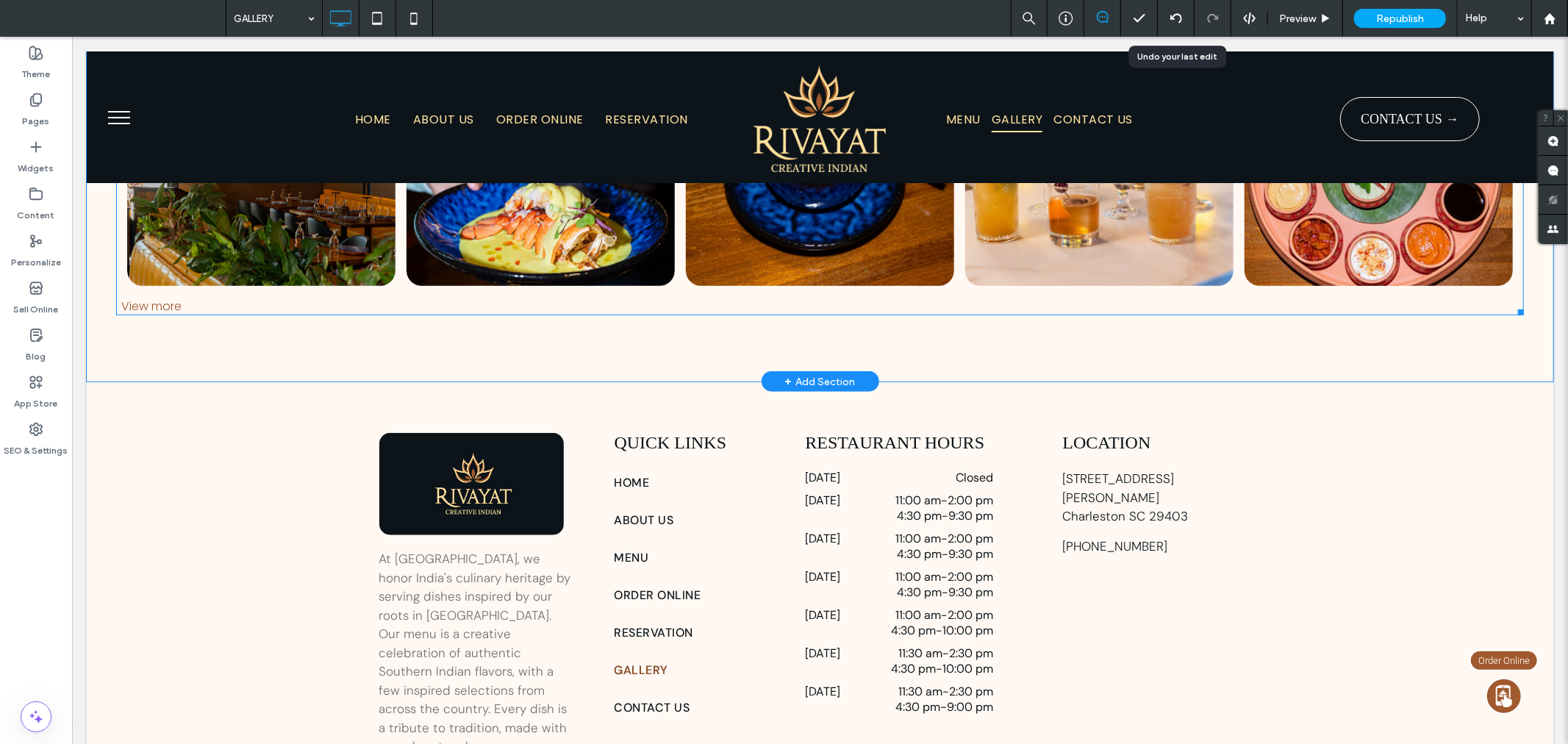
scroll to position [1081, 0]
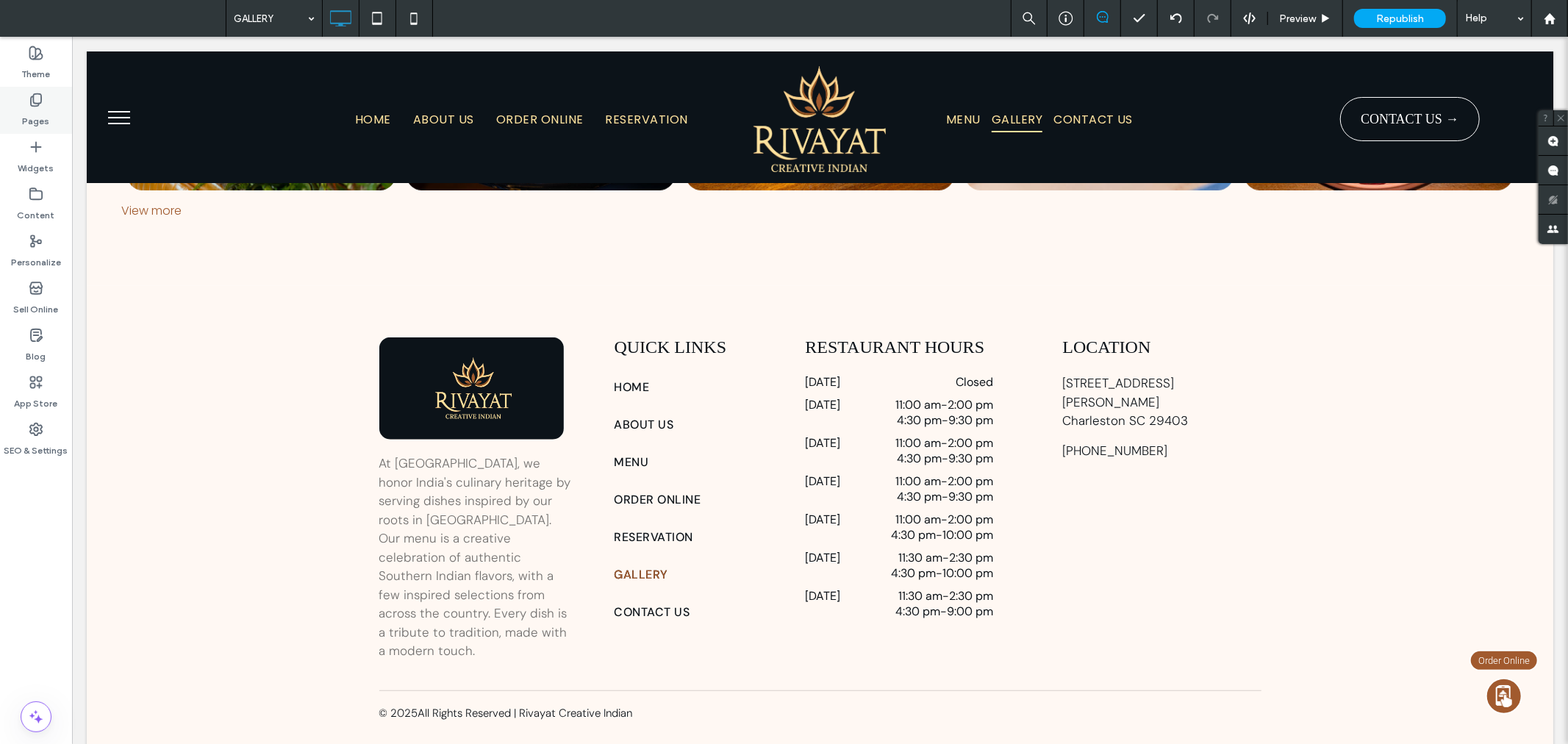
click at [32, 119] on label "Pages" at bounding box center [36, 117] width 27 height 20
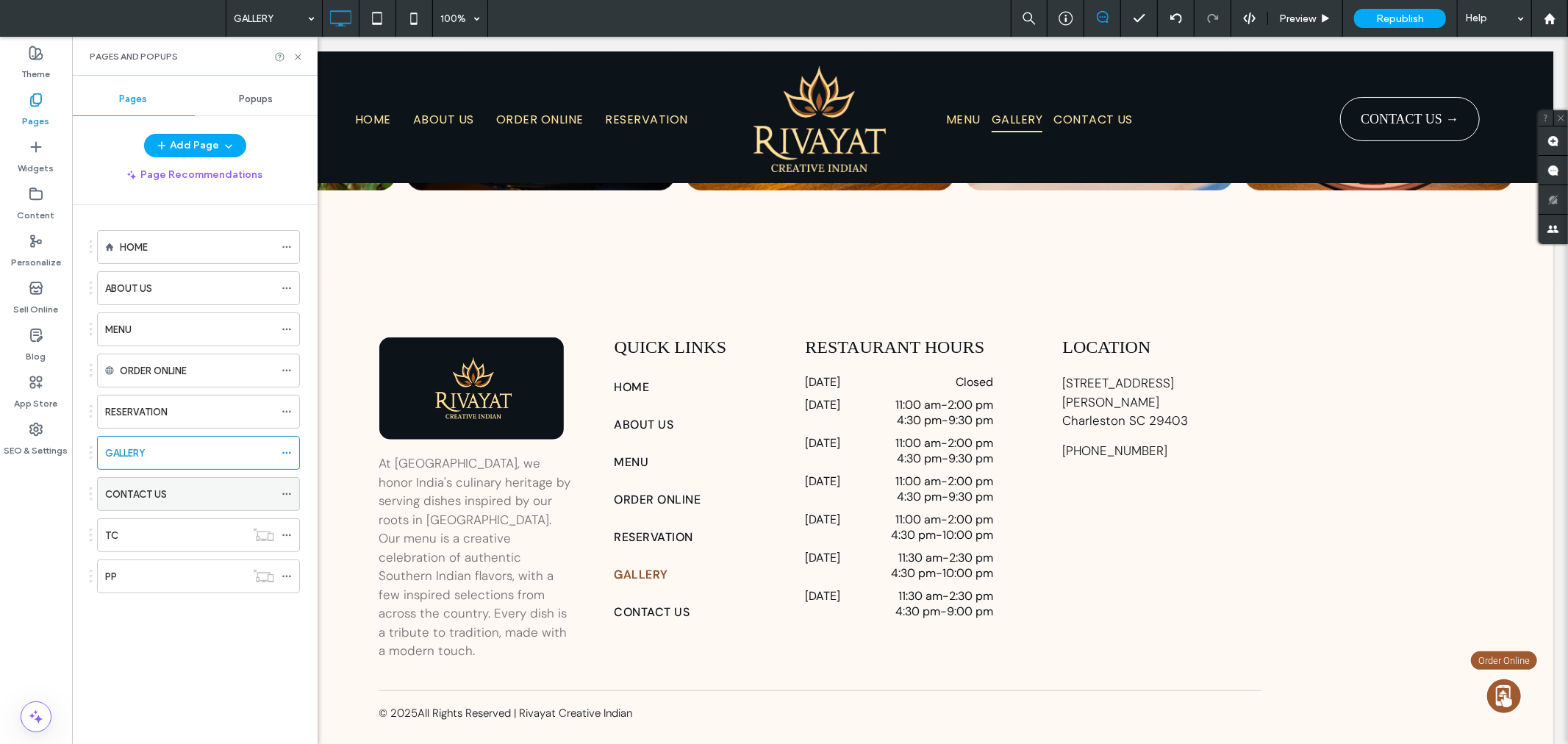
click at [172, 490] on div "CONTACT US" at bounding box center [190, 494] width 169 height 16
click at [298, 55] on use at bounding box center [298, 56] width 6 height 6
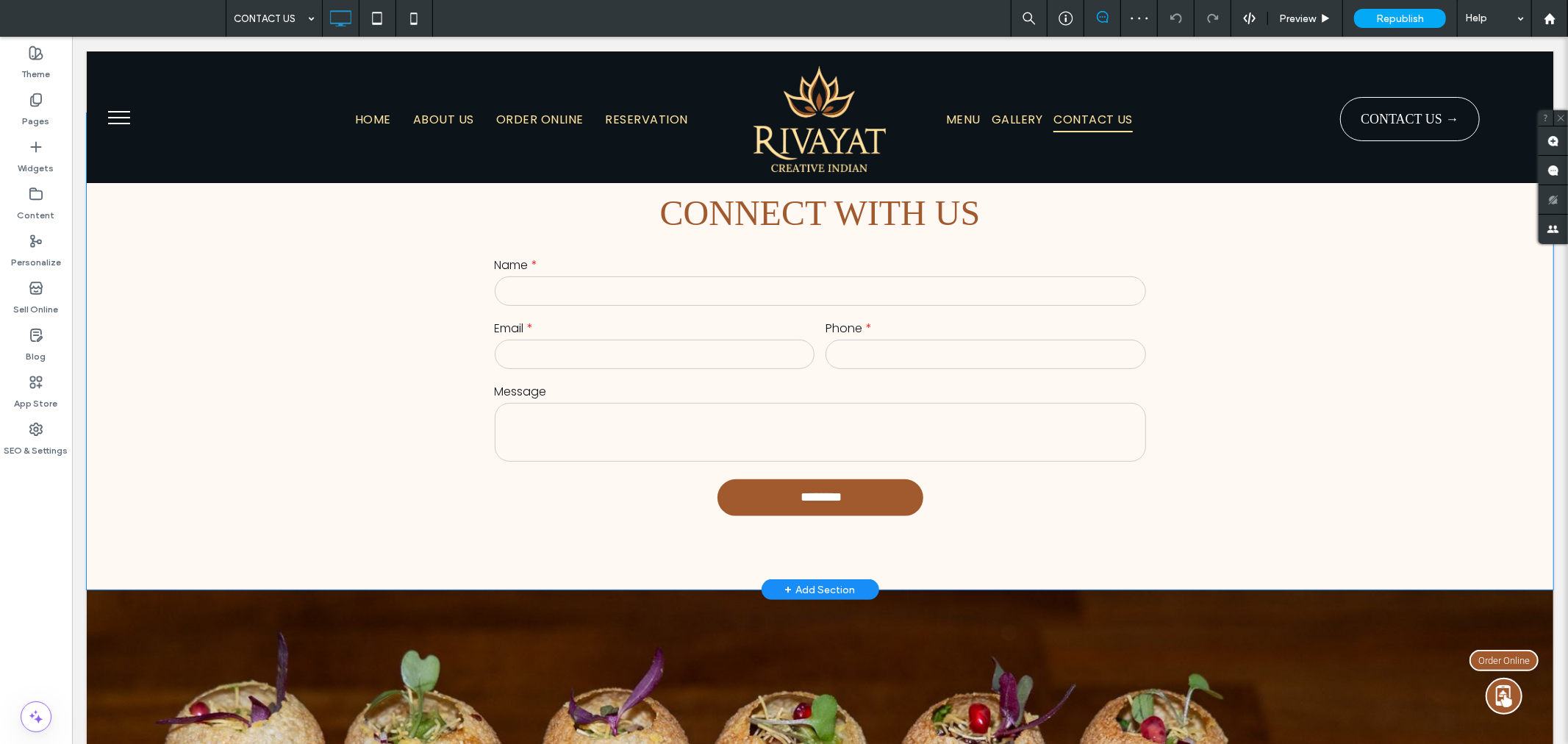
scroll to position [299, 0]
click at [744, 358] on input "email" at bounding box center [654, 353] width 321 height 29
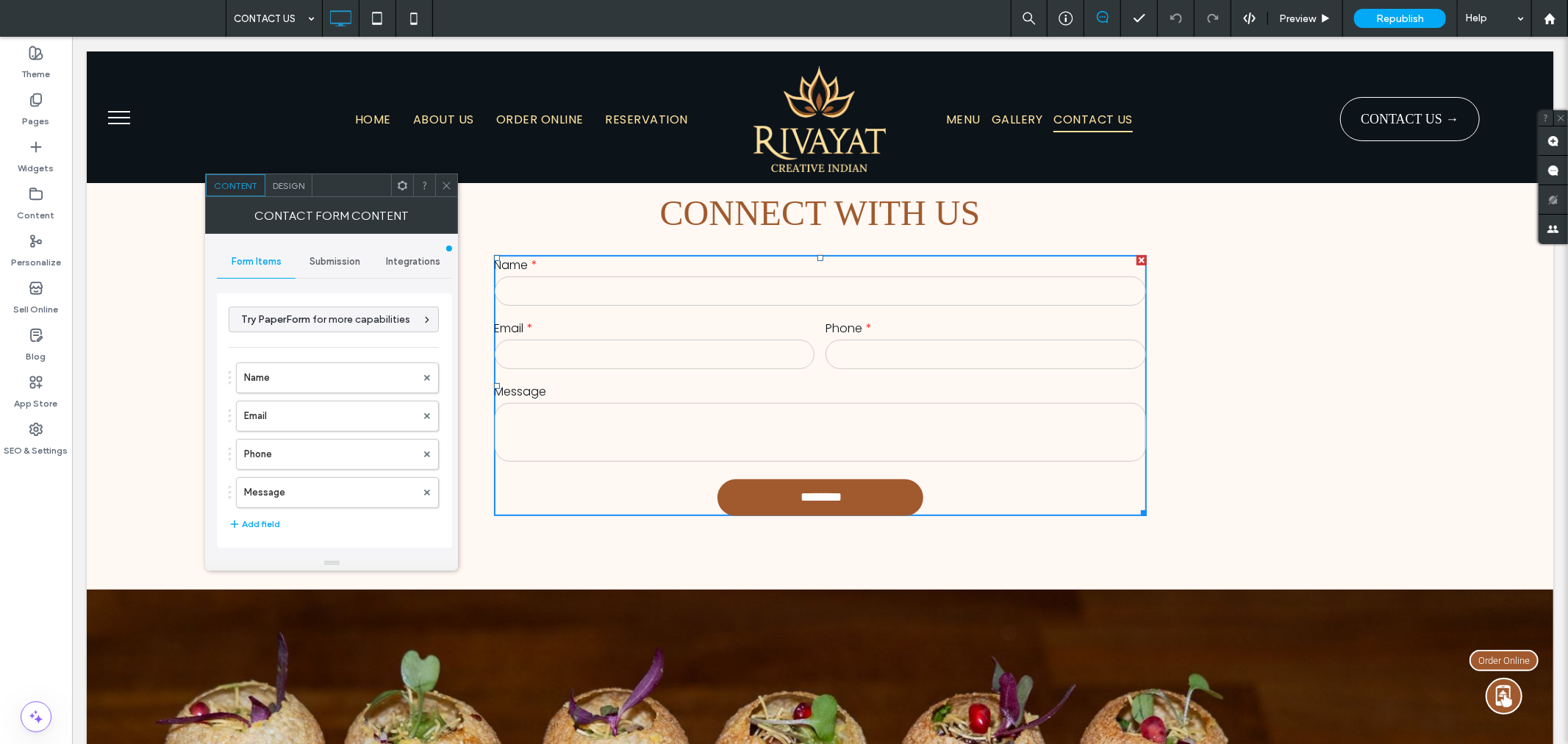
click at [325, 266] on span "Submission" at bounding box center [334, 262] width 50 height 12
click at [327, 320] on label "New submission notification" at bounding box center [334, 331] width 196 height 29
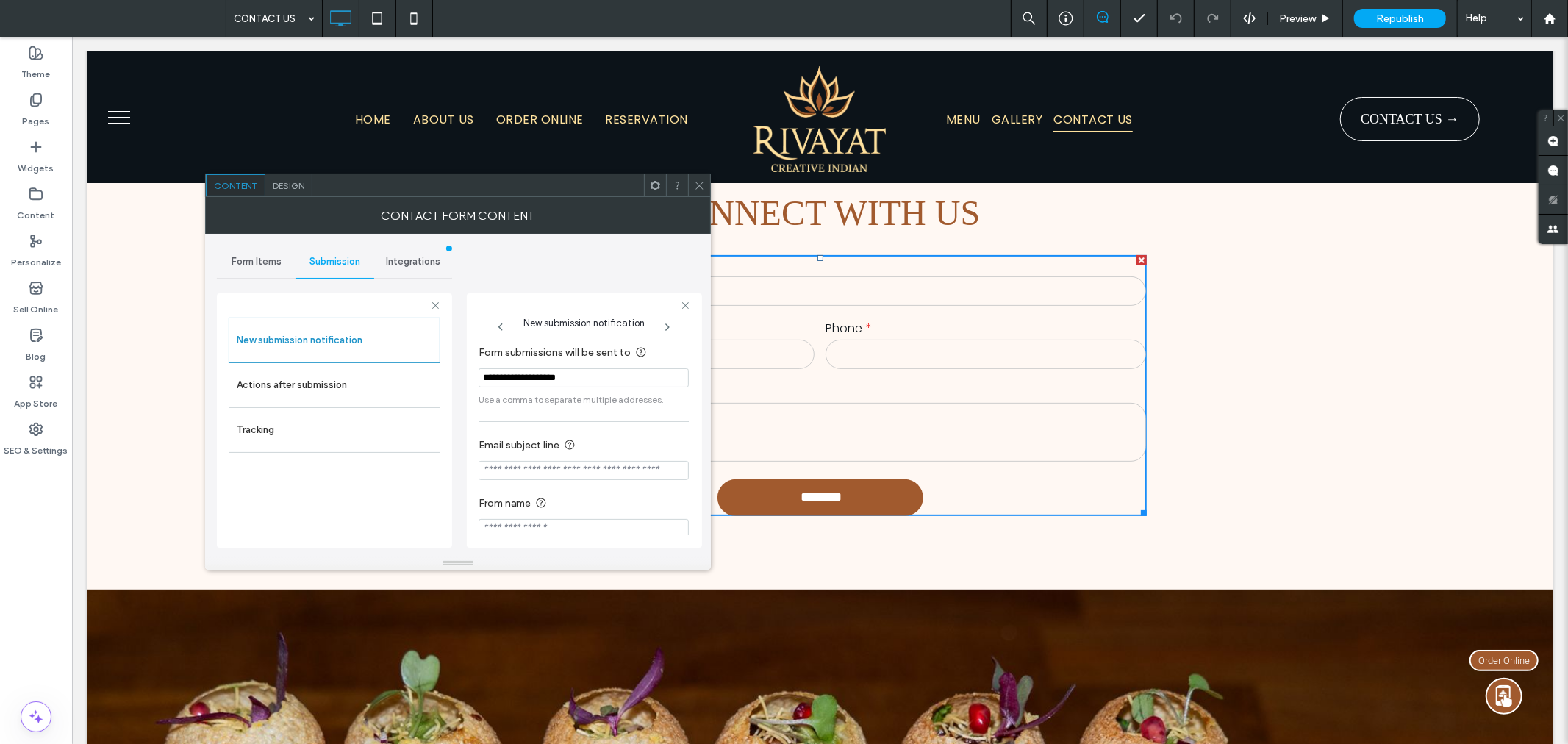
click at [641, 476] on input "Email subject line" at bounding box center [583, 470] width 210 height 19
type input "**********"
click at [635, 431] on section "**********" at bounding box center [583, 458] width 210 height 58
click at [694, 191] on span at bounding box center [699, 184] width 11 height 22
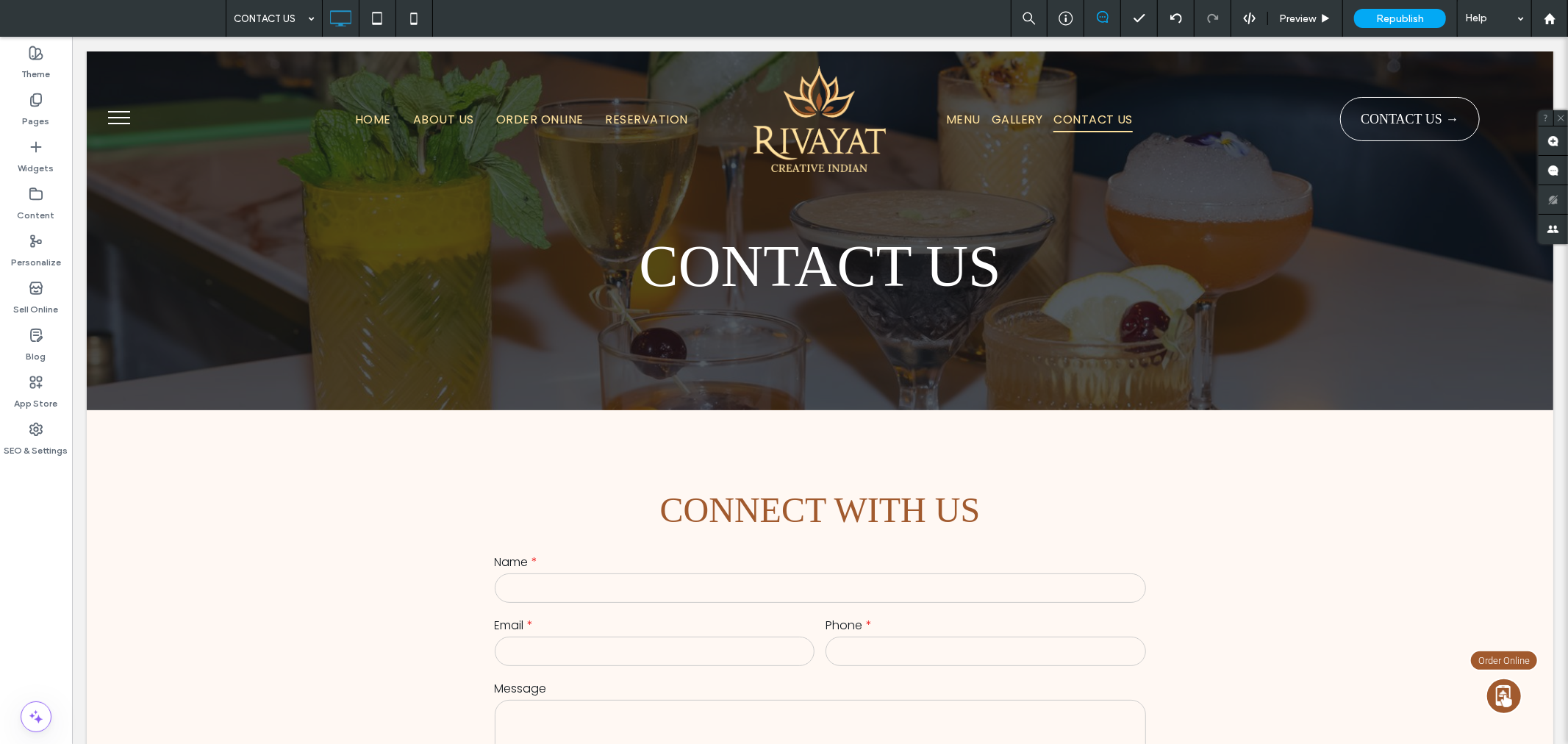
scroll to position [0, 0]
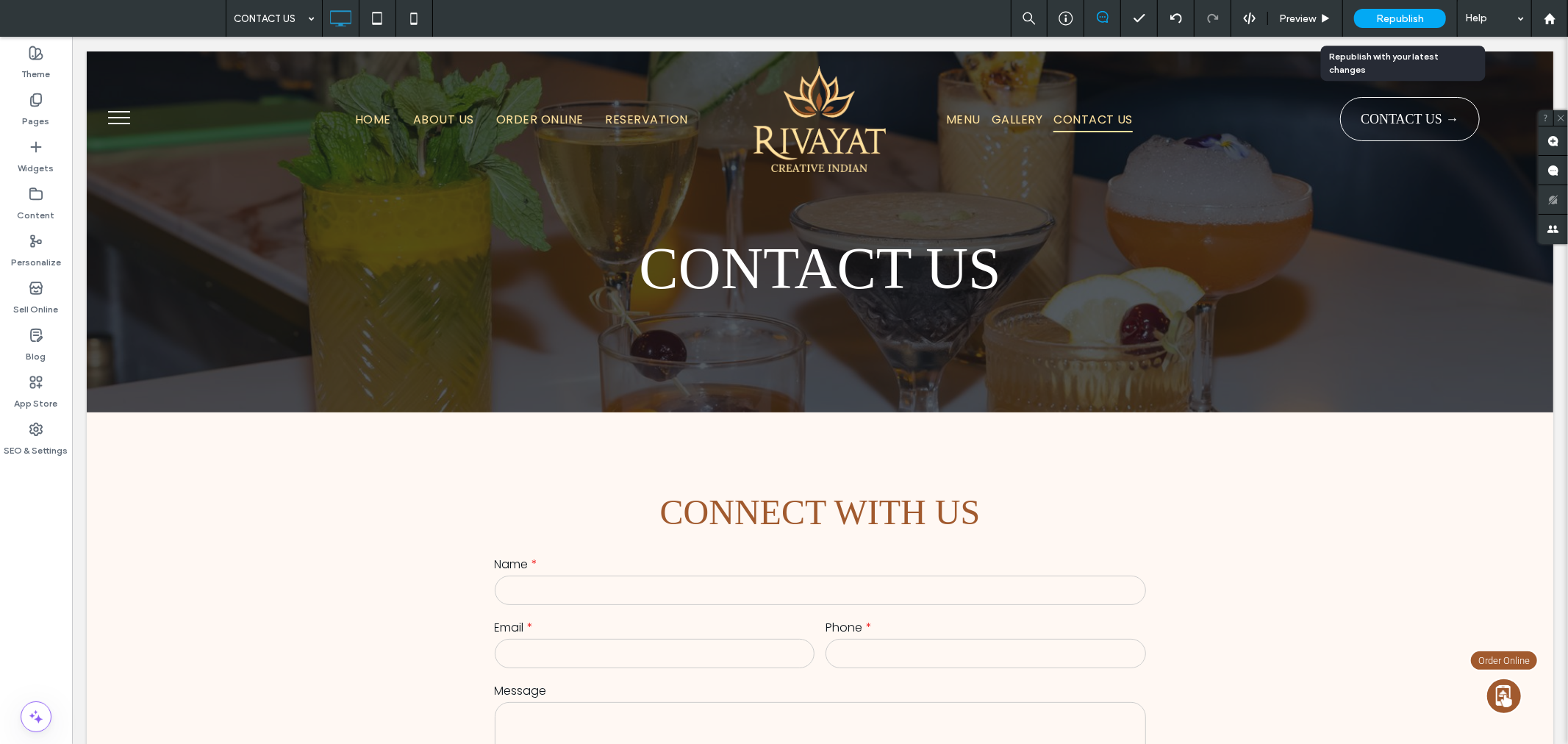
click at [1394, 13] on span "Republish" at bounding box center [1399, 19] width 47 height 13
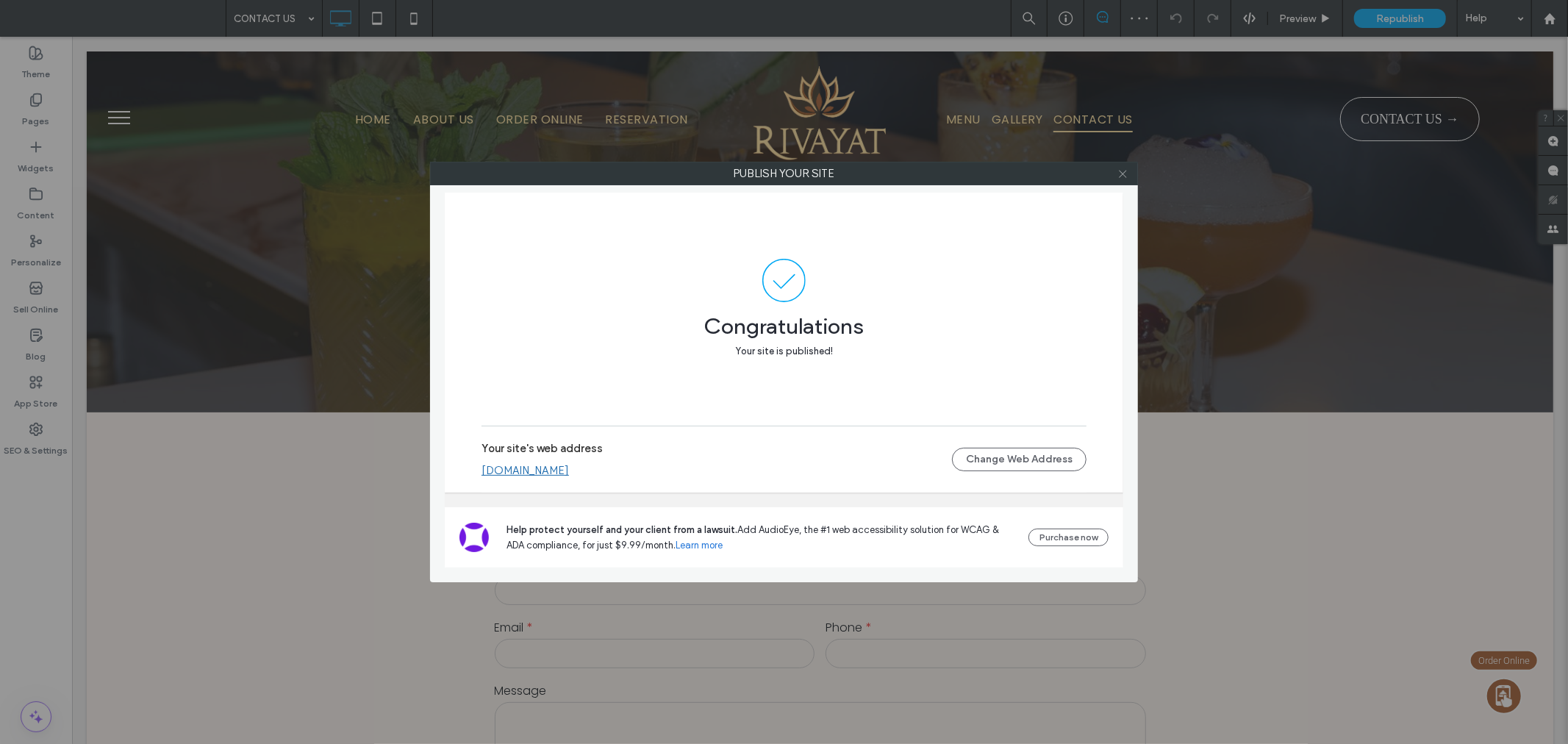
click at [1118, 178] on icon at bounding box center [1122, 174] width 11 height 11
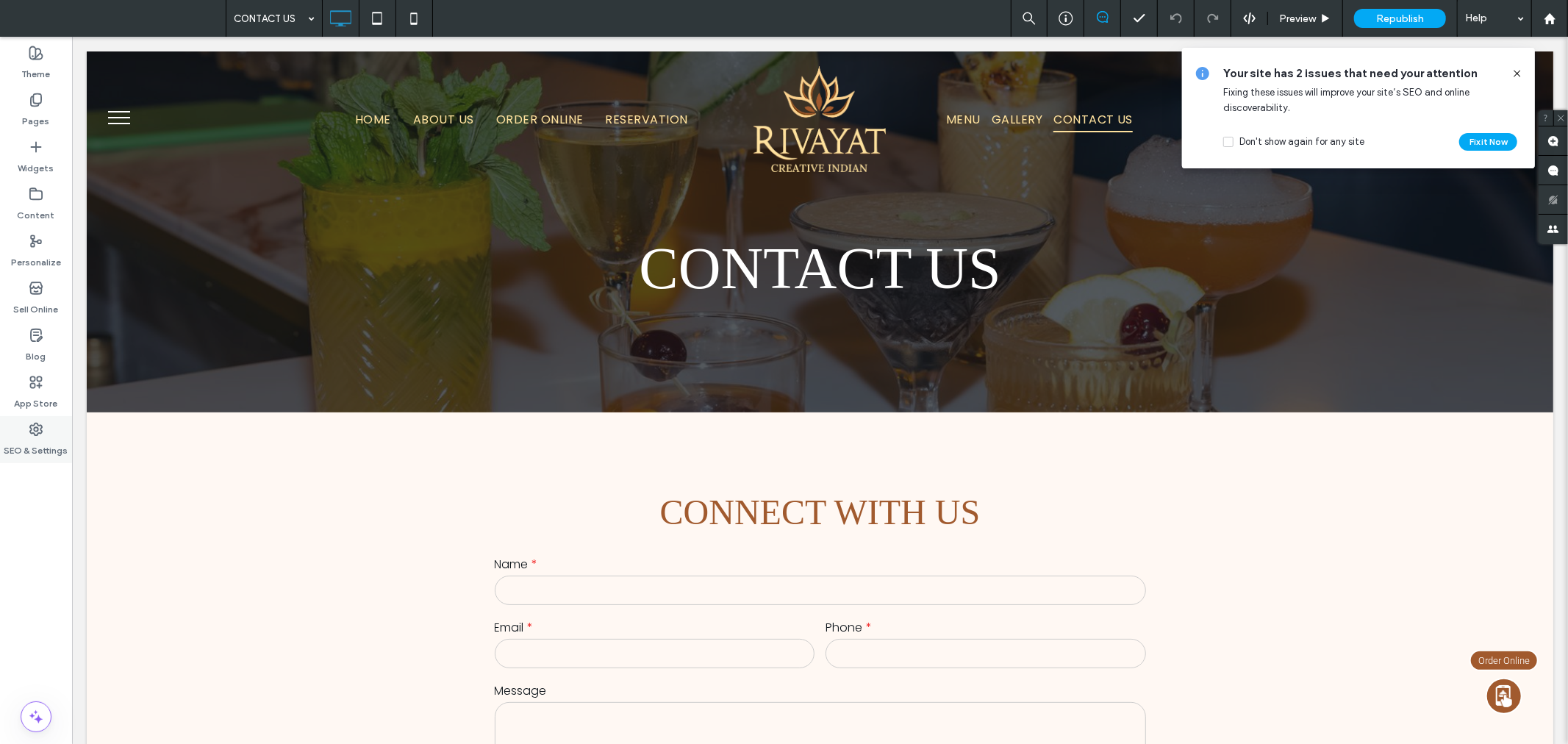
click at [34, 439] on label "SEO & Settings" at bounding box center [36, 447] width 64 height 20
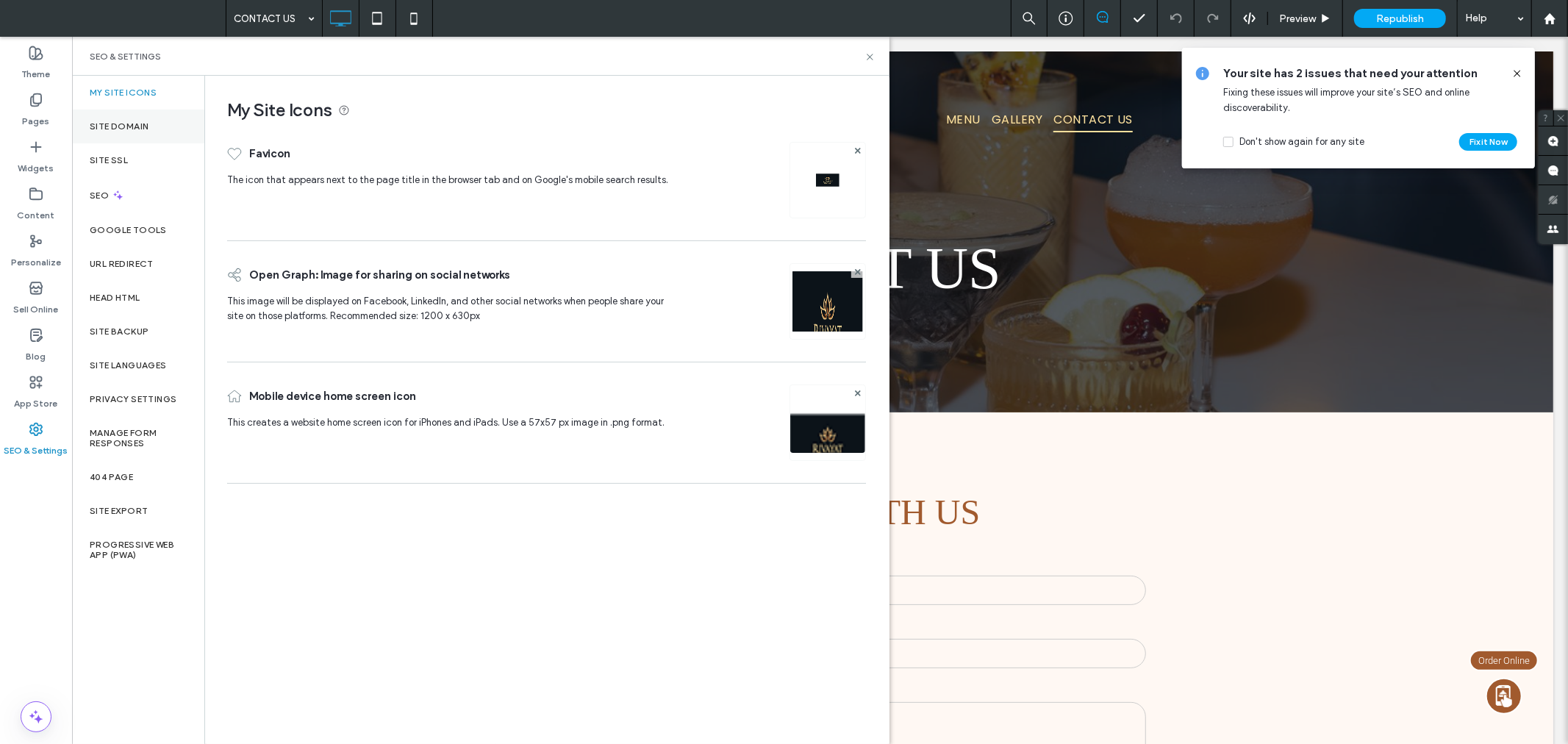
click at [159, 127] on div "Site Domain" at bounding box center [139, 126] width 132 height 34
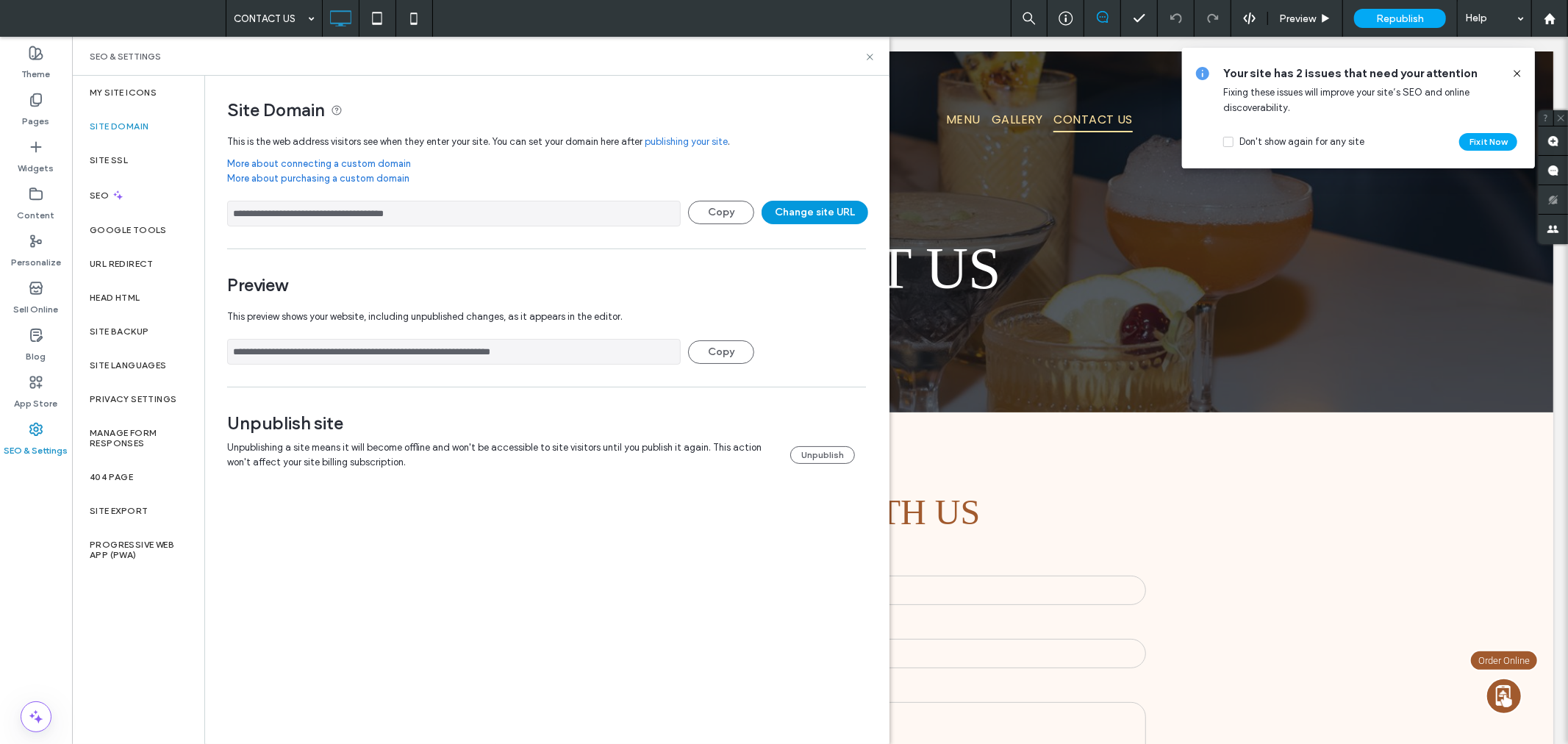
click at [799, 203] on button "Change site URL" at bounding box center [815, 212] width 107 height 23
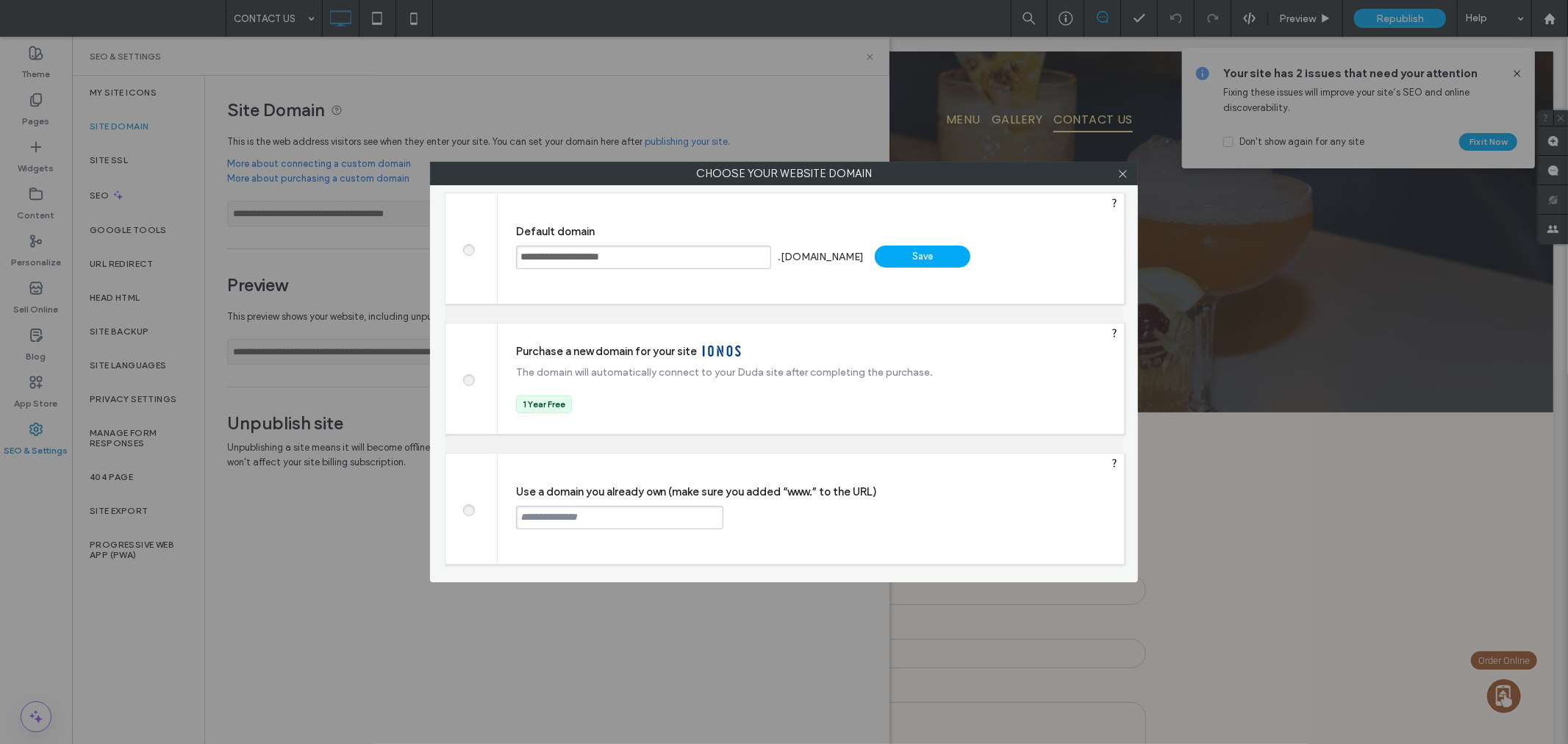
drag, startPoint x: 652, startPoint y: 258, endPoint x: 413, endPoint y: 256, distance: 239.0
click at [413, 256] on div "**********" at bounding box center [784, 372] width 1568 height 744
click at [666, 522] on input "text" at bounding box center [619, 517] width 207 height 23
paste input "**********"
type input "**********"
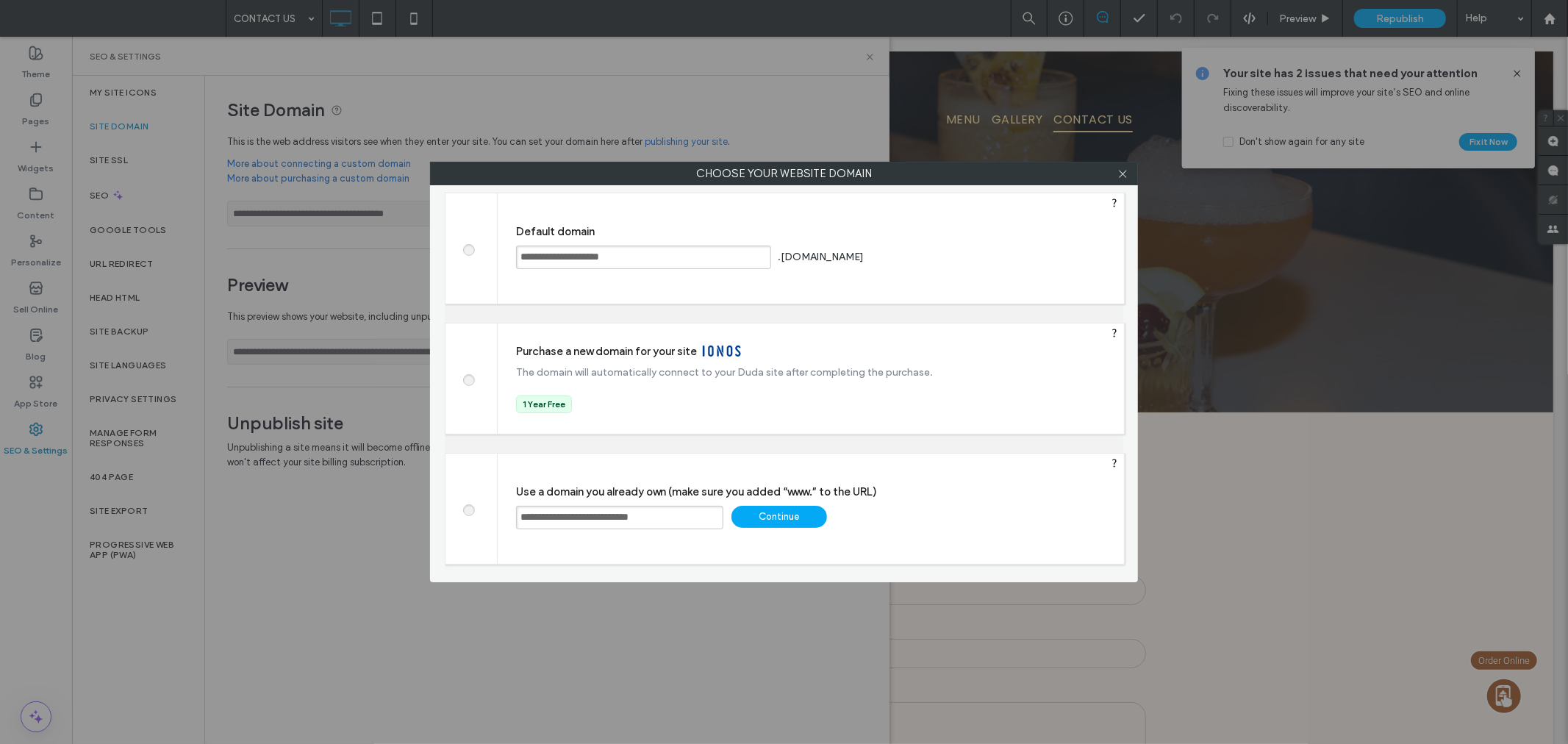
click at [770, 514] on div "Continue" at bounding box center [779, 517] width 96 height 22
type input "**********"
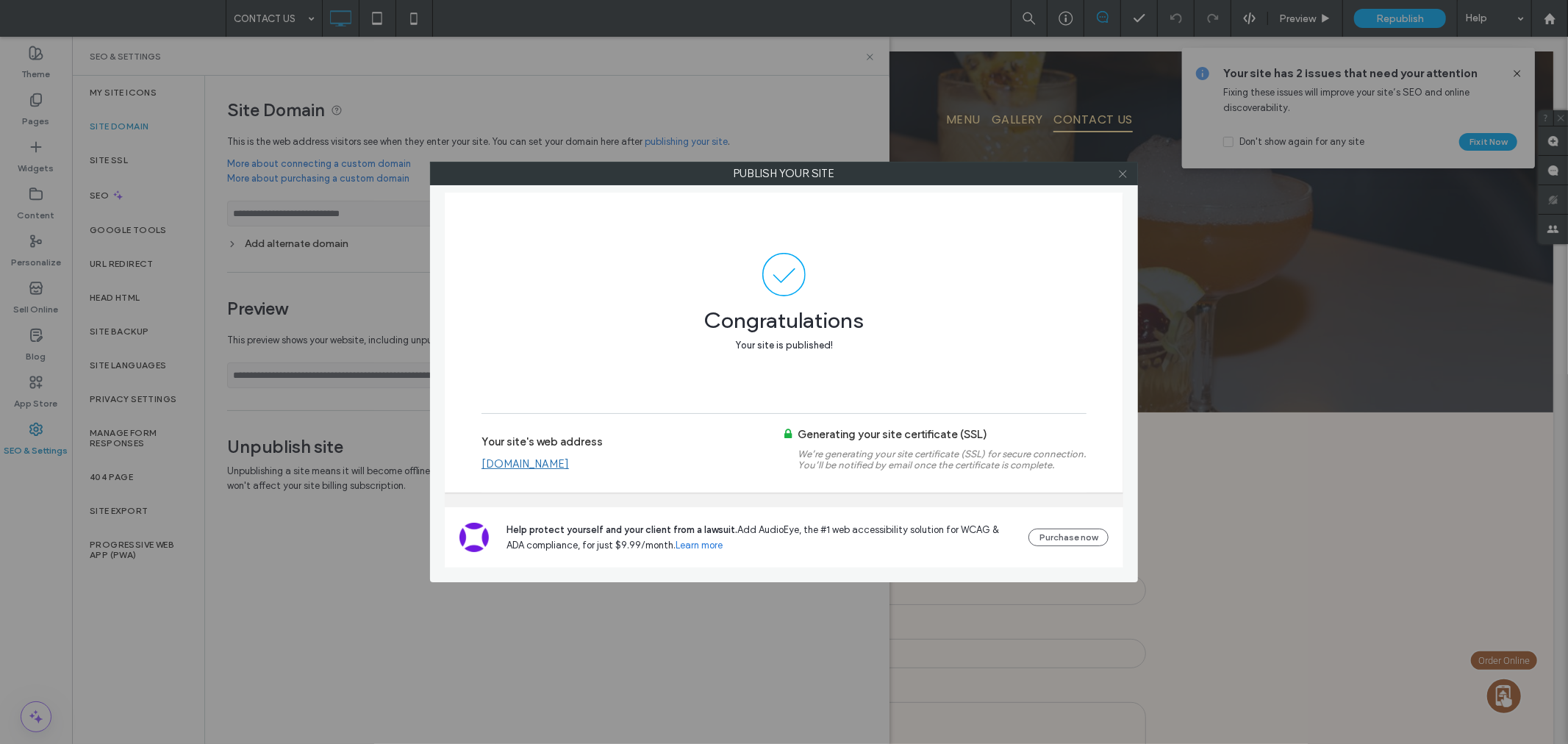
click at [1123, 171] on icon at bounding box center [1122, 174] width 11 height 11
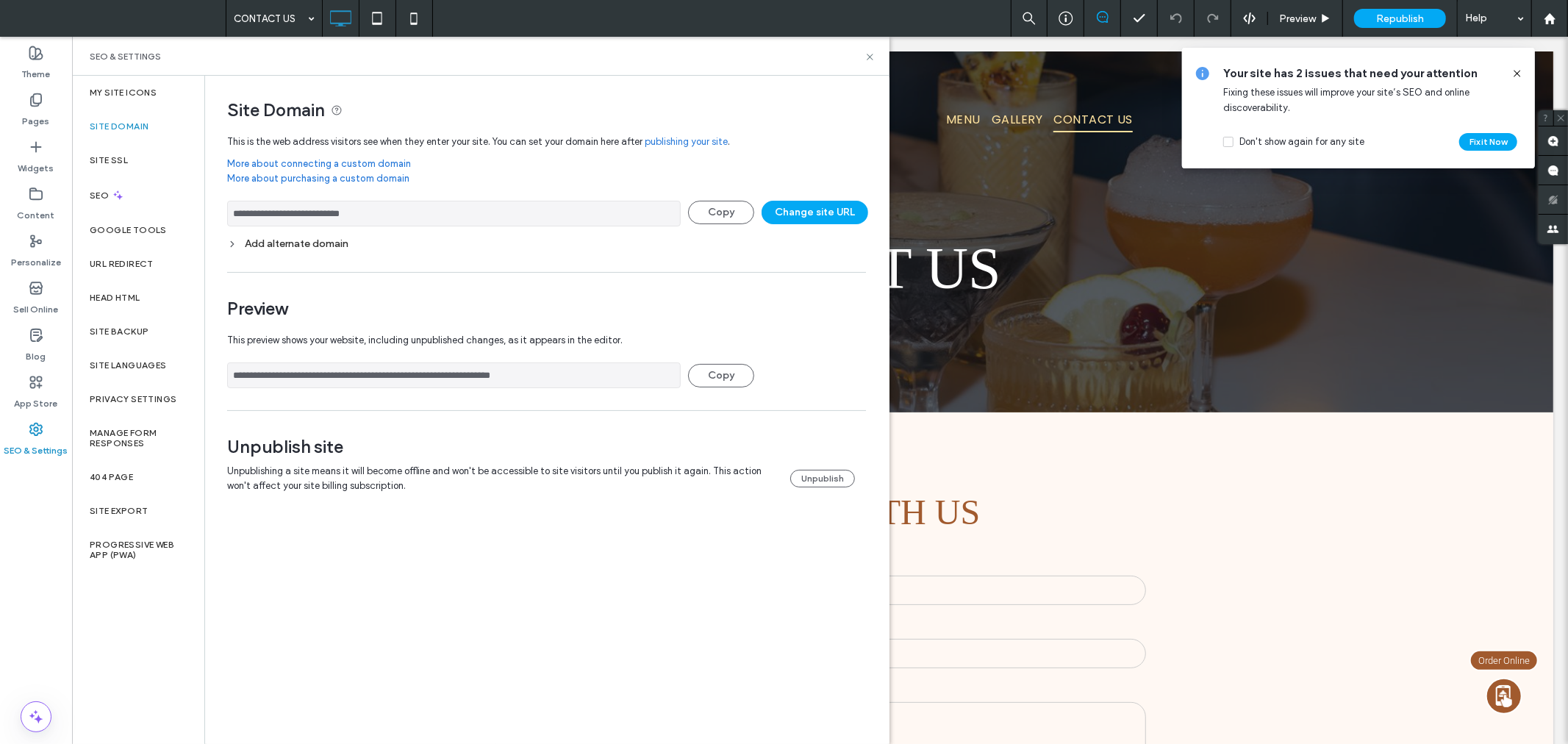
click at [1520, 76] on icon at bounding box center [1518, 74] width 12 height 12
click at [1419, 16] on span "Republish" at bounding box center [1399, 19] width 47 height 13
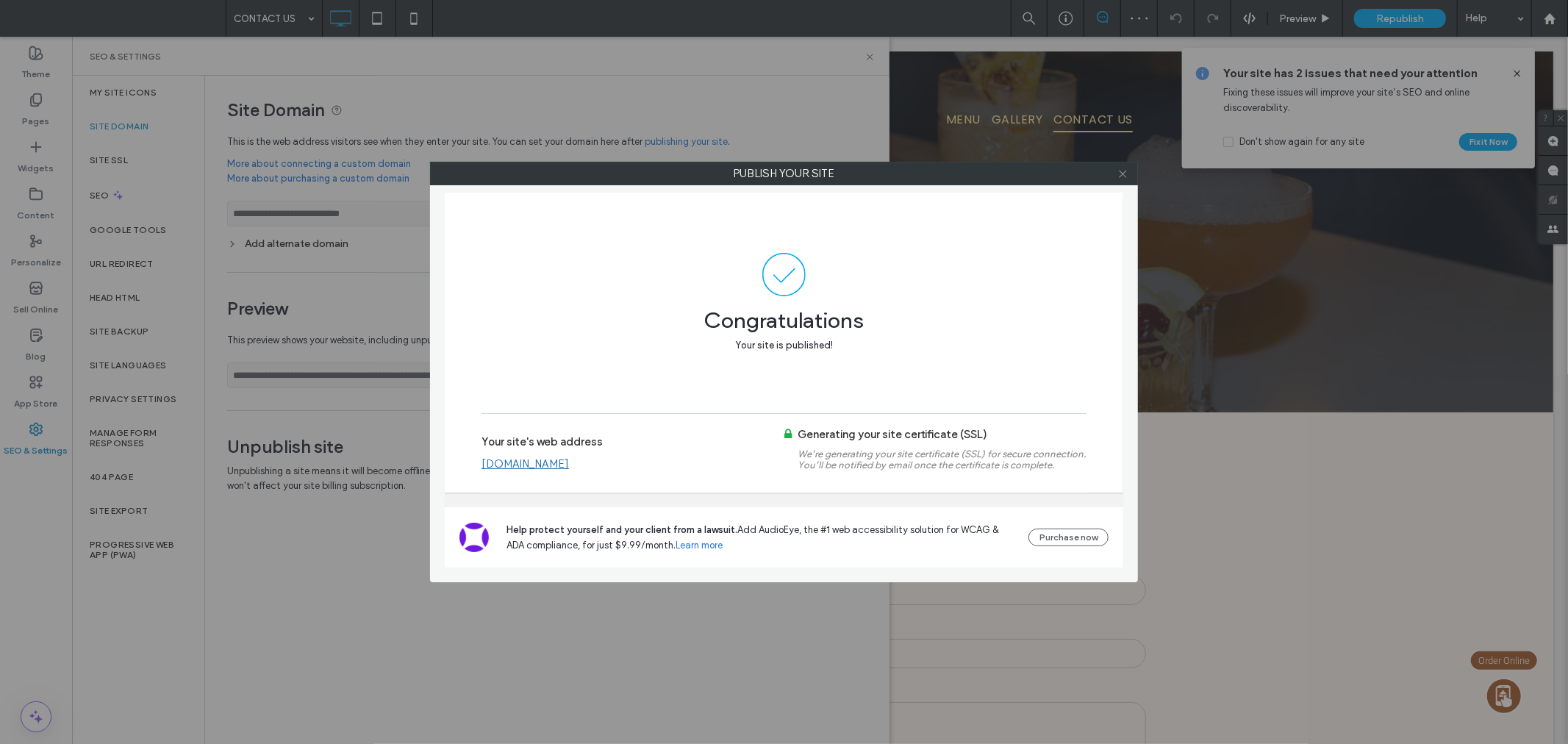
click at [1122, 179] on span at bounding box center [1122, 173] width 11 height 22
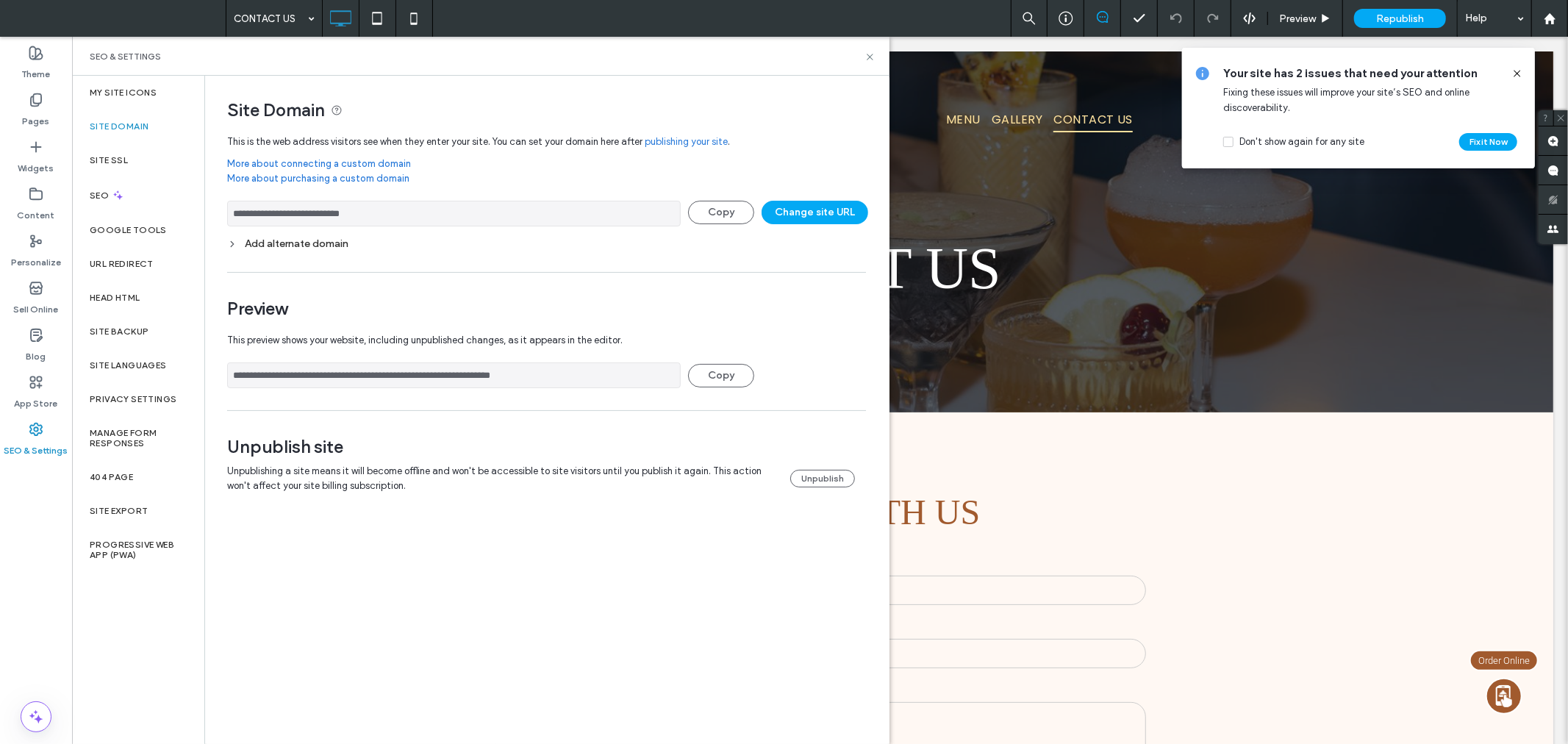
drag, startPoint x: 1518, startPoint y: 72, endPoint x: 1447, endPoint y: 32, distance: 81.5
click at [1518, 72] on icon at bounding box center [1518, 74] width 12 height 12
click at [866, 59] on icon at bounding box center [869, 56] width 11 height 11
